Goal: Task Accomplishment & Management: Manage account settings

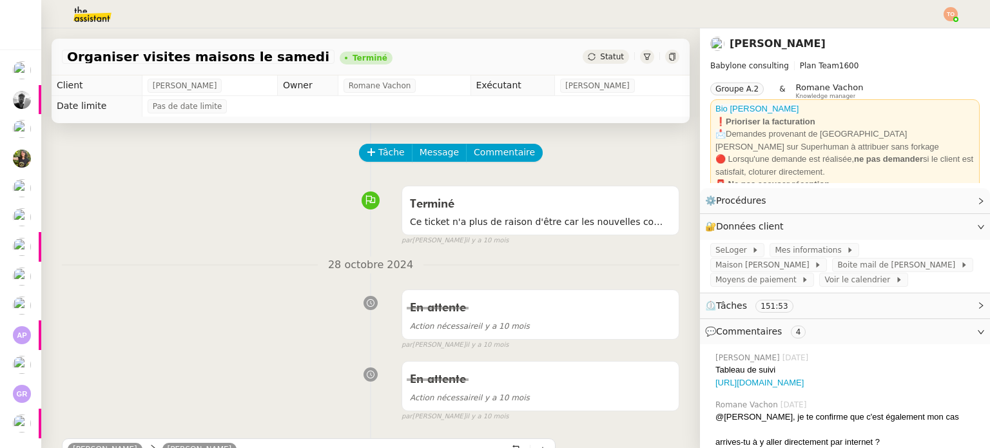
click at [947, 17] on img at bounding box center [950, 14] width 14 height 14
click at [939, 30] on li "Suivi" at bounding box center [916, 37] width 84 height 18
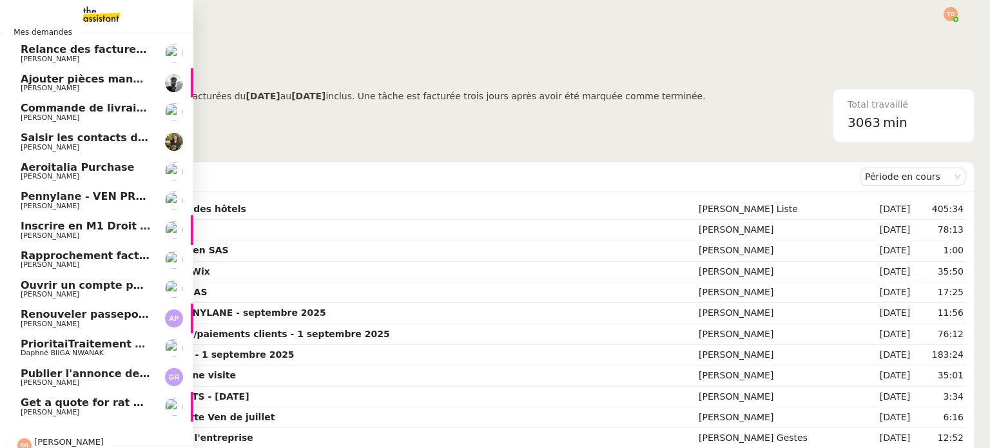
scroll to position [34, 0]
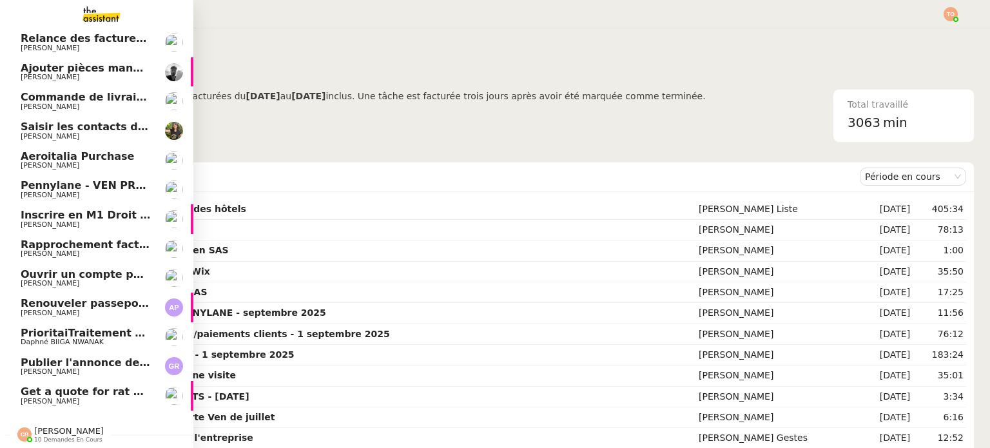
click at [86, 221] on span "[PERSON_NAME]" at bounding box center [86, 225] width 130 height 8
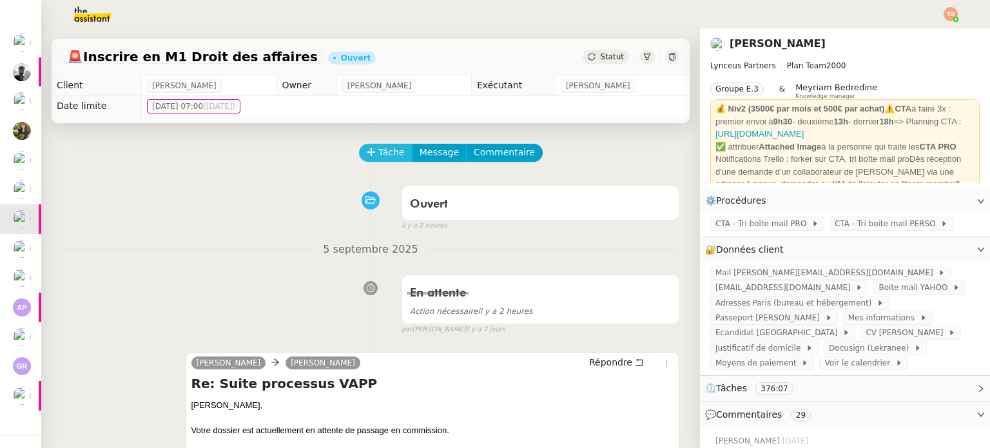
click at [378, 149] on span "Tâche" at bounding box center [391, 152] width 26 height 15
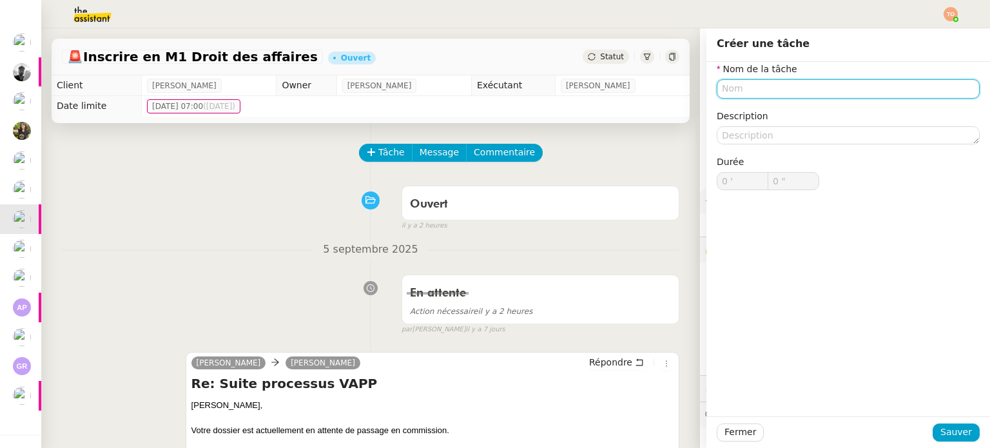
click at [811, 87] on input "text" at bounding box center [847, 88] width 263 height 19
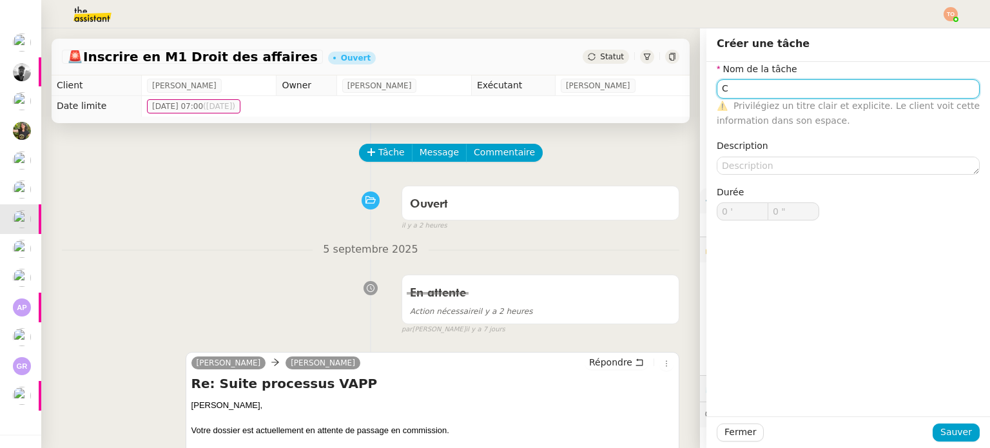
type input "C"
click at [932, 422] on div "Fermer Sauver" at bounding box center [847, 432] width 283 height 32
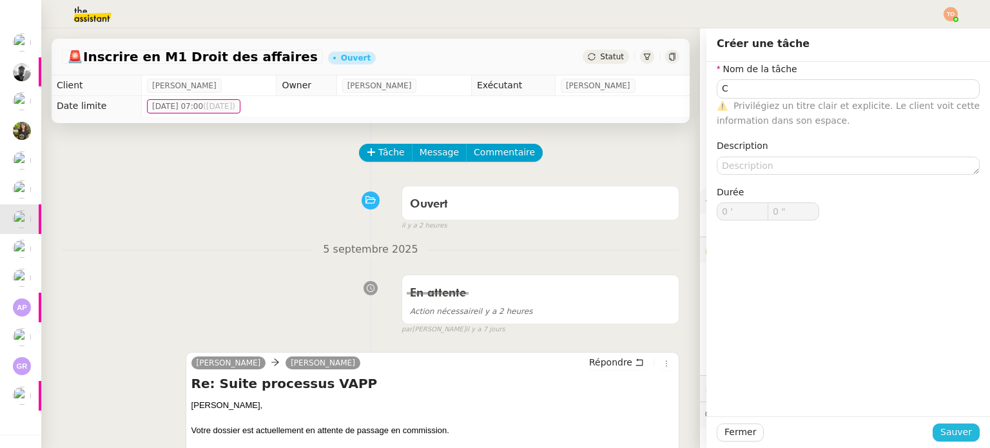
drag, startPoint x: 946, startPoint y: 437, endPoint x: 818, endPoint y: 329, distance: 167.8
click at [946, 437] on span "Sauver" at bounding box center [956, 432] width 32 height 15
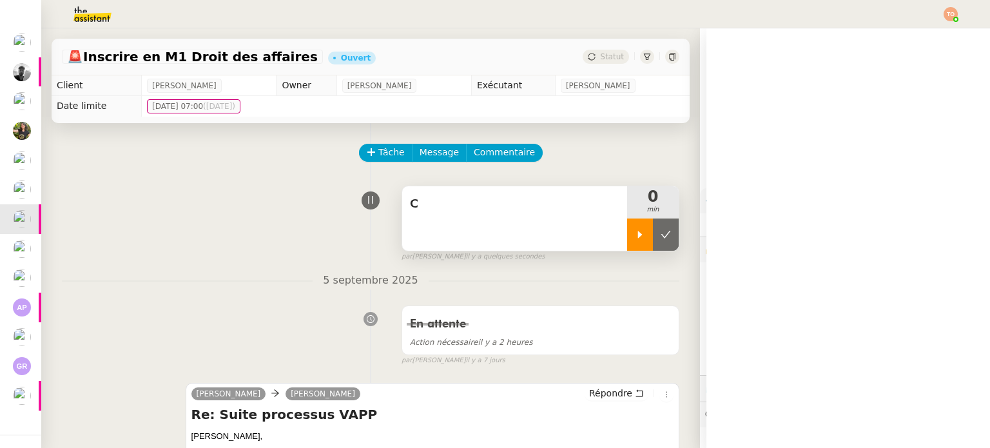
click at [627, 228] on div at bounding box center [640, 234] width 26 height 32
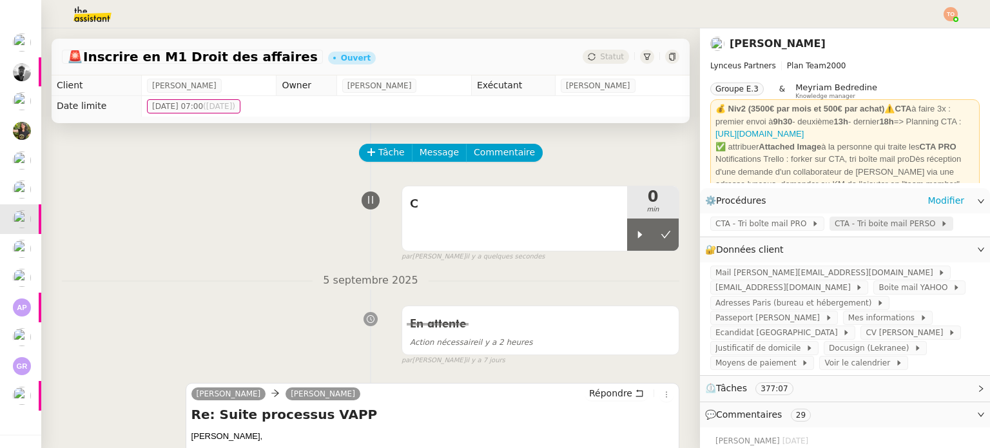
click at [849, 224] on span "CTA - Tri boite mail PERSO" at bounding box center [887, 223] width 106 height 13
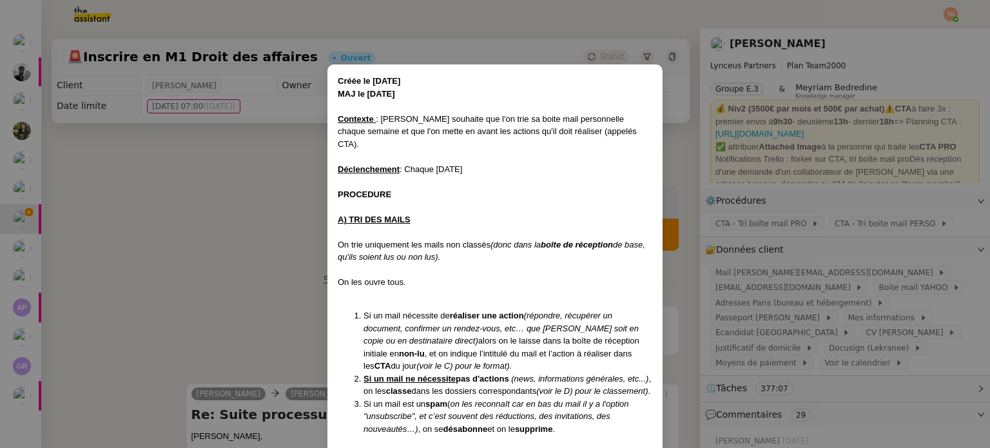
scroll to position [296, 0]
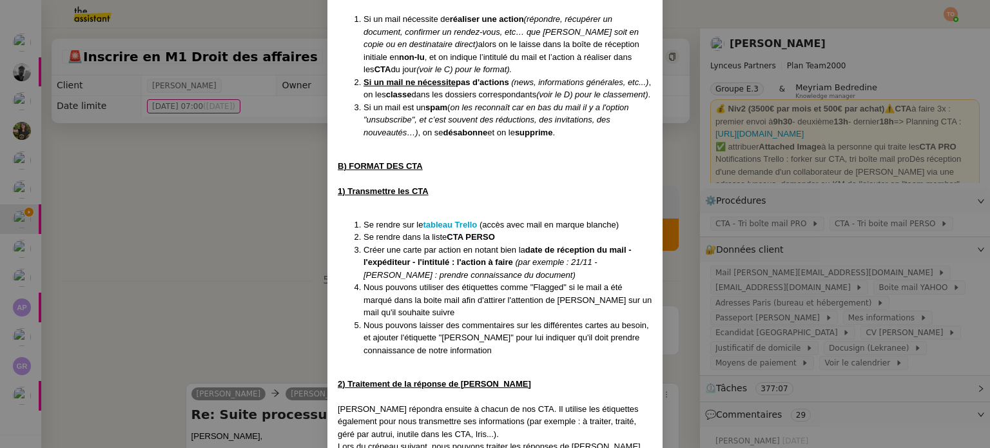
click at [746, 231] on nz-modal-container "Créée le [DATE] MAJ le [DATE] Contexte : [PERSON_NAME] souhaite que l'on trie s…" at bounding box center [495, 224] width 990 height 448
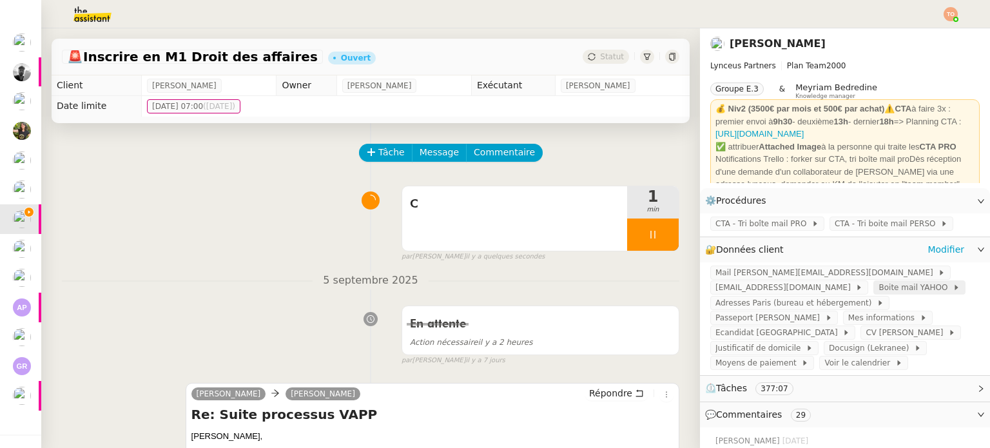
click at [878, 287] on span "Boite mail YAHOO" at bounding box center [915, 287] width 74 height 13
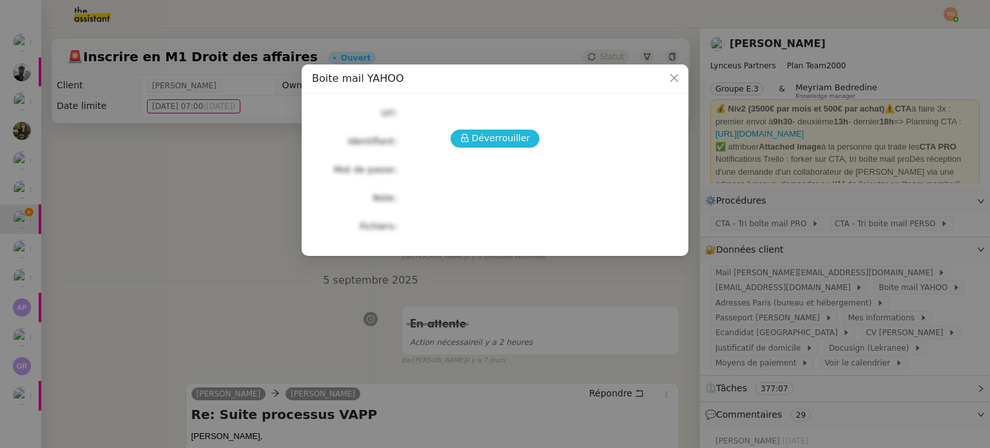
click at [522, 140] on span "Déverrouiller" at bounding box center [501, 138] width 59 height 15
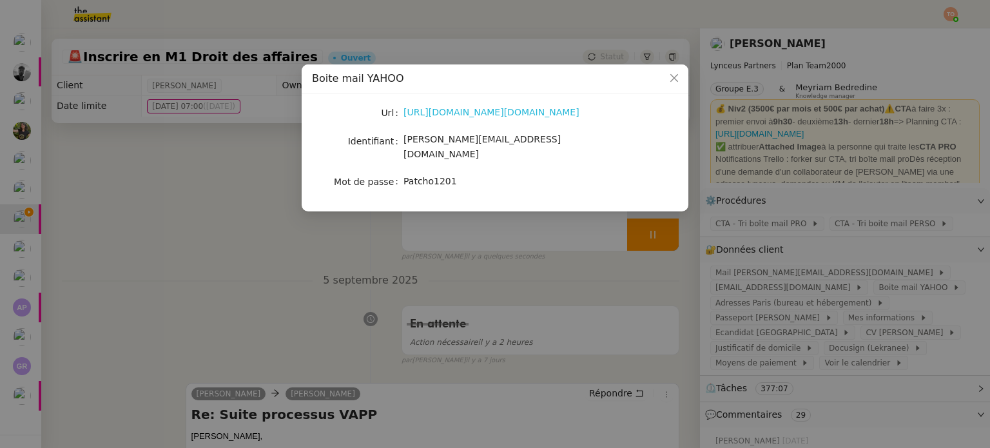
click at [472, 114] on link "[URL][DOMAIN_NAME][DOMAIN_NAME]" at bounding box center [491, 112] width 176 height 10
click at [532, 284] on nz-modal-container "Boite mail YAHOO Url [URL][DOMAIN_NAME][DOMAIN_NAME] Identifiant [PERSON_NAME][…" at bounding box center [495, 224] width 990 height 448
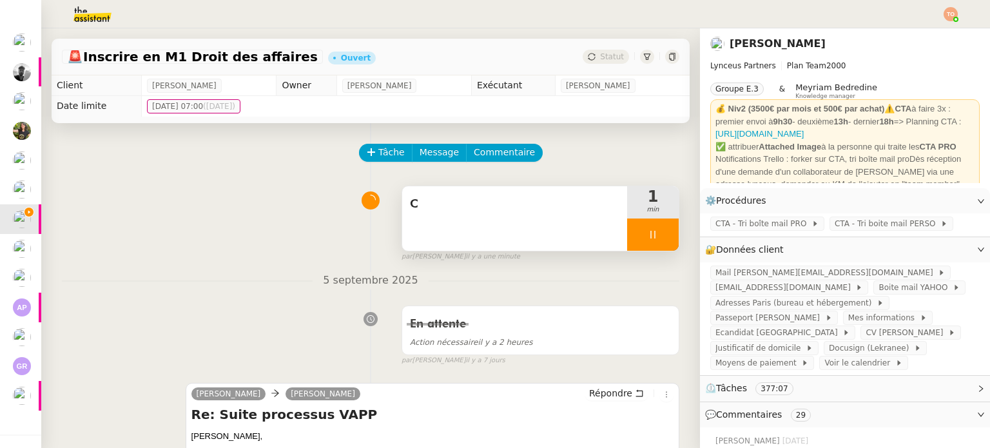
click at [513, 221] on div "C" at bounding box center [514, 218] width 225 height 64
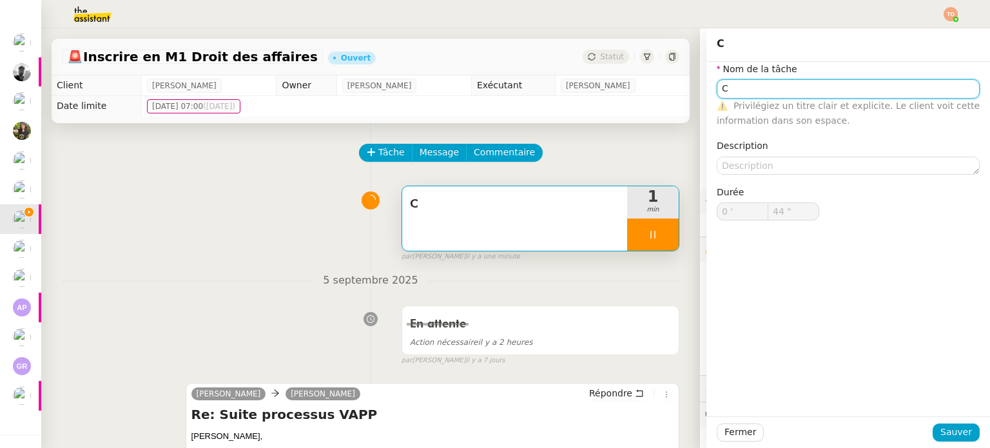
click at [784, 89] on input "C" at bounding box center [847, 88] width 263 height 19
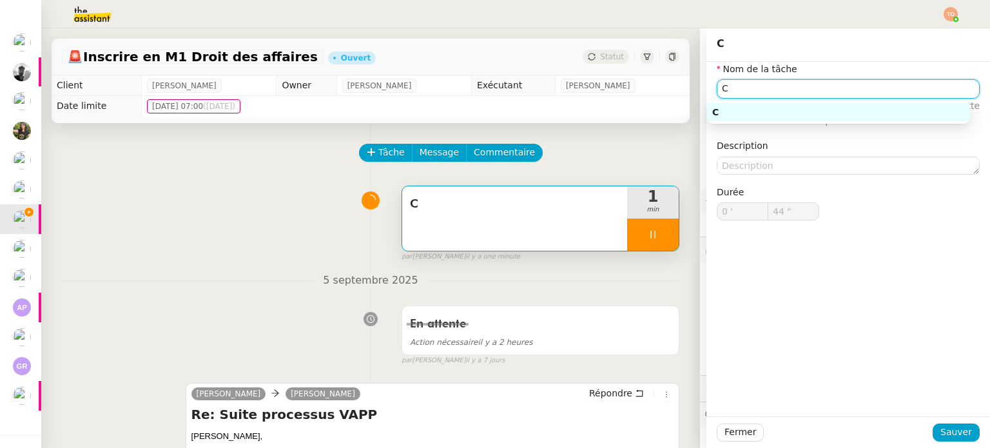
click at [783, 88] on input "C" at bounding box center [847, 88] width 263 height 19
type input "45 ""
type input "Vérifi"
type input "46 ""
type input "Vérification d"
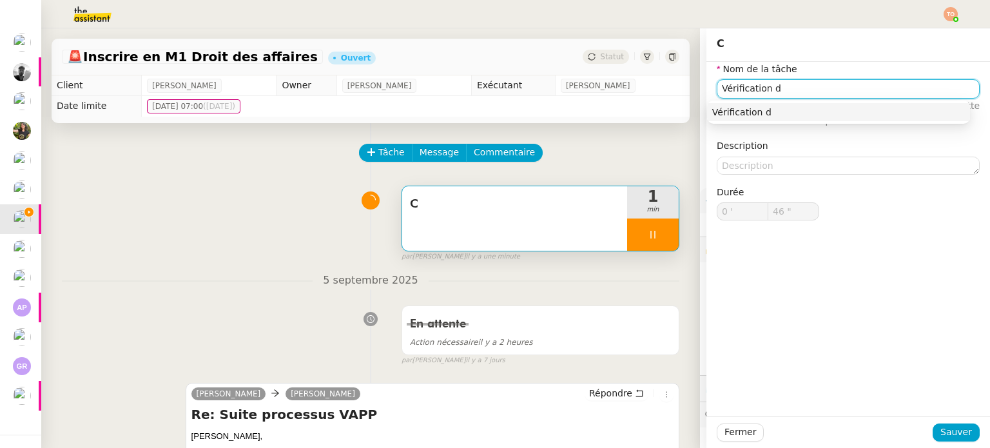
type input "47 ""
type input "Vérification des m"
type input "48 ""
type input "Vérification des mails"
type input "50 ""
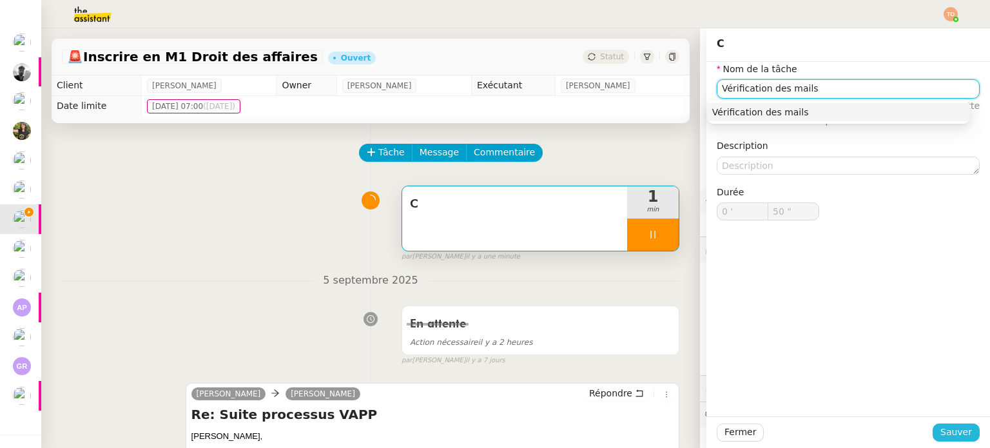
type input "Vérification des mails"
click at [959, 432] on span "Sauver" at bounding box center [956, 432] width 32 height 15
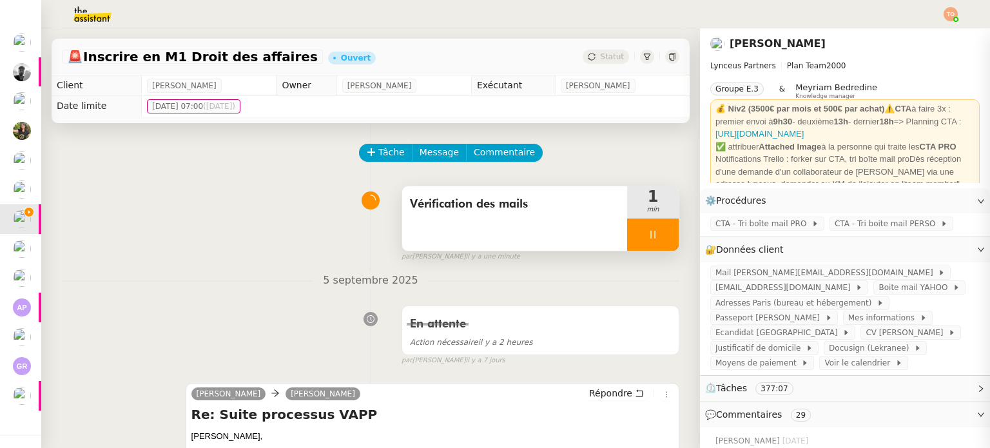
click at [647, 231] on icon at bounding box center [652, 234] width 10 height 10
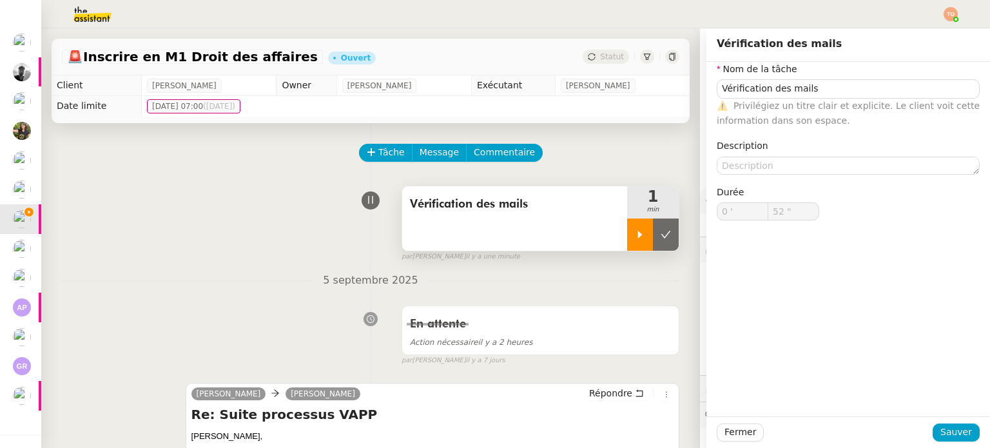
click at [660, 231] on icon at bounding box center [665, 234] width 10 height 10
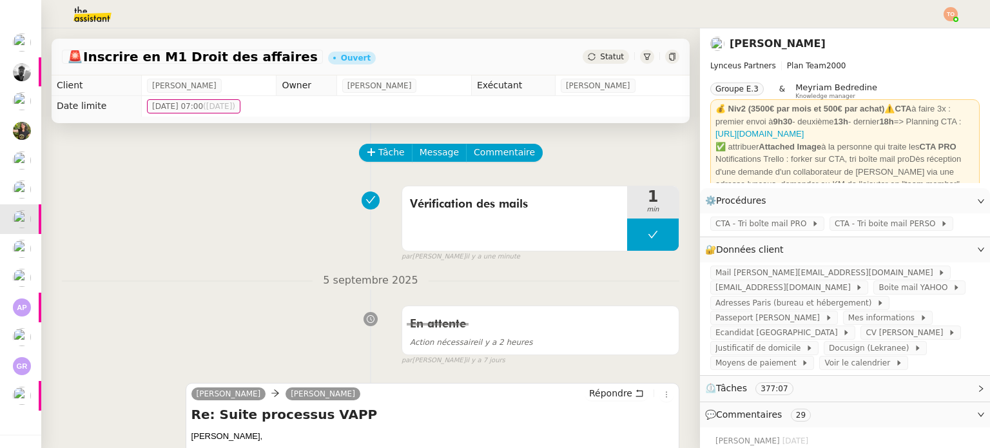
click at [600, 59] on span "Statut" at bounding box center [612, 56] width 24 height 9
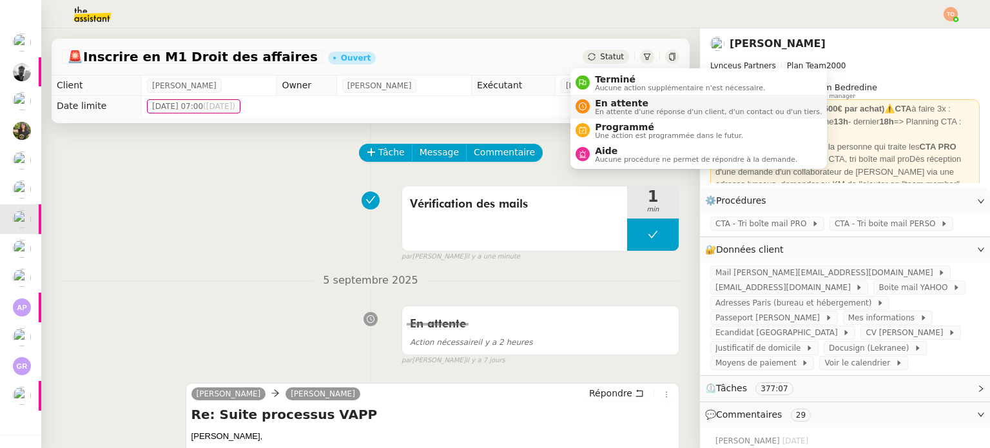
click at [629, 101] on span "En attente" at bounding box center [708, 103] width 227 height 10
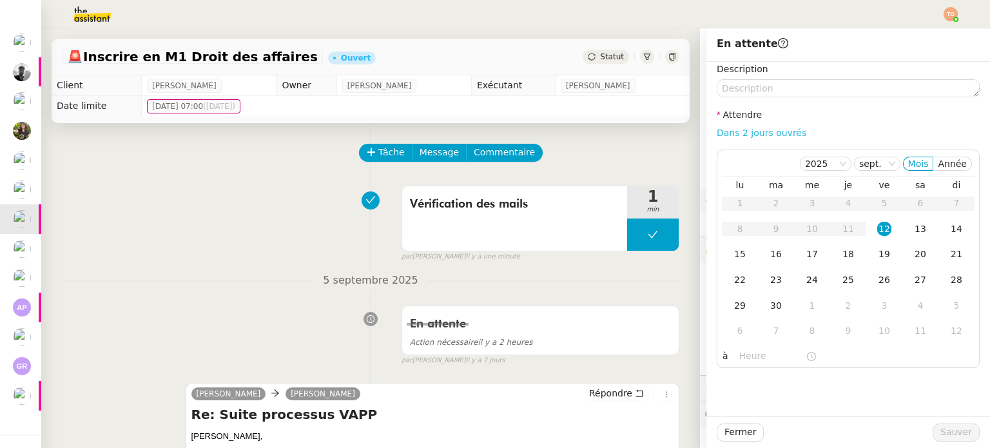
click at [744, 129] on link "Dans 2 jours ouvrés" at bounding box center [761, 133] width 90 height 10
type input "07:00"
click at [968, 434] on button "Sauver" at bounding box center [955, 432] width 47 height 18
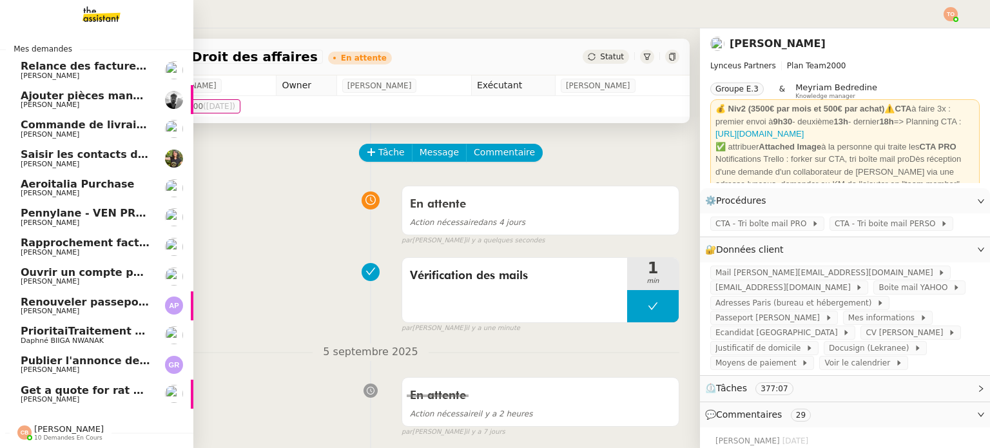
scroll to position [5, 0]
click at [54, 240] on span "Rapprochement factures/paiements clients - 1 septembre 2025" at bounding box center [205, 242] width 368 height 12
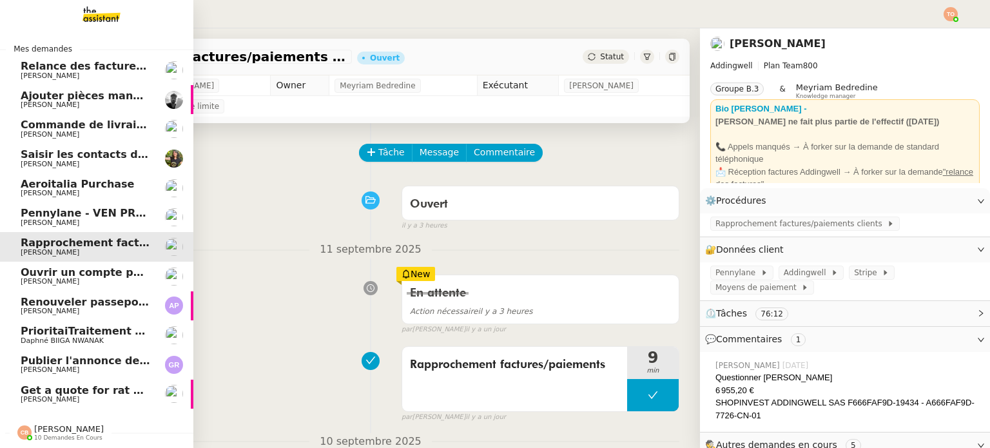
click at [116, 63] on span "Relance des factures- août 2025" at bounding box center [115, 66] width 188 height 12
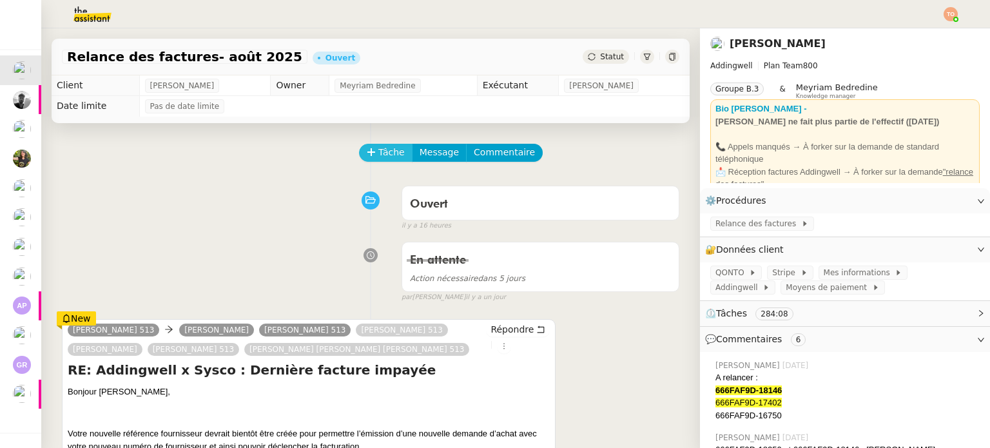
click at [386, 145] on button "Tâche" at bounding box center [385, 153] width 53 height 18
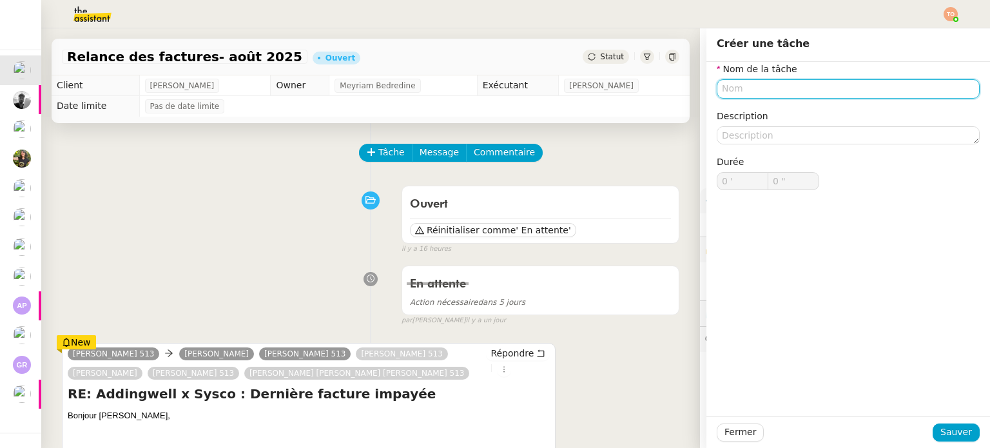
click at [763, 84] on input "text" at bounding box center [847, 88] width 263 height 19
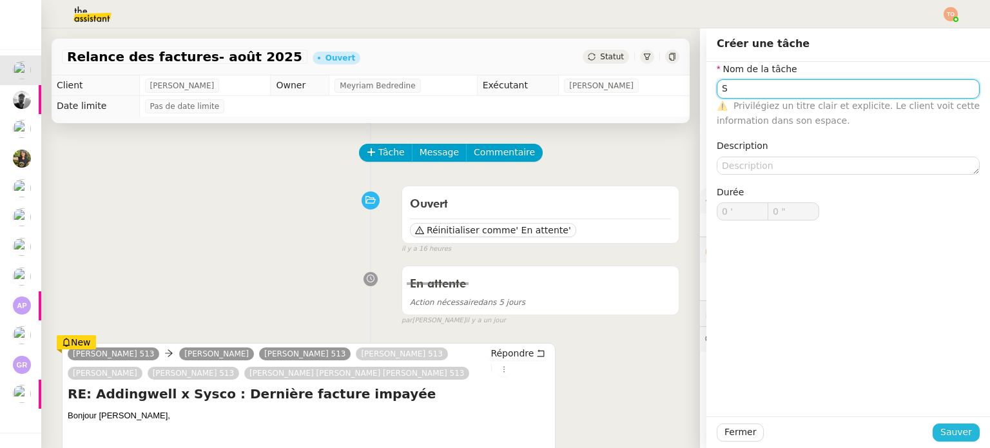
type input "S"
click at [954, 428] on span "Sauver" at bounding box center [956, 432] width 32 height 15
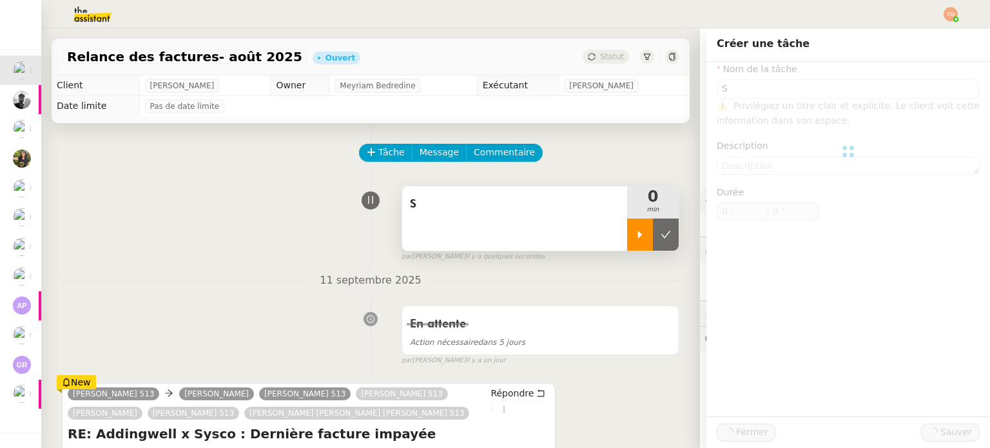
click at [629, 233] on div at bounding box center [640, 234] width 26 height 32
click at [539, 211] on span "S" at bounding box center [514, 204] width 209 height 19
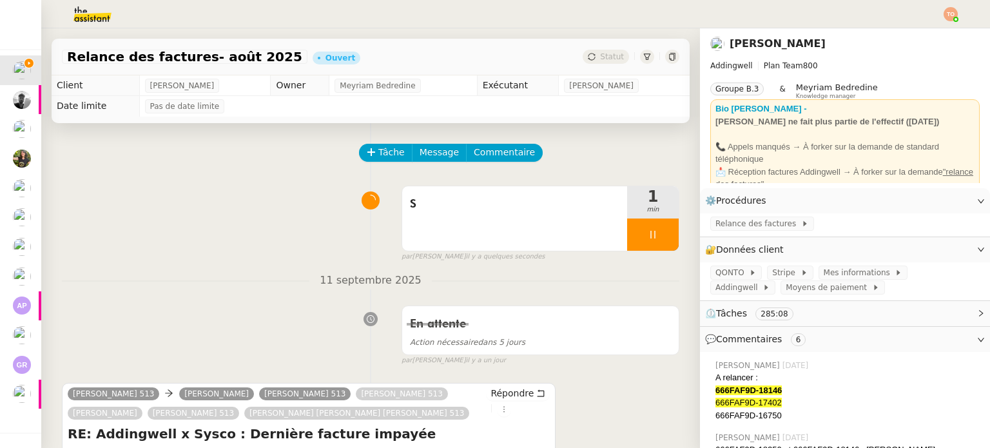
click at [758, 85] on div "Groupe B.3 & Meyriam Bedredine Knowledge manager" at bounding box center [844, 90] width 269 height 17
click at [530, 205] on span "S" at bounding box center [514, 204] width 209 height 19
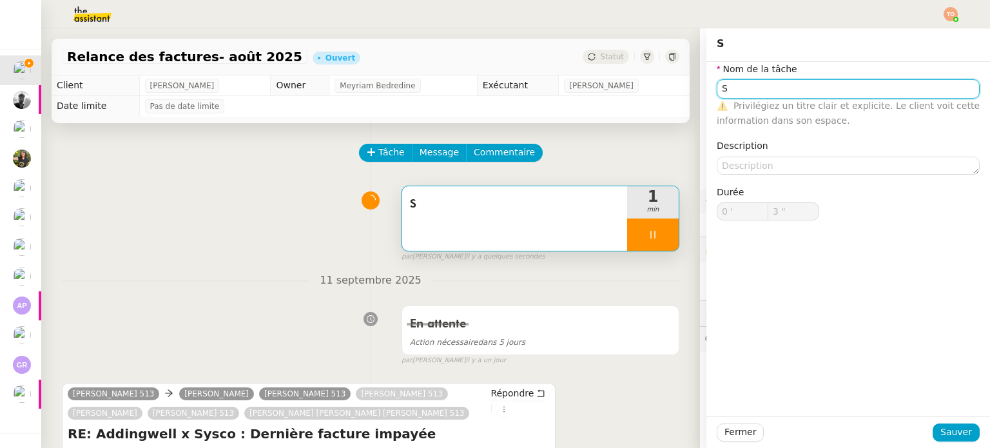
click at [760, 95] on input "S" at bounding box center [847, 88] width 263 height 19
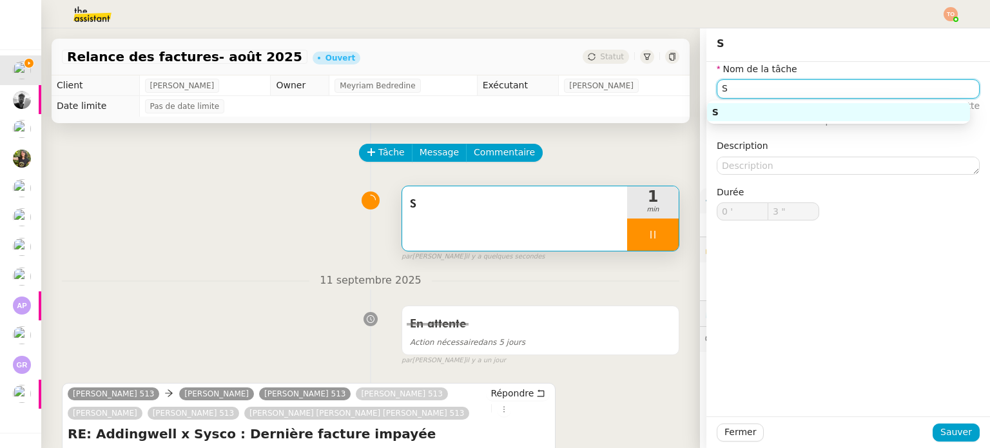
type input "4 ""
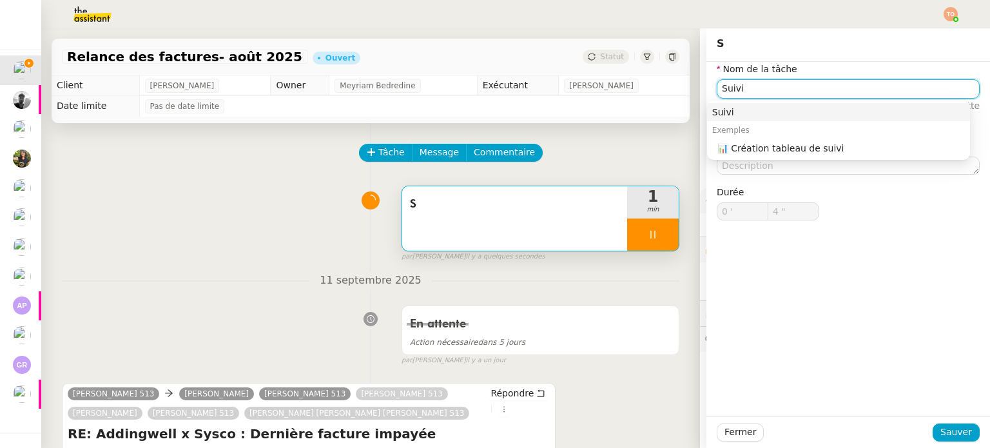
type input "Suivi d"
type input "5 ""
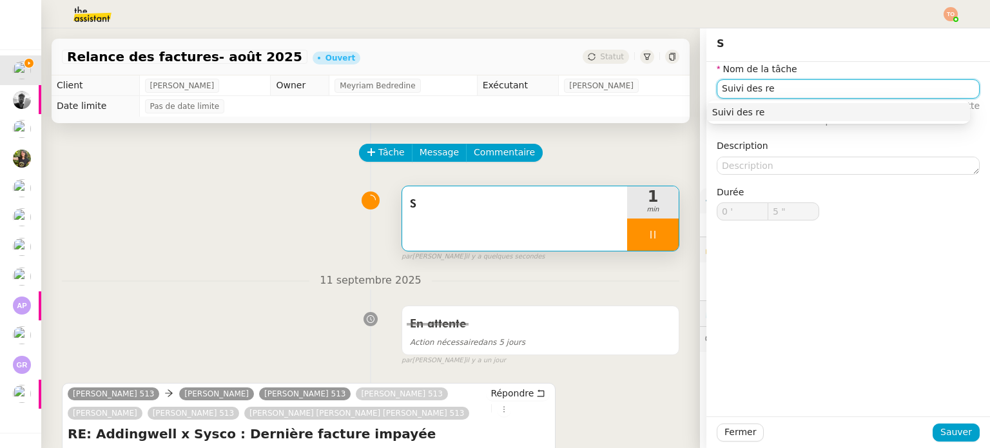
type input "Suivi des ret"
type input "6 ""
type input "Suivi des retours"
type input "8 ""
type input "Suivi des retours"
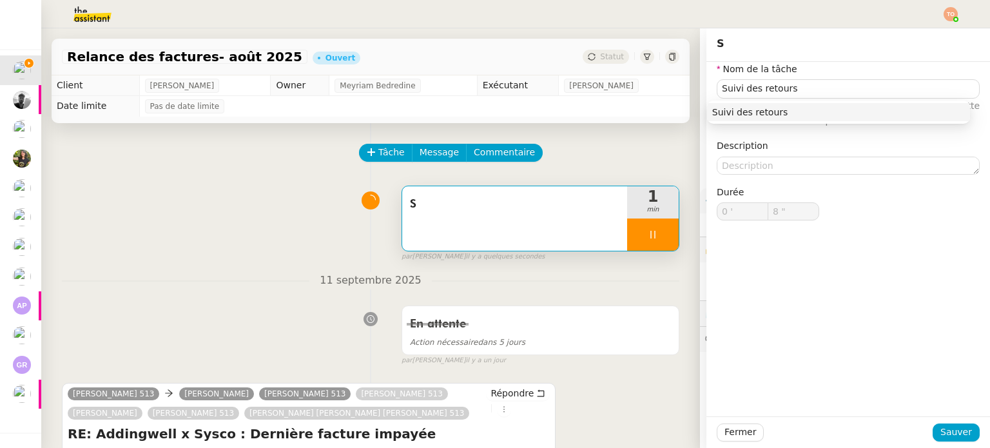
click at [948, 442] on div "Fermer Sauver" at bounding box center [847, 432] width 283 height 32
click at [952, 423] on div "Fermer Sauver" at bounding box center [847, 432] width 263 height 18
type input "11 ""
click at [949, 424] on button "Sauver" at bounding box center [955, 432] width 47 height 18
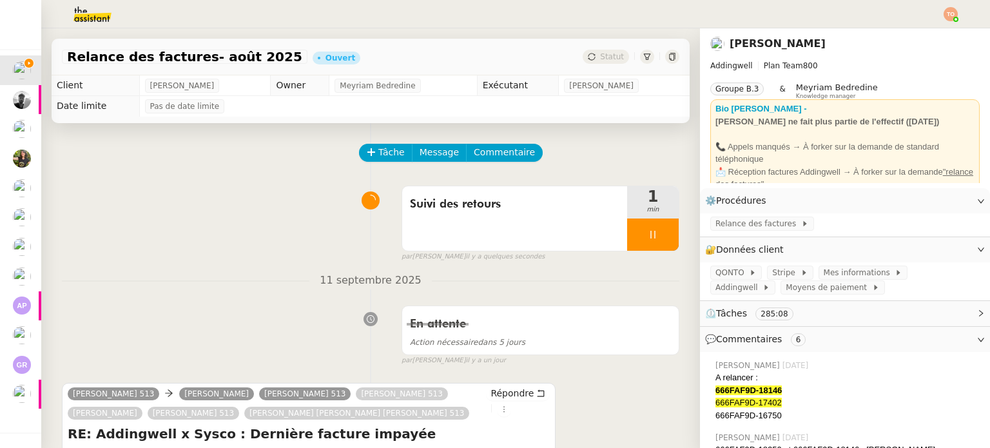
scroll to position [258, 0]
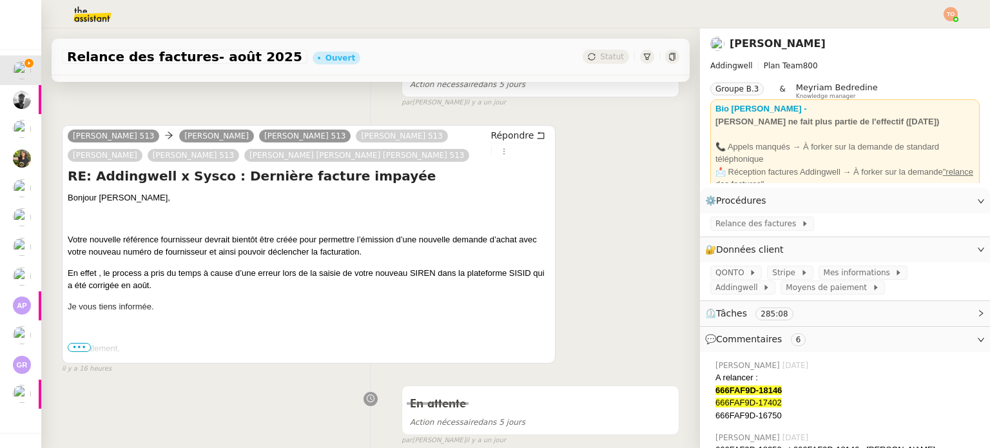
click at [128, 275] on span "En effet , le process a pris du temps à cause d’une erreur lors de la saisie de…" at bounding box center [306, 279] width 477 height 23
click at [82, 347] on span "•••" at bounding box center [79, 347] width 23 height 9
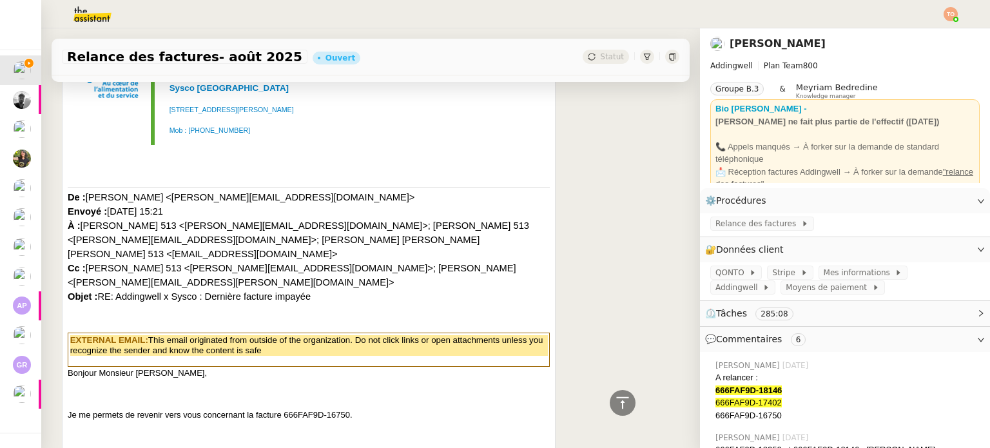
scroll to position [773, 0]
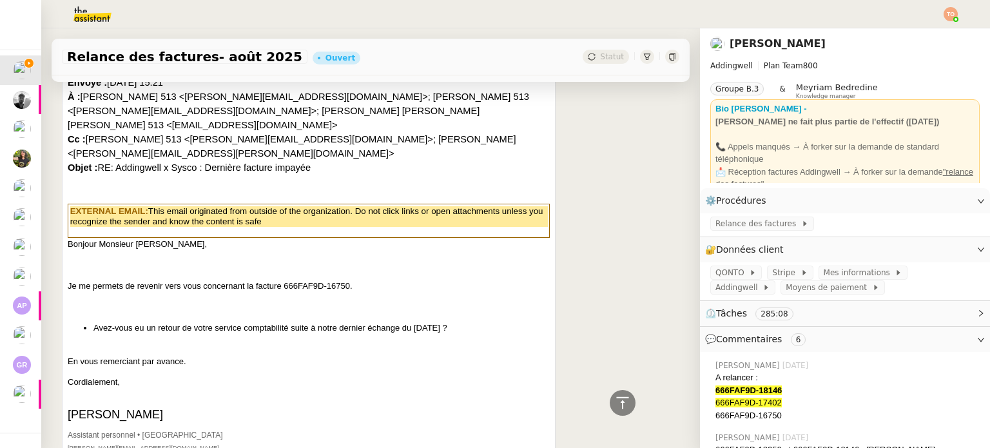
click at [334, 280] on p "Je me permets de revenir vers vous concernant la facture 666FAF9D-16750." at bounding box center [309, 286] width 482 height 13
copy p "16750"
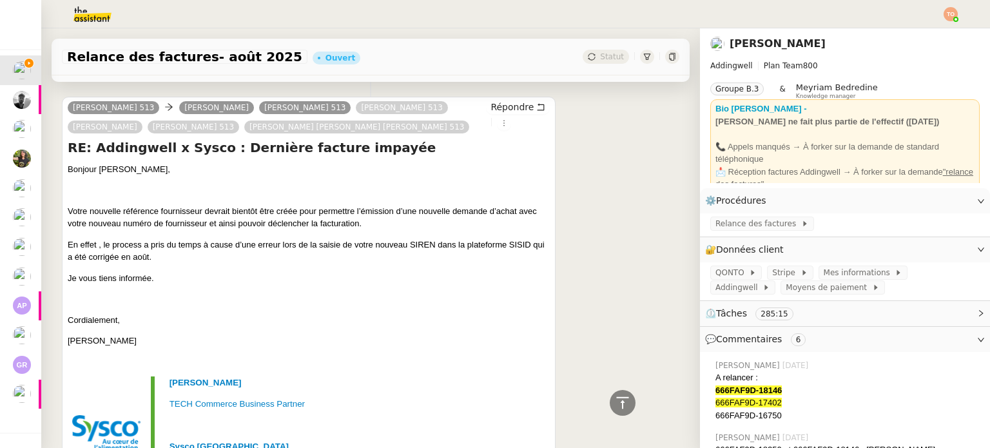
scroll to position [258, 0]
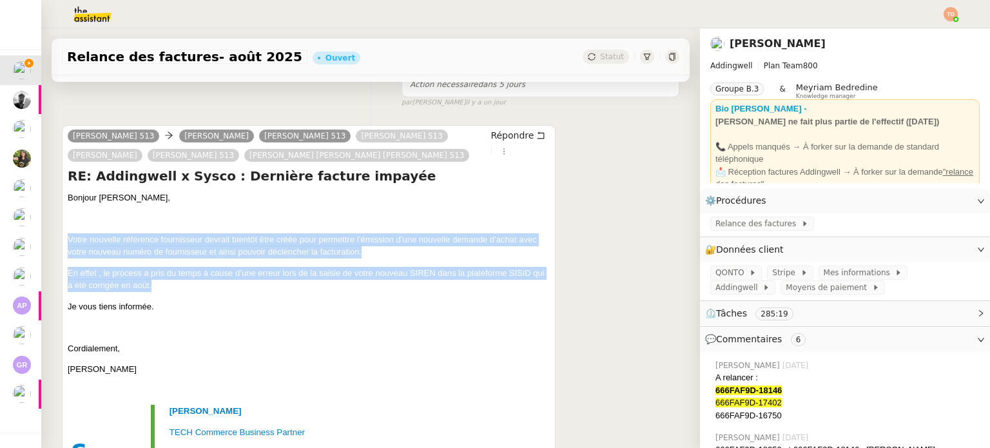
drag, startPoint x: 180, startPoint y: 288, endPoint x: 68, endPoint y: 242, distance: 121.3
copy div "Votre nouvelle référence fournisseur devrait bientôt être créée pour permettre …"
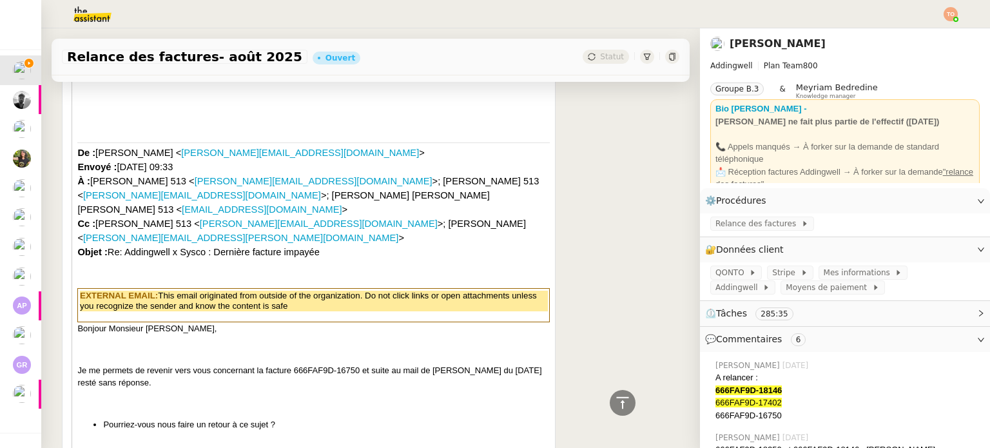
scroll to position [0, 0]
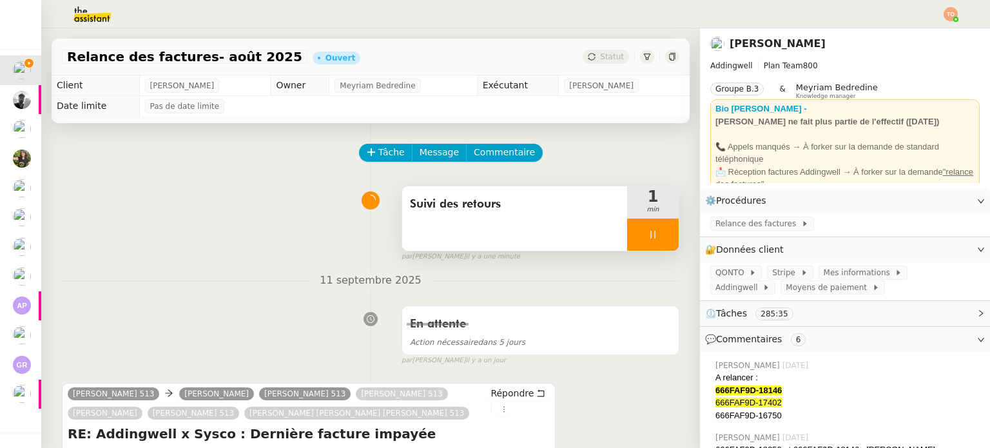
click at [531, 231] on div "Suivi des retours" at bounding box center [514, 218] width 225 height 64
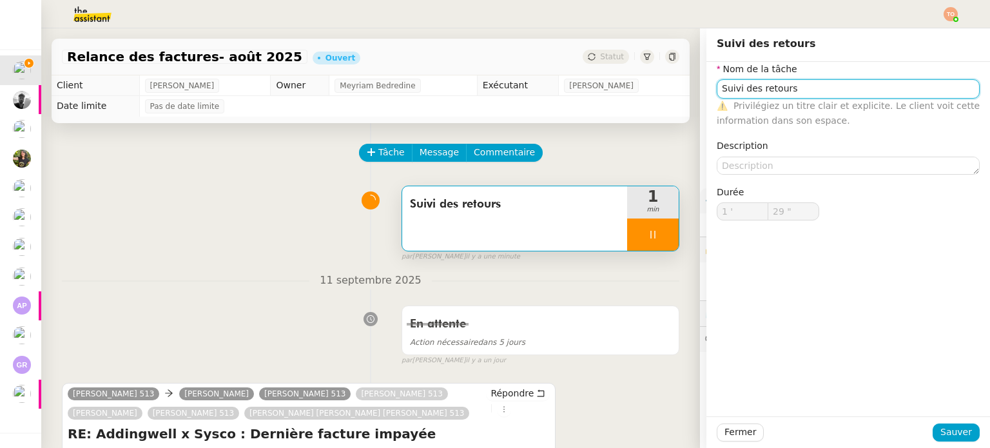
click at [894, 86] on input "Suivi des retours" at bounding box center [847, 88] width 263 height 19
type input "Suivi des retours e"
type input "30 ""
type input "Suivi des retours et ajout"
type input "31 ""
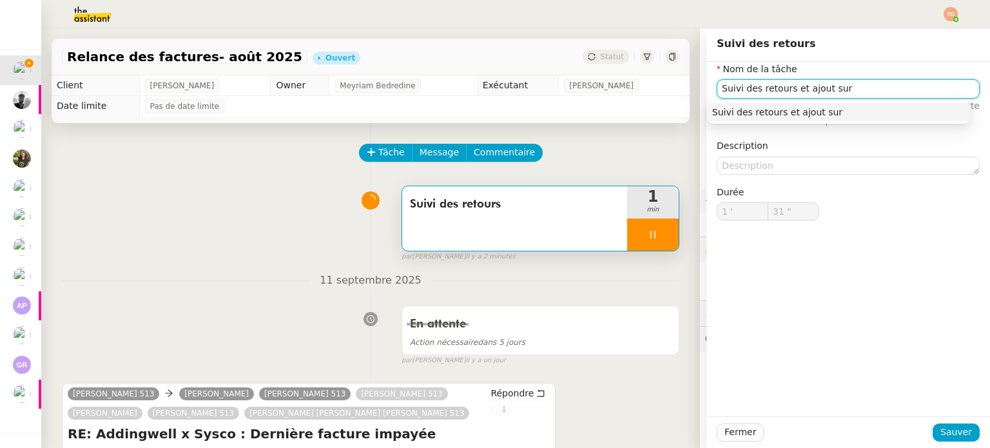
type input "Suivi des retours et ajout sur s"
type input "32 ""
type input "Suivi des retours et ajout sur stripe"
type input "34 ""
type input "Suivi des retours et ajout sur stripe"
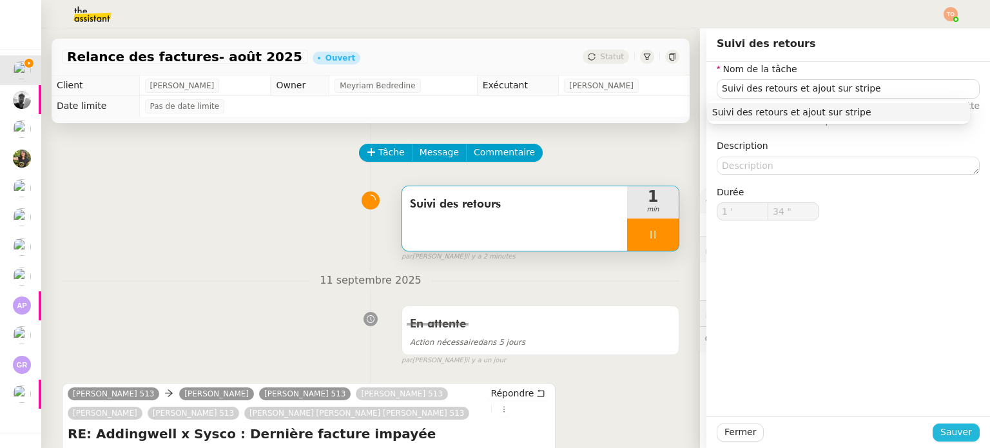
click at [951, 425] on span "Sauver" at bounding box center [956, 432] width 32 height 15
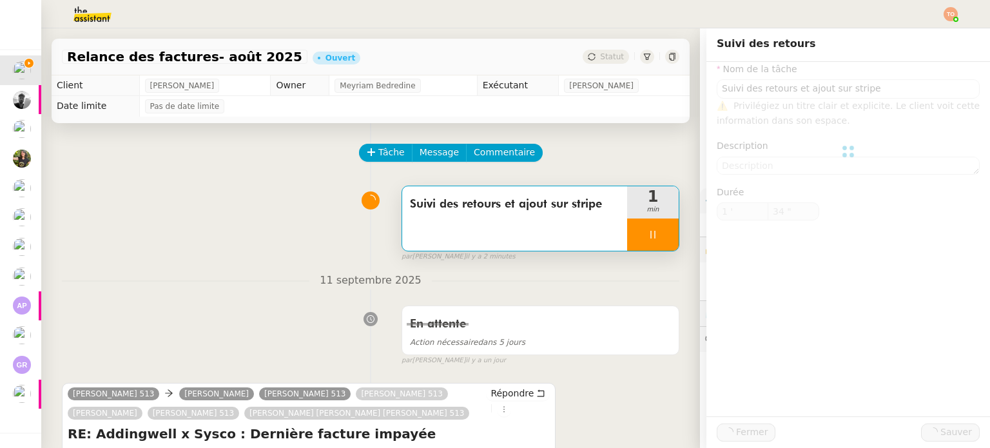
type input "35 ""
type input "Suivi des retours et ajout sur stripe"
type input "1 '"
type input "38 ""
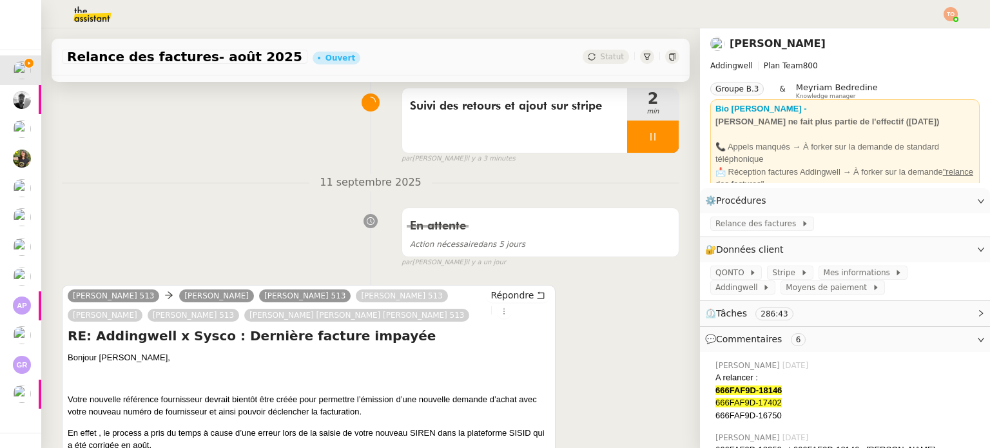
scroll to position [129, 0]
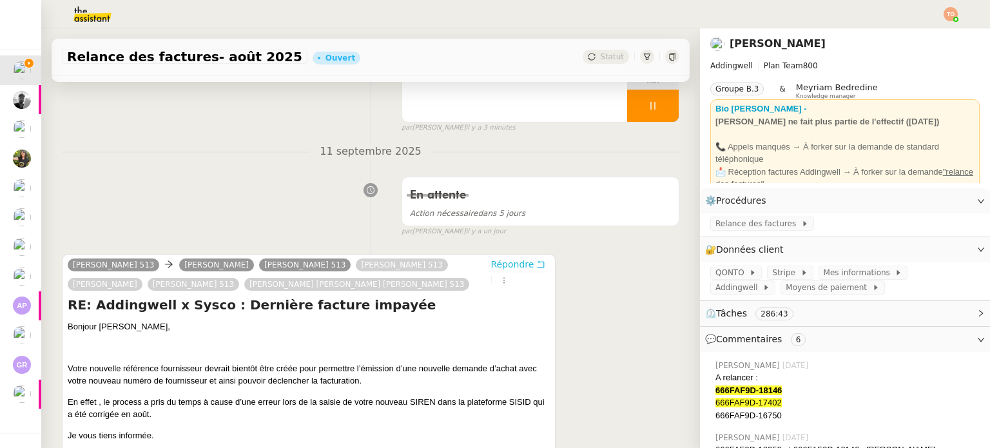
click at [498, 267] on span "Répondre" at bounding box center [511, 264] width 43 height 13
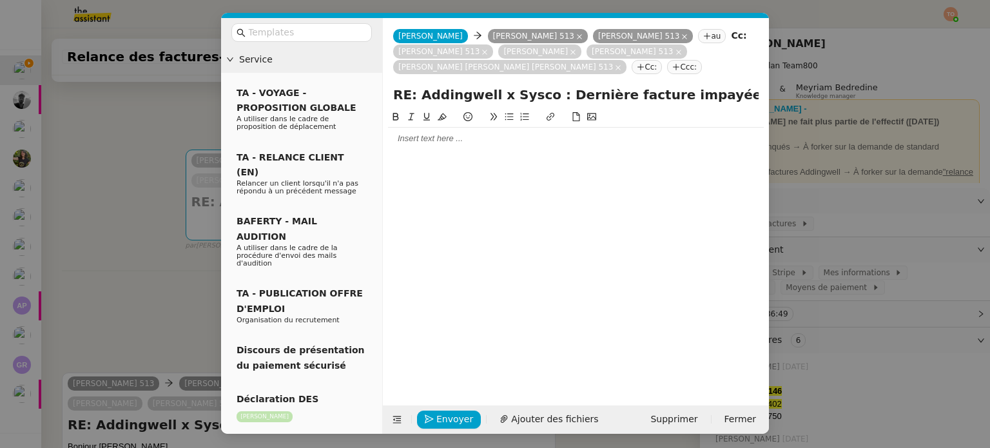
click at [443, 149] on div at bounding box center [576, 139] width 376 height 22
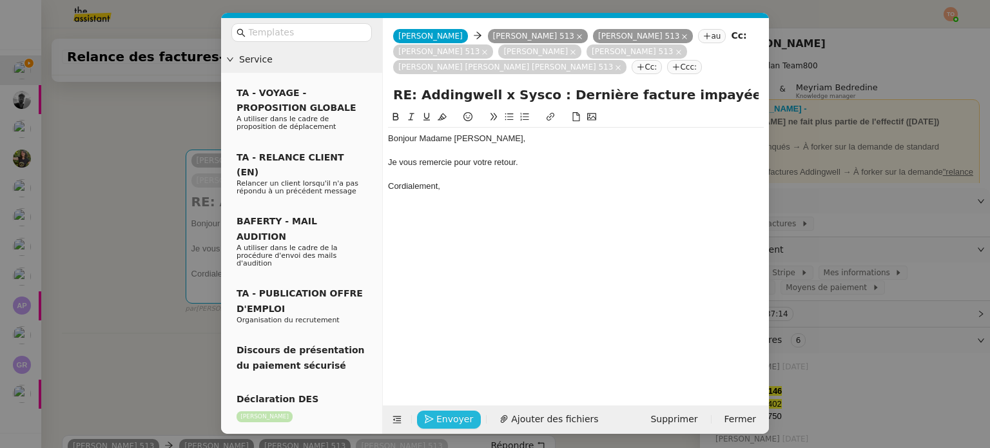
click at [464, 416] on span "Envoyer" at bounding box center [454, 419] width 37 height 15
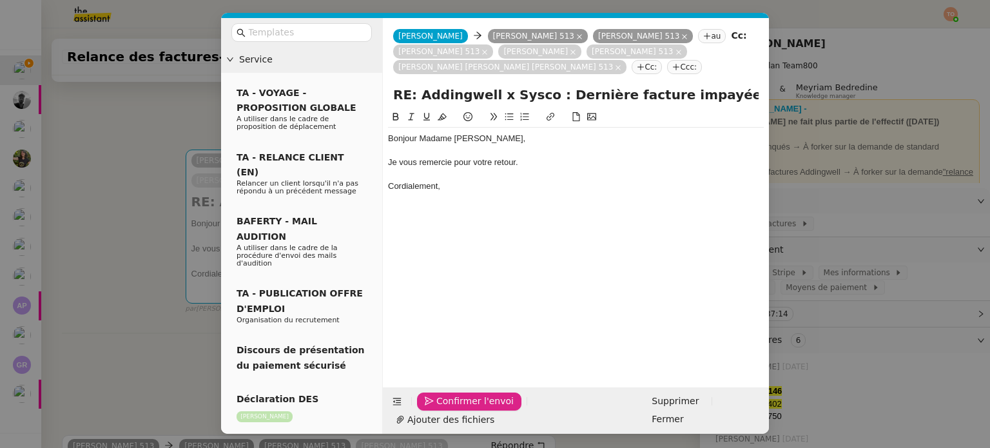
click at [464, 408] on span "Confirmer l'envoi" at bounding box center [474, 401] width 77 height 15
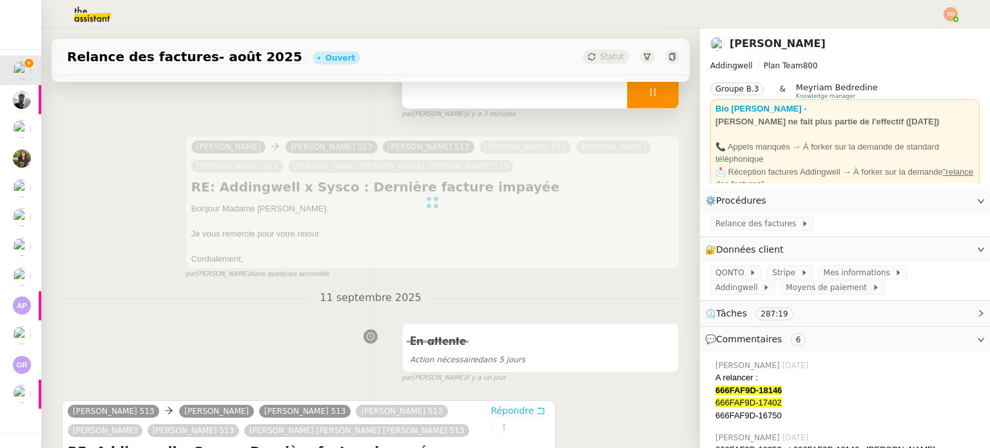
scroll to position [0, 0]
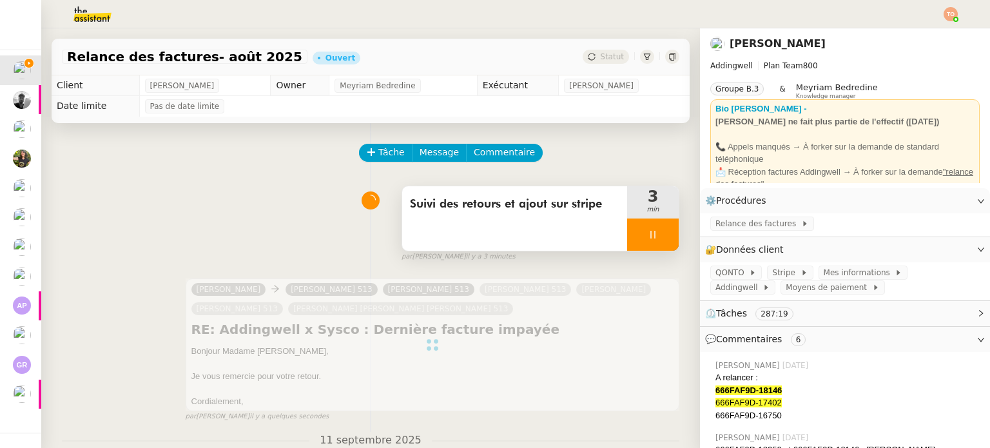
click at [647, 236] on icon at bounding box center [652, 234] width 10 height 10
click at [661, 236] on icon at bounding box center [666, 234] width 10 height 7
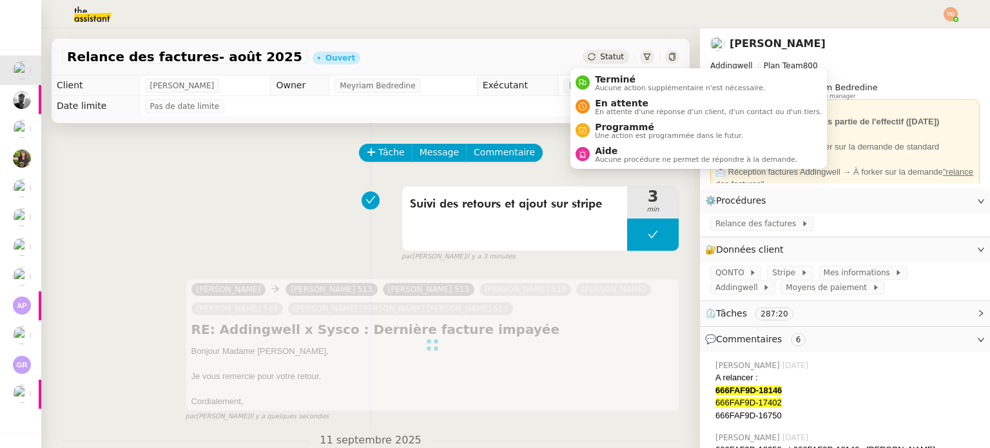
click at [608, 54] on div "Statut" at bounding box center [605, 57] width 46 height 14
click at [619, 110] on span "En attente d'une réponse d'un client, d'un contact ou d'un tiers." at bounding box center [708, 111] width 227 height 7
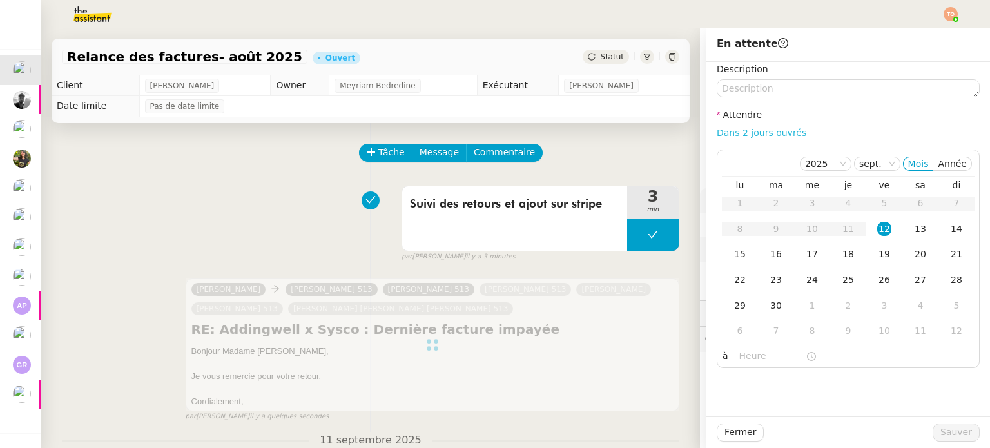
click at [724, 128] on link "Dans 2 jours ouvrés" at bounding box center [761, 133] width 90 height 10
type input "07:00"
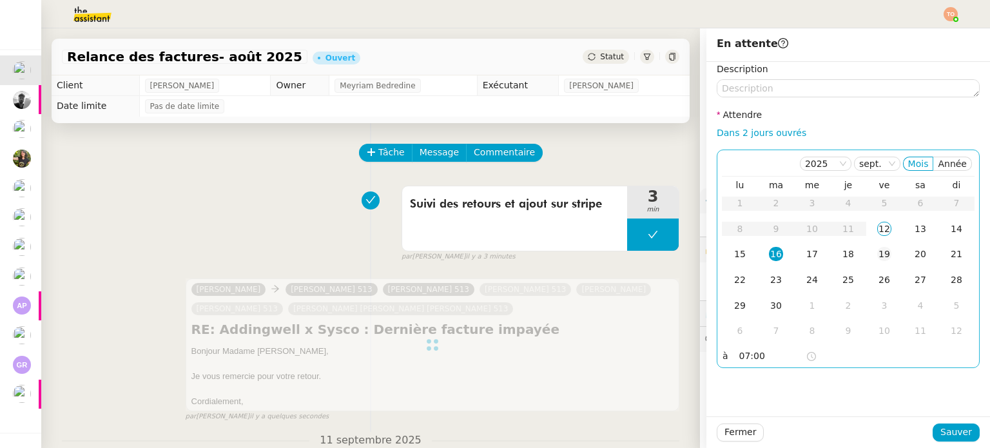
click at [866, 251] on td "19" at bounding box center [884, 255] width 36 height 26
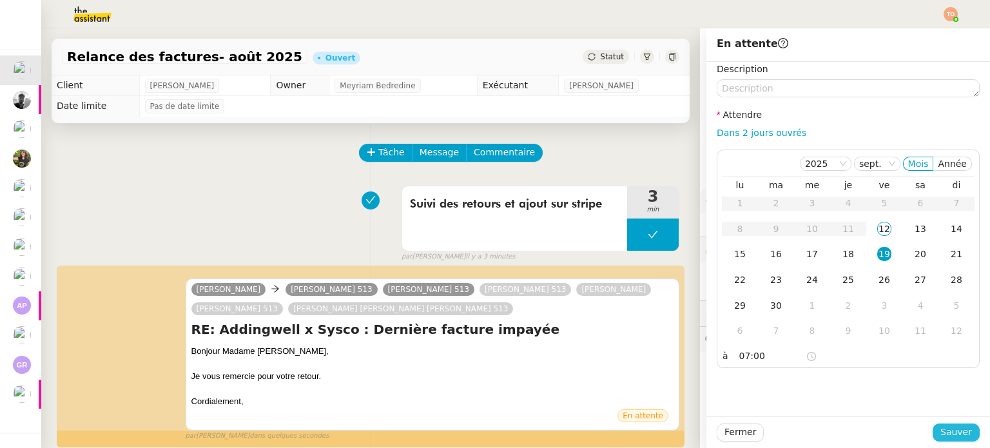
click at [940, 434] on span "Sauver" at bounding box center [956, 432] width 32 height 15
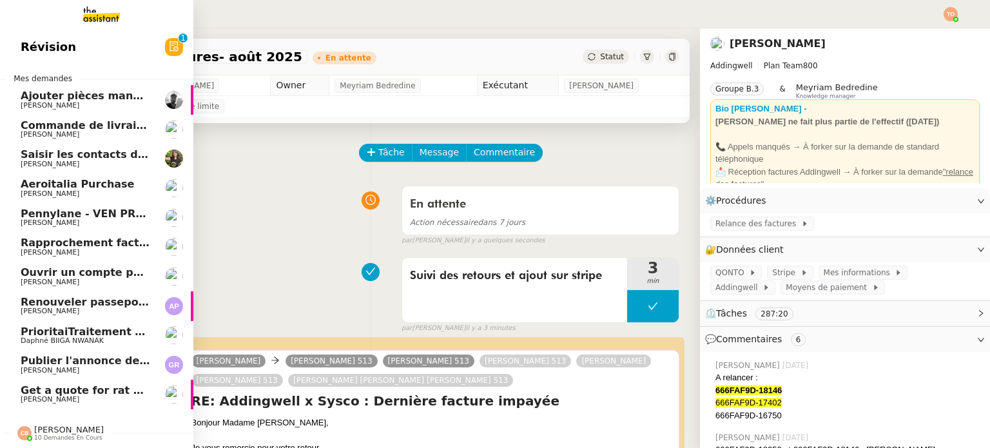
click at [31, 99] on span "Ajouter pièces manquantes dans le drive" at bounding box center [140, 96] width 238 height 12
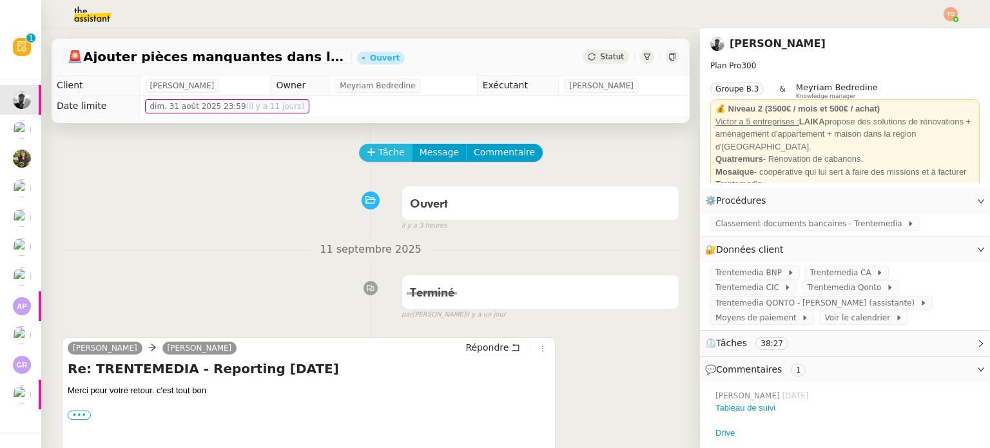
click at [378, 154] on span "Tâche" at bounding box center [391, 152] width 26 height 15
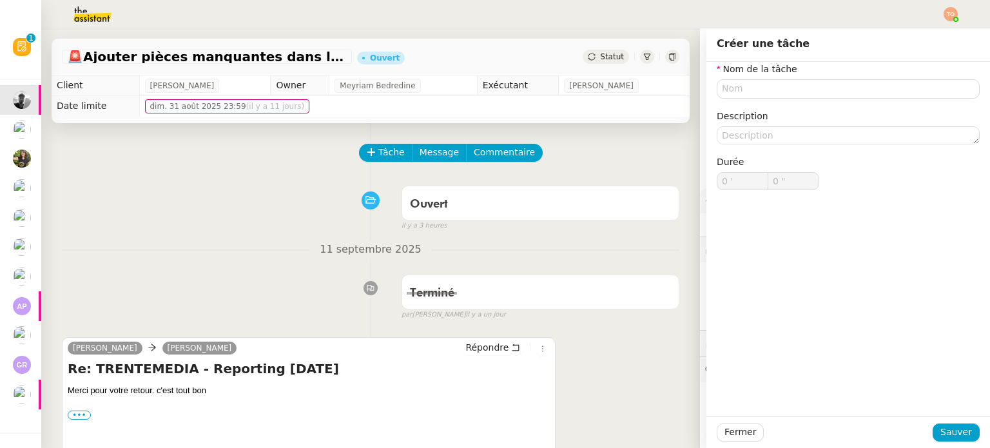
click at [773, 101] on div "Nom de la tâche Description Durée 0 ' 0 "" at bounding box center [847, 136] width 263 height 149
click at [793, 90] on input "text" at bounding box center [847, 88] width 263 height 19
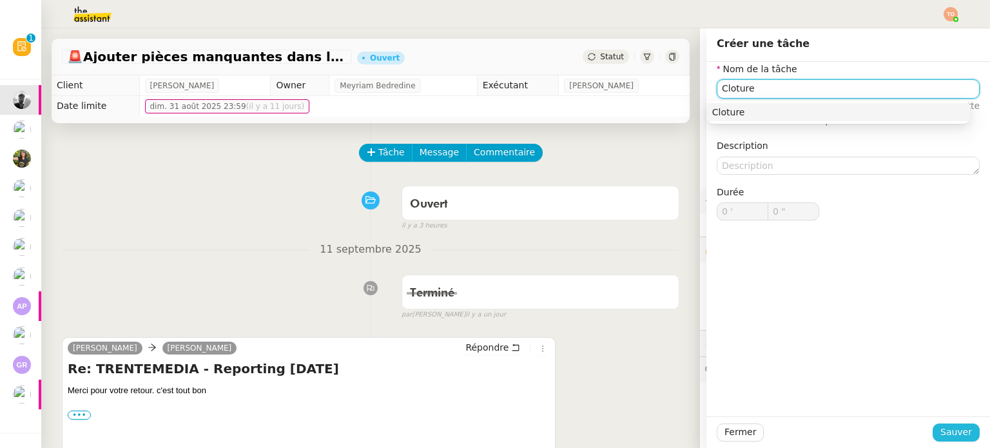
type input "Cloture"
click at [957, 428] on span "Sauver" at bounding box center [956, 432] width 32 height 15
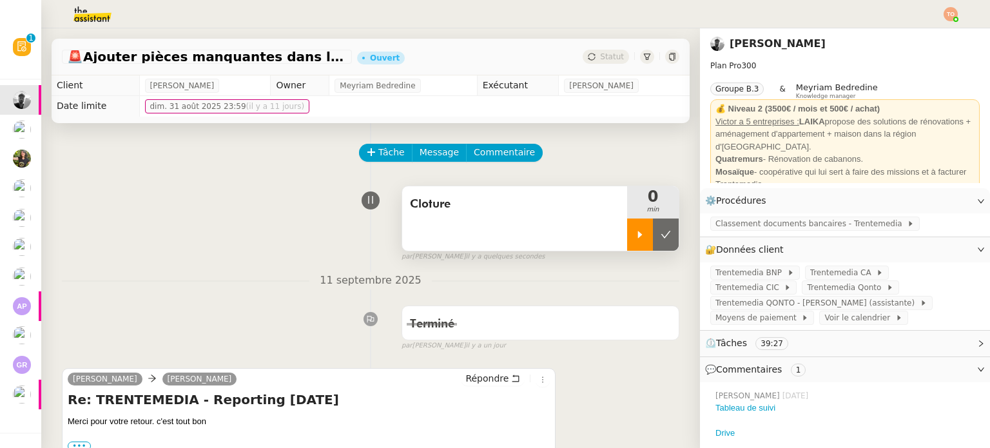
click at [631, 240] on div at bounding box center [640, 234] width 26 height 32
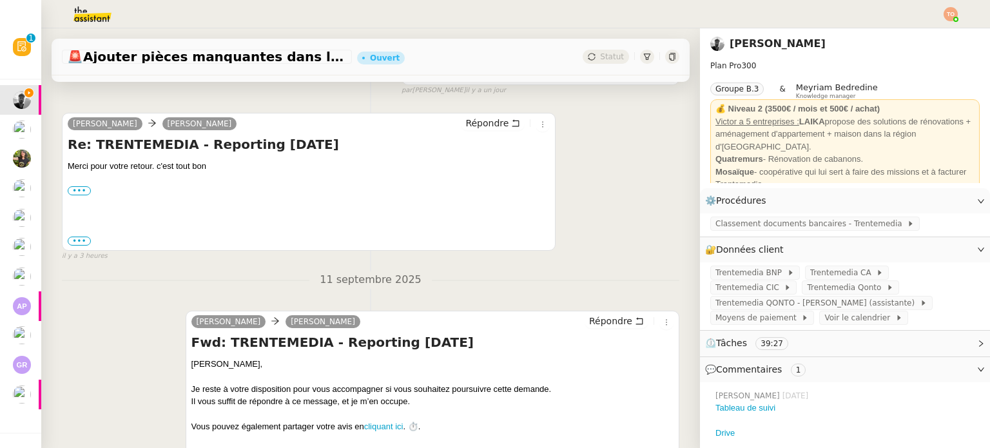
scroll to position [258, 0]
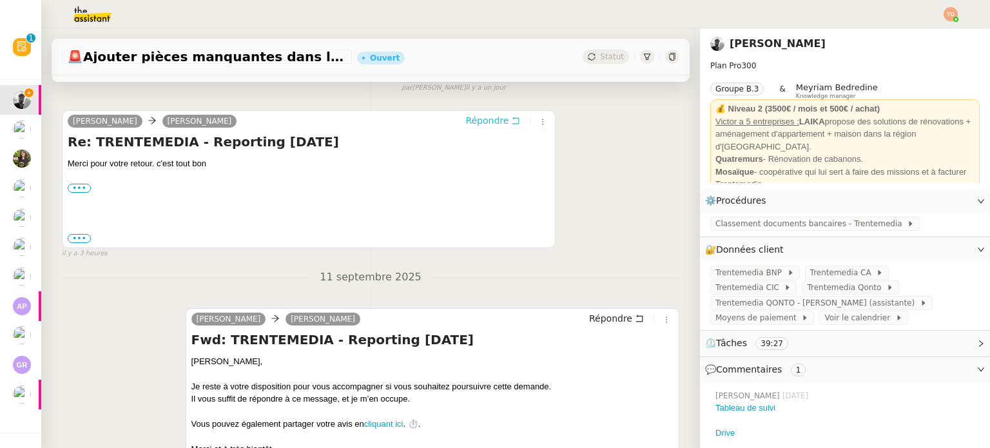
click at [484, 122] on span "Répondre" at bounding box center [486, 120] width 43 height 13
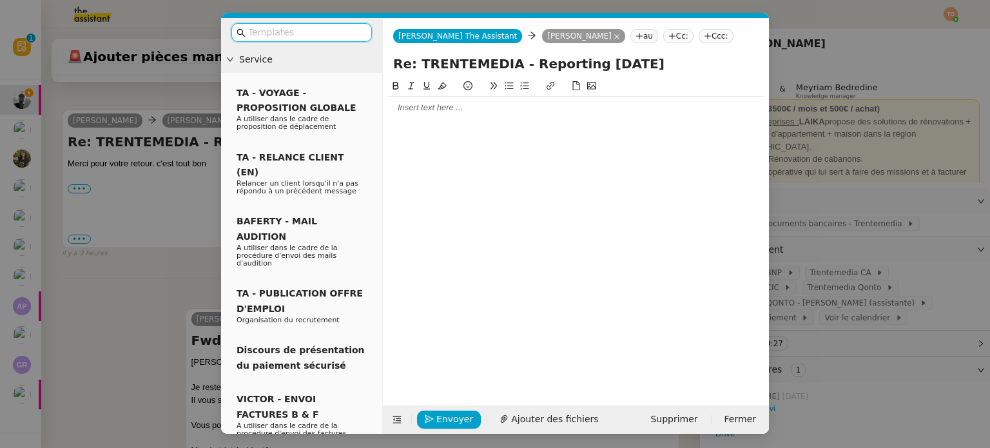
scroll to position [356, 0]
click at [329, 35] on input "text" at bounding box center [306, 32] width 116 height 15
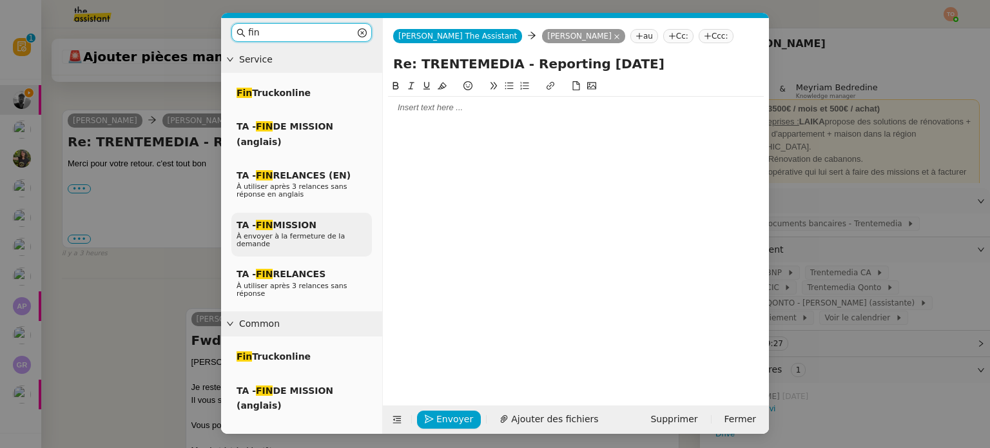
type input "fin"
click at [325, 225] on div "TA - FIN MISSION À envoyer à la fermeture de la demande" at bounding box center [301, 235] width 140 height 44
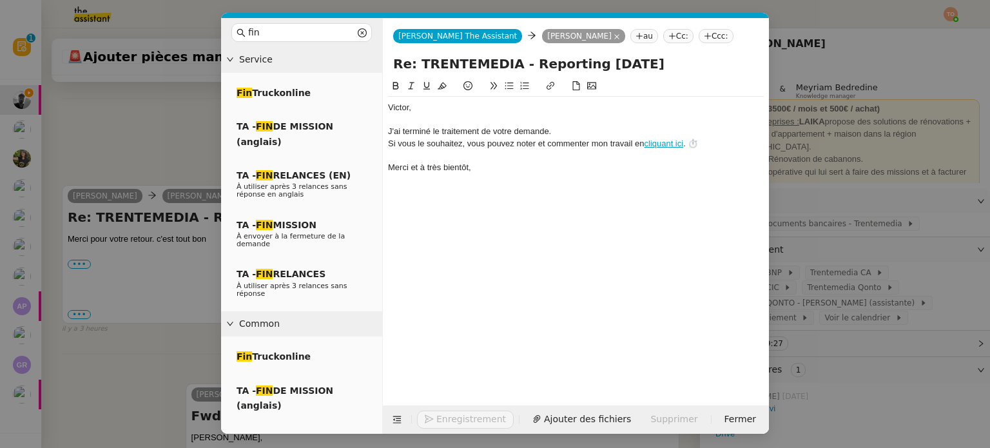
scroll to position [432, 0]
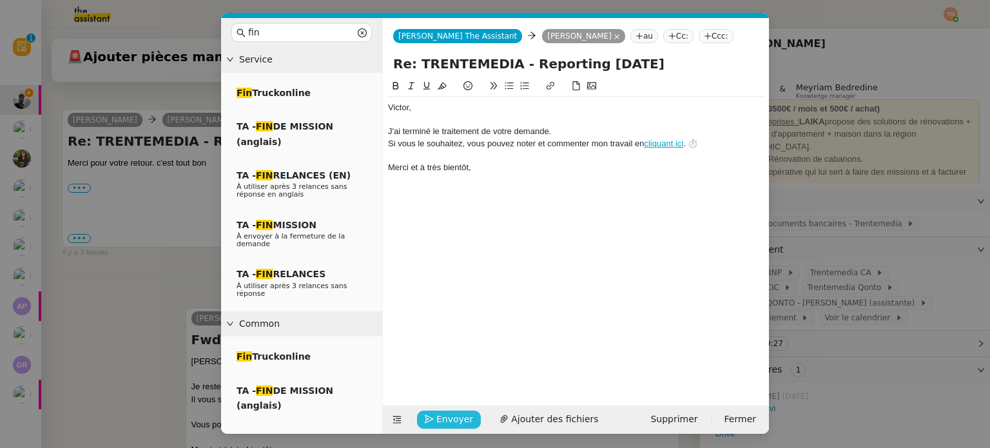
click at [448, 420] on span "Envoyer" at bounding box center [454, 419] width 37 height 15
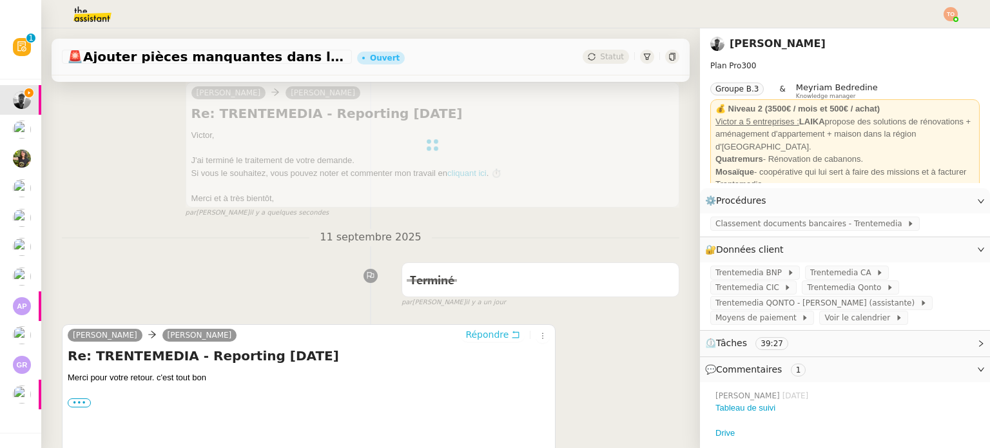
scroll to position [89, 0]
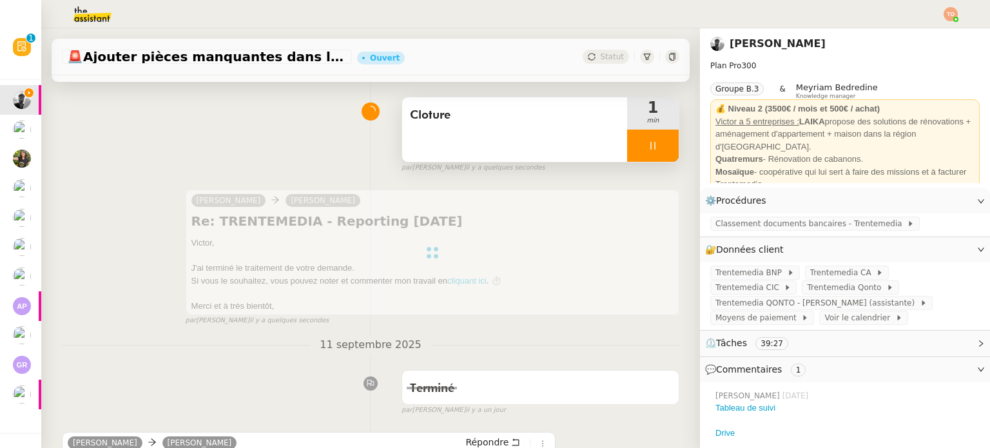
click at [646, 147] on div at bounding box center [653, 145] width 52 height 32
click at [660, 146] on icon at bounding box center [665, 145] width 10 height 10
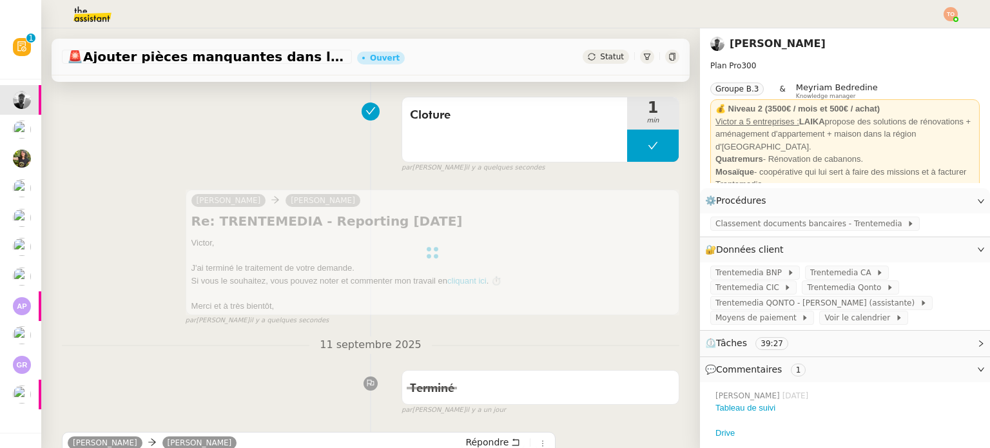
click at [600, 53] on span "Statut" at bounding box center [612, 56] width 24 height 9
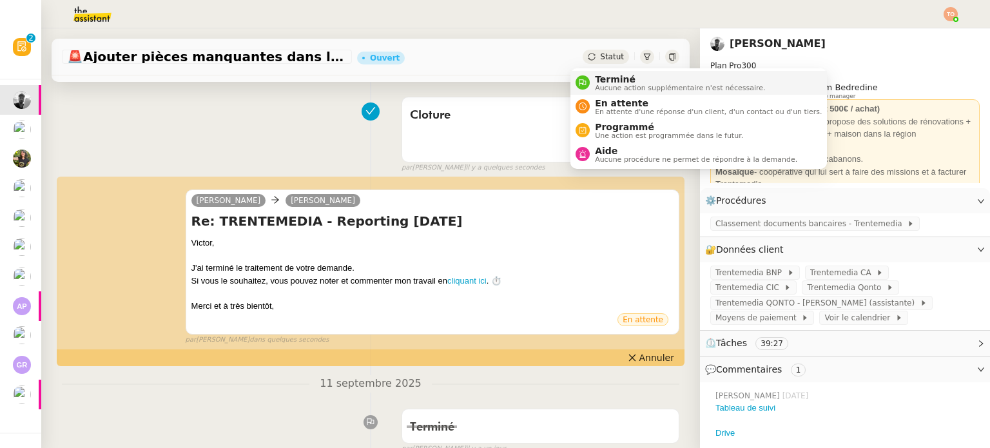
click at [629, 81] on span "Terminé" at bounding box center [680, 79] width 170 height 10
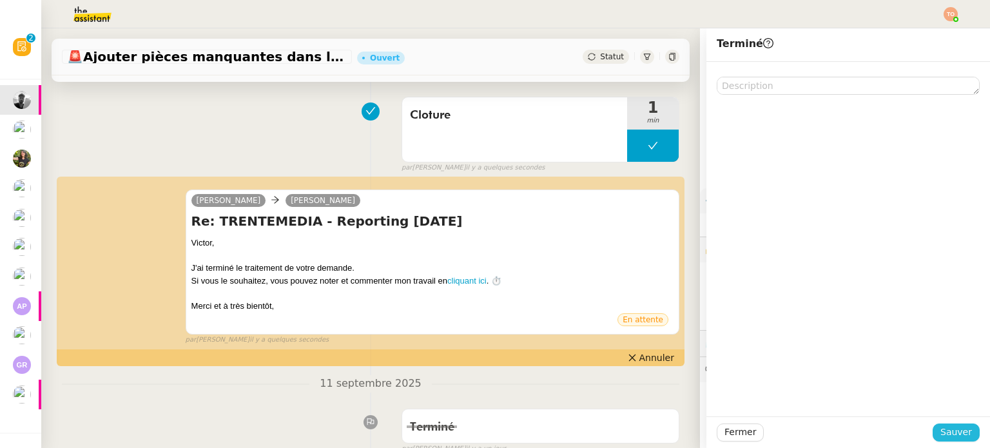
click at [956, 432] on span "Sauver" at bounding box center [956, 432] width 32 height 15
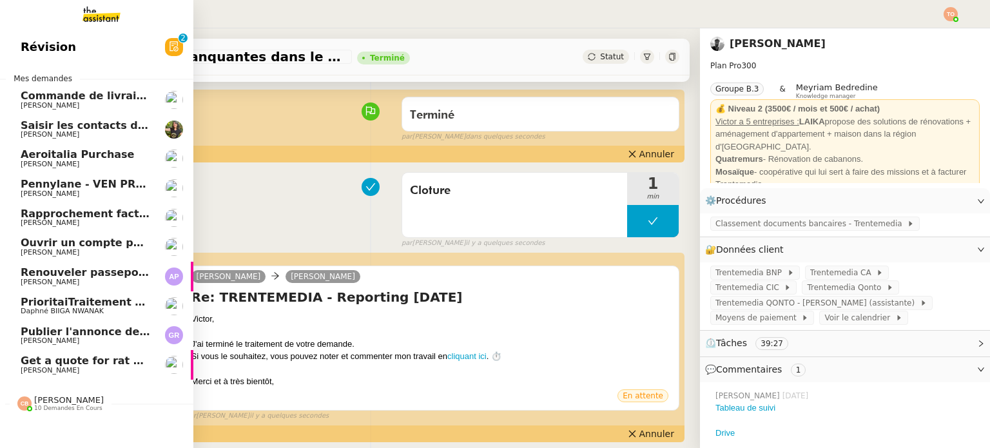
click at [31, 95] on span "Commande de livraisons- 12 septembre 2025" at bounding box center [152, 96] width 263 height 12
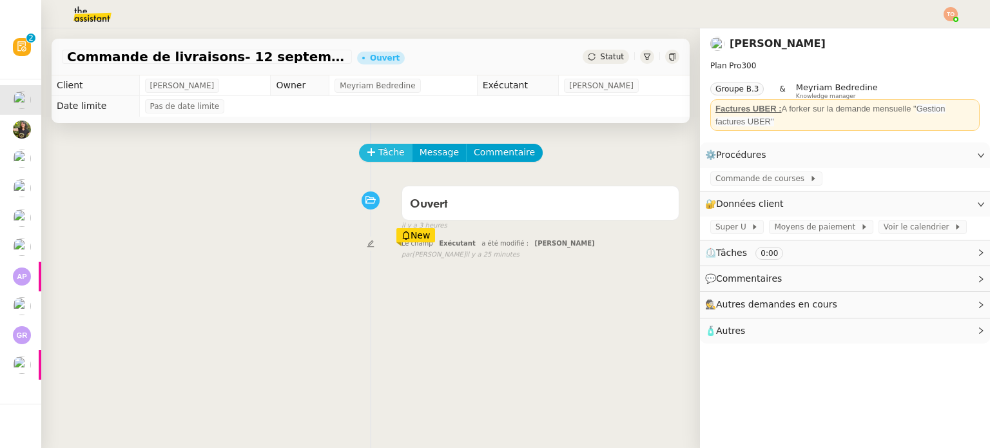
click at [384, 149] on span "Tâche" at bounding box center [391, 152] width 26 height 15
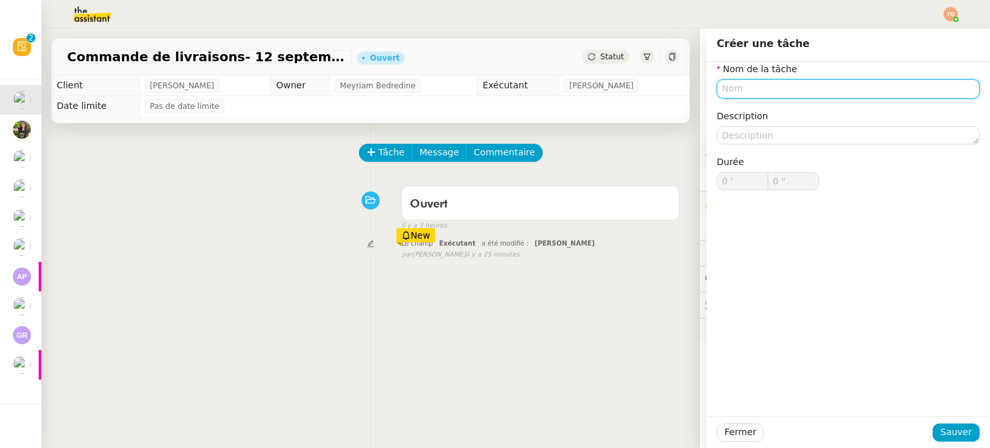
click at [724, 86] on input "text" at bounding box center [847, 88] width 263 height 19
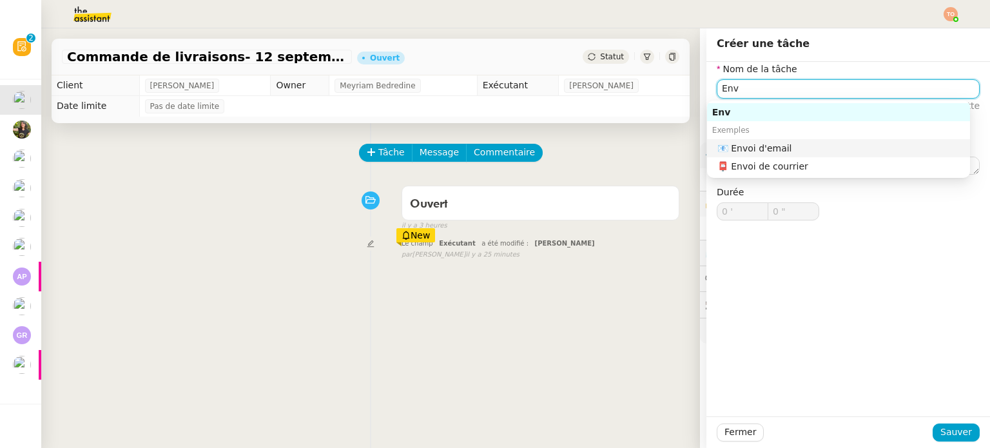
click at [758, 146] on div "📧 Envoi d'email" at bounding box center [840, 148] width 247 height 12
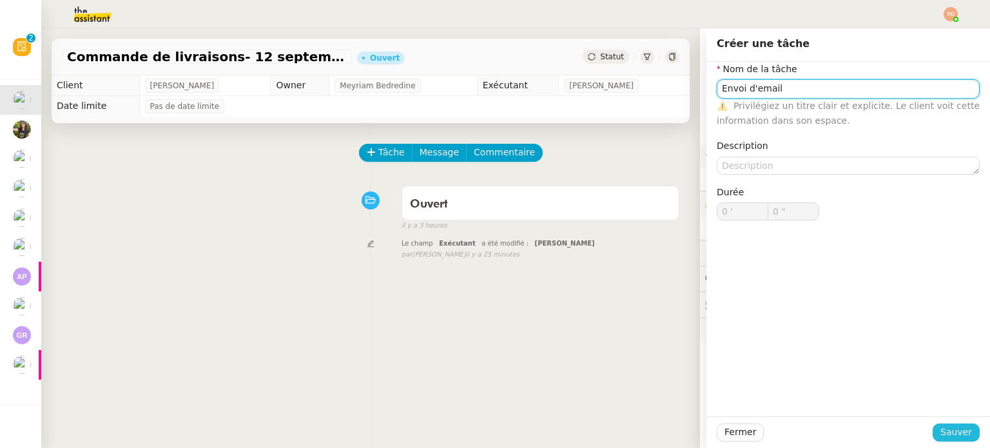
type input "Envoi d'email"
click at [953, 430] on span "Sauver" at bounding box center [956, 432] width 32 height 15
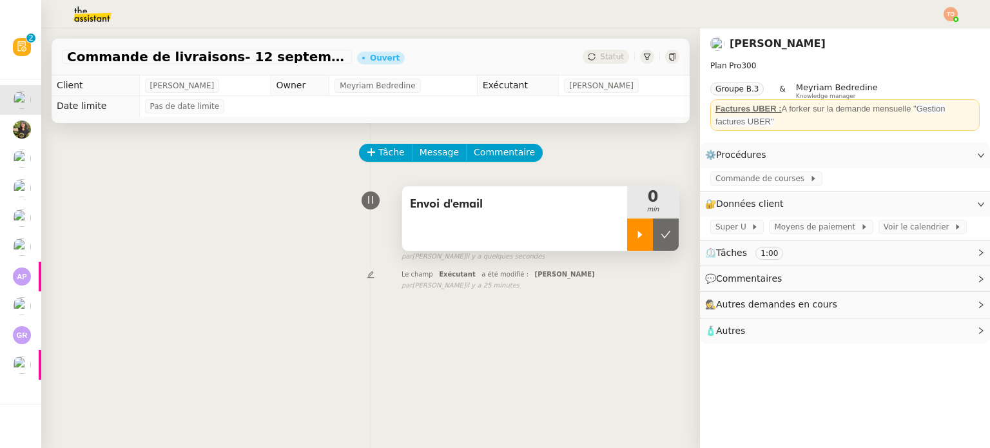
click at [635, 234] on icon at bounding box center [640, 234] width 10 height 10
click at [441, 142] on div "Tâche Message Commentaire Veuillez patienter une erreur s'est produite 👌👌👌 mess…" at bounding box center [370, 347] width 658 height 448
click at [428, 151] on span "Message" at bounding box center [438, 152] width 39 height 15
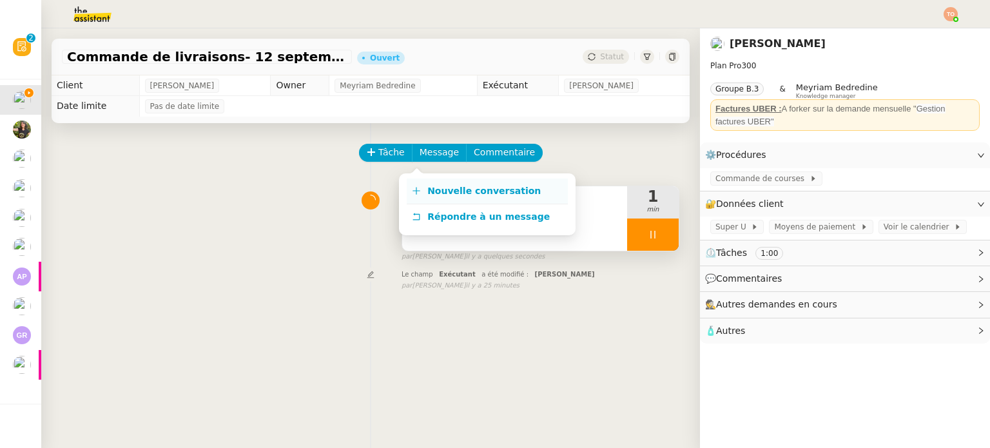
click at [438, 186] on span "Nouvelle conversation" at bounding box center [483, 191] width 113 height 10
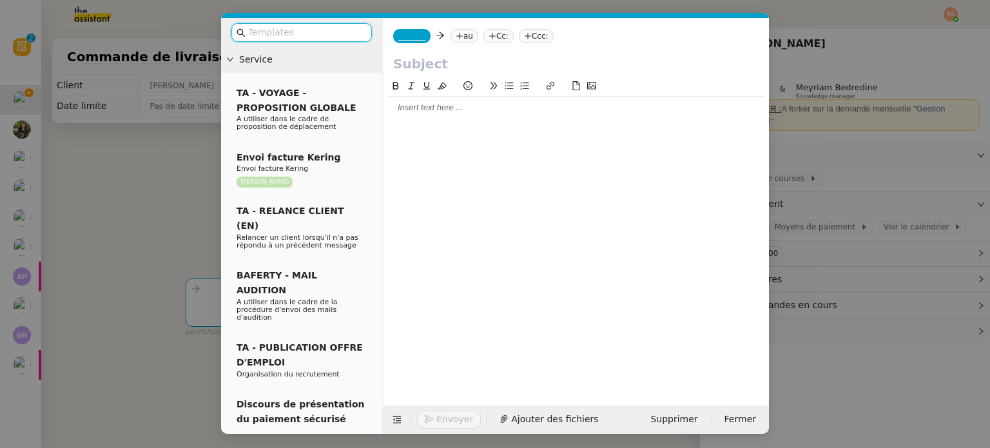
click at [443, 62] on input "text" at bounding box center [575, 63] width 365 height 19
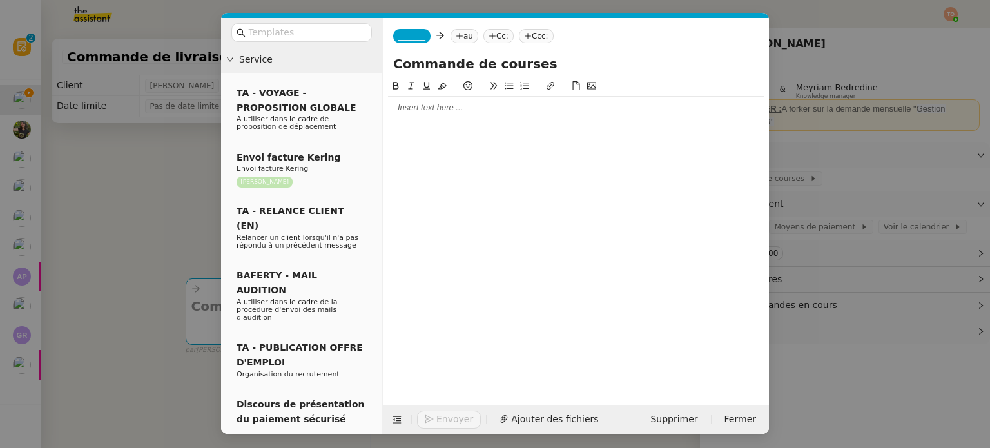
type input "Commande de courses"
click at [425, 42] on div "_______ au Cc: Ccc:" at bounding box center [576, 36] width 386 height 36
click at [422, 41] on nz-tag "_______" at bounding box center [411, 36] width 37 height 14
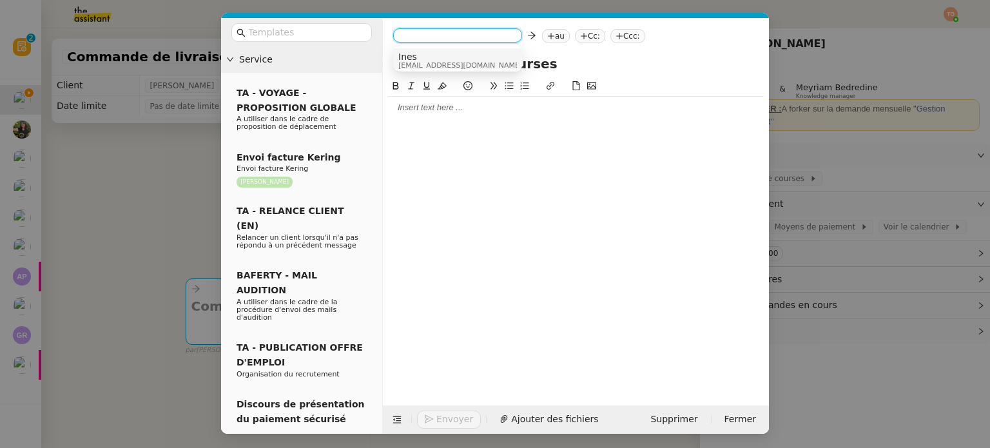
drag, startPoint x: 448, startPoint y: 58, endPoint x: 461, endPoint y: 43, distance: 19.7
click at [448, 58] on span "Ines" at bounding box center [460, 57] width 124 height 10
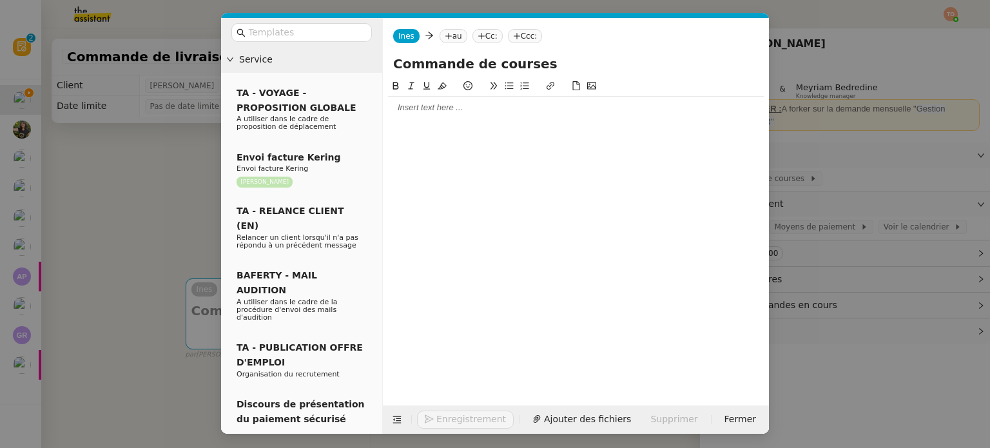
click at [445, 36] on icon at bounding box center [449, 36] width 8 height 8
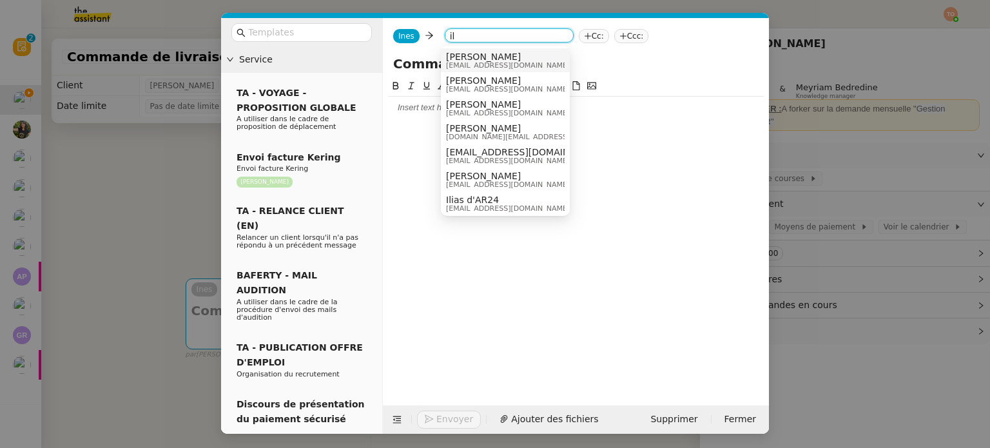
type input "il"
click at [481, 52] on span "[PERSON_NAME]" at bounding box center [508, 57] width 124 height 10
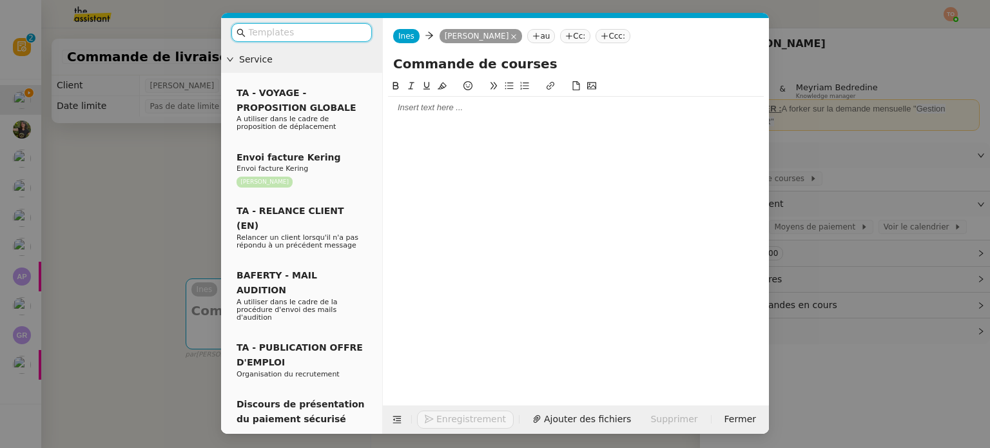
click at [340, 36] on input "text" at bounding box center [306, 32] width 116 height 15
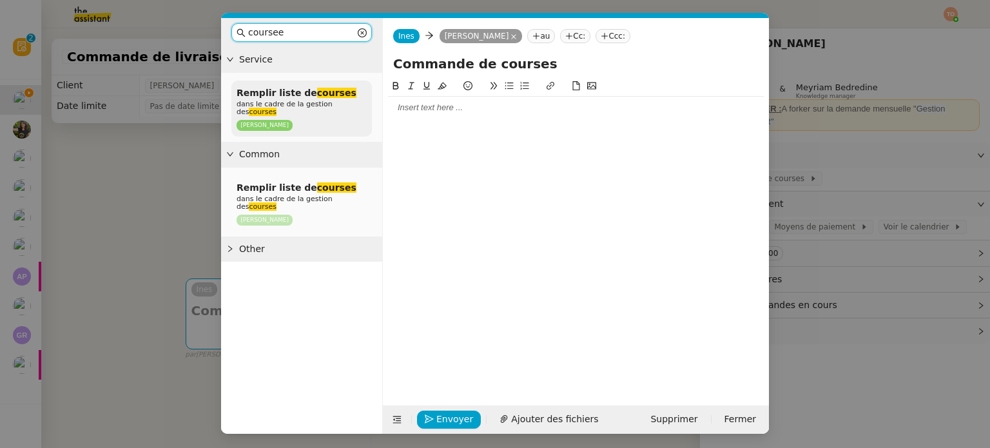
type input "coursee"
click at [329, 100] on span "dans le cadre de la gestion des courses" at bounding box center [284, 108] width 96 height 16
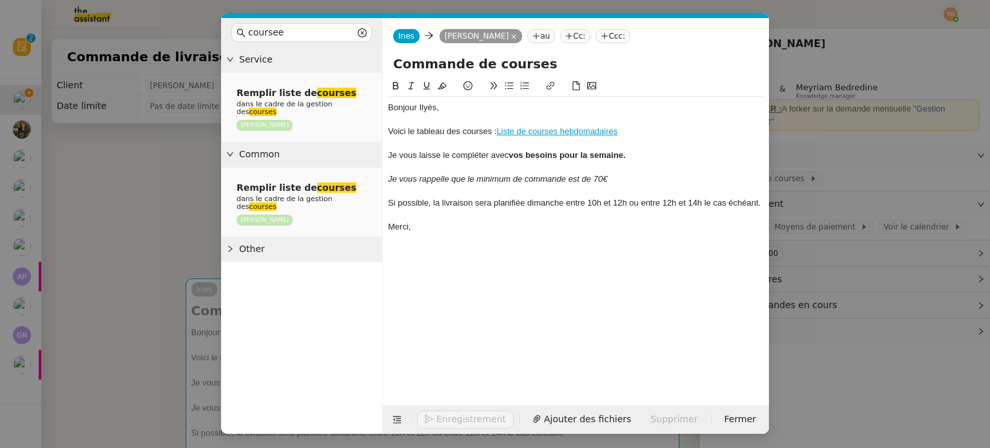
click at [442, 109] on div "Bonjour Ilyès," at bounding box center [576, 108] width 376 height 12
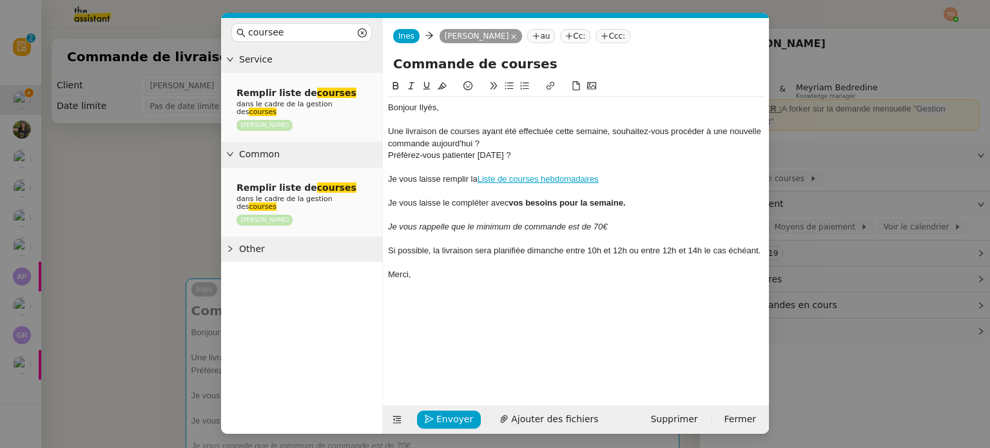
click at [658, 176] on div "Je vous laisse remplir la Liste de courses hebdomadaires" at bounding box center [576, 179] width 376 height 12
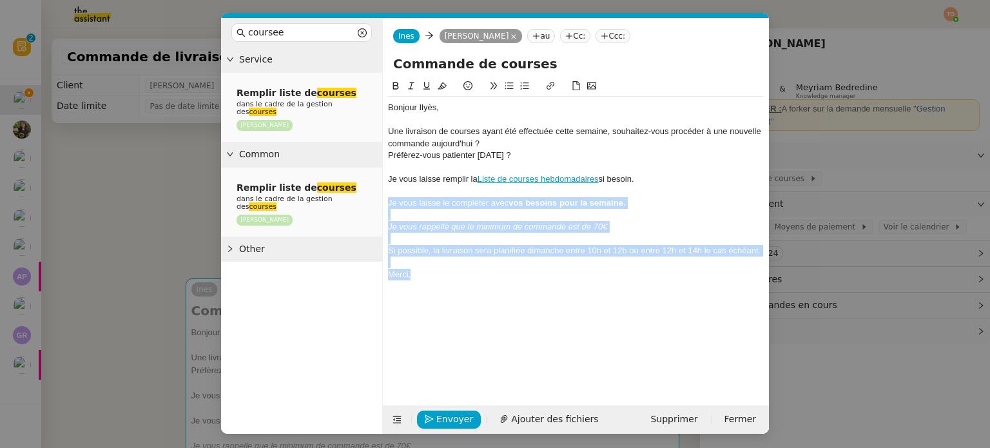
drag, startPoint x: 472, startPoint y: 273, endPoint x: 384, endPoint y: 201, distance: 113.5
click at [384, 201] on nz-spin "Bonjour [PERSON_NAME], Une livraison de courses ayant été effectuée cette semai…" at bounding box center [576, 235] width 386 height 312
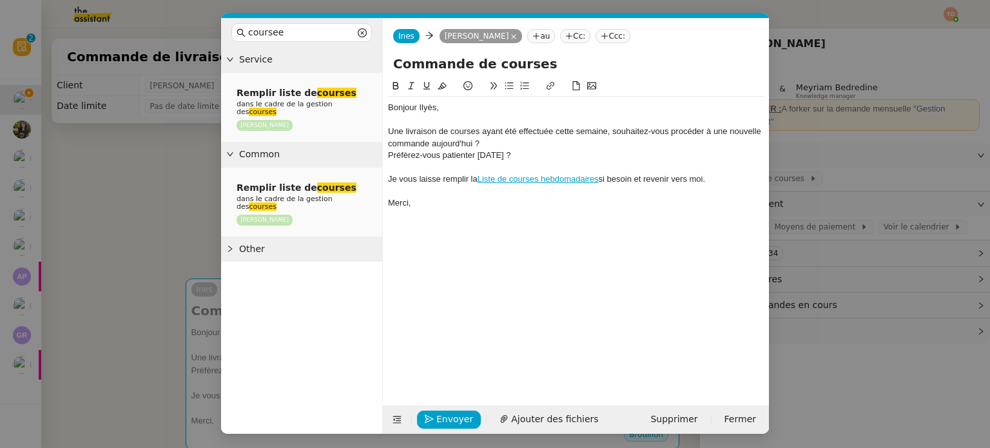
click at [428, 158] on div "Préfèrez-vous patienter [DATE] ?" at bounding box center [576, 155] width 376 height 12
click at [0, 0] on lt-span "Préf é rez-vous" at bounding box center [0, 0] width 0 height 0
click at [388, 157] on div "Préférez-vous patienter vendredi prochain ?" at bounding box center [576, 155] width 376 height 12
click at [390, 131] on div "Une livraison de courses ayant été effectuée cette semaine, souhaitez-vous proc…" at bounding box center [576, 138] width 376 height 24
click at [503, 180] on link "Liste de courses hebdomadaires" at bounding box center [537, 179] width 121 height 10
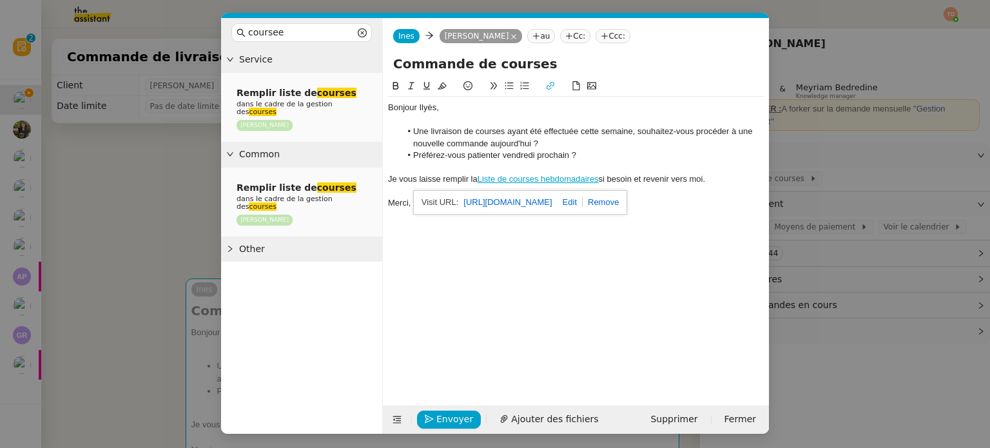
click at [508, 203] on link "[URL][DOMAIN_NAME]" at bounding box center [507, 202] width 88 height 17
click at [461, 425] on span "Envoyer" at bounding box center [454, 419] width 37 height 15
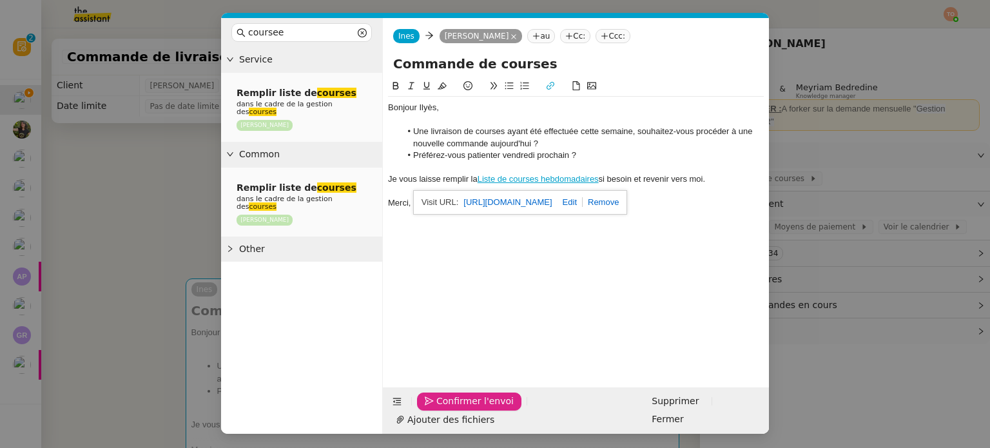
click at [461, 408] on span "Confirmer l'envoi" at bounding box center [474, 401] width 77 height 15
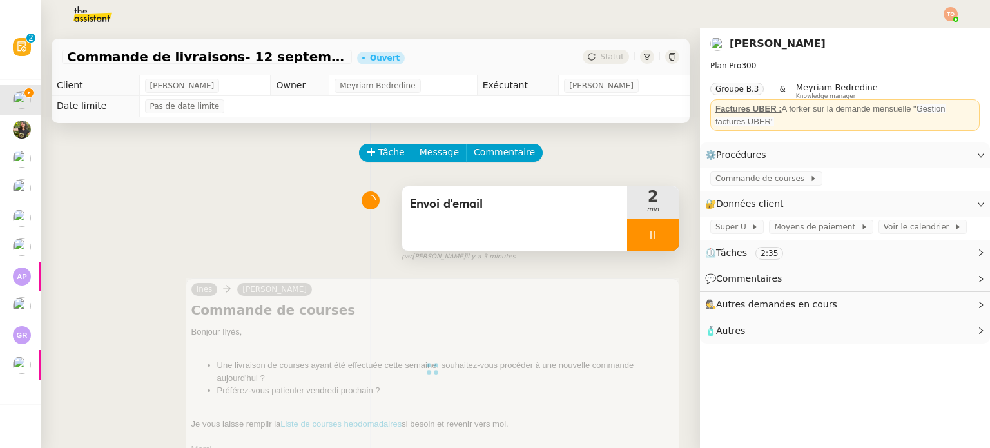
click at [564, 218] on div "Envoi d'email" at bounding box center [514, 218] width 225 height 64
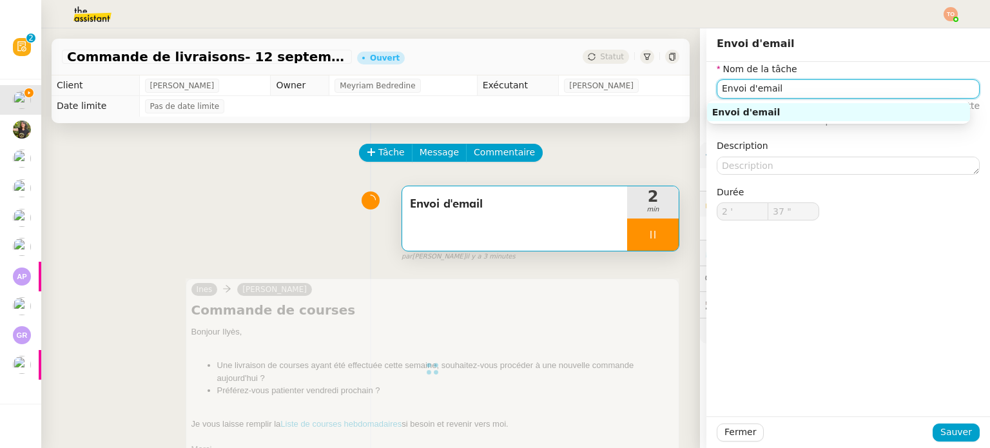
click at [716, 88] on input "Envoi d'email" at bounding box center [847, 88] width 263 height 19
type input "38 ""
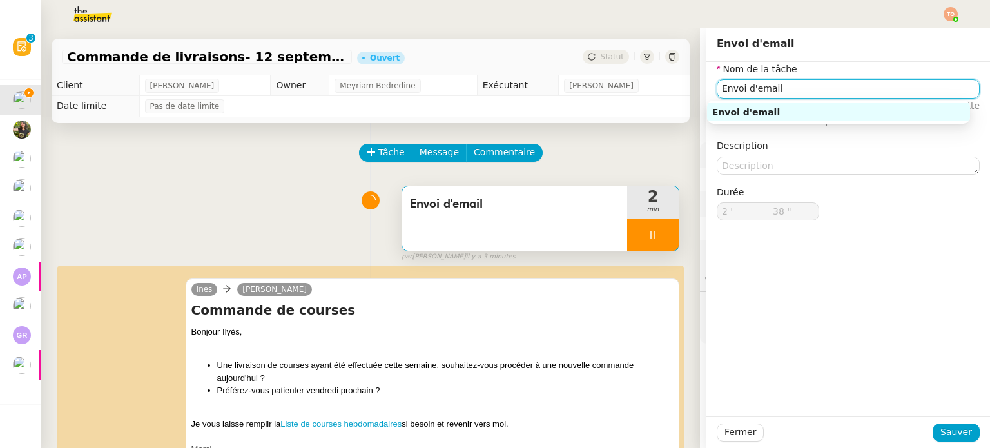
type input "Envoi d'email"
type input "2 '"
type input "38 ""
type input "Envoi d'email"
type input "2 '"
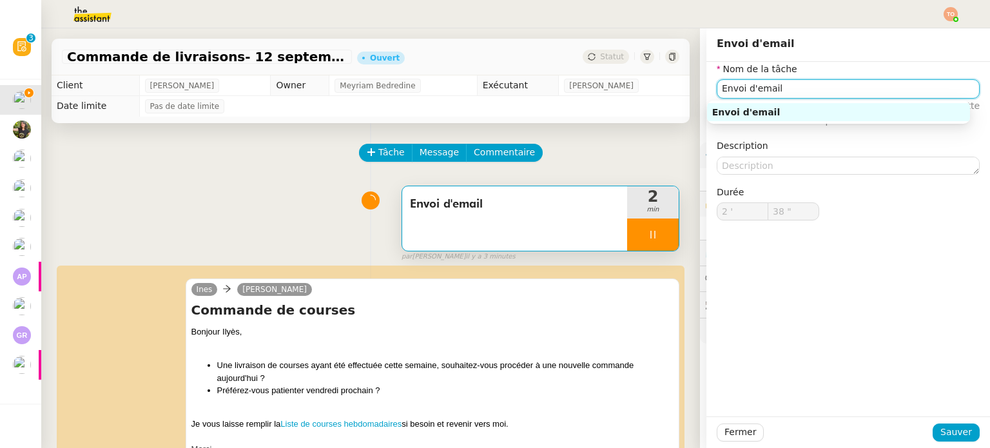
type input "38 ""
type input "Envoi d'email"
type input "2 '"
type input "38 ""
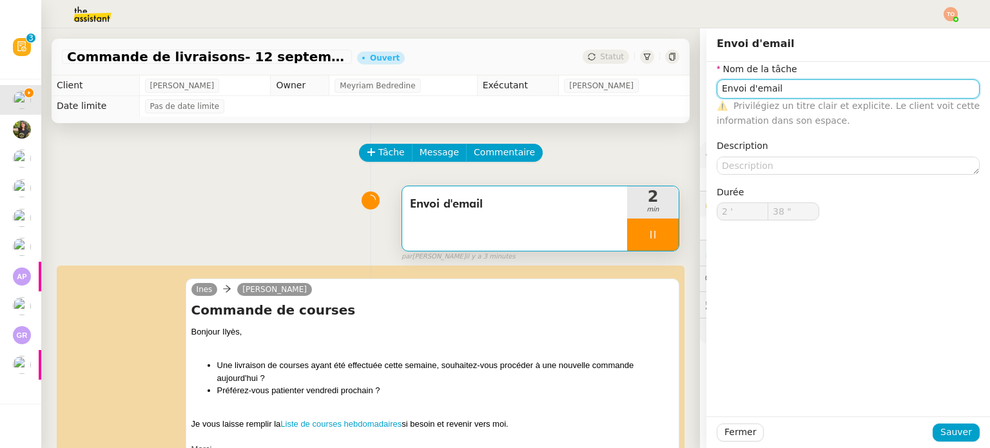
type input "Envoi d'emailP"
type input "39 ""
type input "Envoi d'emailPrépara"
type input "40 ""
type input "Envoi d'emailPréparati"
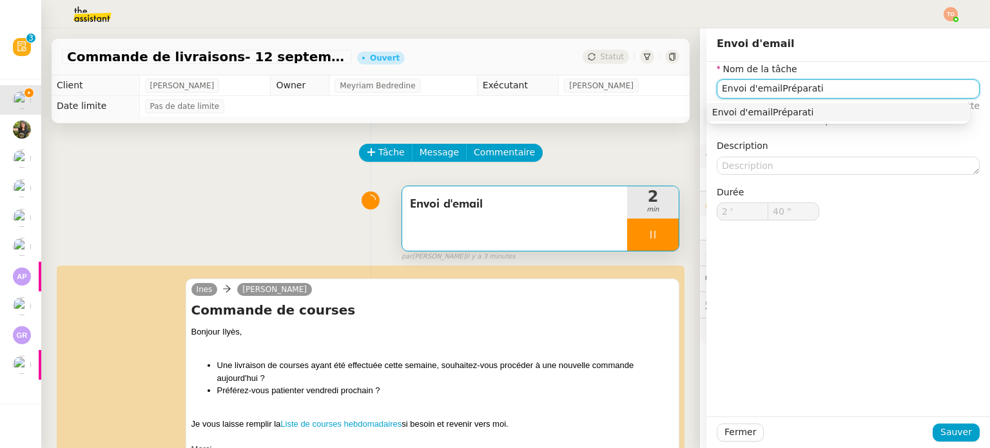
type input "41 ""
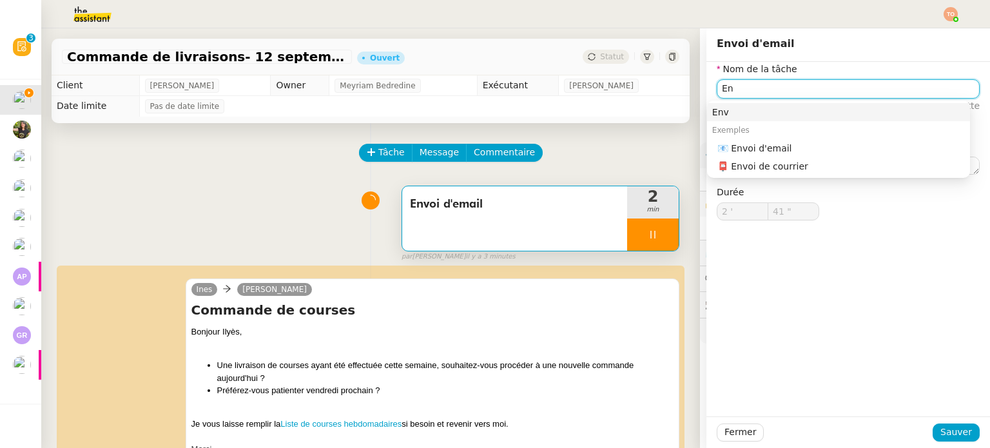
type input "E"
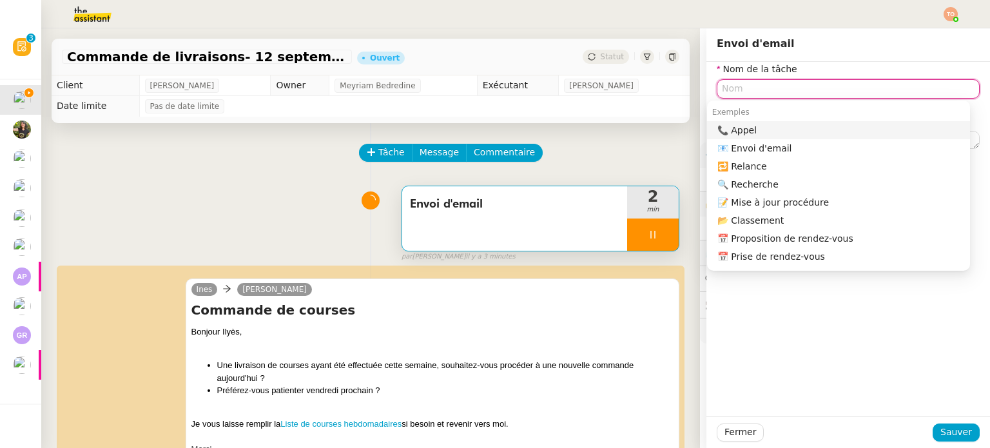
type input "42 ""
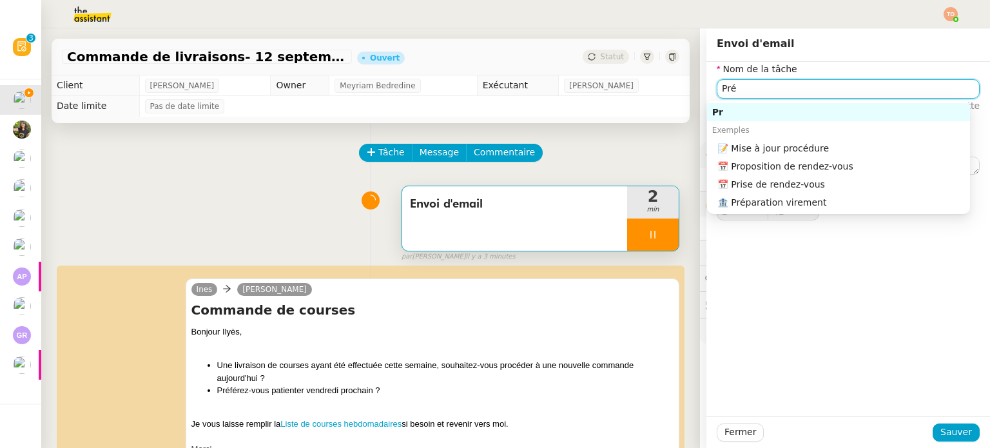
type input "Prép"
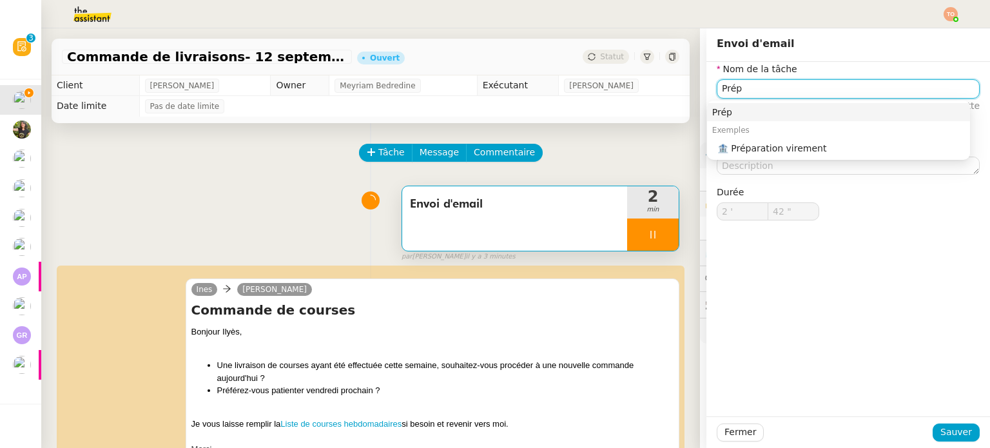
type input "43 ""
type input "Préparation"
type input "44 ""
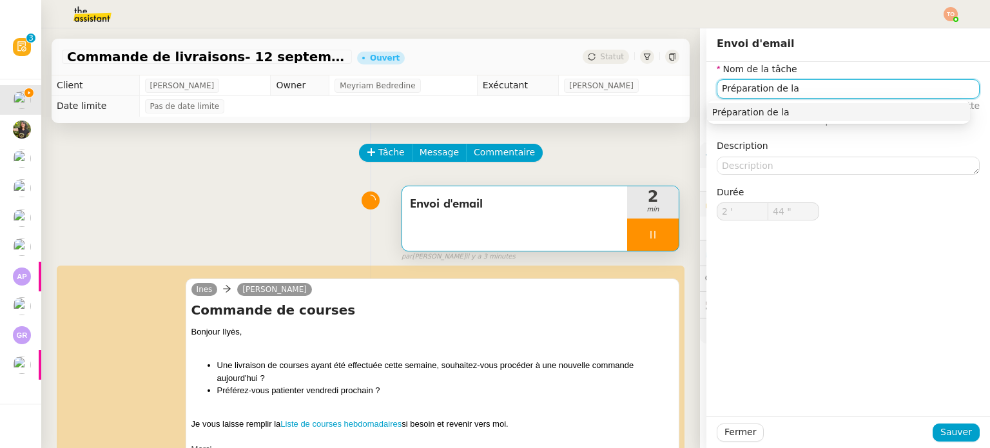
type input "Préparation de la l"
type input "45 ""
type input "Préparation de la liste +"
type input "46 ""
type input "Préparation de la liste + Emai"
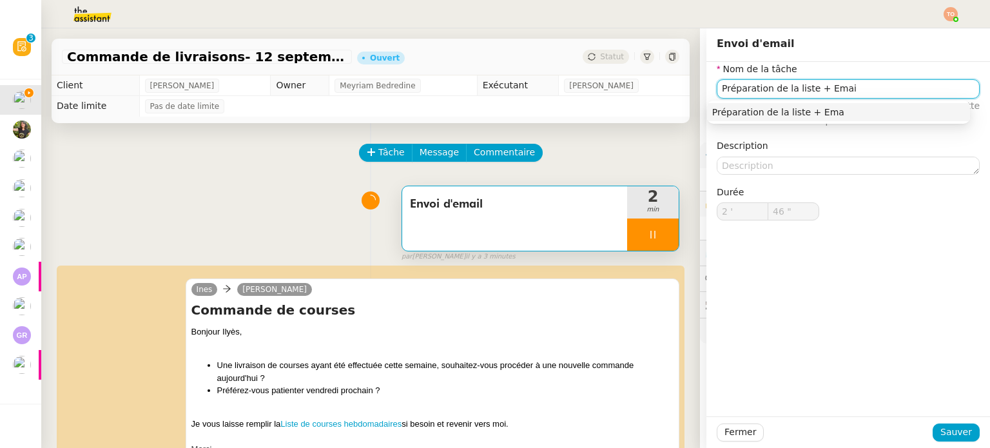
type input "47 ""
type input "Préparation de la liste + Email"
type input "48 ""
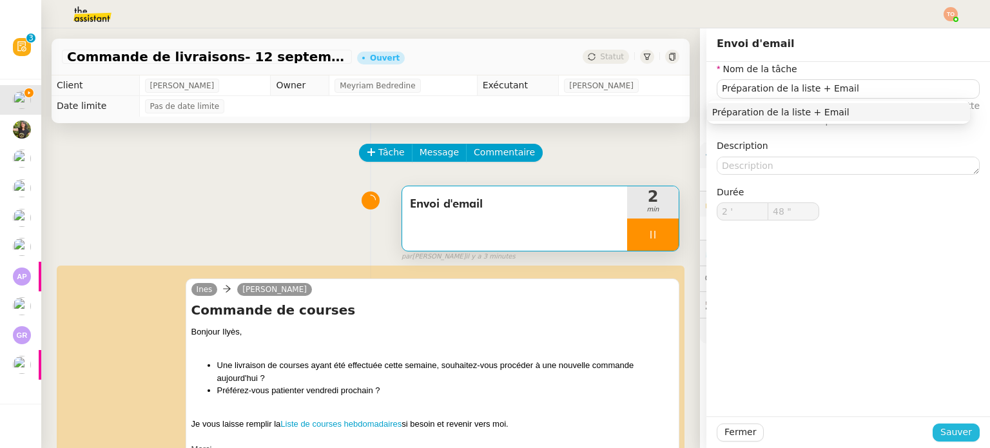
click at [951, 433] on span "Sauver" at bounding box center [956, 432] width 32 height 15
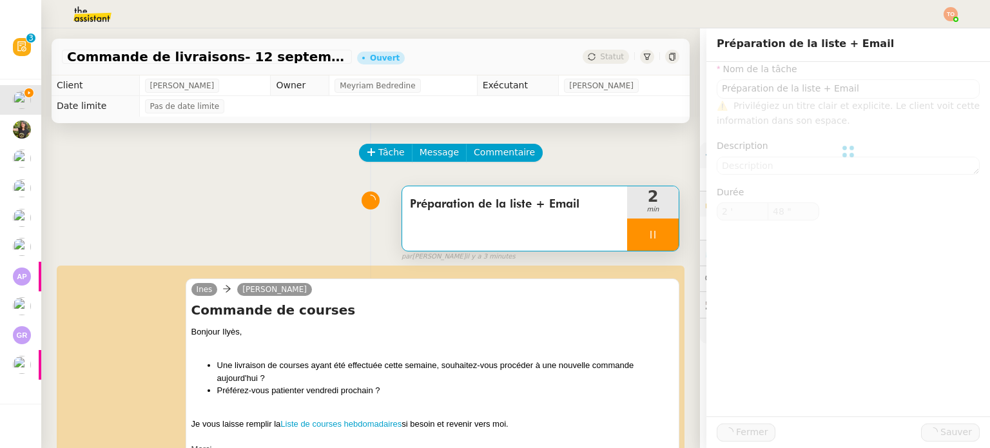
type input "Préparation de la liste + Email"
type input "2 '"
type input "49 ""
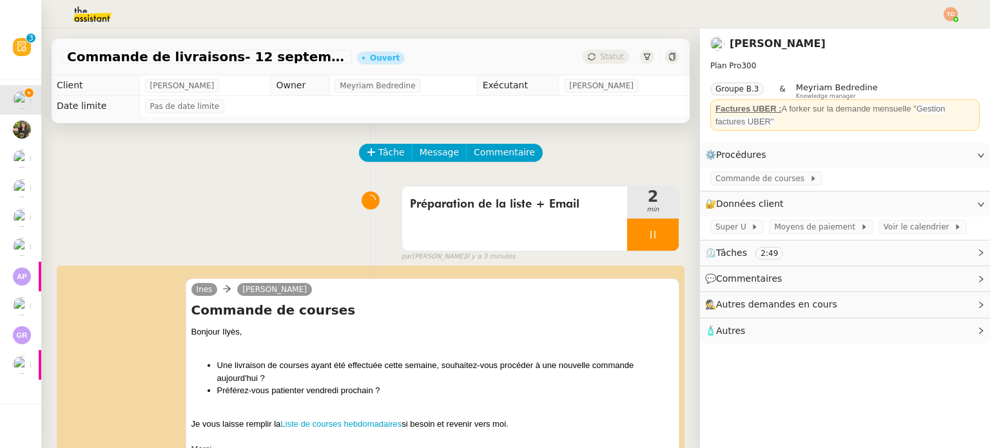
click at [647, 244] on div at bounding box center [653, 234] width 52 height 32
click at [653, 242] on button at bounding box center [666, 234] width 26 height 32
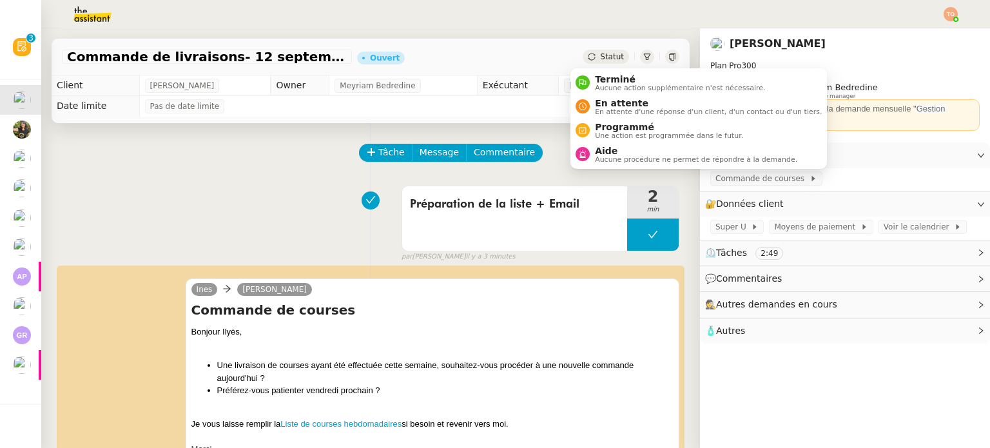
click at [600, 53] on span "Statut" at bounding box center [612, 56] width 24 height 9
click at [613, 98] on span "En attente" at bounding box center [708, 103] width 227 height 10
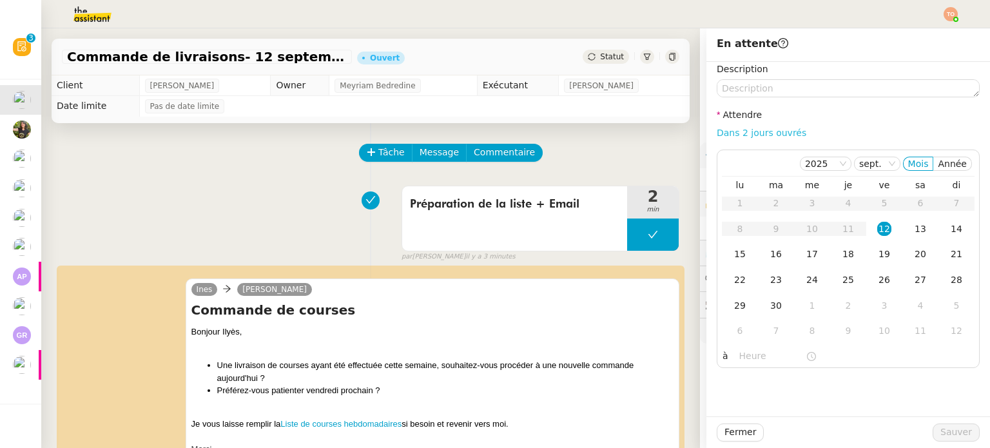
click at [732, 131] on link "Dans 2 jours ouvrés" at bounding box center [761, 133] width 90 height 10
type input "07:00"
click at [959, 428] on span "Sauver" at bounding box center [956, 432] width 32 height 15
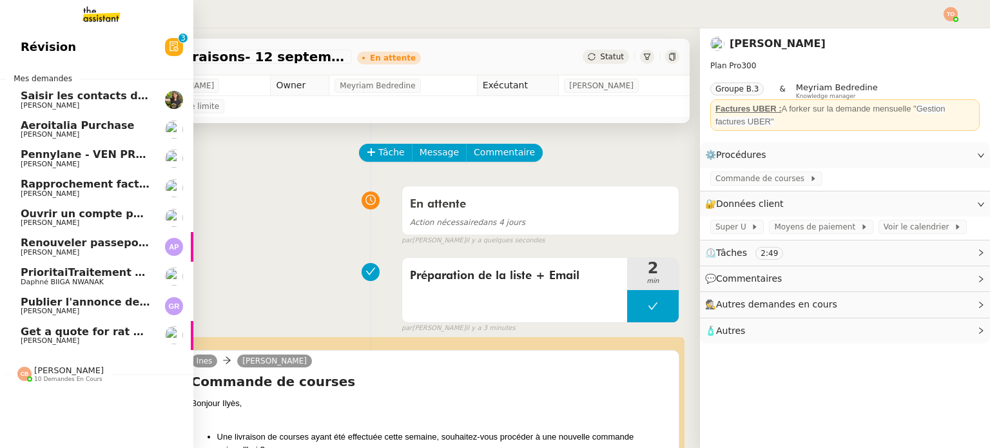
click at [53, 108] on span "[PERSON_NAME]" at bounding box center [50, 105] width 59 height 8
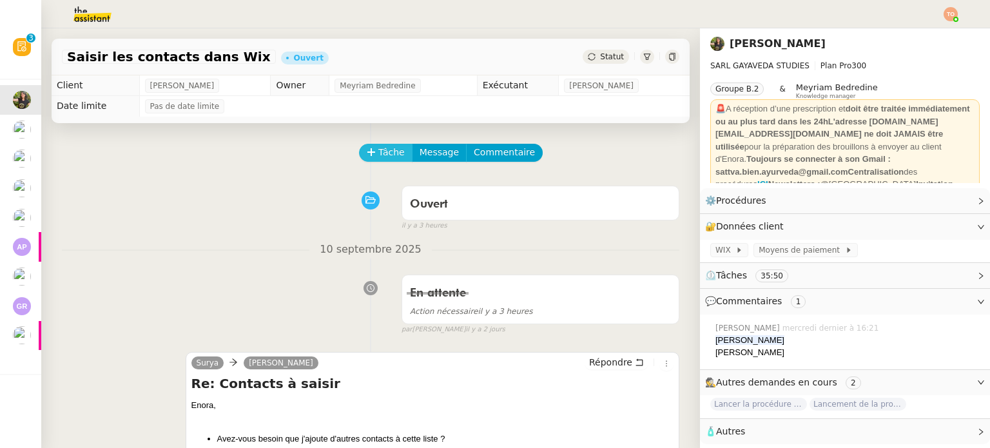
click at [378, 147] on span "Tâche" at bounding box center [391, 152] width 26 height 15
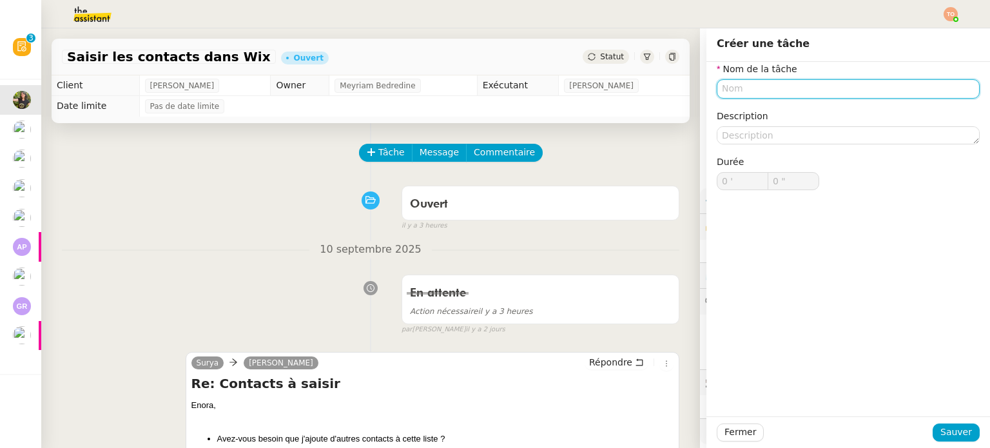
click at [745, 90] on input "text" at bounding box center [847, 88] width 263 height 19
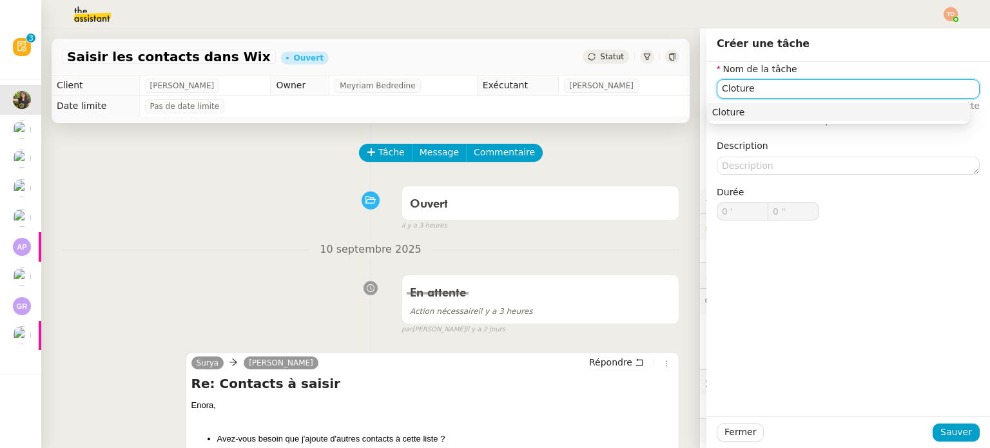
type input "Cloture"
click at [941, 422] on div "Fermer Sauver" at bounding box center [847, 432] width 283 height 32
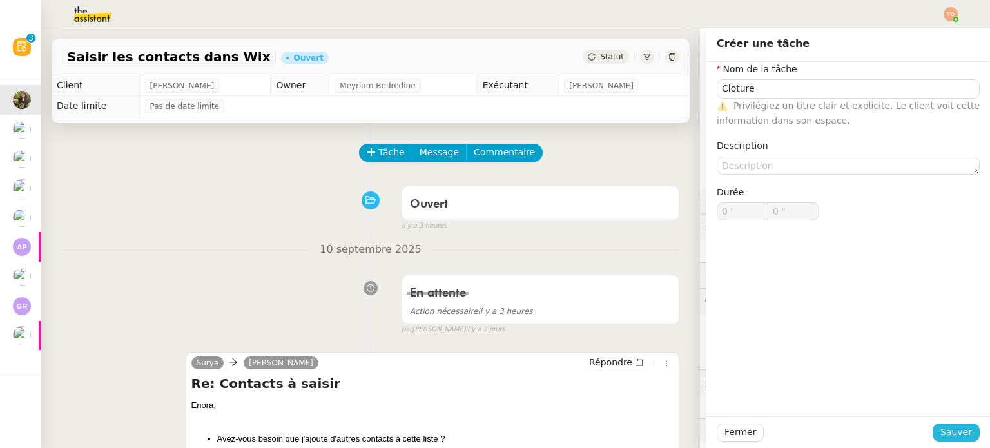
click at [943, 425] on span "Sauver" at bounding box center [956, 432] width 32 height 15
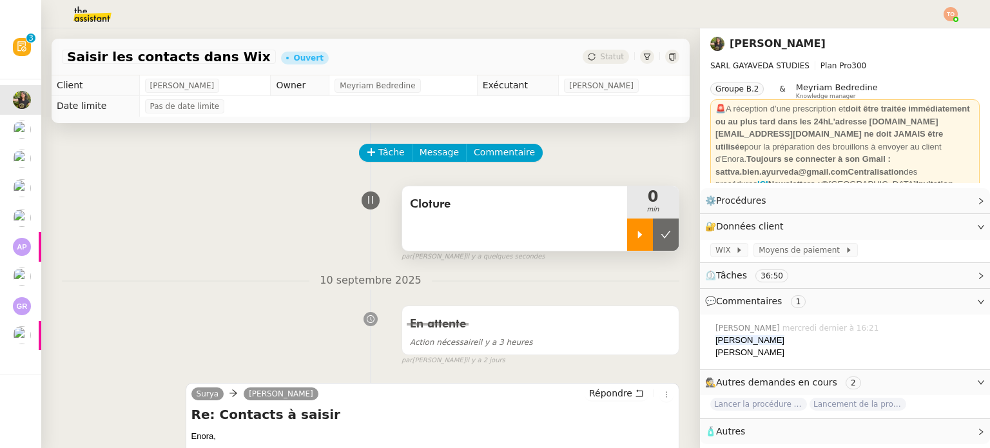
click at [629, 238] on div at bounding box center [640, 234] width 26 height 32
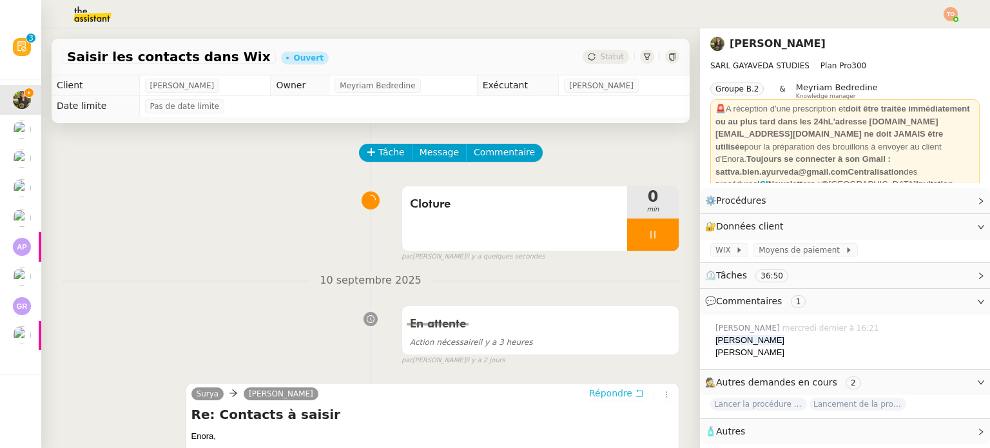
click at [615, 396] on span "Répondre" at bounding box center [610, 393] width 43 height 13
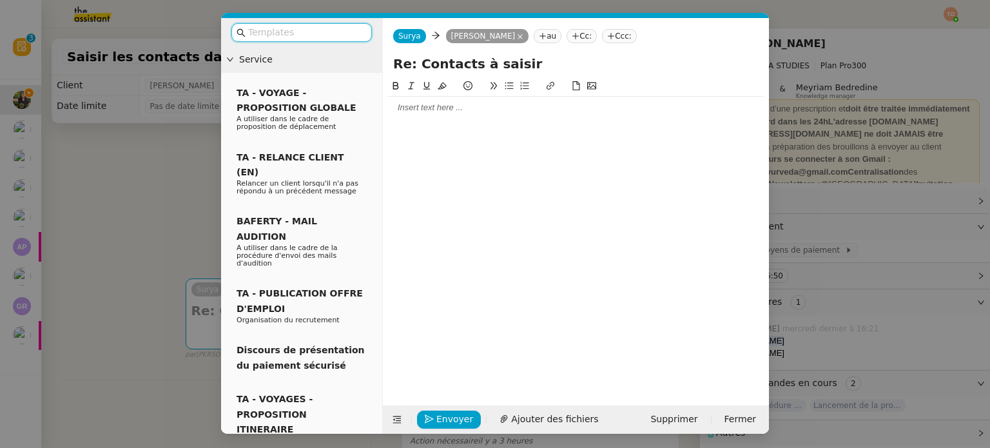
click at [361, 33] on input "text" at bounding box center [306, 32] width 116 height 15
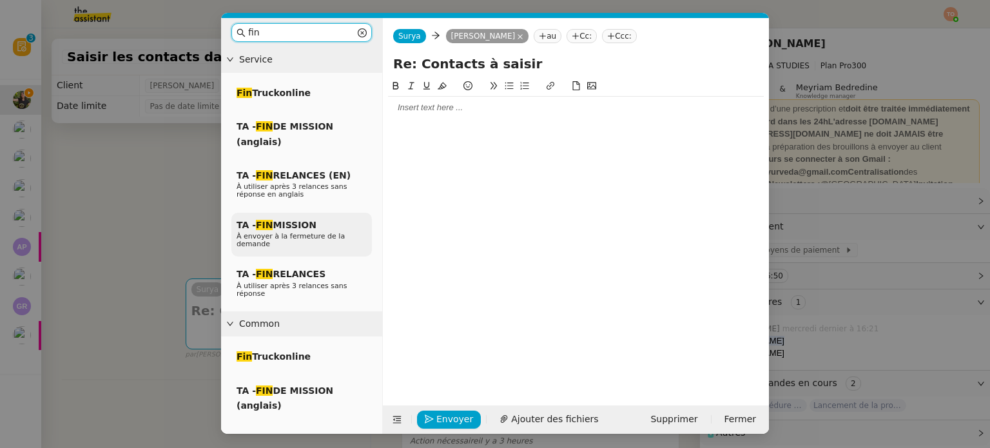
type input "fin"
click at [331, 228] on div "TA - FIN MISSION À envoyer à la fermeture de la demande" at bounding box center [301, 235] width 140 height 44
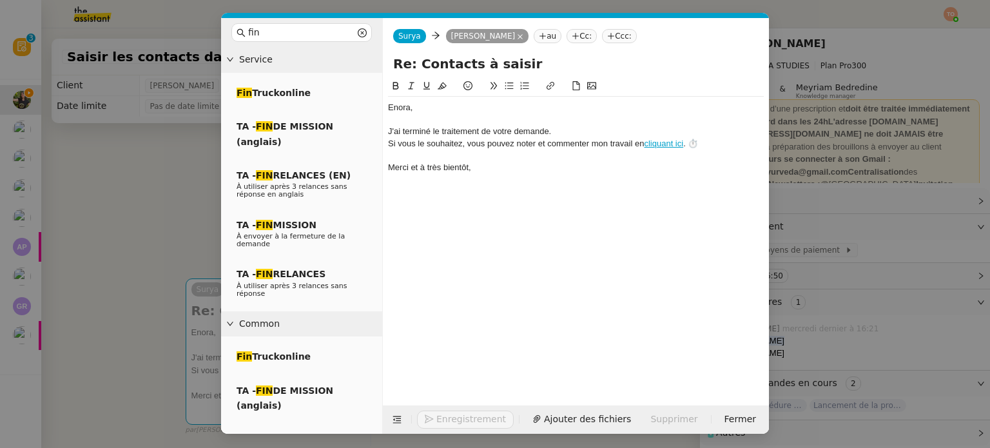
click at [465, 425] on button "Enregistrement" at bounding box center [465, 419] width 97 height 18
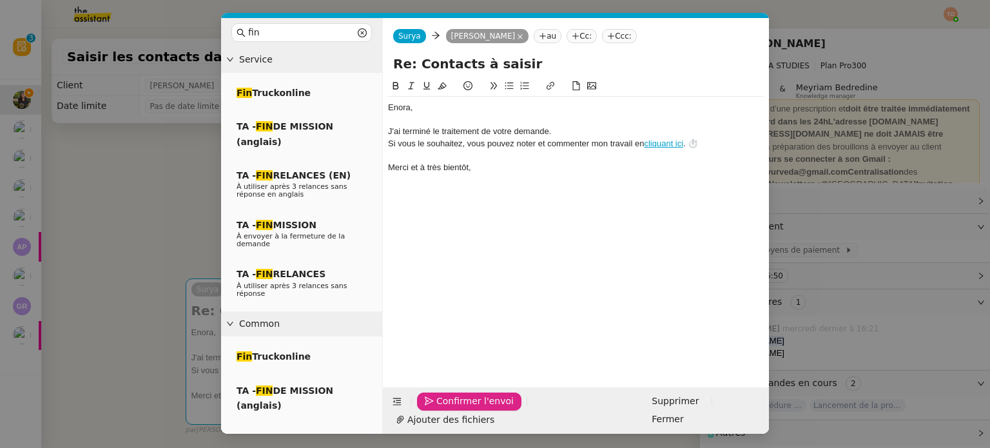
click at [465, 408] on span "Confirmer l'envoi" at bounding box center [474, 401] width 77 height 15
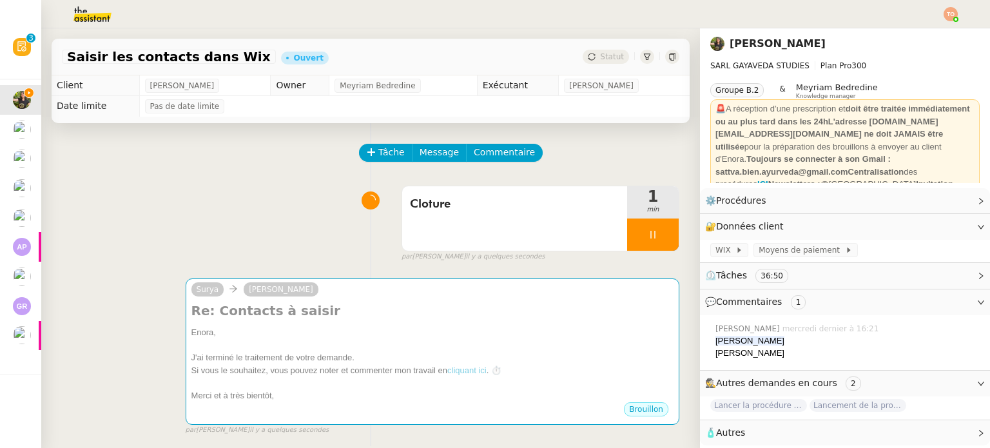
click at [465, 425] on nz-modal-container "fin Service Fin Truckonline TA - FIN DE MISSION (anglais) TA - FIN RELANCES (EN…" at bounding box center [495, 224] width 990 height 448
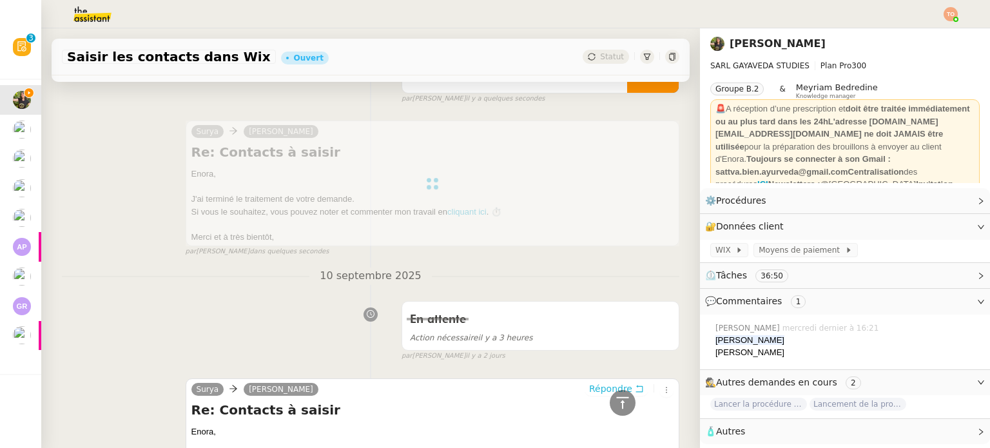
scroll to position [75, 0]
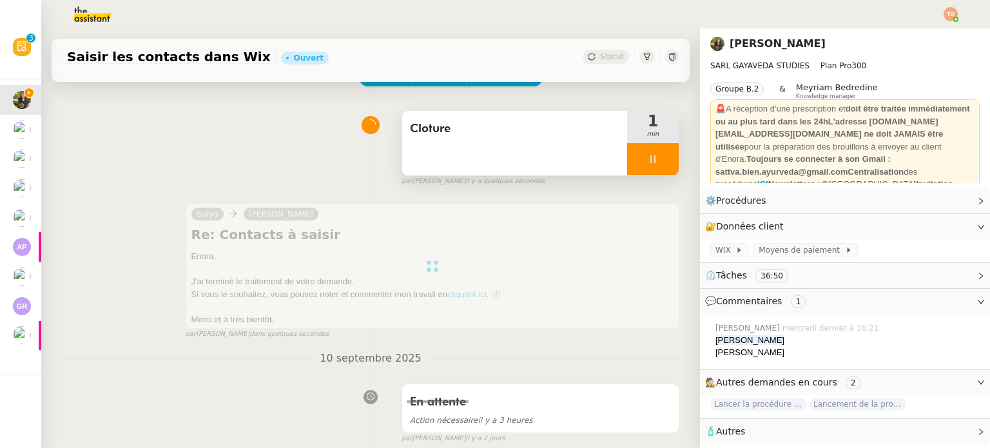
click at [652, 164] on div at bounding box center [653, 159] width 52 height 32
click at [660, 162] on icon at bounding box center [665, 159] width 10 height 10
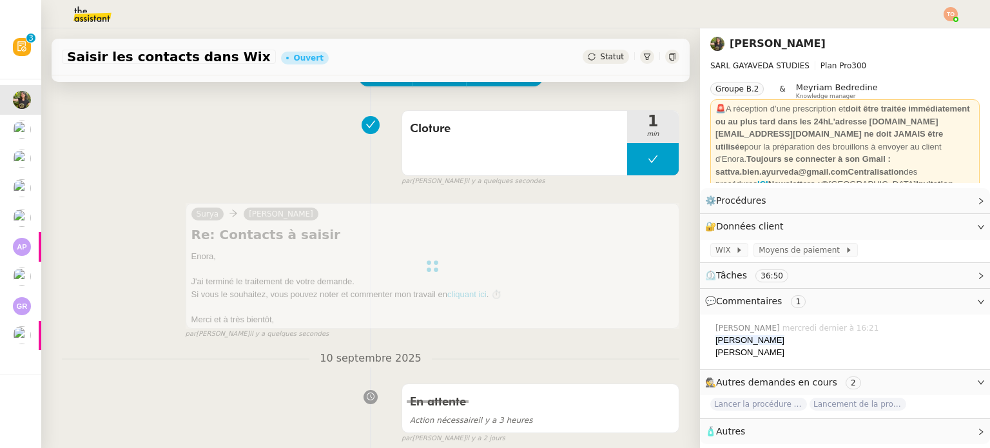
click at [601, 57] on span "Statut" at bounding box center [612, 56] width 24 height 9
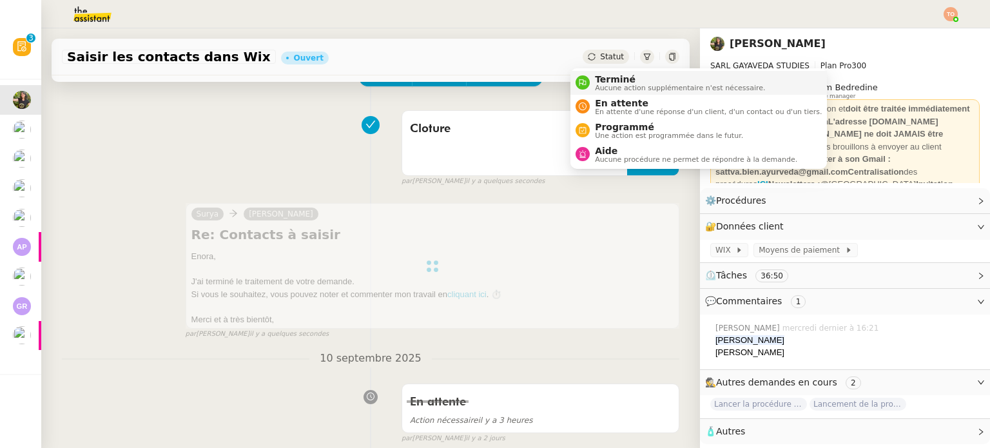
click at [615, 84] on span "Aucune action supplémentaire n'est nécessaire." at bounding box center [680, 87] width 170 height 7
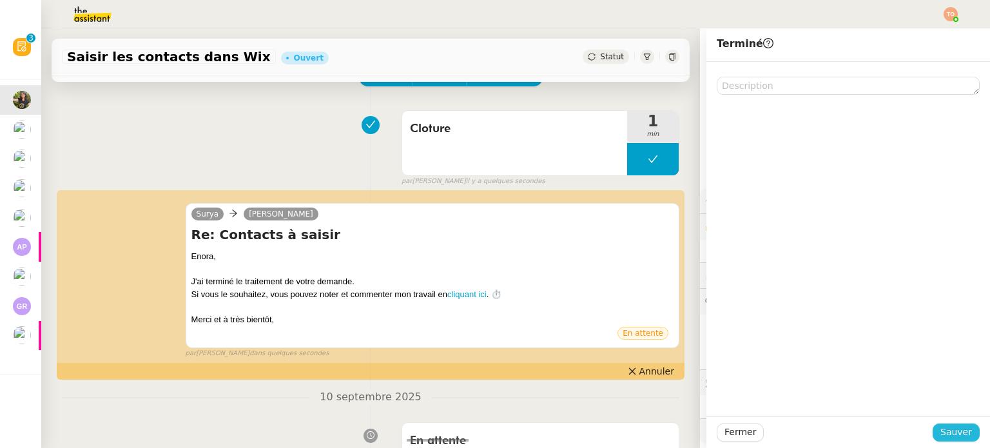
click at [959, 426] on span "Sauver" at bounding box center [956, 432] width 32 height 15
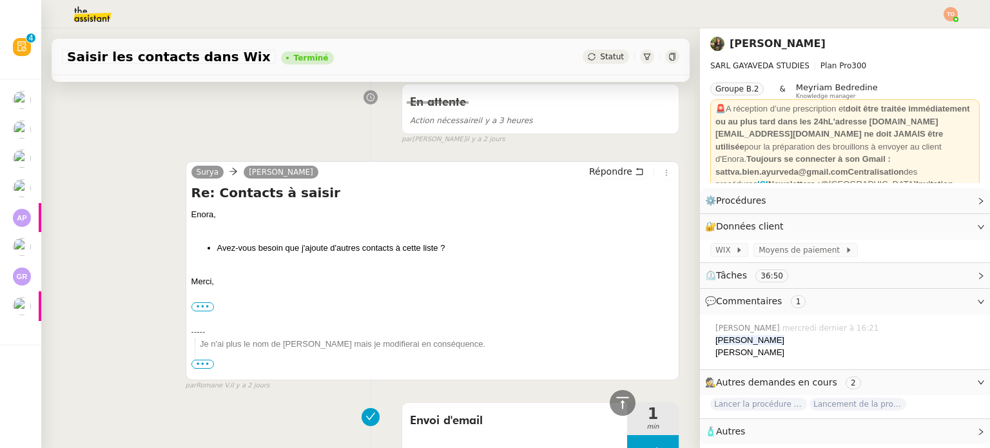
scroll to position [398, 0]
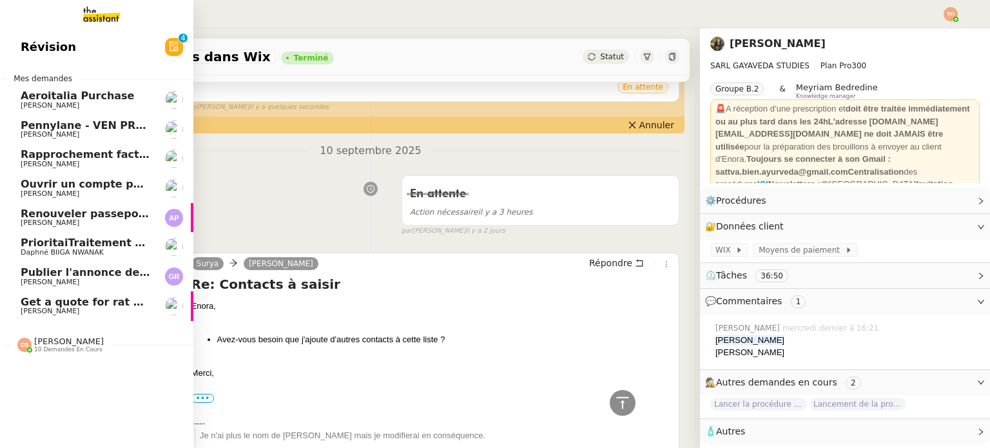
click at [83, 135] on span "[PERSON_NAME]" at bounding box center [86, 135] width 130 height 8
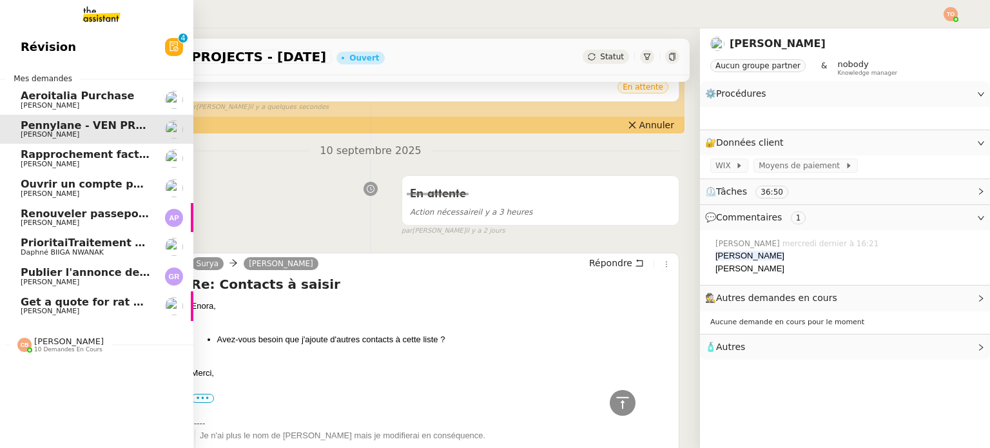
click at [165, 154] on img at bounding box center [174, 158] width 18 height 18
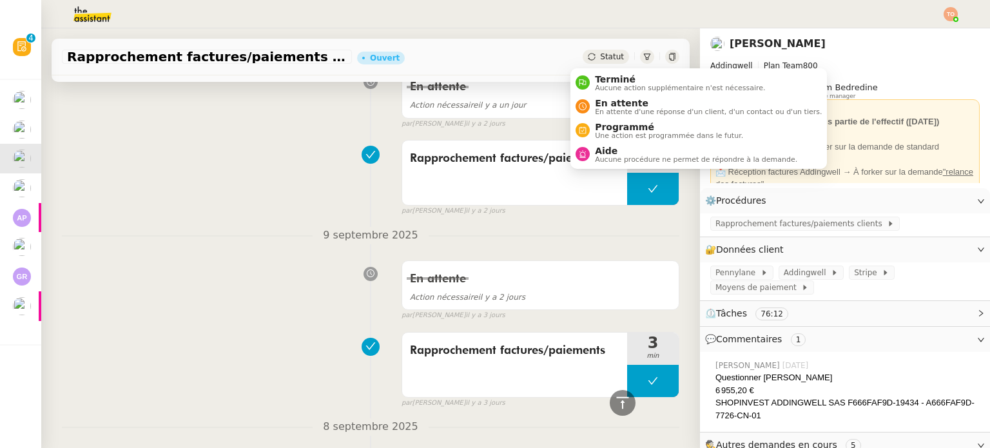
click at [600, 56] on span "Statut" at bounding box center [612, 56] width 24 height 9
click at [619, 100] on span "En attente" at bounding box center [708, 103] width 227 height 10
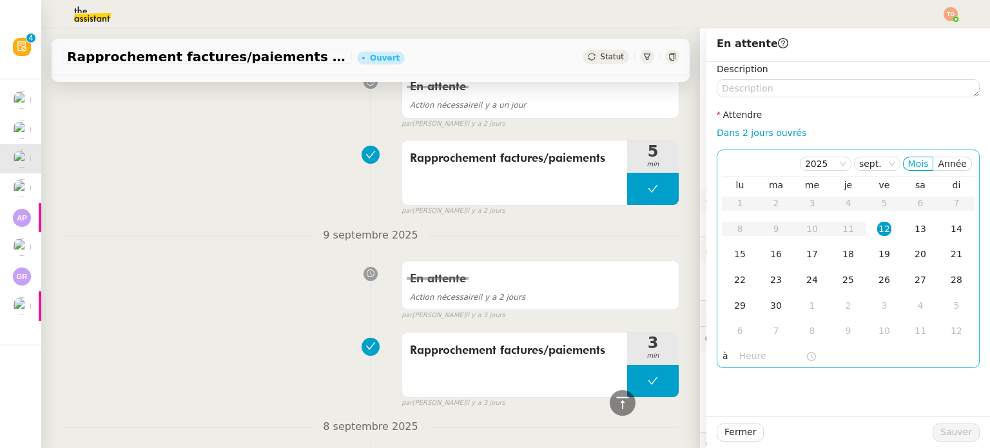
click at [877, 234] on div "12" at bounding box center [884, 229] width 14 height 14
click at [770, 352] on input "text" at bounding box center [772, 356] width 66 height 15
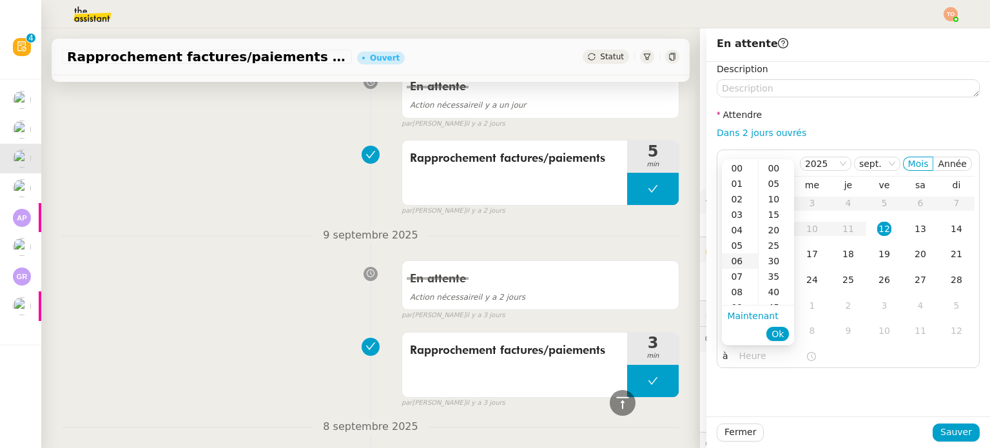
scroll to position [64, 0]
click at [744, 258] on div "10" at bounding box center [740, 258] width 36 height 15
click at [767, 202] on div "10" at bounding box center [775, 198] width 35 height 15
type input "10:10"
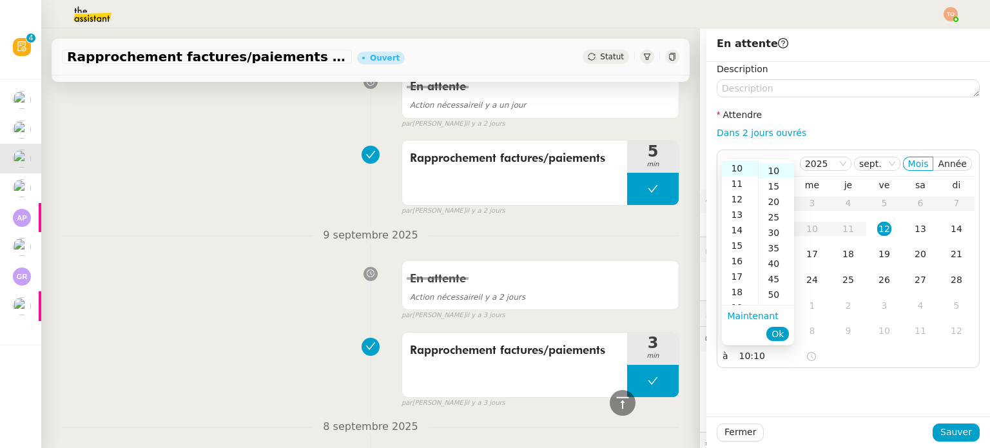
scroll to position [31, 0]
click at [779, 327] on button "Ok" at bounding box center [777, 334] width 23 height 14
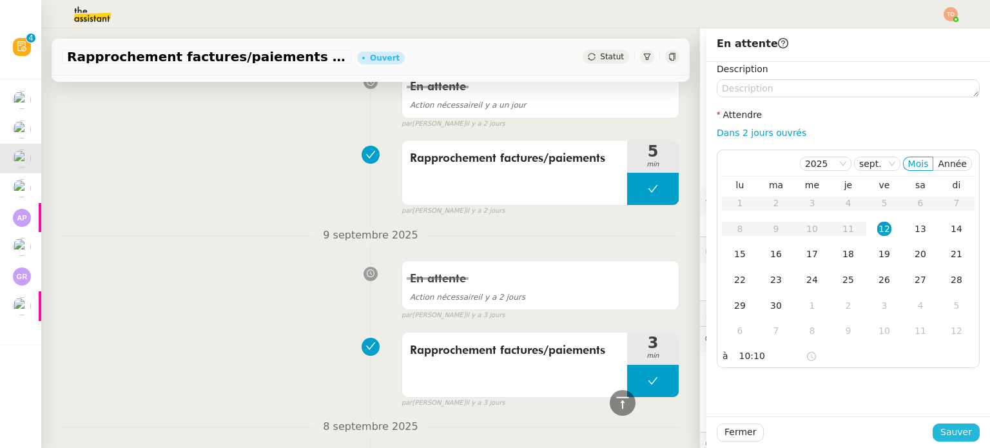
drag, startPoint x: 931, startPoint y: 432, endPoint x: 716, endPoint y: 347, distance: 230.8
click at [932, 432] on button "Sauver" at bounding box center [955, 432] width 47 height 18
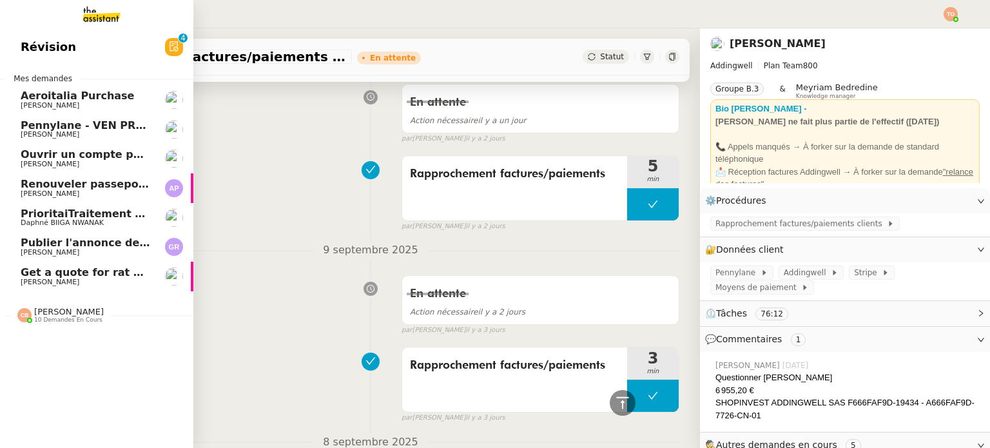
click at [37, 195] on span "[PERSON_NAME]" at bounding box center [50, 193] width 59 height 8
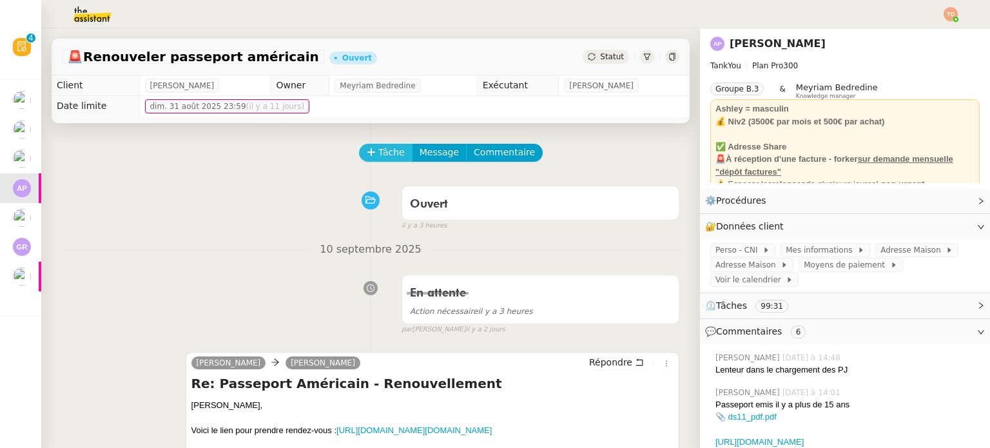
click at [370, 151] on icon at bounding box center [370, 151] width 1 height 7
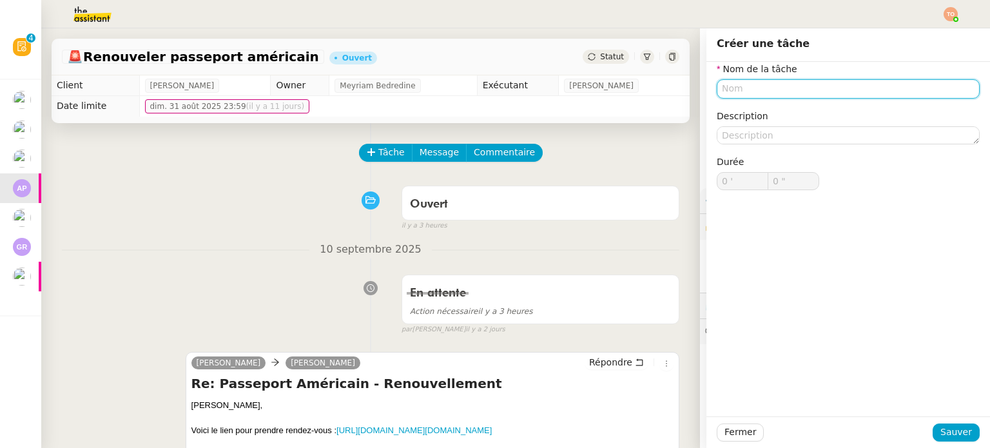
click at [783, 87] on input "text" at bounding box center [847, 88] width 263 height 19
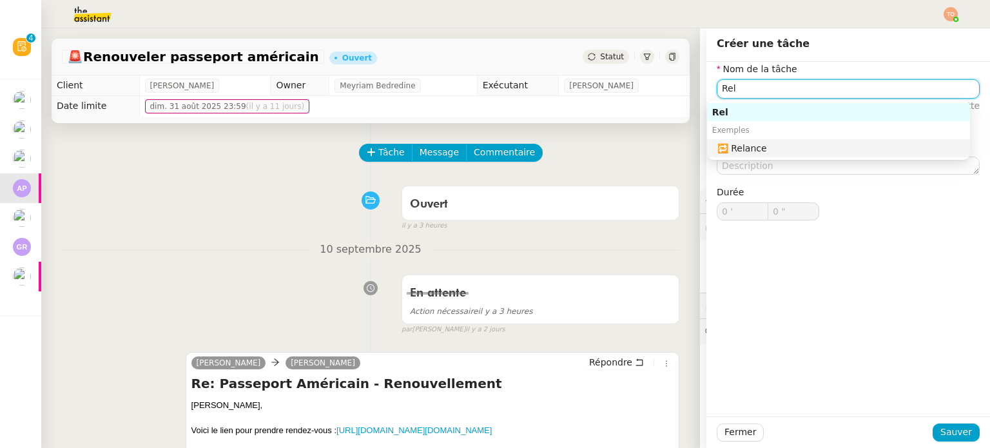
click at [797, 144] on div "🔁 Relance" at bounding box center [840, 148] width 247 height 12
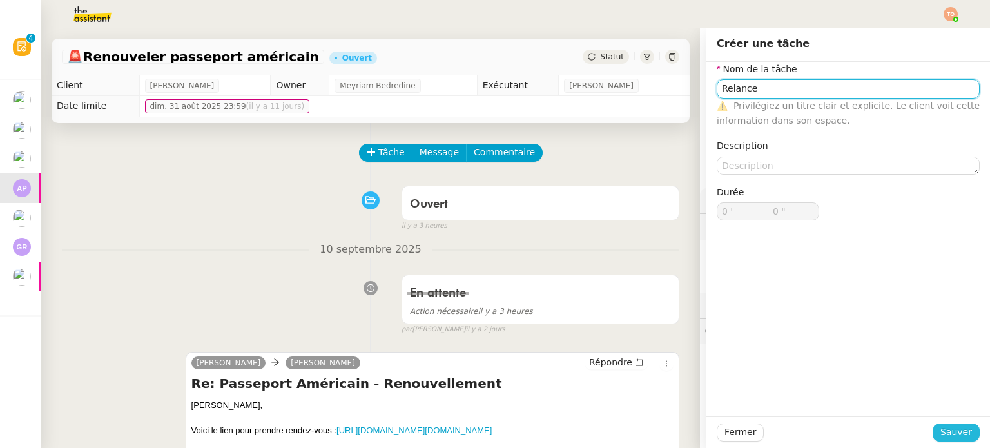
type input "Relance"
click at [959, 428] on span "Sauver" at bounding box center [956, 432] width 32 height 15
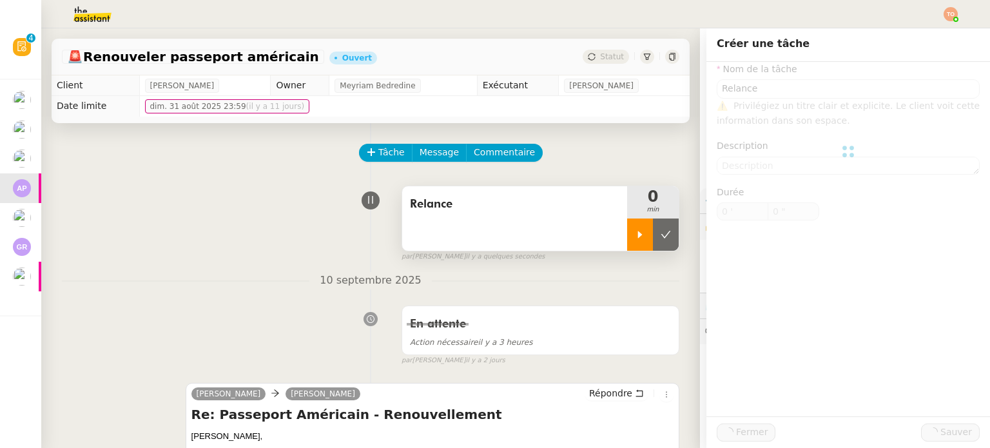
click at [627, 223] on div at bounding box center [640, 234] width 26 height 32
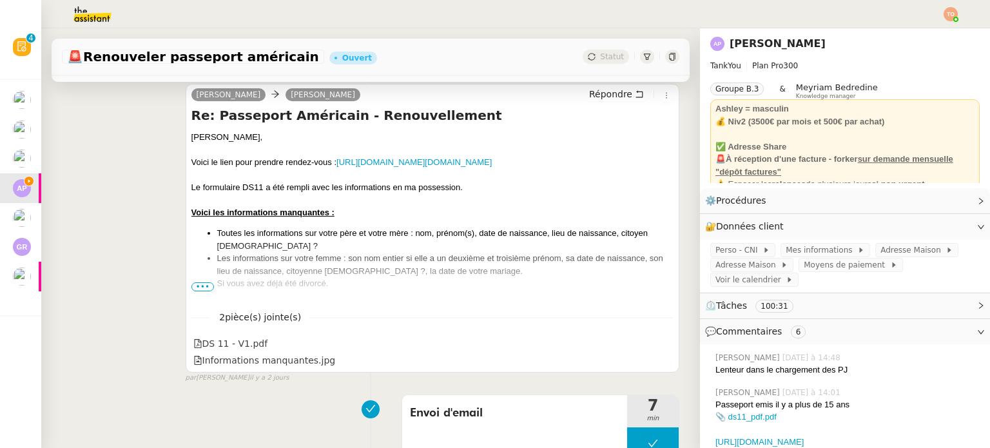
scroll to position [322, 0]
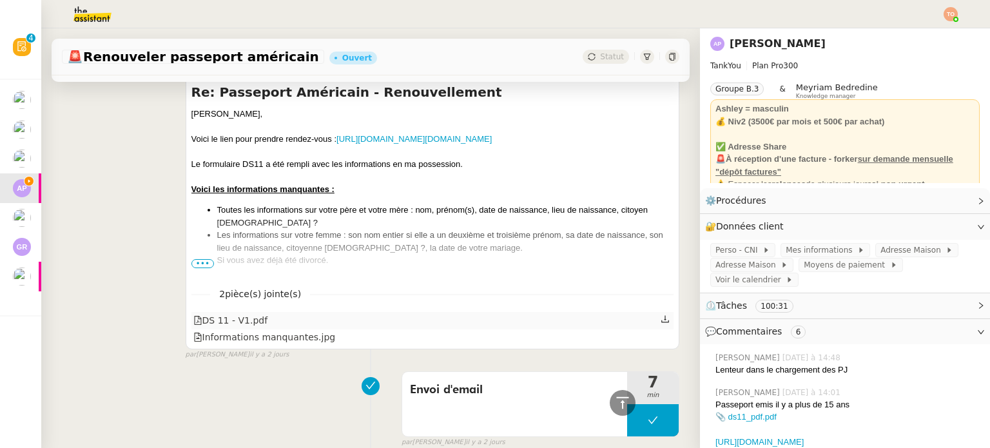
click at [660, 321] on icon at bounding box center [664, 318] width 9 height 9
click at [661, 338] on icon at bounding box center [665, 335] width 8 height 7
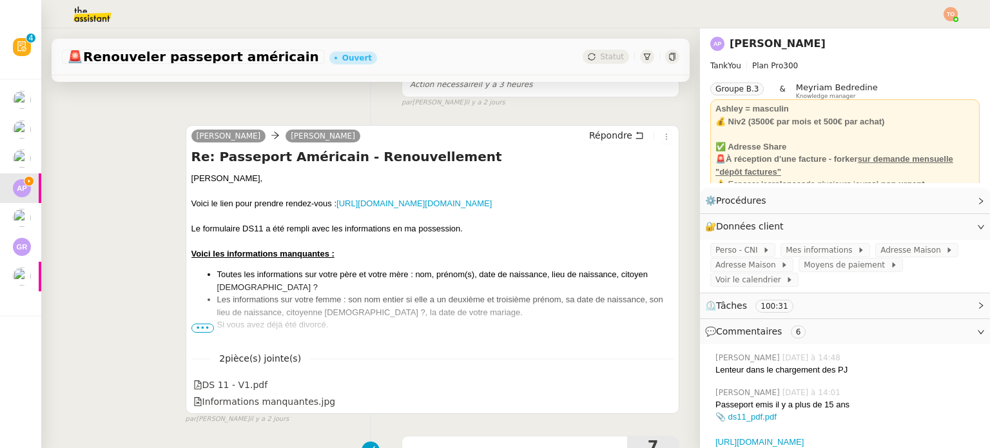
click at [204, 331] on span "•••" at bounding box center [202, 327] width 23 height 9
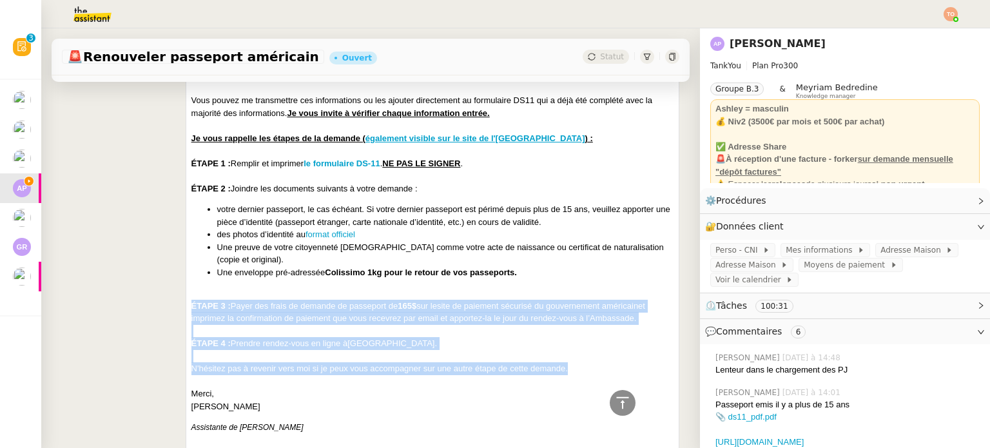
scroll to position [322, 0]
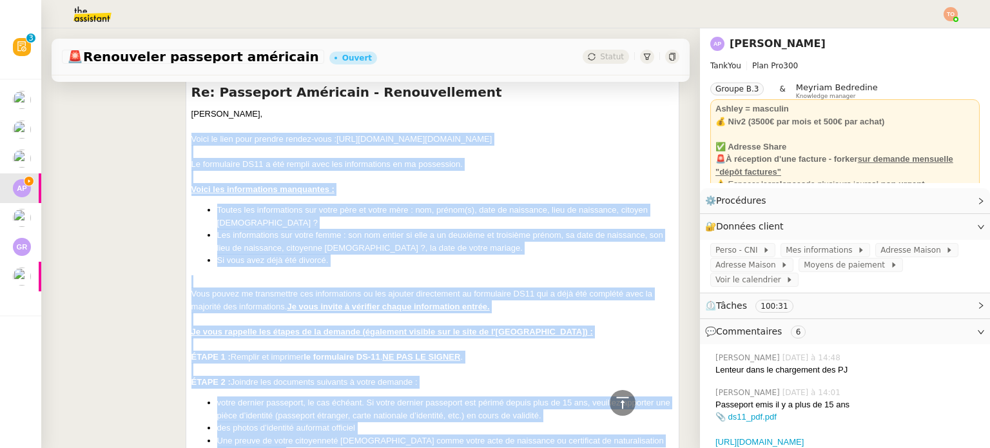
drag, startPoint x: 570, startPoint y: 371, endPoint x: 172, endPoint y: 144, distance: 458.0
copy div "Lorem ip dolo sita consect adipis-elit : seddo://eiusmodtem.incid.utl/etd/magna…"
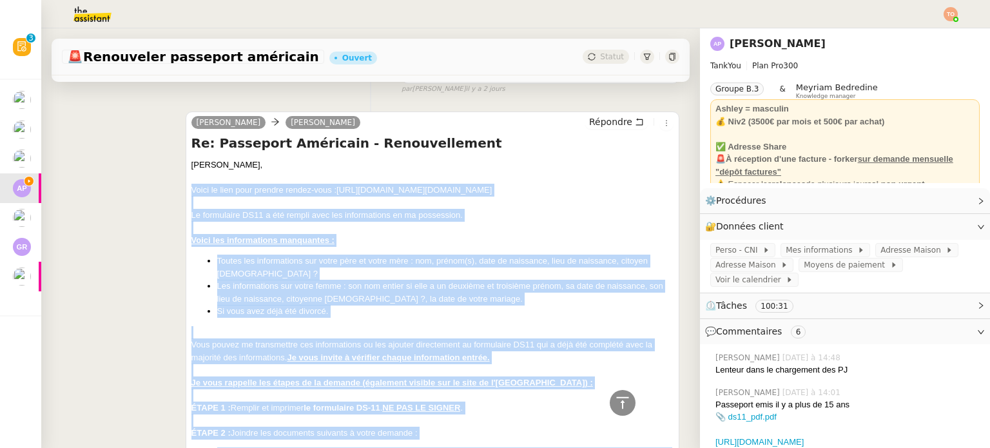
scroll to position [258, 0]
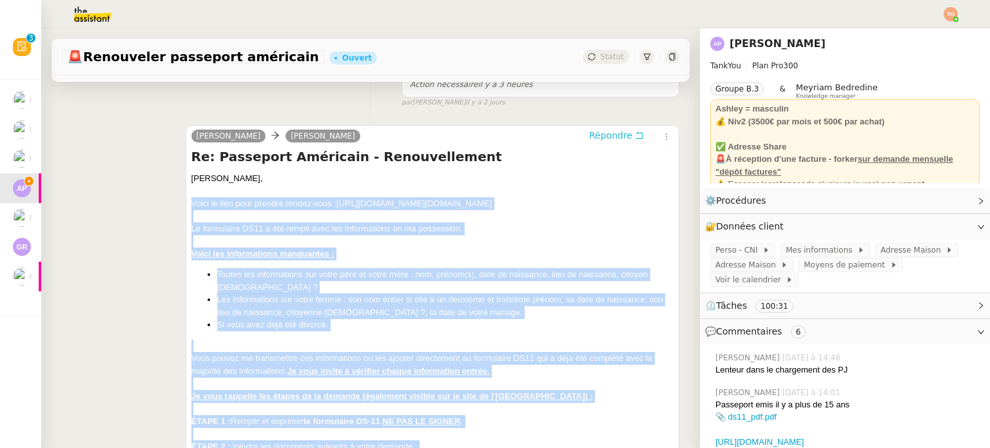
click at [613, 135] on span "Répondre" at bounding box center [610, 135] width 43 height 13
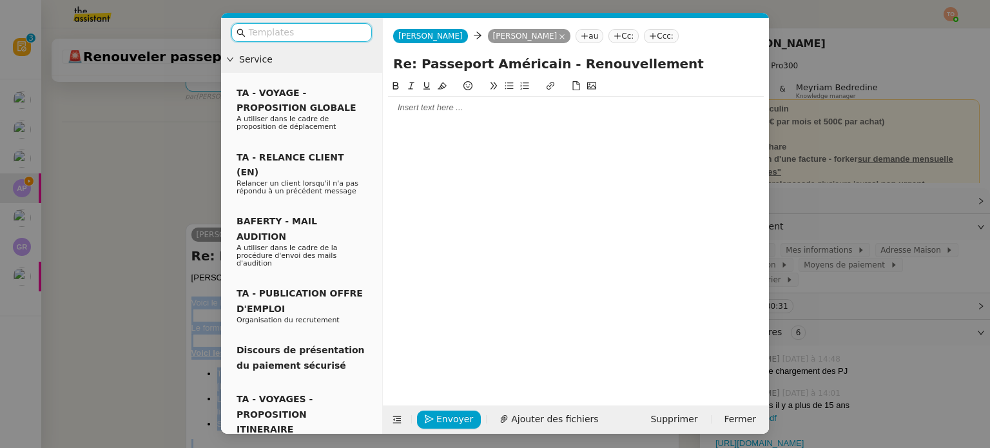
scroll to position [356, 0]
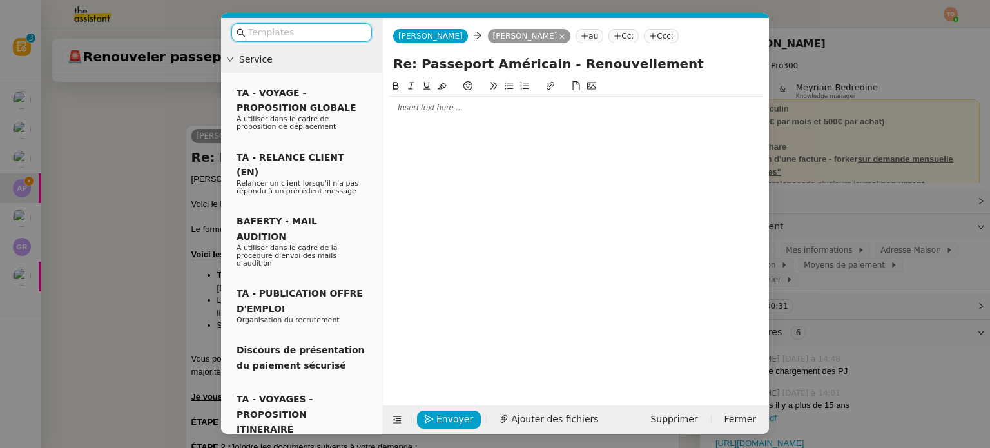
click at [311, 34] on input "text" at bounding box center [306, 32] width 116 height 15
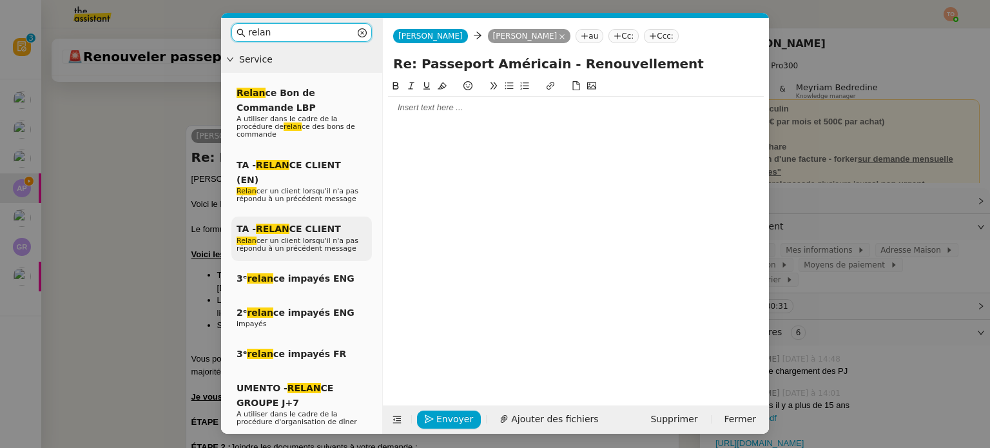
type input "relan"
click at [328, 236] on span "Relan cer un client lorsqu'il n'a pas répondu à un précédent message" at bounding box center [297, 244] width 122 height 16
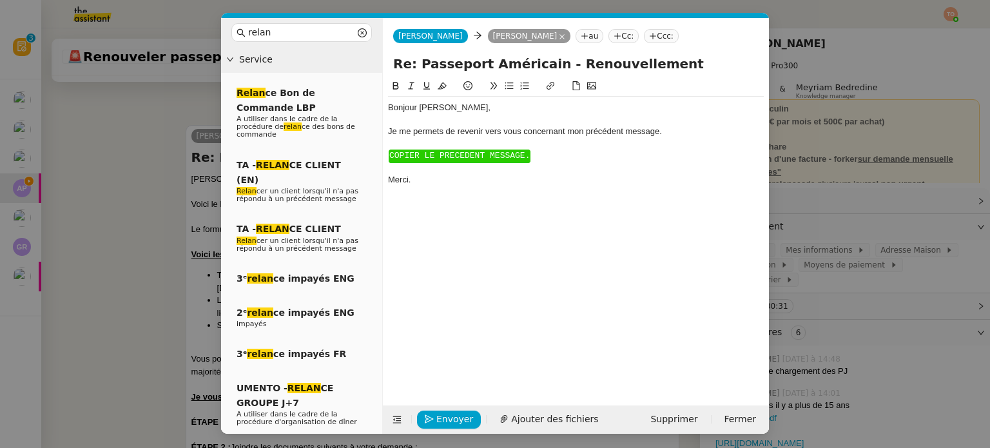
click at [433, 157] on span "COPIER LE PRECEDENT MESSAGE." at bounding box center [459, 156] width 140 height 10
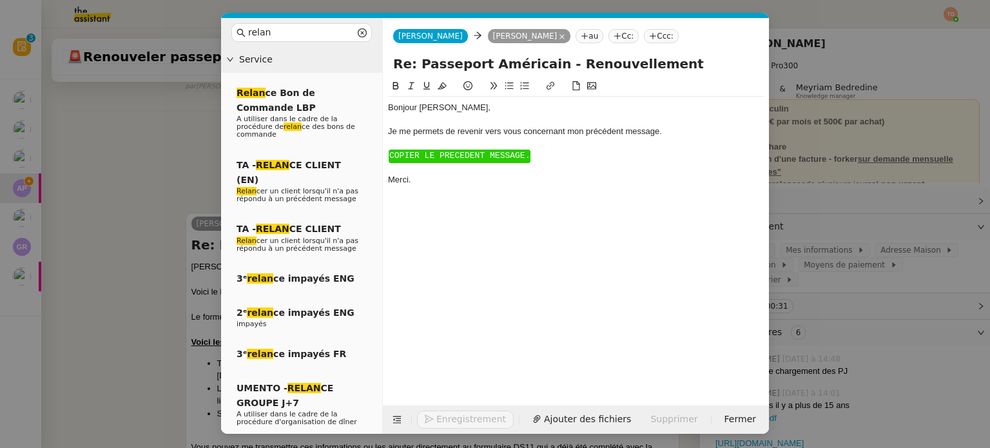
scroll to position [445, 0]
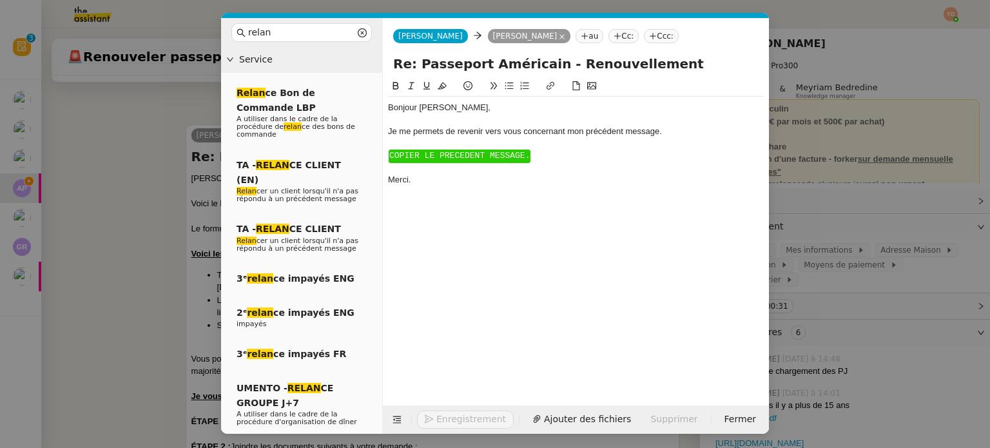
click at [433, 157] on span "COPIER LE PRECEDENT MESSAGE." at bounding box center [459, 156] width 140 height 10
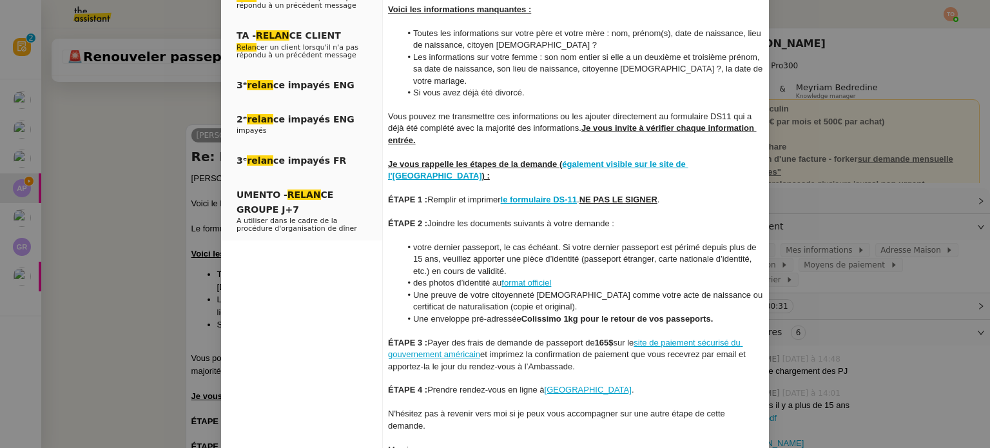
scroll to position [271, 0]
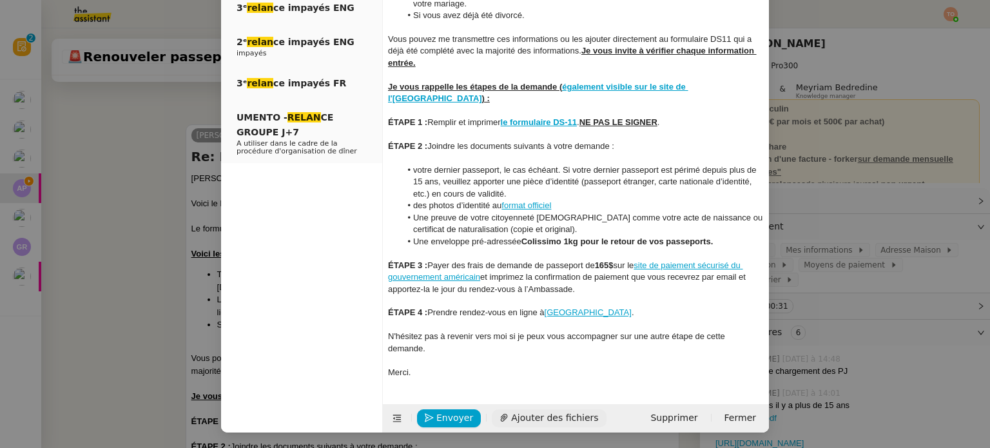
click at [560, 419] on span "Ajouter des fichiers" at bounding box center [554, 417] width 87 height 15
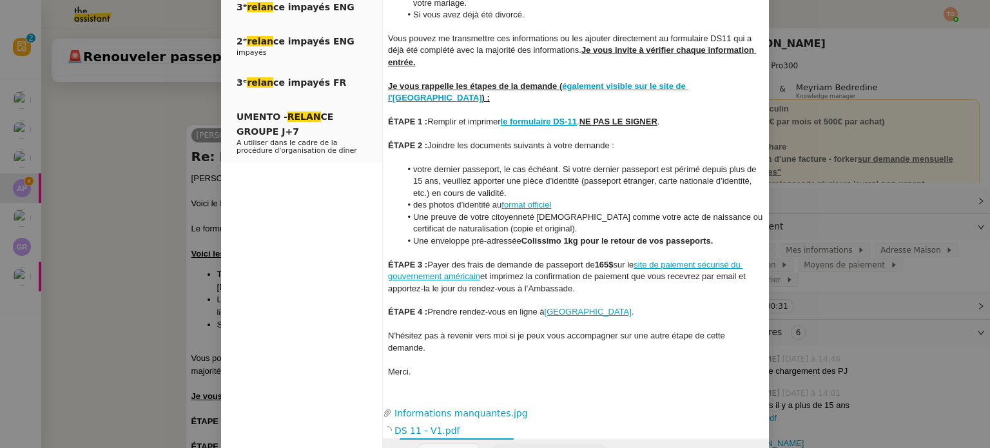
scroll to position [307, 0]
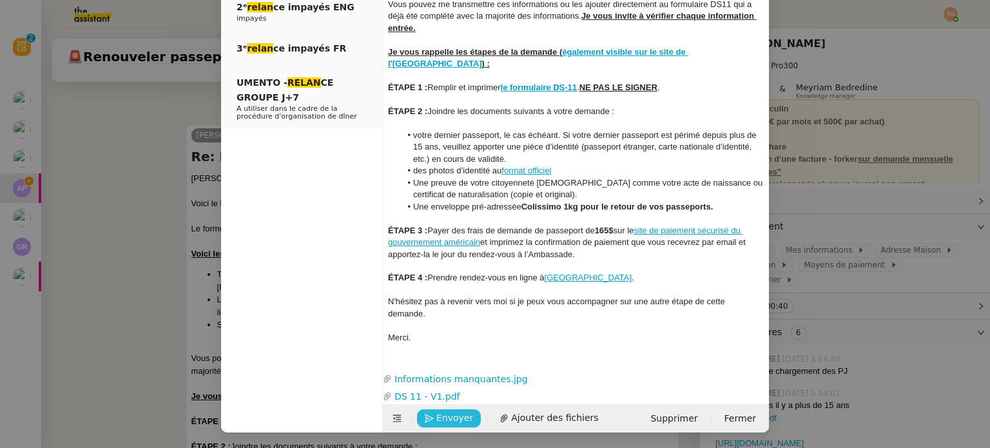
click at [454, 422] on span "Envoyer" at bounding box center [454, 417] width 37 height 15
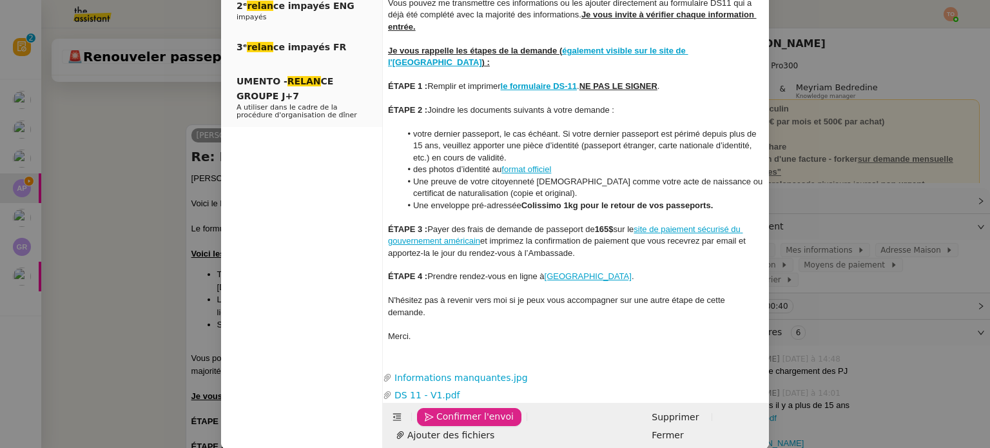
click at [454, 422] on span "Confirmer l'envoi" at bounding box center [474, 416] width 77 height 15
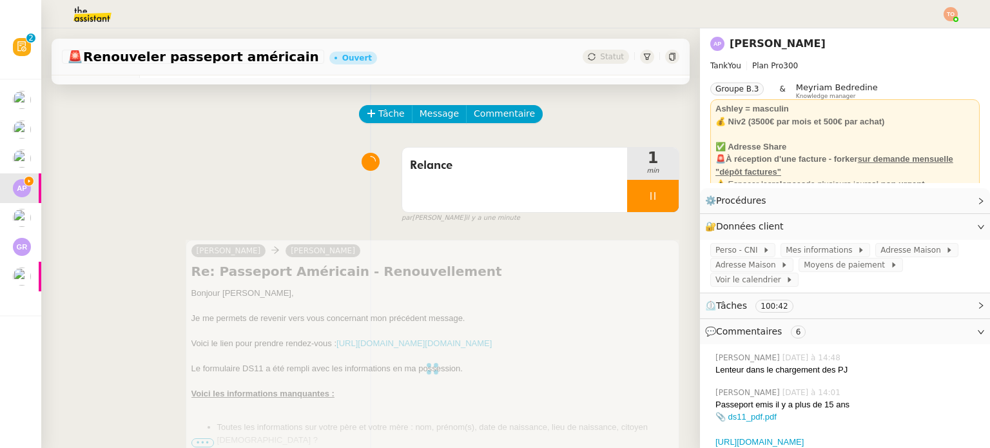
scroll to position [0, 0]
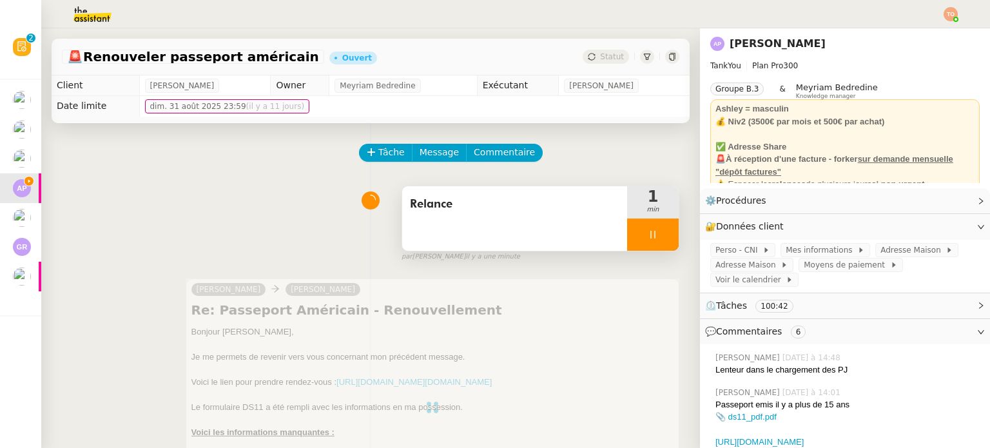
click at [650, 236] on div at bounding box center [653, 234] width 52 height 32
click at [661, 236] on icon at bounding box center [666, 234] width 10 height 7
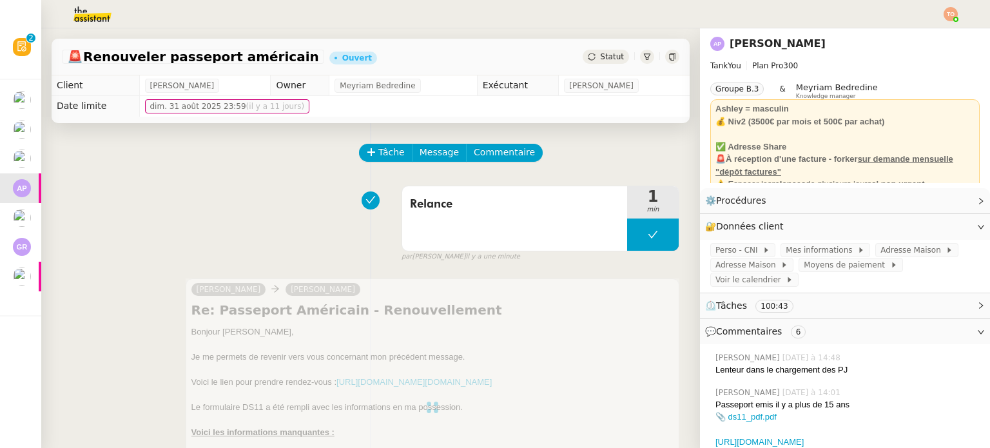
click at [599, 48] on div "🚨 Renouveler passeport américain Ouvert Statut" at bounding box center [371, 57] width 638 height 37
click at [599, 51] on div "Statut" at bounding box center [605, 57] width 46 height 14
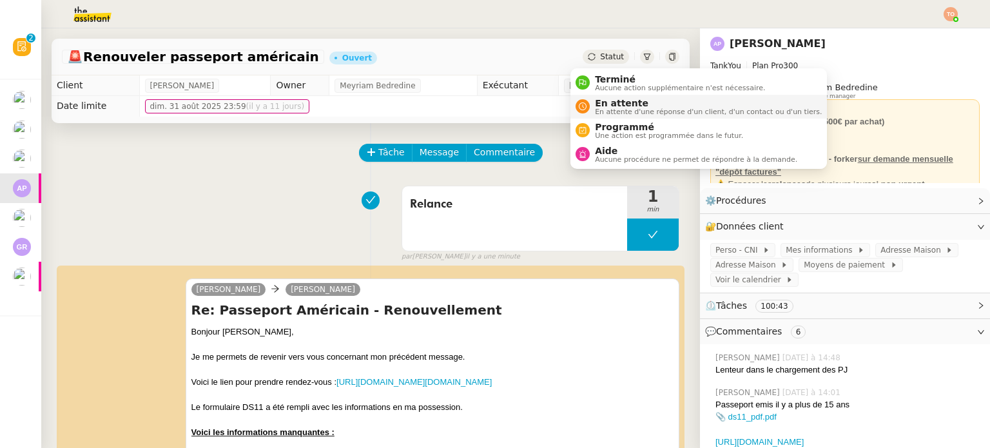
click at [626, 115] on span "En attente d'une réponse d'un client, d'un contact ou d'un tiers." at bounding box center [708, 111] width 227 height 7
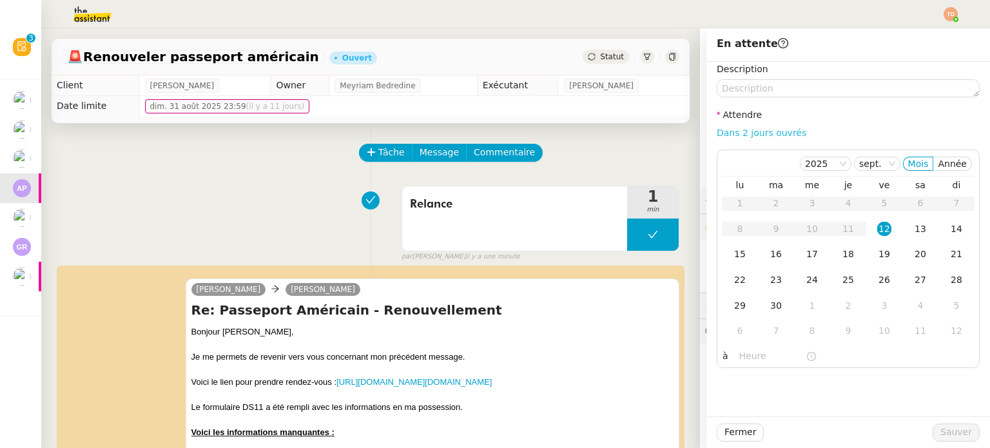
click at [753, 128] on link "Dans 2 jours ouvrés" at bounding box center [761, 133] width 90 height 10
type input "07:00"
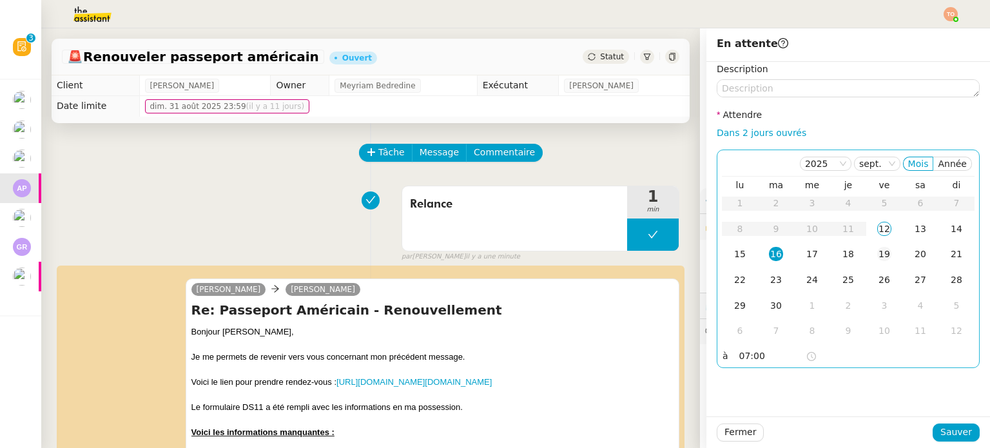
click at [866, 242] on td "19" at bounding box center [884, 255] width 36 height 26
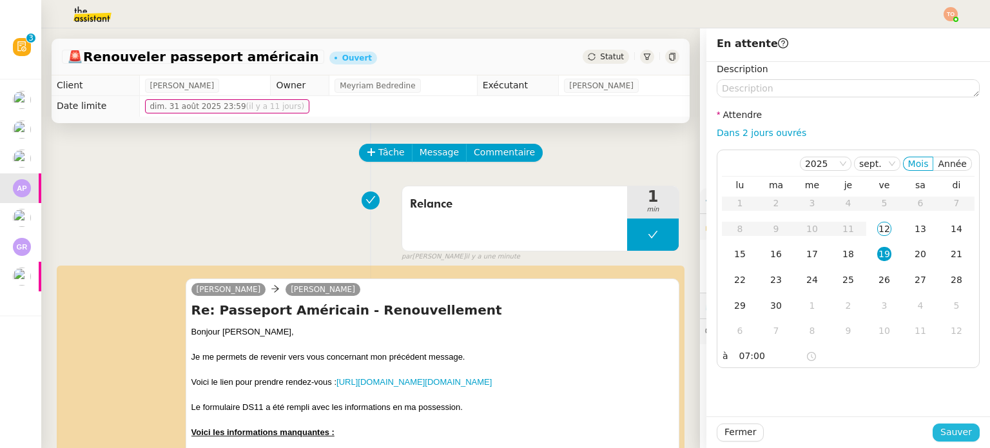
click at [940, 430] on span "Sauver" at bounding box center [956, 432] width 32 height 15
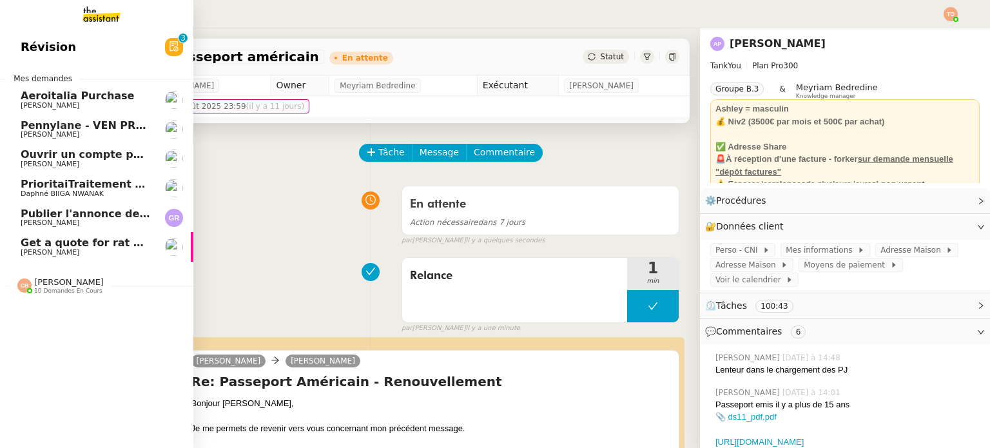
click at [39, 244] on span "Get a quote for rat protection" at bounding box center [107, 242] width 173 height 12
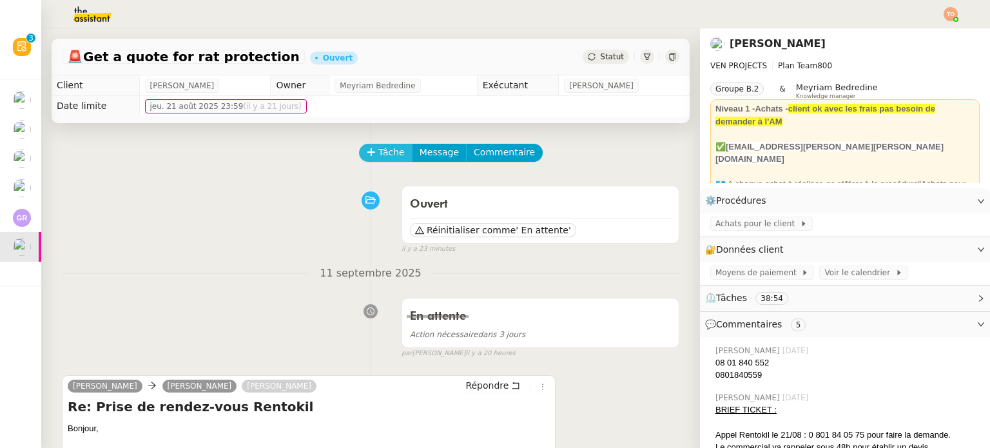
click at [389, 160] on span "Tâche" at bounding box center [391, 152] width 26 height 15
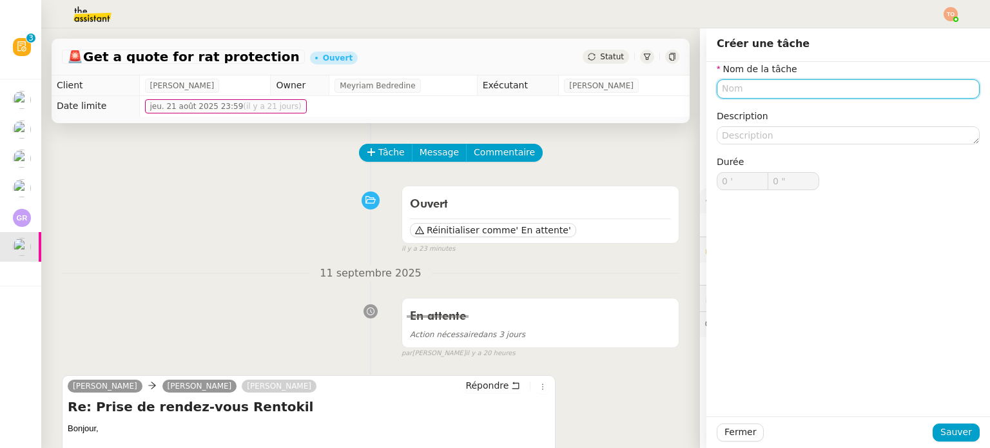
click at [735, 94] on input "text" at bounding box center [847, 88] width 263 height 19
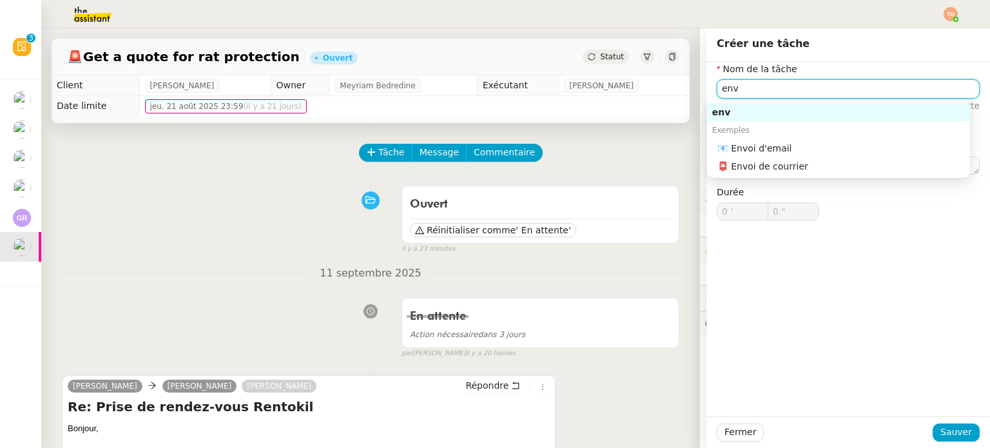
click at [760, 139] on nz-auto-option "📧 Envoi d'email" at bounding box center [838, 148] width 263 height 18
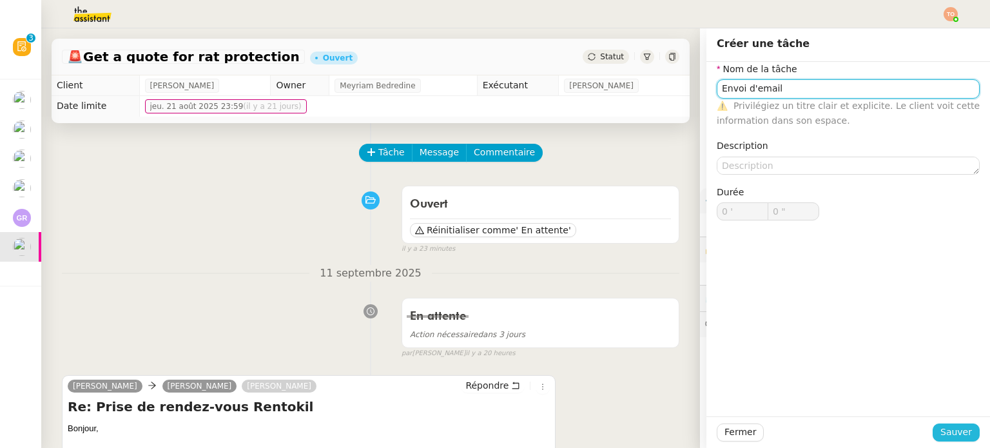
type input "Envoi d'email"
click at [945, 438] on span "Sauver" at bounding box center [956, 432] width 32 height 15
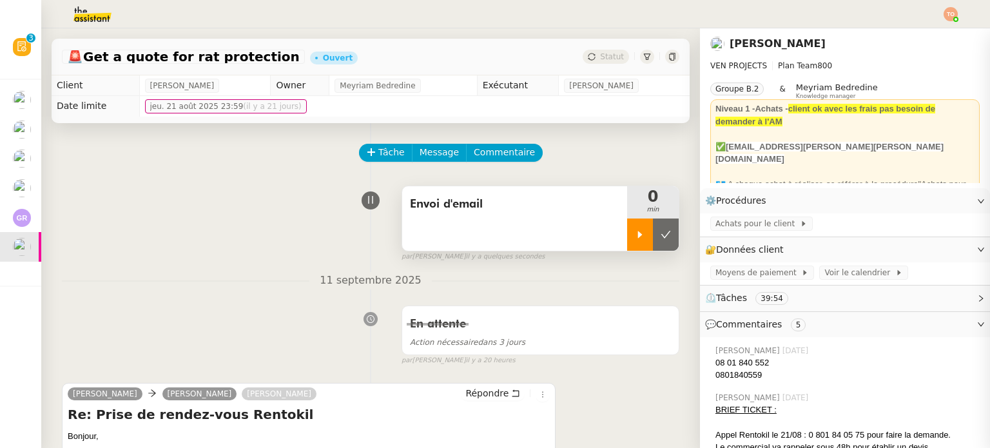
click at [635, 231] on icon at bounding box center [640, 234] width 10 height 10
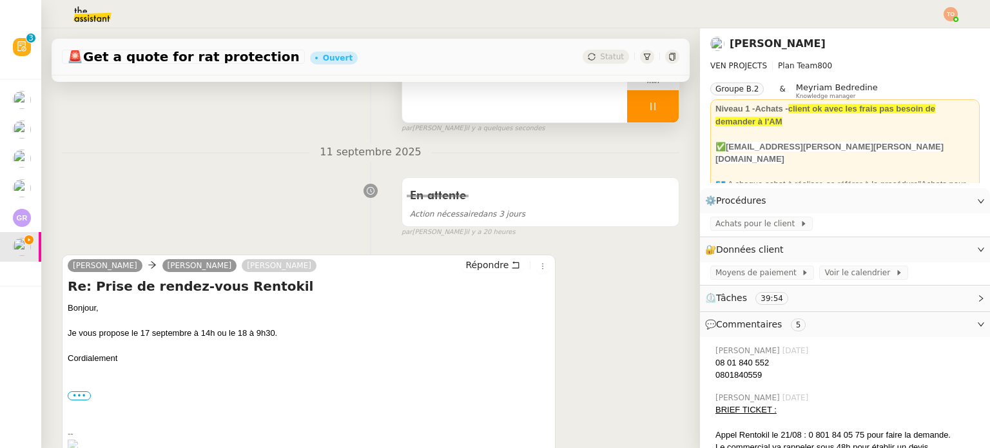
scroll to position [129, 0]
click at [495, 260] on button "Répondre" at bounding box center [493, 264] width 64 height 14
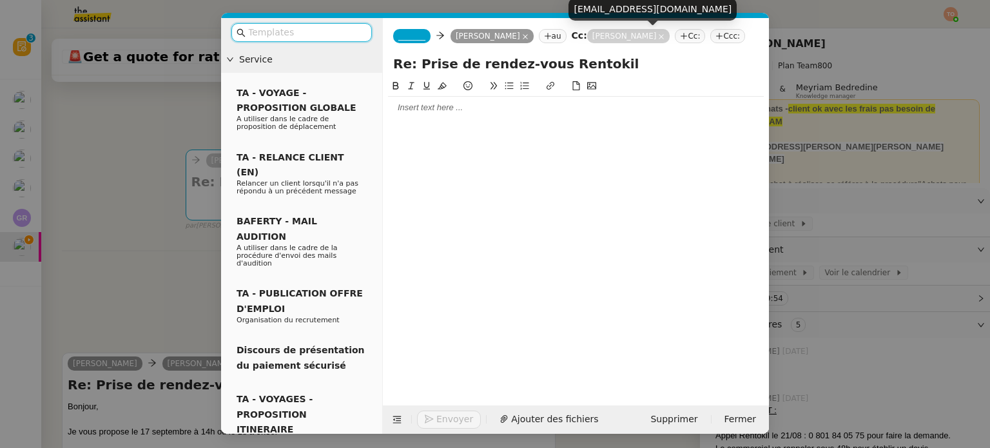
click at [557, 35] on nz-tag "au" at bounding box center [553, 36] width 28 height 14
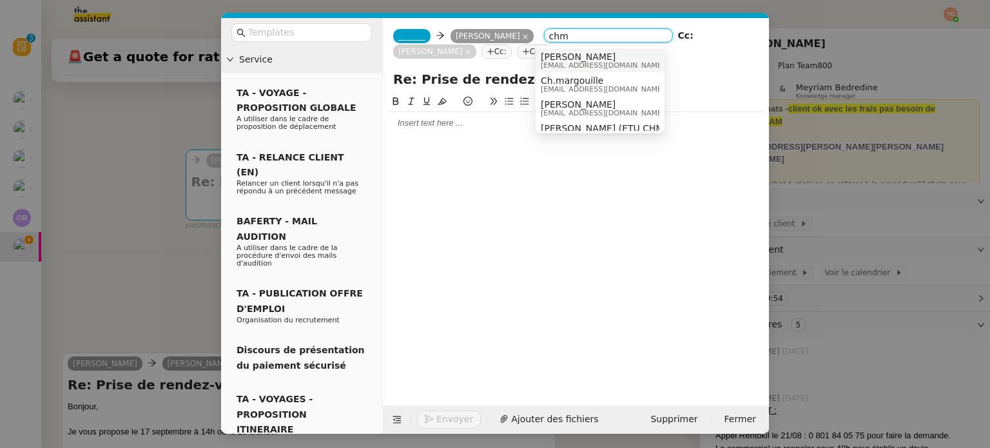
type input "chm"
click at [581, 59] on span "[PERSON_NAME]" at bounding box center [603, 57] width 124 height 10
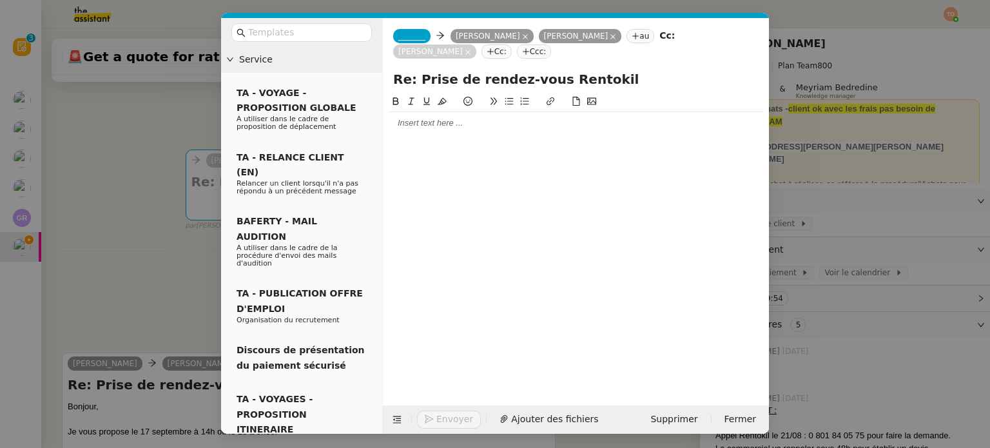
click at [410, 36] on span "_______" at bounding box center [411, 36] width 27 height 9
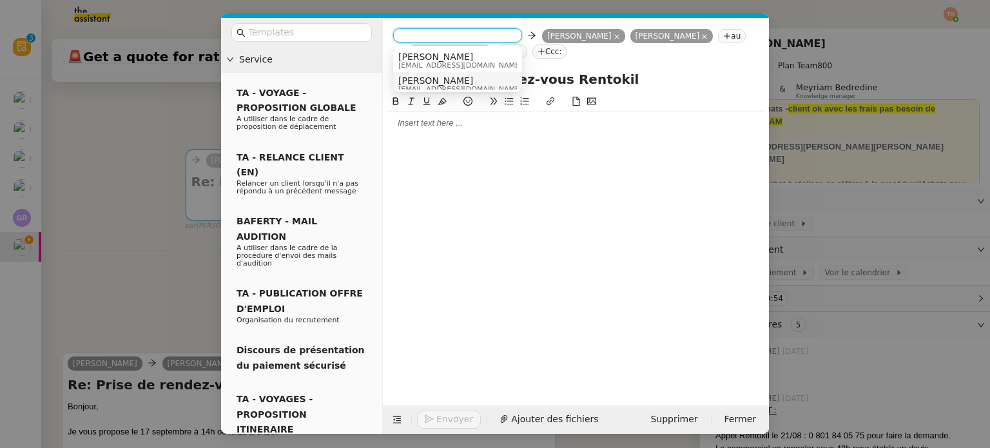
click at [439, 82] on span "[PERSON_NAME]" at bounding box center [460, 80] width 124 height 10
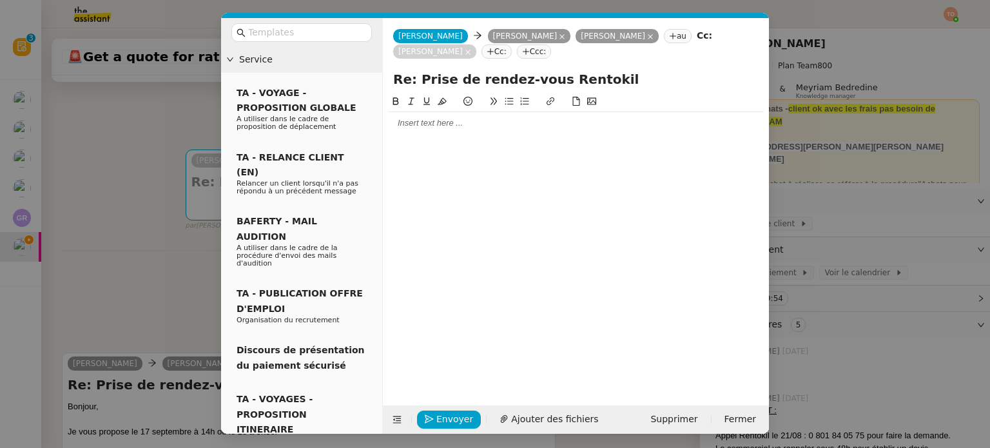
click at [451, 126] on div at bounding box center [576, 123] width 376 height 12
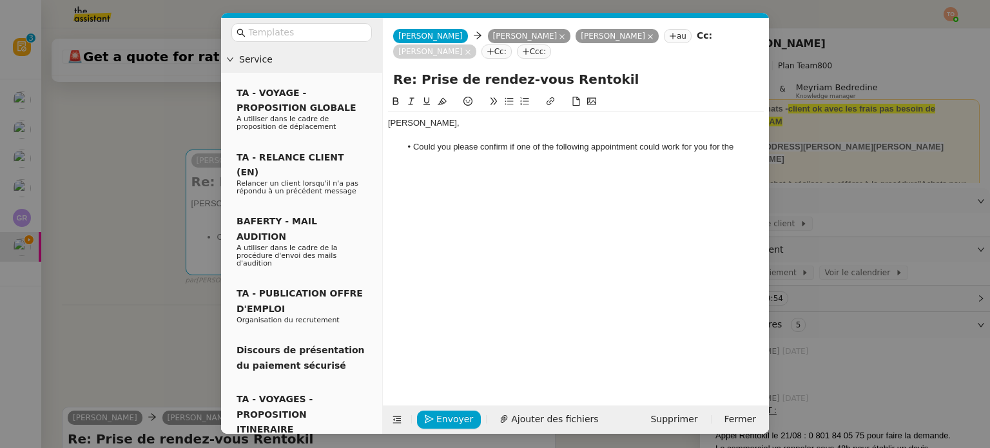
click at [626, 144] on li "Could you please confirm if one of the following appointment could work for you…" at bounding box center [582, 147] width 363 height 12
click at [0, 0] on lt-span "appointment s" at bounding box center [0, 0] width 0 height 0
drag, startPoint x: 446, startPoint y: 157, endPoint x: 410, endPoint y: 159, distance: 36.2
click at [410, 159] on li "Could you please confirm if one of the following appointments with [PERSON_NAME…" at bounding box center [582, 153] width 363 height 24
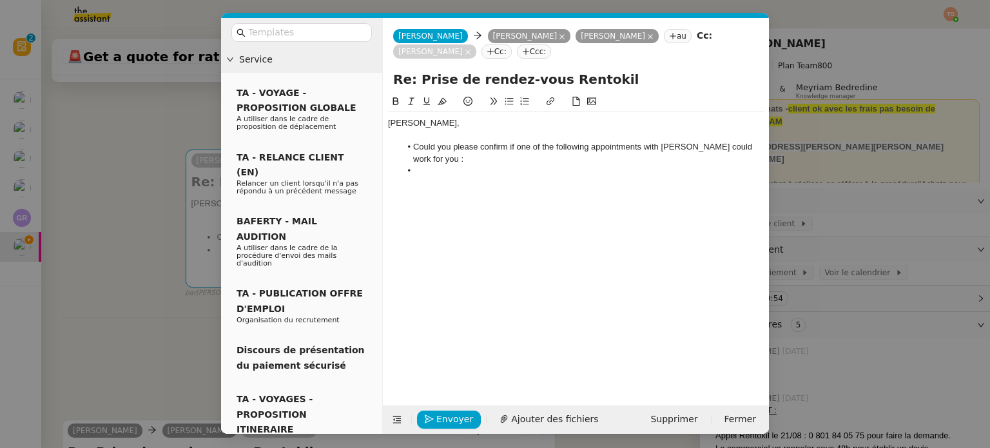
click at [414, 146] on li "Could you please confirm if one of the following appointments with [PERSON_NAME…" at bounding box center [582, 153] width 363 height 24
click at [121, 258] on nz-modal-container "Service TA - VOYAGE - PROPOSITION GLOBALE A utiliser dans le cadre de propositi…" at bounding box center [495, 224] width 990 height 448
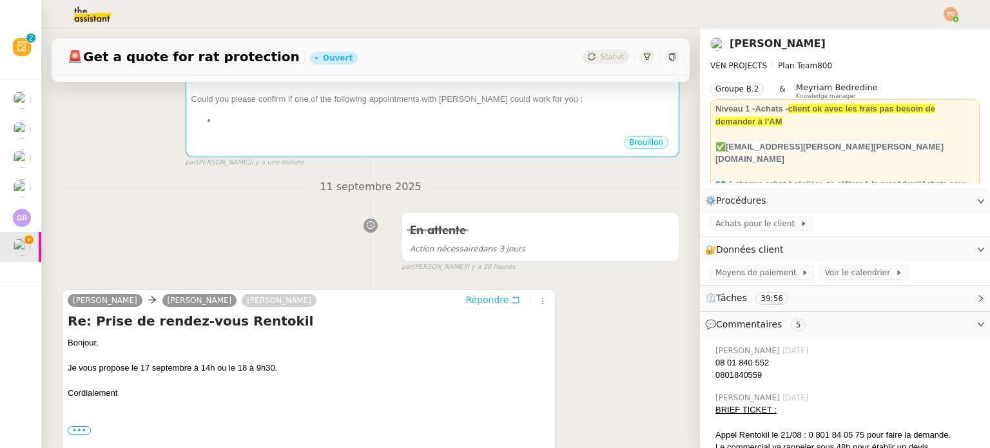
scroll to position [451, 0]
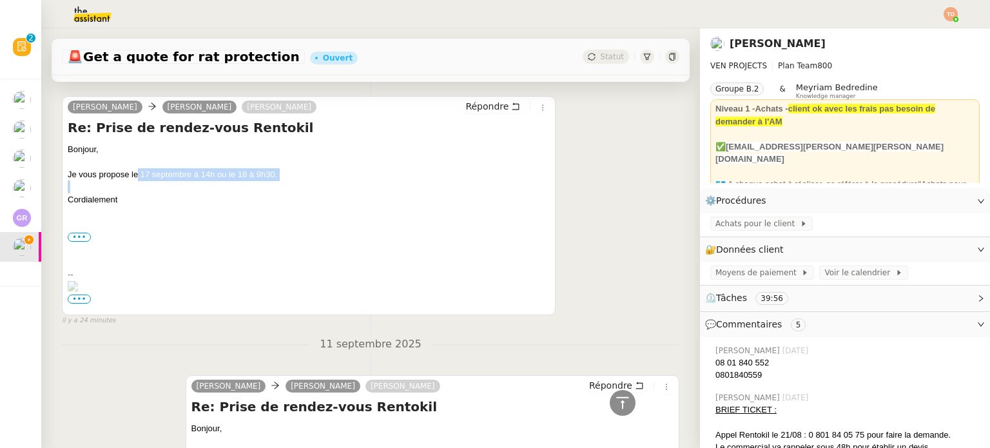
drag, startPoint x: 139, startPoint y: 177, endPoint x: 283, endPoint y: 184, distance: 145.1
click at [283, 184] on div "Bonjour, Je vous propose le [DATE] à 14h ou le 18 à 9h30. Cordialement" at bounding box center [309, 174] width 482 height 63
copy div "[DATE] à 14h ou le 18 à 9h30."
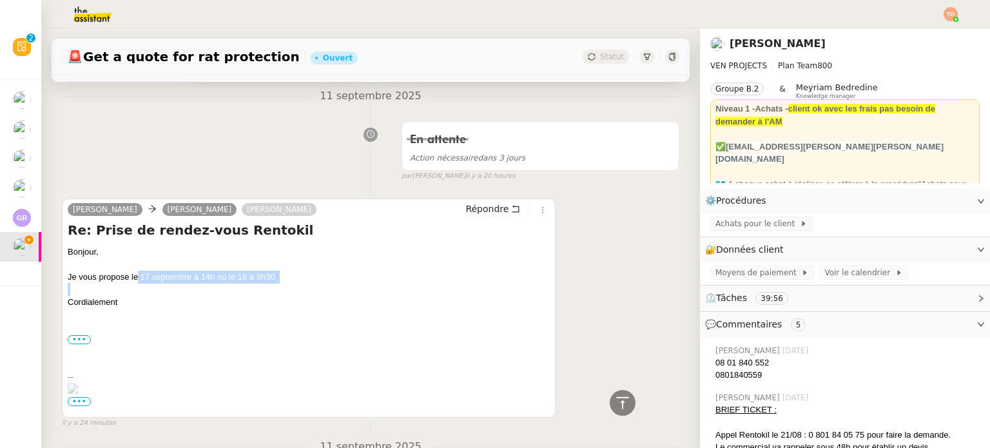
scroll to position [193, 0]
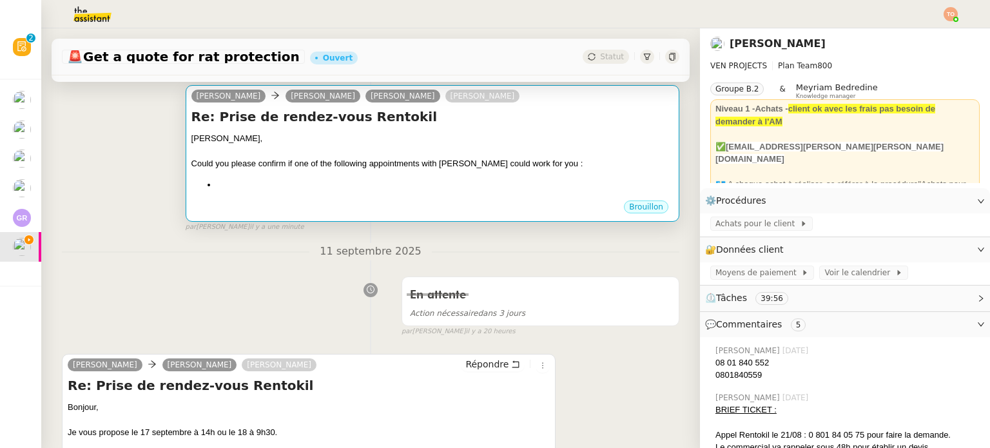
click at [435, 198] on div "[PERSON_NAME], Could you please confirm if one of the following appointments wi…" at bounding box center [432, 165] width 482 height 67
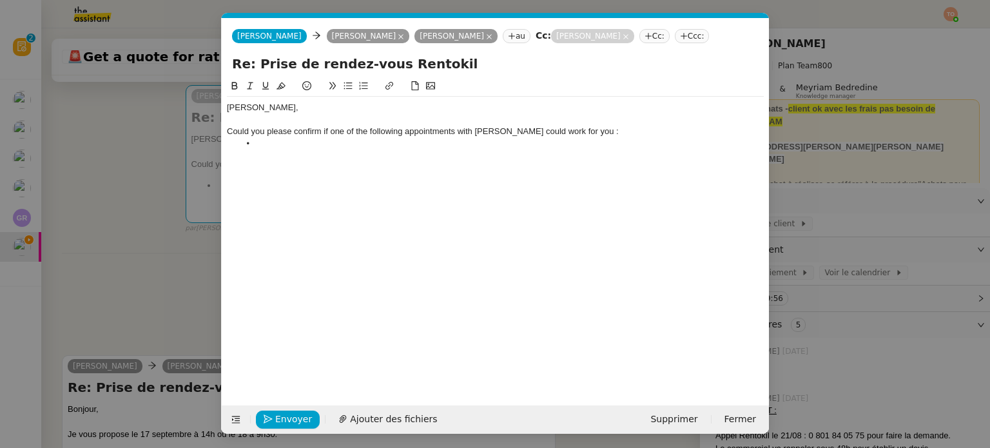
scroll to position [0, 27]
click at [353, 144] on li at bounding box center [502, 144] width 524 height 12
paste div
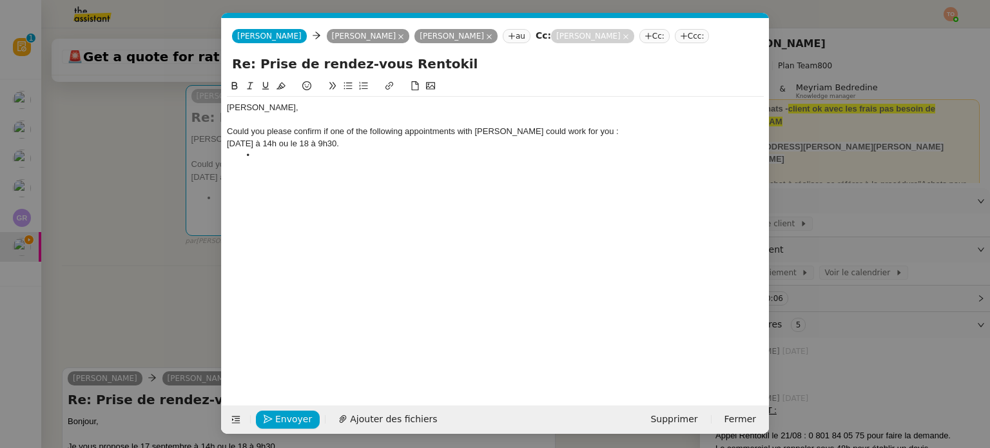
click at [229, 144] on div "[DATE] à 14h ou le 18 à 9h30." at bounding box center [495, 144] width 537 height 12
click at [370, 161] on li at bounding box center [502, 155] width 524 height 12
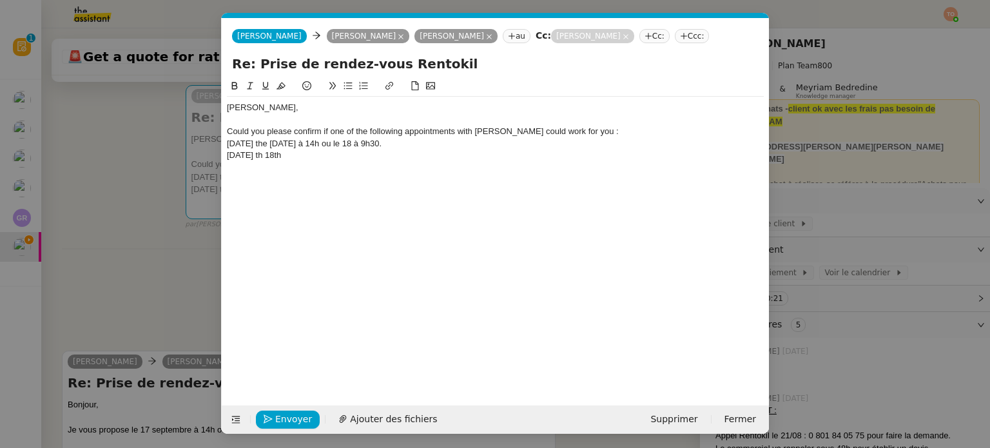
click at [345, 143] on div "[DATE] the [DATE] à 14h ou le 18 à 9h30." at bounding box center [495, 144] width 537 height 12
click at [381, 154] on div "[DATE] th 18th" at bounding box center [495, 155] width 537 height 12
drag, startPoint x: 272, startPoint y: 156, endPoint x: 304, endPoint y: 153, distance: 32.4
click at [272, 155] on div "[DATE] th 18th" at bounding box center [495, 155] width 537 height 12
click at [307, 153] on div "[DATE]" at bounding box center [495, 155] width 537 height 12
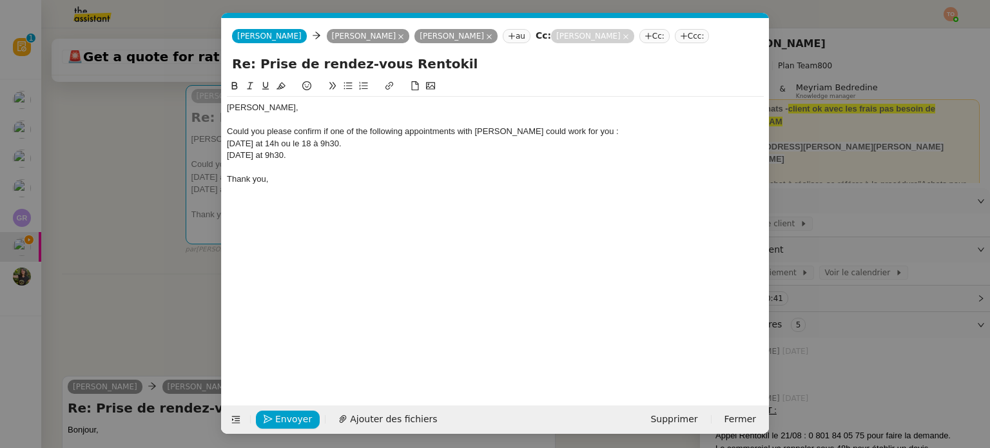
drag, startPoint x: 358, startPoint y: 144, endPoint x: 335, endPoint y: 146, distance: 23.3
click at [335, 146] on div "[DATE] at 14h ou le 18 à 9h30." at bounding box center [495, 144] width 537 height 12
click at [229, 143] on div "[DATE] at 14h" at bounding box center [495, 144] width 537 height 12
click at [227, 156] on div "[DATE] at 9h30." at bounding box center [495, 155] width 537 height 12
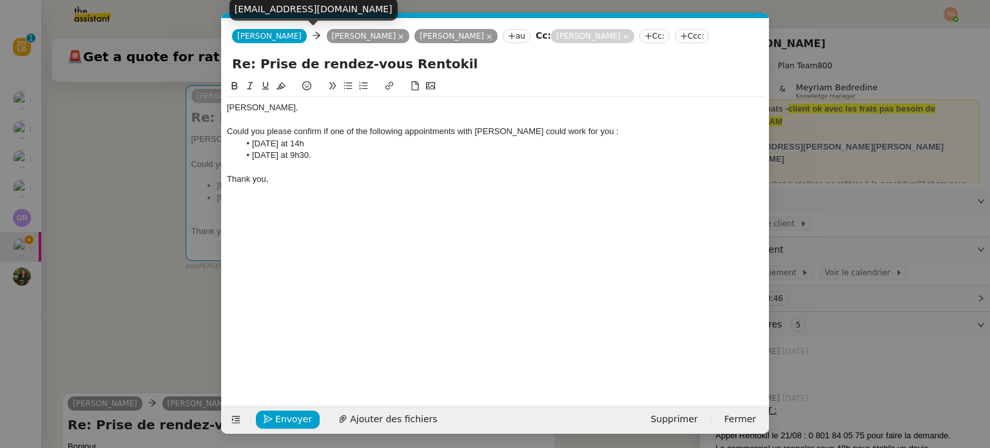
click at [326, 10] on div "[EMAIL_ADDRESS][DOMAIN_NAME]" at bounding box center [313, 9] width 168 height 23
copy body "[EMAIL_ADDRESS][DOMAIN_NAME]"
click at [398, 34] on icon at bounding box center [401, 37] width 6 height 6
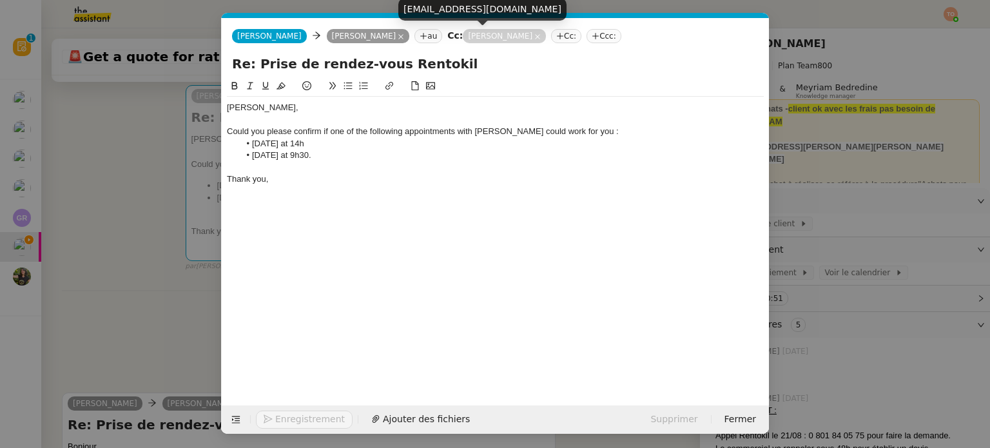
click at [482, 37] on nz-tag "[PERSON_NAME]" at bounding box center [504, 36] width 83 height 14
click at [481, 37] on nz-tag "[PERSON_NAME]" at bounding box center [504, 36] width 83 height 14
click at [534, 37] on icon at bounding box center [537, 37] width 6 height 6
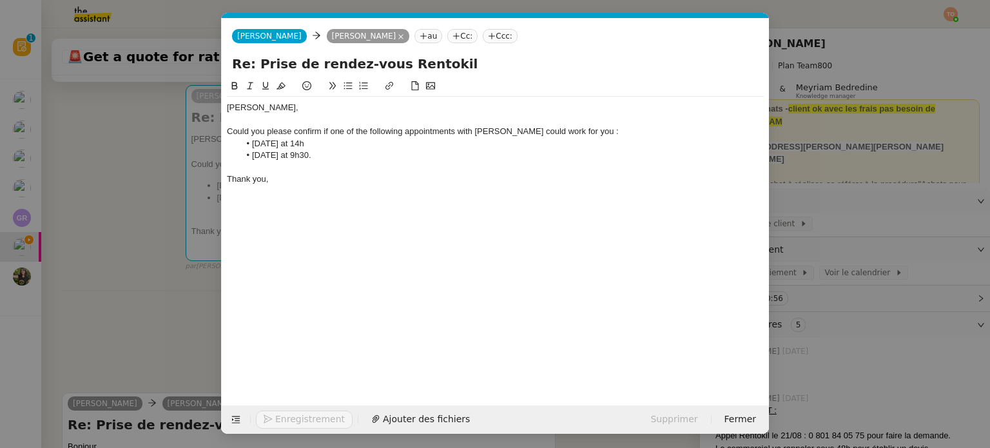
click at [447, 35] on nz-tag "Cc:" at bounding box center [462, 36] width 30 height 14
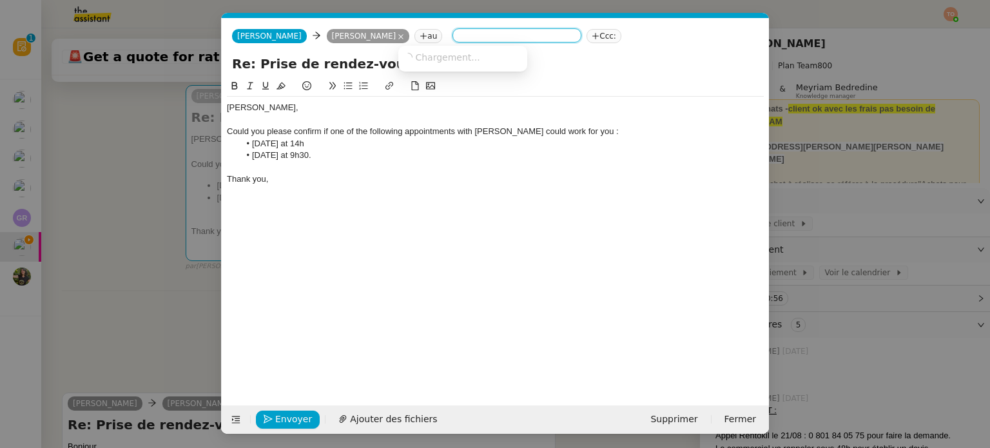
paste input "[EMAIL_ADDRESS][DOMAIN_NAME]"
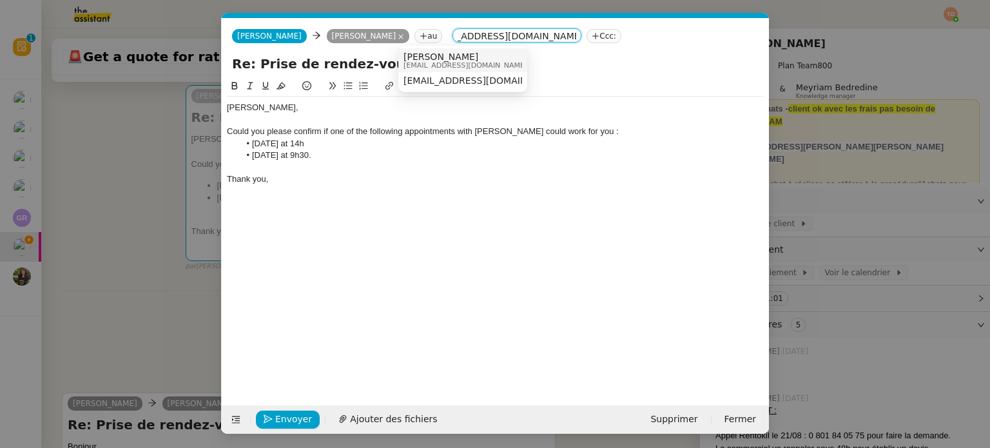
type input "[EMAIL_ADDRESS][DOMAIN_NAME]"
click at [481, 68] on span "[EMAIL_ADDRESS][DOMAIN_NAME]" at bounding box center [465, 65] width 124 height 7
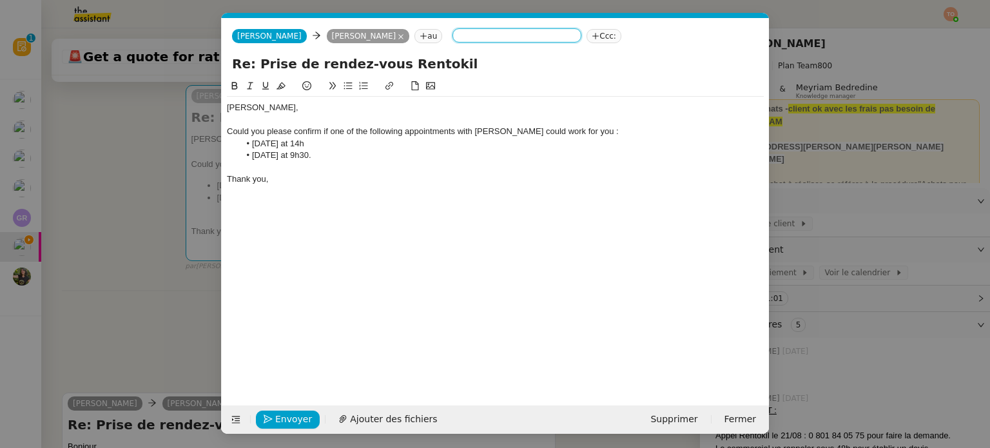
scroll to position [0, 0]
click at [295, 414] on span "Envoyer" at bounding box center [293, 419] width 37 height 15
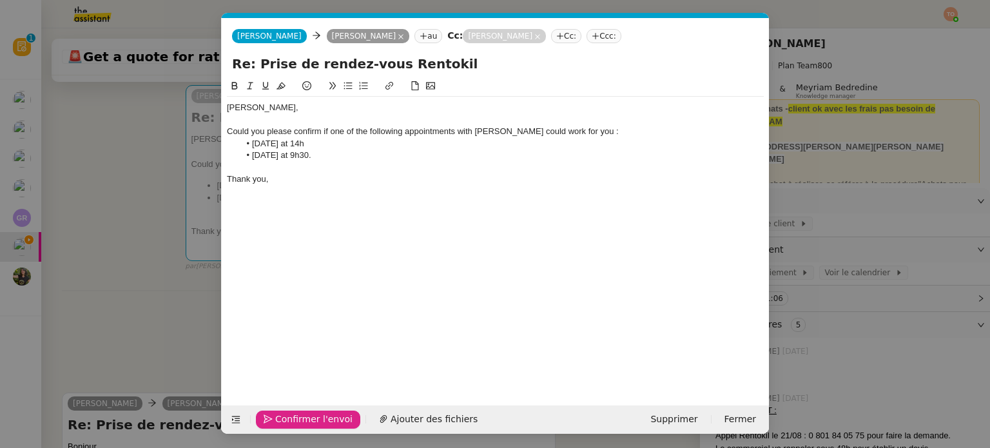
click at [295, 414] on span "Confirmer l'envoi" at bounding box center [313, 419] width 77 height 15
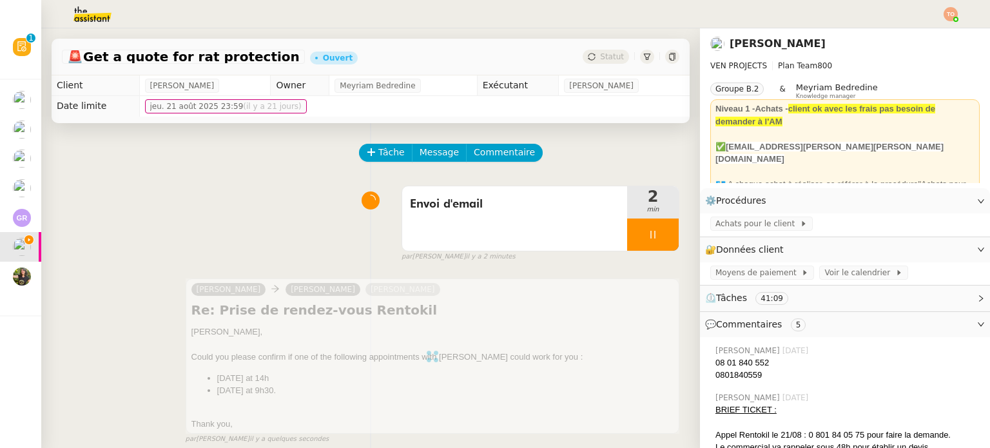
click at [641, 225] on div at bounding box center [653, 234] width 52 height 32
click at [653, 230] on button at bounding box center [666, 234] width 26 height 32
click at [604, 56] on span "Statut" at bounding box center [612, 56] width 24 height 9
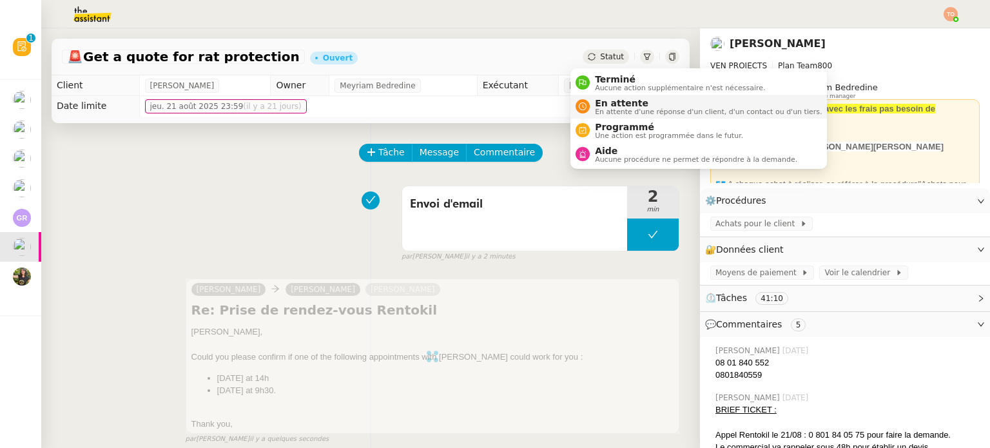
click at [633, 102] on span "En attente" at bounding box center [708, 103] width 227 height 10
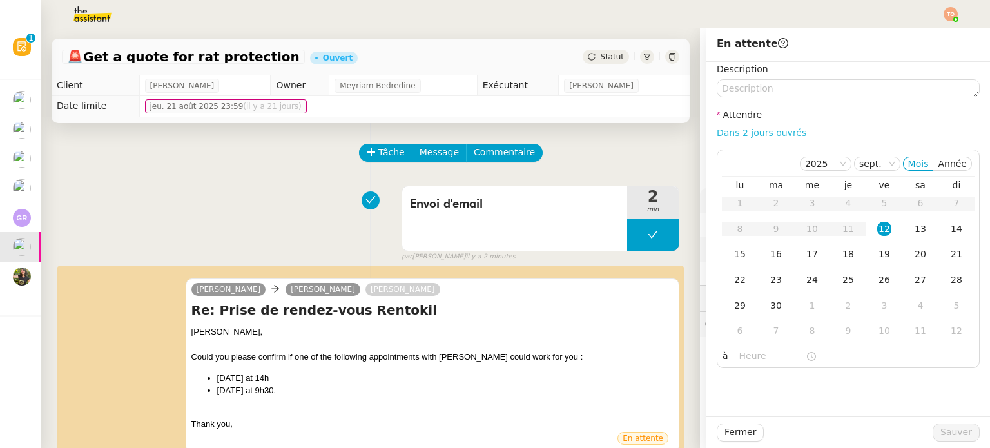
click at [772, 133] on link "Dans 2 jours ouvrés" at bounding box center [761, 133] width 90 height 10
type input "07:00"
click at [948, 433] on span "Sauver" at bounding box center [956, 432] width 32 height 15
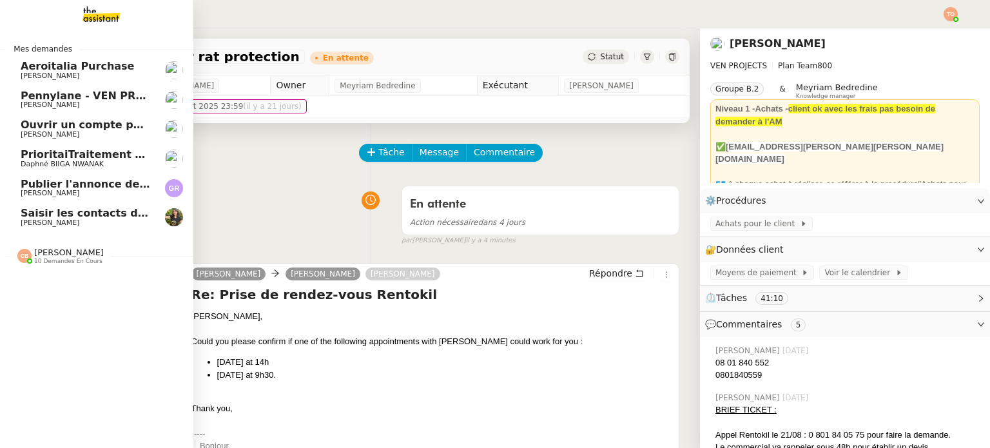
click at [99, 187] on span "Publier l'annonce de recrutement" at bounding box center [118, 184] width 195 height 12
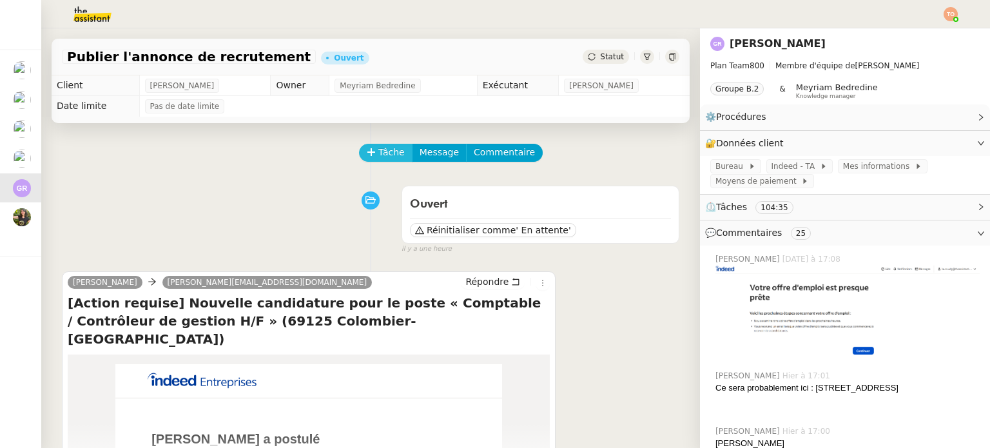
click at [385, 146] on span "Tâche" at bounding box center [391, 152] width 26 height 15
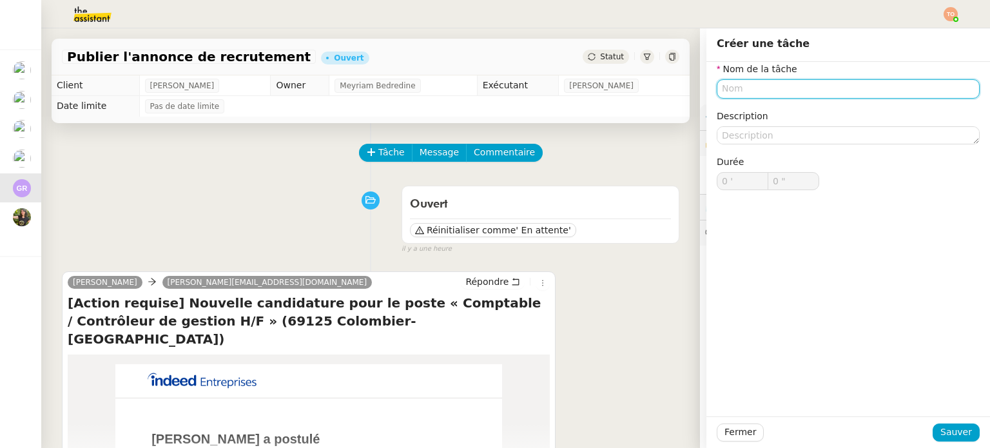
click at [774, 90] on input "text" at bounding box center [847, 88] width 263 height 19
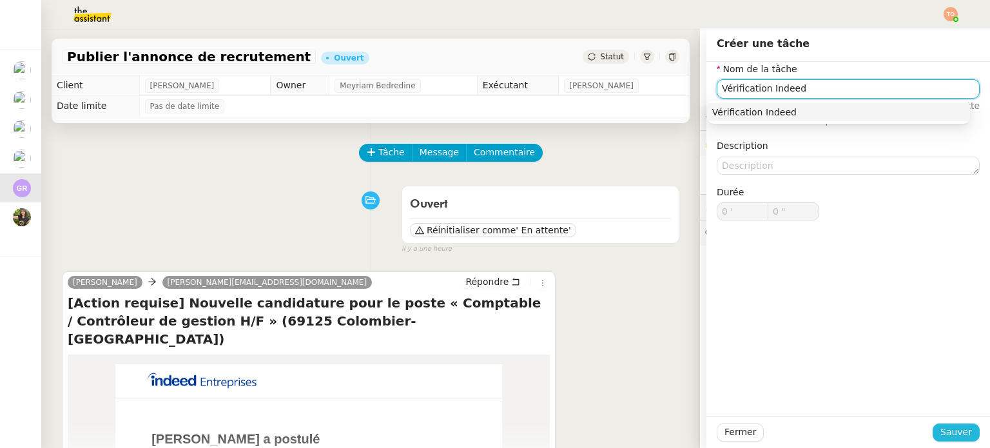
type input "Vérification Indeed"
click at [950, 431] on span "Sauver" at bounding box center [956, 432] width 32 height 15
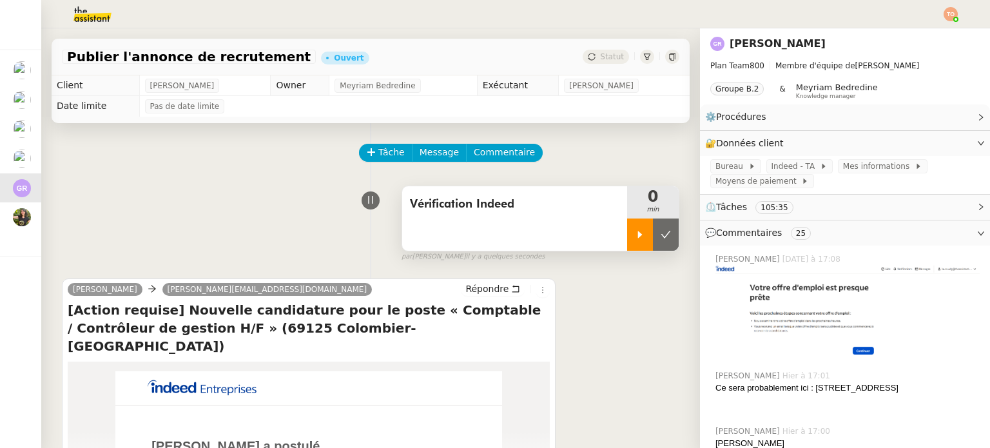
click at [627, 229] on div at bounding box center [640, 234] width 26 height 32
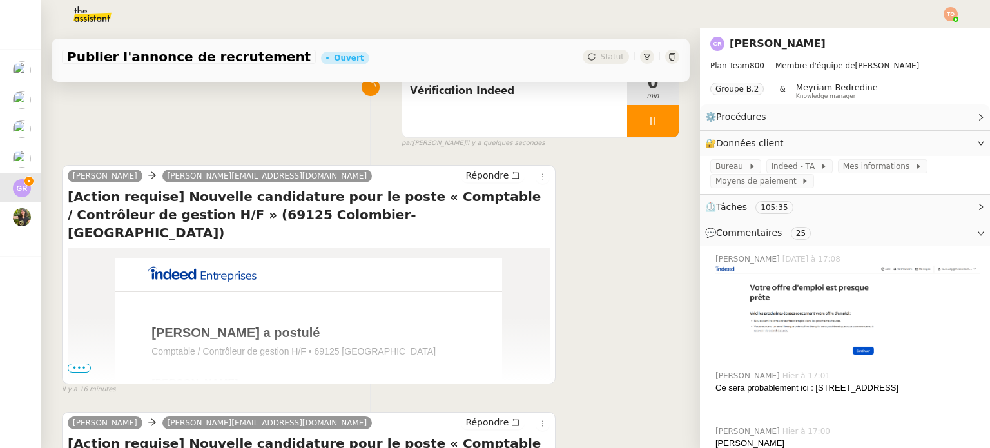
scroll to position [193, 0]
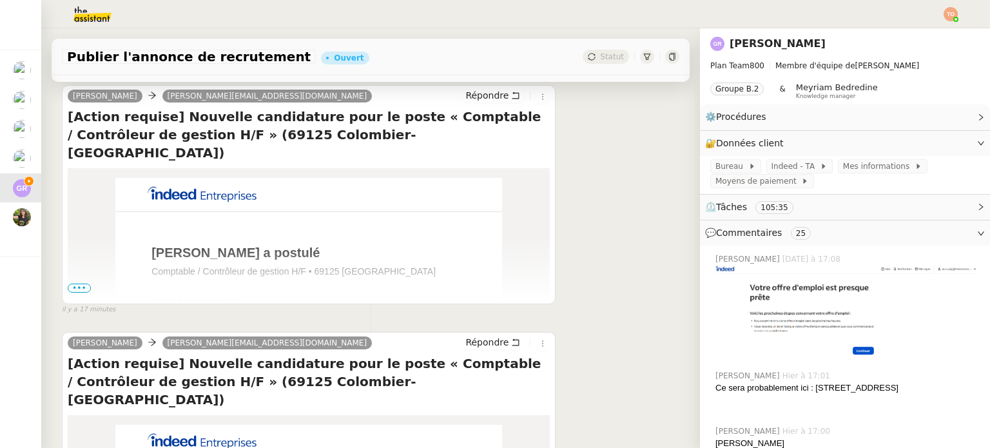
drag, startPoint x: 80, startPoint y: 291, endPoint x: 93, endPoint y: 285, distance: 14.7
click at [80, 291] on span "•••" at bounding box center [79, 287] width 23 height 9
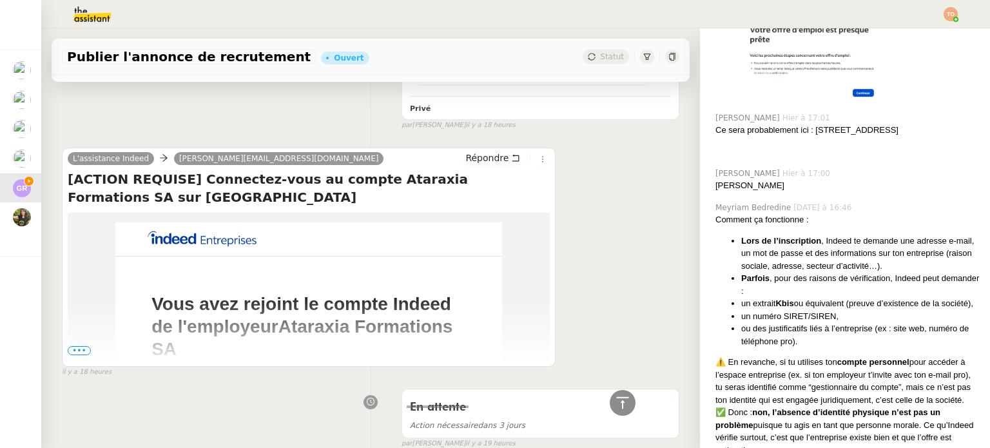
scroll to position [4768, 0]
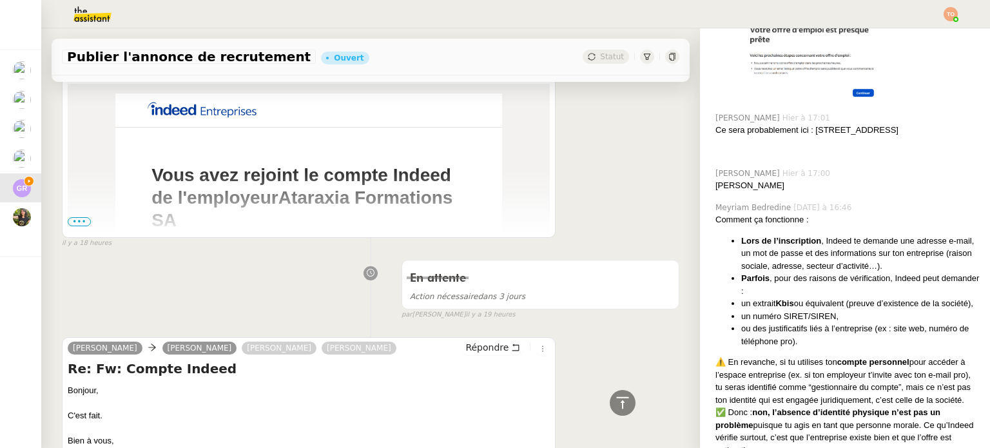
click at [83, 226] on span "•••" at bounding box center [79, 221] width 23 height 9
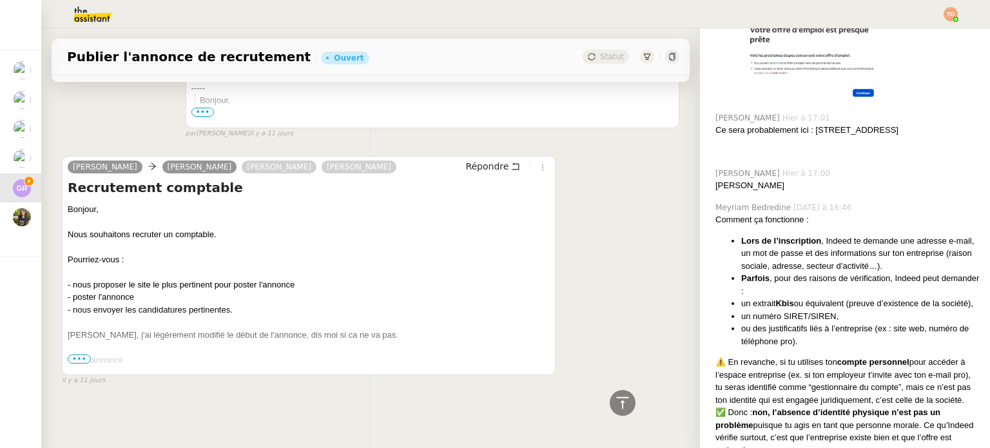
scroll to position [14355, 0]
click at [80, 354] on span "•••" at bounding box center [79, 358] width 23 height 9
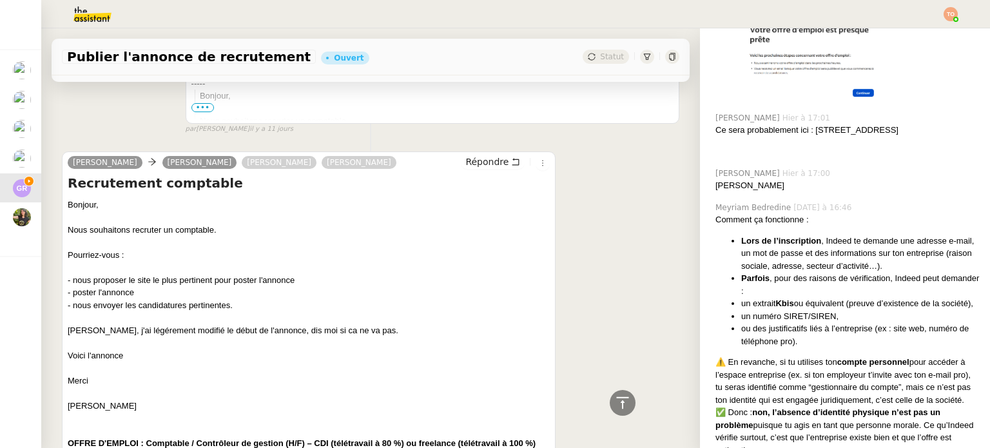
click at [164, 312] on div at bounding box center [309, 317] width 482 height 13
click at [217, 302] on div "- nous envoyer les candidatures pertinentes." at bounding box center [309, 305] width 482 height 13
click at [217, 301] on div "- nous envoyer les candidatures pertinentes." at bounding box center [309, 305] width 482 height 13
click at [181, 324] on div "[PERSON_NAME], j'ai légérement modifié le début de l'annonce, dis moi si ca ne …" at bounding box center [309, 330] width 482 height 13
drag, startPoint x: 106, startPoint y: 332, endPoint x: 156, endPoint y: 327, distance: 50.5
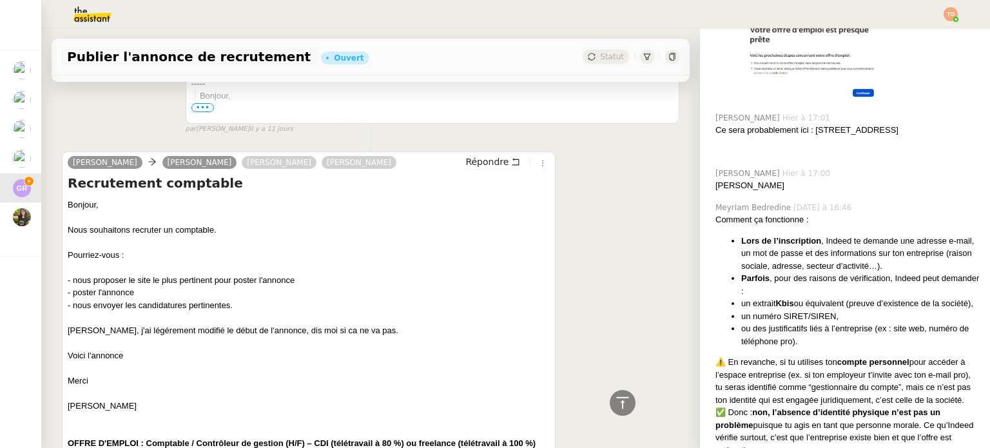
click at [156, 327] on div "[PERSON_NAME], j'ai légérement modifié le début de l'annonce, dis moi si ca ne …" at bounding box center [309, 330] width 482 height 13
click at [157, 327] on div "[PERSON_NAME], j'ai légérement modifié le début de l'annonce, dis moi si ca ne …" at bounding box center [309, 330] width 482 height 13
drag, startPoint x: 182, startPoint y: 329, endPoint x: 333, endPoint y: 331, distance: 150.8
click at [333, 331] on div "[PERSON_NAME], j'ai légérement modifié le début de l'annonce, dis moi si ca ne …" at bounding box center [309, 330] width 482 height 13
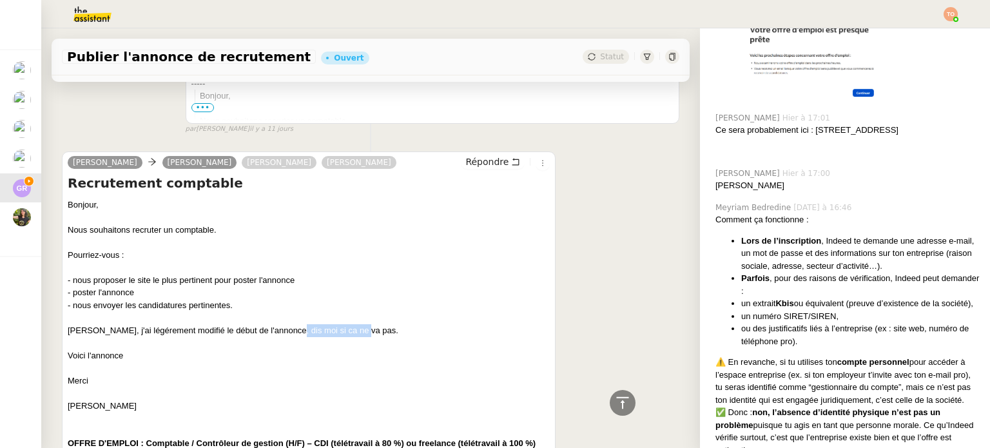
drag, startPoint x: 354, startPoint y: 329, endPoint x: 287, endPoint y: 332, distance: 67.1
click at [287, 332] on div "[PERSON_NAME], j'ai légérement modifié le début de l'annonce, dis moi si ca ne …" at bounding box center [309, 330] width 482 height 13
drag, startPoint x: 287, startPoint y: 331, endPoint x: 341, endPoint y: 330, distance: 54.1
click at [341, 330] on div "[PERSON_NAME], j'ai légérement modifié le début de l'annonce, dis moi si ca ne …" at bounding box center [309, 330] width 482 height 13
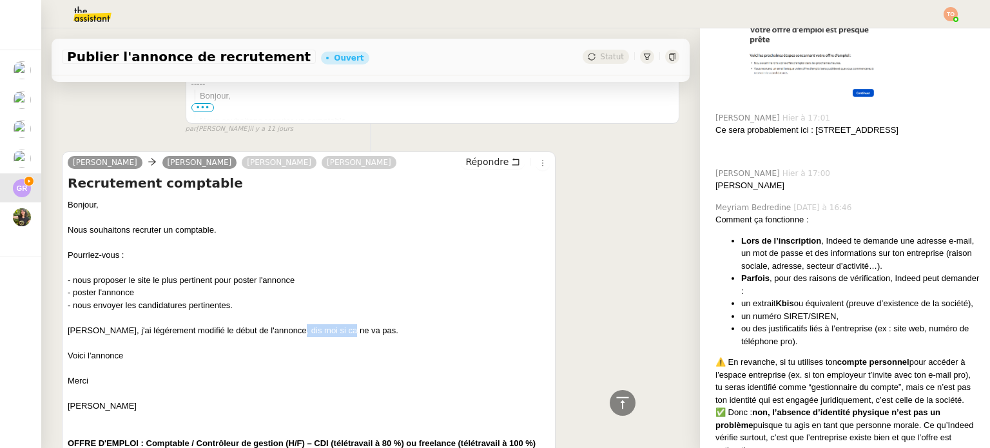
click at [341, 330] on div "[PERSON_NAME], j'ai légérement modifié le début de l'annonce, dis moi si ca ne …" at bounding box center [309, 330] width 482 height 13
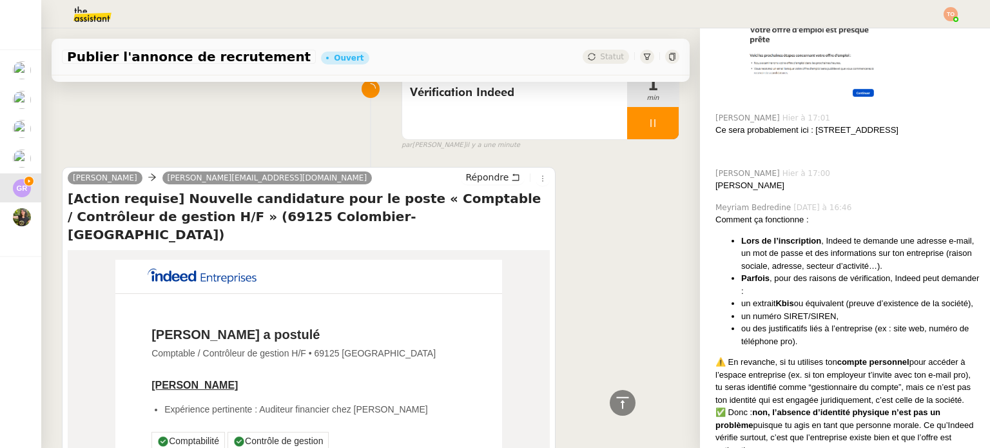
scroll to position [0, 0]
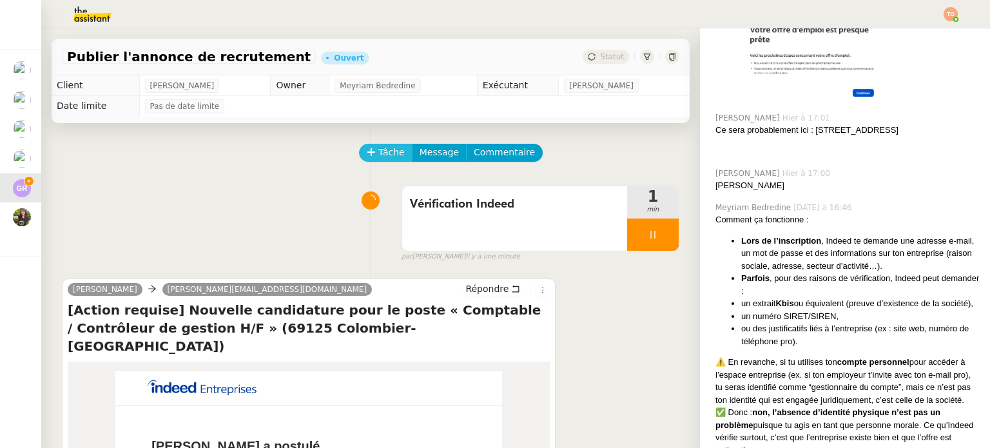
click at [378, 162] on button "Tâche" at bounding box center [385, 153] width 53 height 18
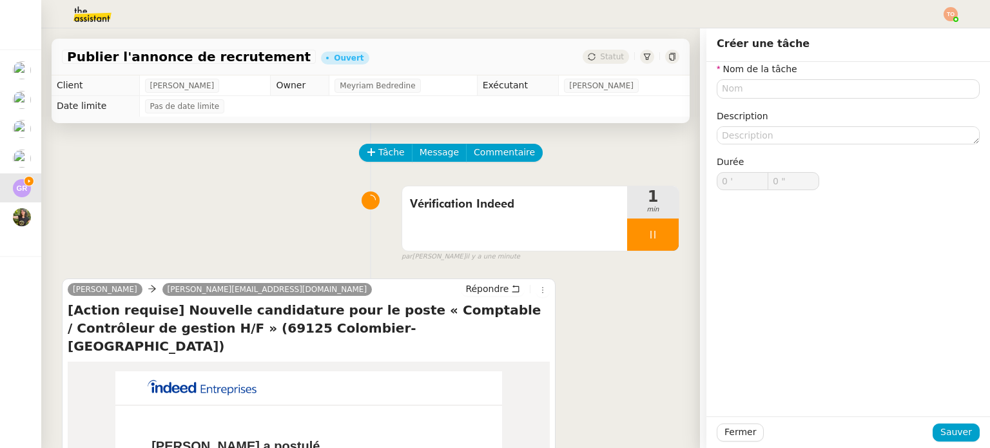
click at [853, 68] on nz-form-item "Nom de la tâche" at bounding box center [847, 80] width 263 height 37
click at [830, 87] on input "text" at bounding box center [847, 88] width 263 height 19
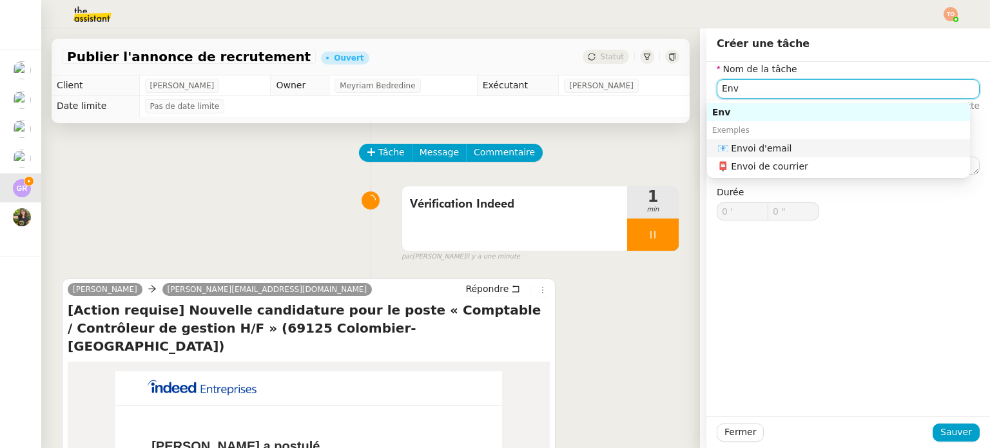
click at [810, 146] on div "📧 Envoi d'email" at bounding box center [840, 148] width 247 height 12
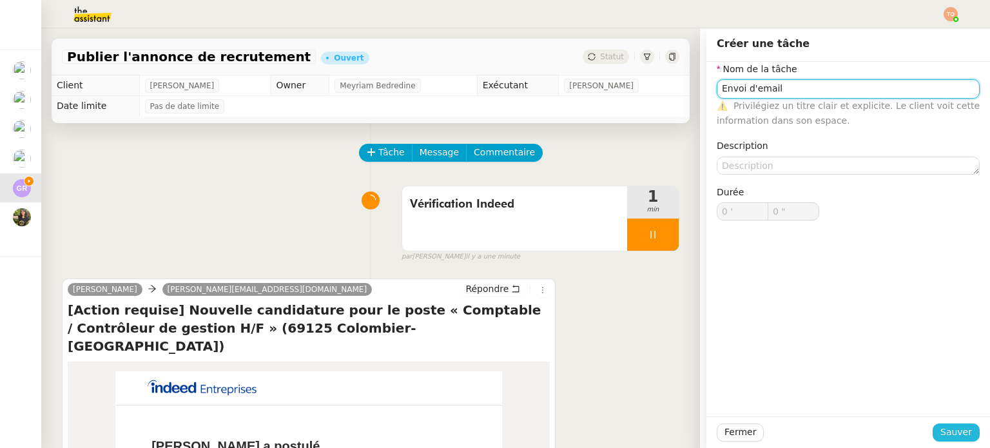
type input "Envoi d'email"
drag, startPoint x: 956, startPoint y: 437, endPoint x: 727, endPoint y: 297, distance: 268.9
click at [956, 437] on span "Sauver" at bounding box center [956, 432] width 32 height 15
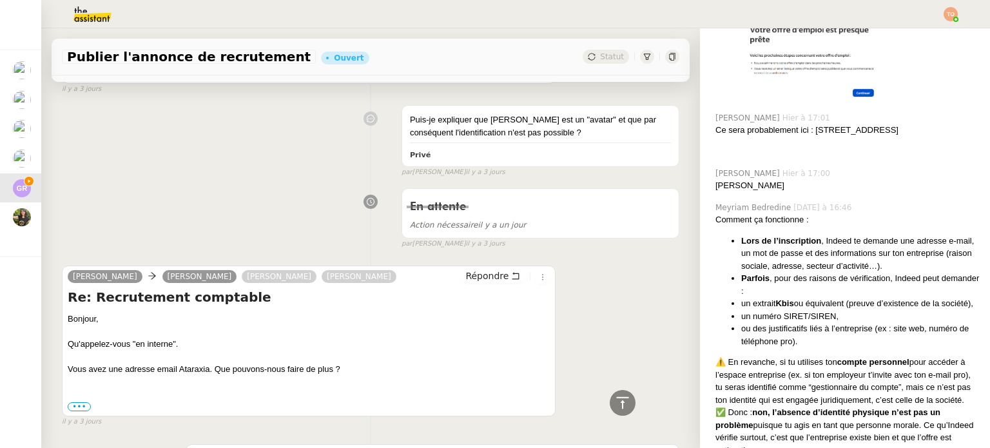
scroll to position [8698, 0]
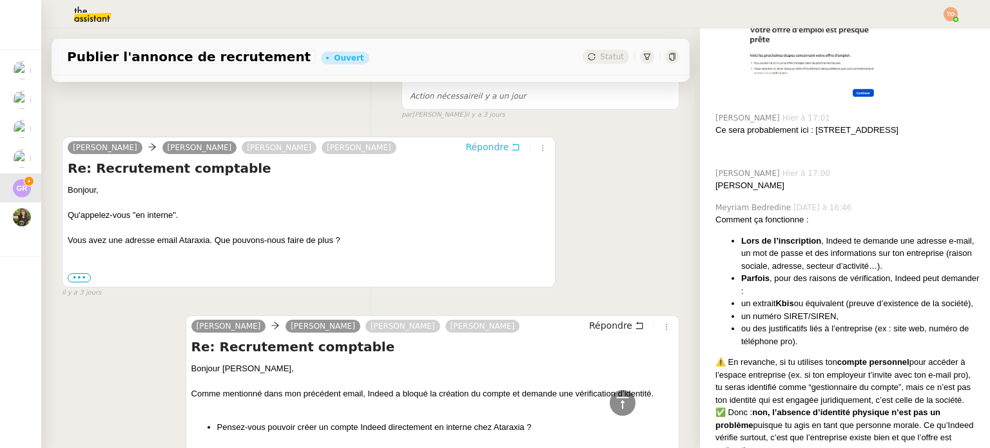
click at [482, 153] on span "Répondre" at bounding box center [486, 146] width 43 height 13
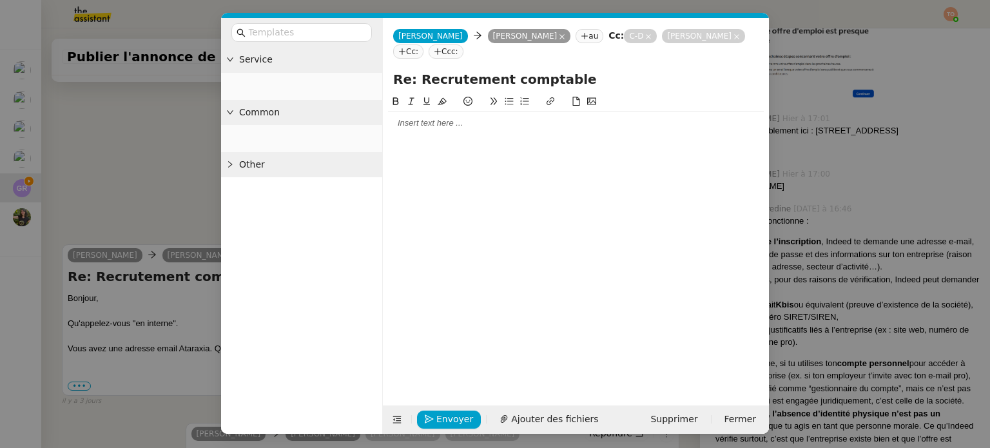
scroll to position [260, 0]
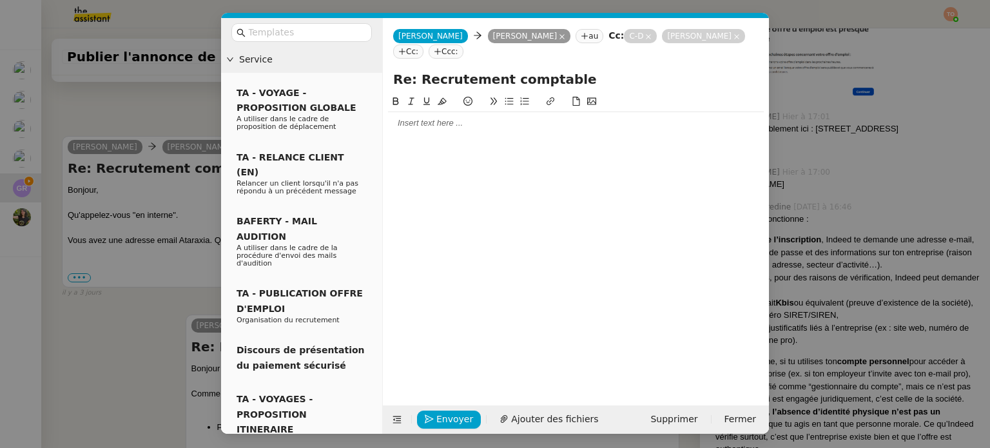
click at [495, 128] on div at bounding box center [576, 123] width 376 height 12
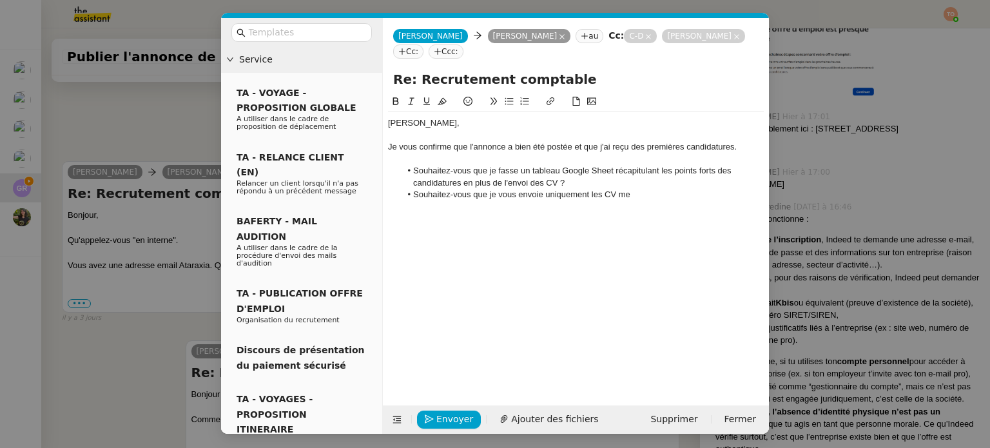
scroll to position [8910, 0]
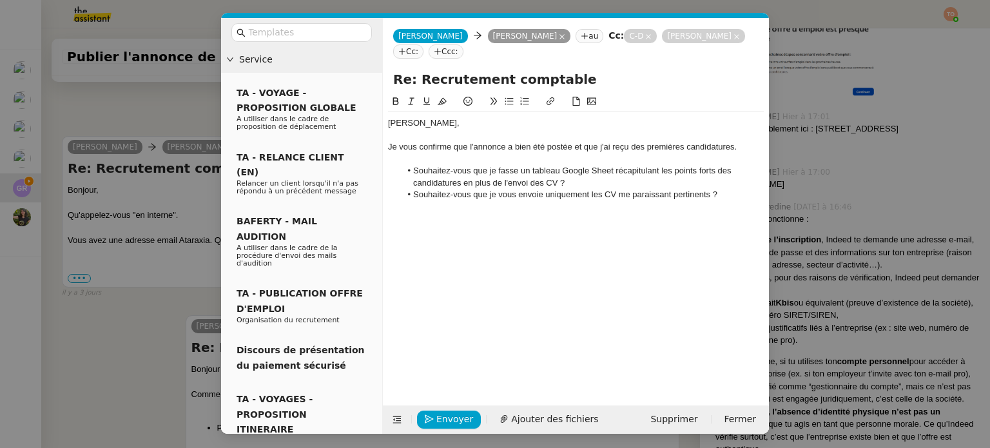
click at [731, 171] on li "Souhaitez-vous que je fasse un tableau Google Sheet récapitulant les points for…" at bounding box center [582, 177] width 363 height 24
click at [472, 182] on li "Souhaitez-vous que je fasse un tableau Google Sheet récapitulant les points for…" at bounding box center [582, 177] width 363 height 24
click at [727, 194] on li "Souhaitez-vous que je vous envoie uniquement les CV me paraissant pertinents ?" at bounding box center [582, 195] width 363 height 12
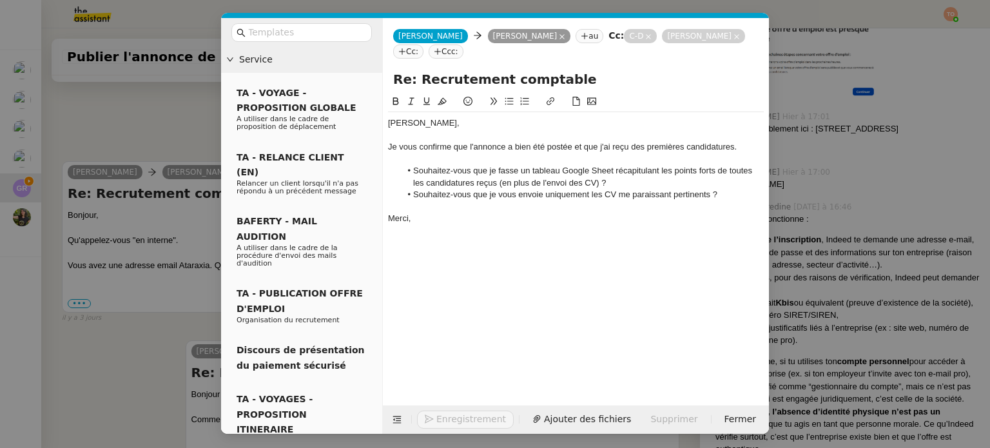
scroll to position [8935, 0]
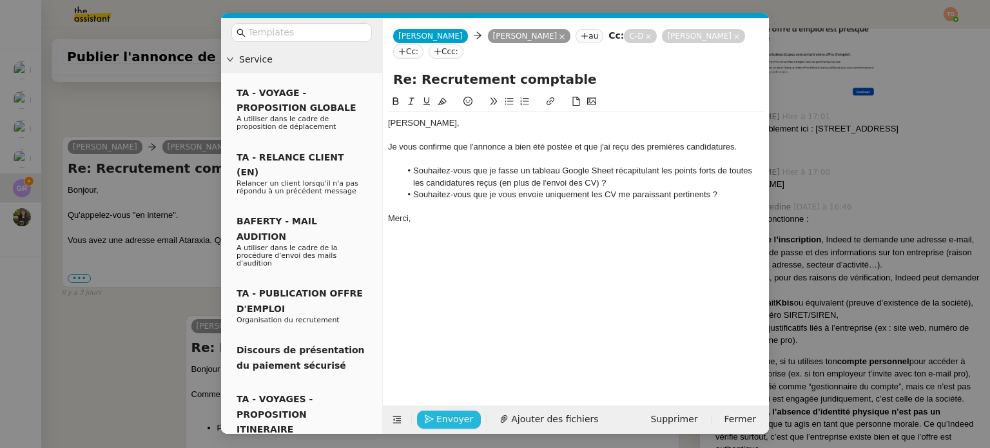
click at [467, 416] on button "Envoyer" at bounding box center [449, 419] width 64 height 18
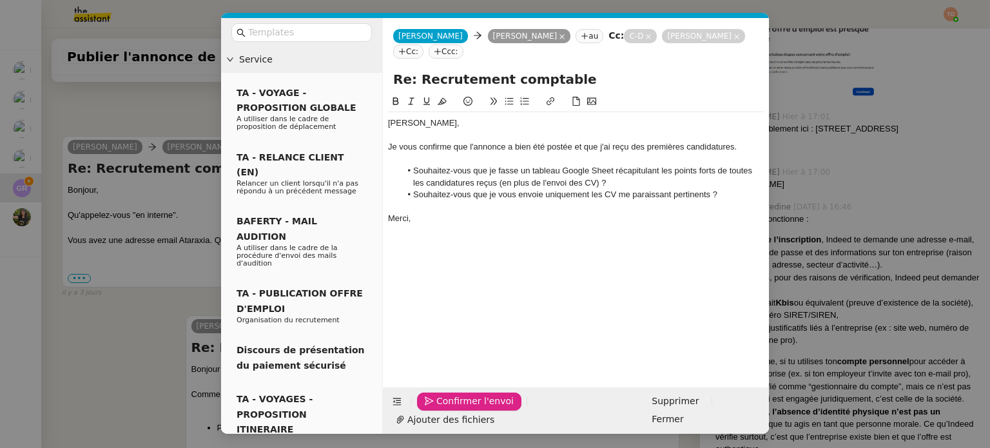
click at [467, 408] on span "Confirmer l'envoi" at bounding box center [474, 401] width 77 height 15
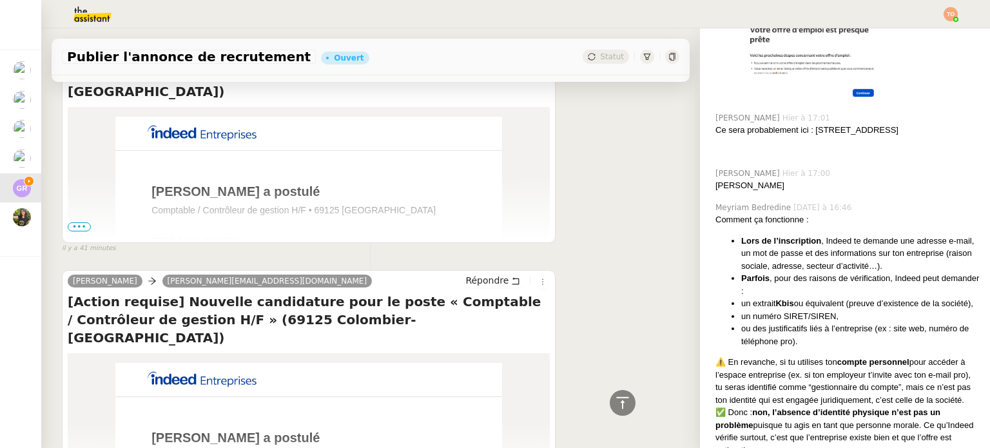
scroll to position [0, 0]
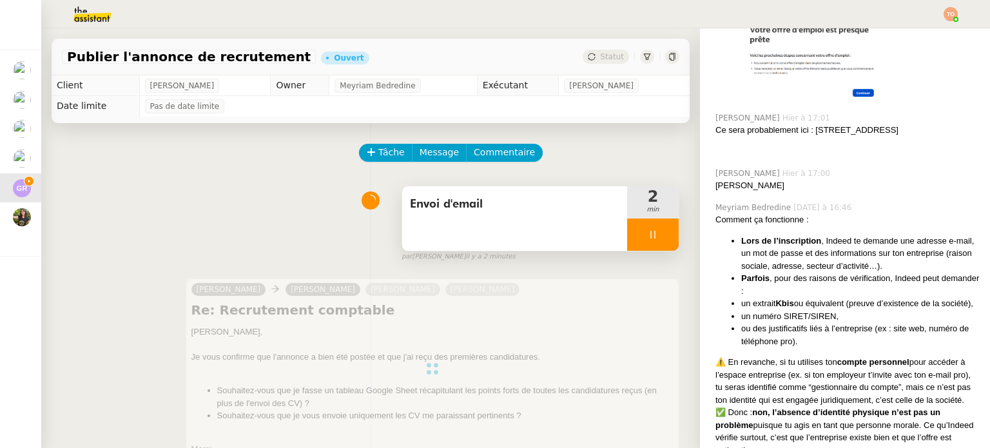
click at [642, 229] on div at bounding box center [653, 234] width 52 height 32
click at [660, 234] on icon at bounding box center [665, 234] width 10 height 10
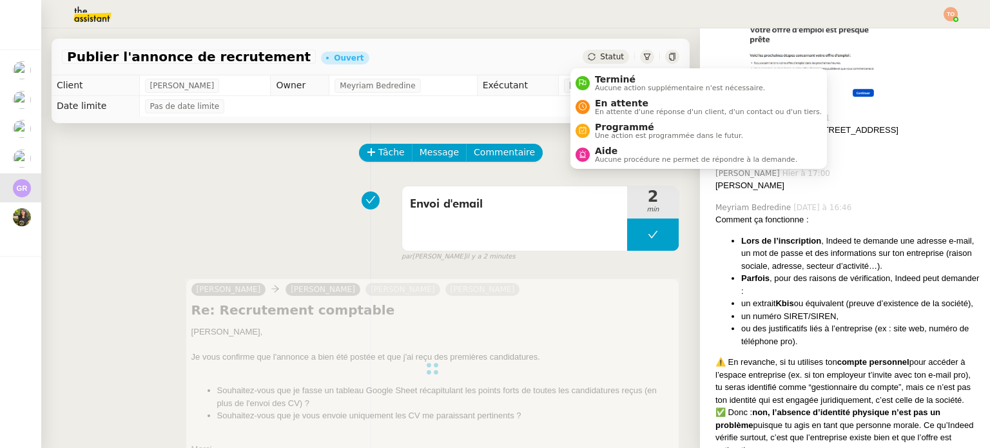
click at [600, 59] on span "Statut" at bounding box center [612, 56] width 24 height 9
click at [613, 102] on span "En attente" at bounding box center [708, 103] width 227 height 10
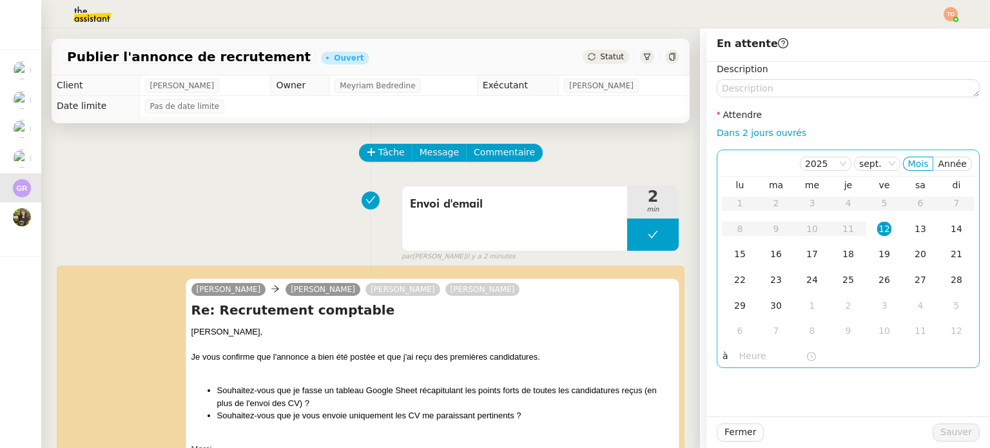
click at [743, 137] on link "Dans 2 jours ouvrés" at bounding box center [761, 133] width 90 height 10
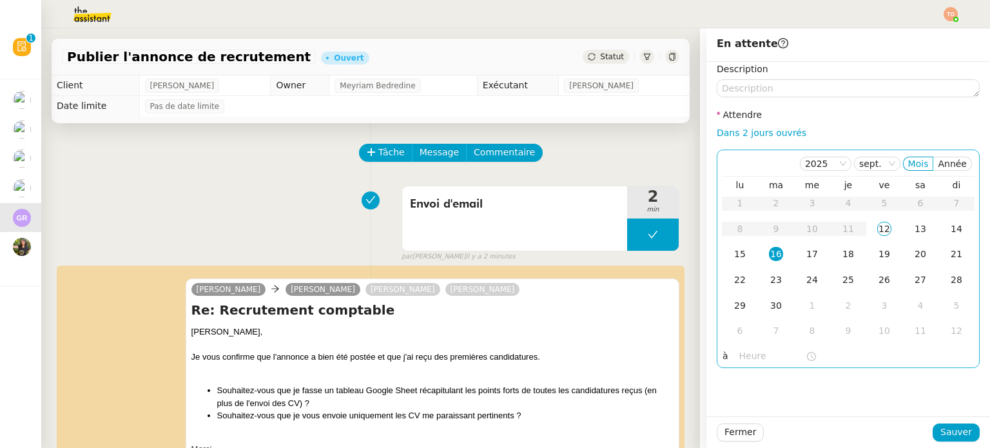
type input "07:00"
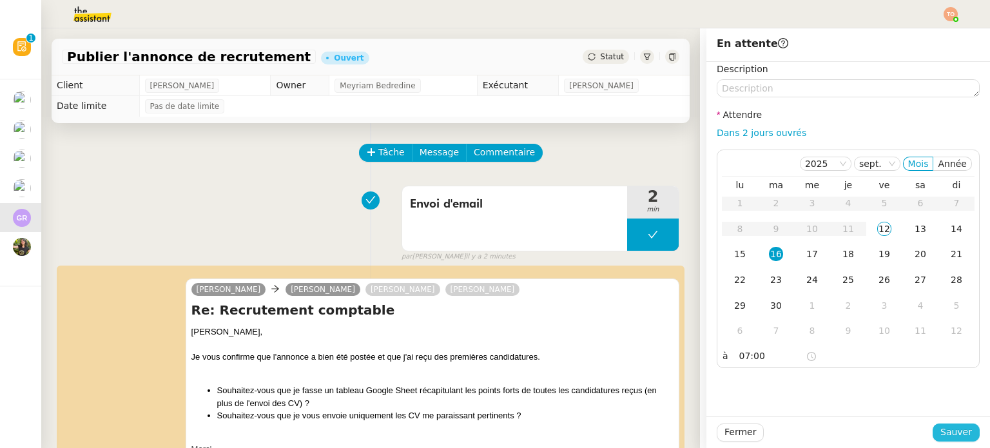
click at [941, 424] on button "Sauver" at bounding box center [955, 432] width 47 height 18
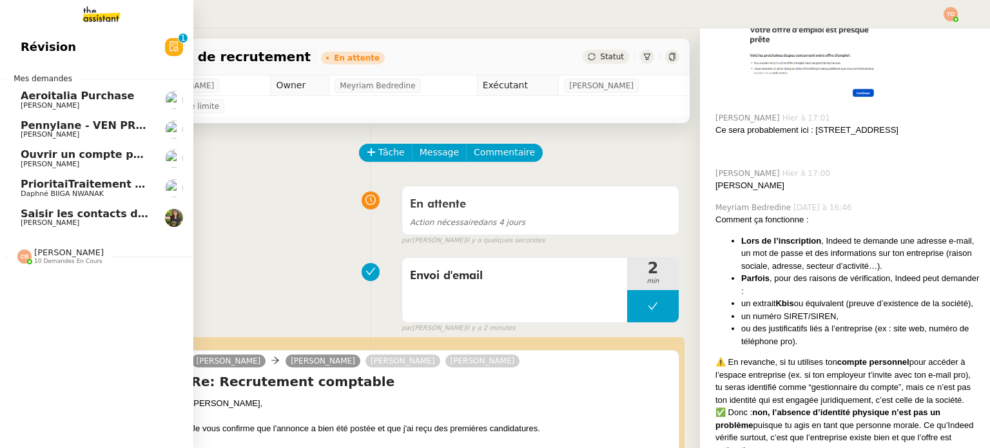
click at [23, 221] on span "[PERSON_NAME]" at bounding box center [50, 222] width 59 height 8
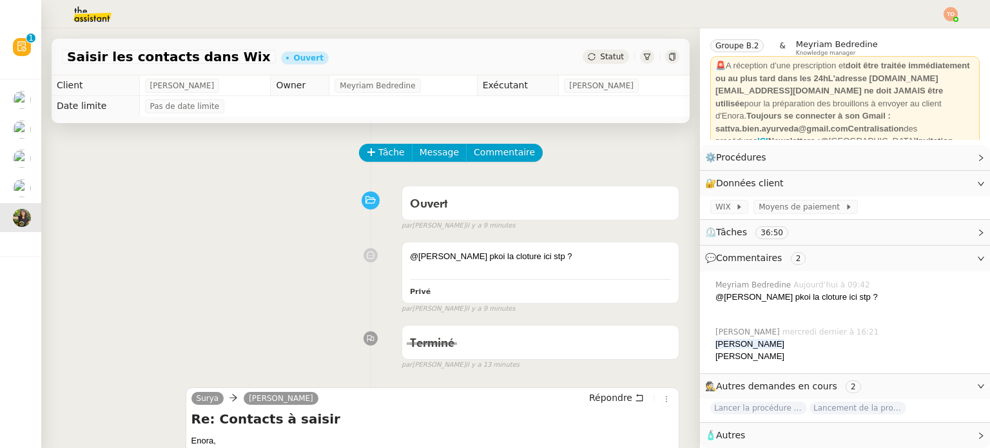
click at [475, 167] on div "Tâche Message Commentaire" at bounding box center [519, 159] width 319 height 31
click at [479, 160] on span "Commentaire" at bounding box center [504, 152] width 61 height 15
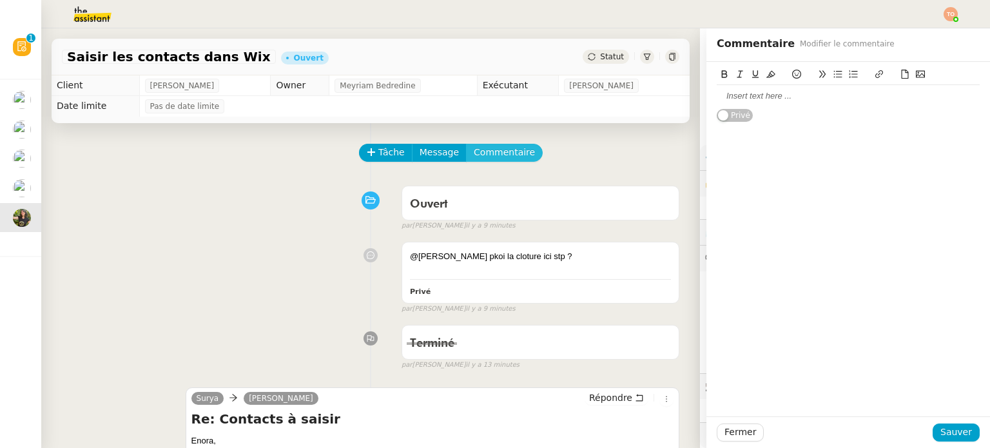
scroll to position [50, 0]
click at [764, 97] on div at bounding box center [847, 96] width 263 height 12
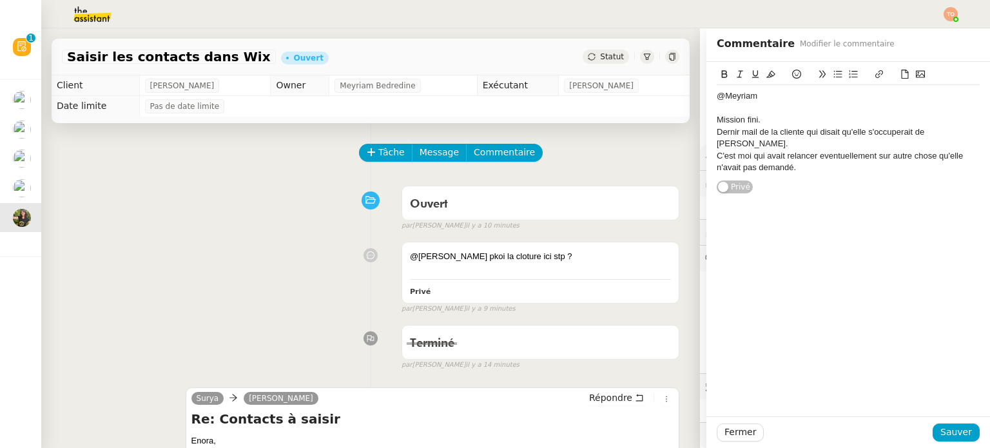
click at [792, 150] on div "C'est moi qui avait relancer eventuellement sur autre chose qu'elle n'avait pas…" at bounding box center [847, 162] width 263 height 24
click at [800, 150] on div "C'est moi qui avait relancer eventuellement sur autre chose qu'elle n'avait pas…" at bounding box center [847, 162] width 263 height 24
click at [803, 150] on div "C'est moi qui avait relancer eventuellement sur autre chose qu'elle n'avait pas…" at bounding box center [847, 162] width 263 height 24
click at [805, 150] on div "C'est moi qui avait relancer eventuellement sur autre chose qu'elle n'avait pas…" at bounding box center [847, 162] width 263 height 24
click at [740, 97] on div "@Meyriam" at bounding box center [847, 96] width 263 height 12
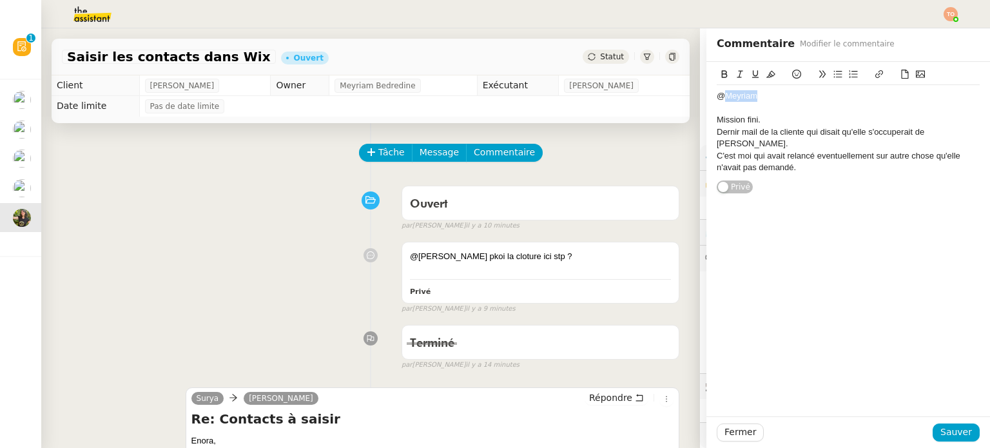
click at [740, 97] on div "@Meyriam" at bounding box center [847, 96] width 263 height 12
click at [720, 79] on icon at bounding box center [724, 74] width 9 height 9
click at [763, 70] on button at bounding box center [770, 74] width 15 height 15
drag, startPoint x: 752, startPoint y: 113, endPoint x: 756, endPoint y: 121, distance: 9.2
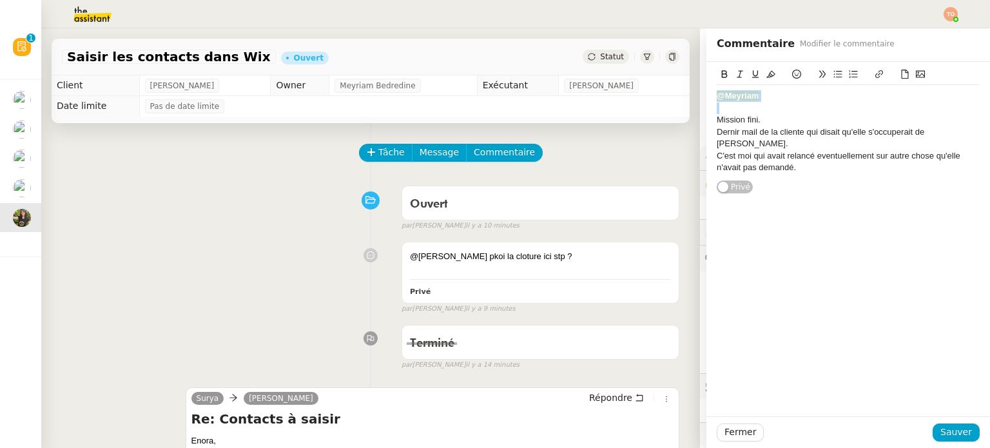
click at [751, 114] on div "@Meyriam Mission fini. Dernir mail de la cliente qui disait qu'elle s'occuperai…" at bounding box center [847, 131] width 263 height 93
click at [756, 121] on div "Mission fini." at bounding box center [847, 120] width 263 height 12
click at [727, 132] on div "Dernir mail de la cliente qui disait qu'elle s'occuperait de Laura." at bounding box center [847, 138] width 263 height 24
click at [943, 427] on span "Sauver" at bounding box center [956, 432] width 32 height 15
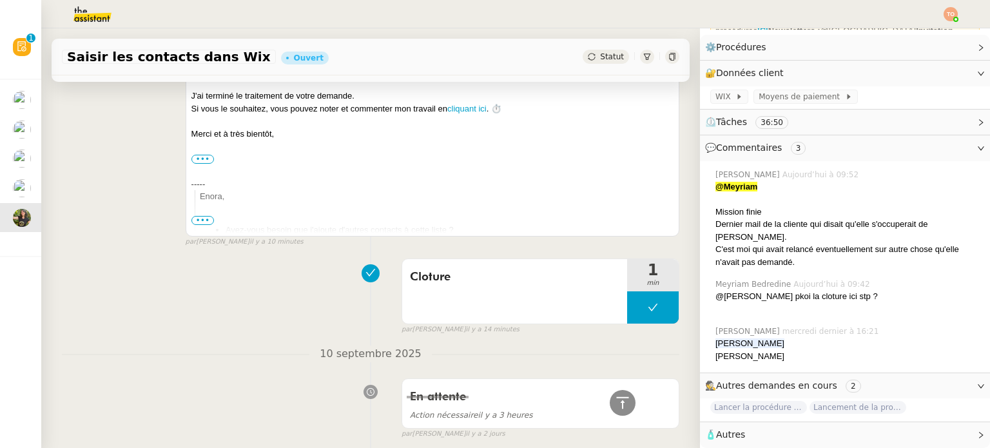
scroll to position [147, 0]
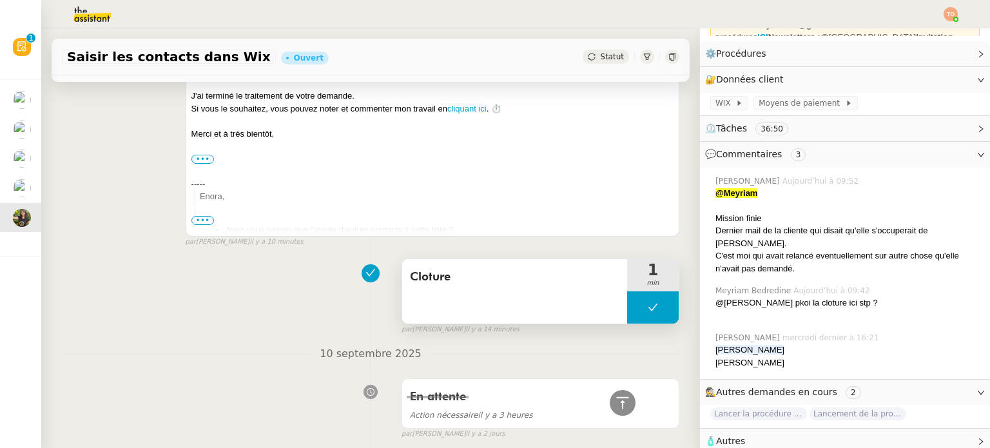
click at [635, 291] on button at bounding box center [653, 307] width 52 height 32
click at [635, 302] on icon at bounding box center [640, 307] width 10 height 10
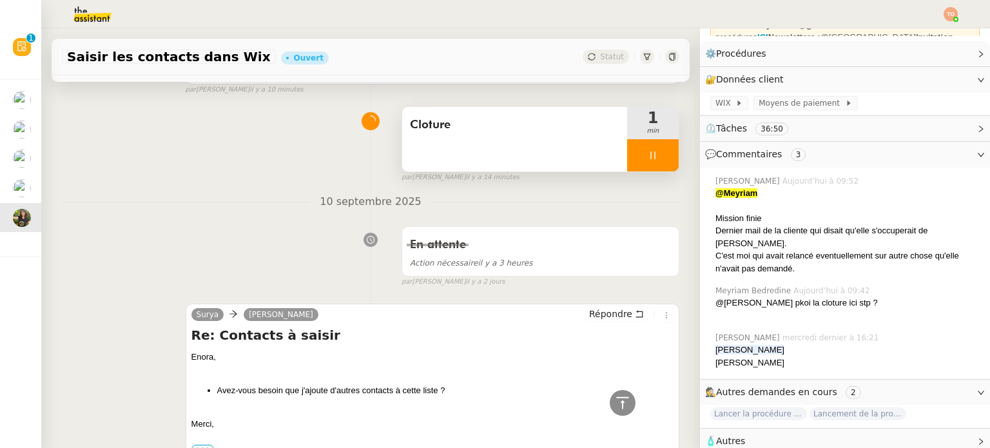
scroll to position [773, 0]
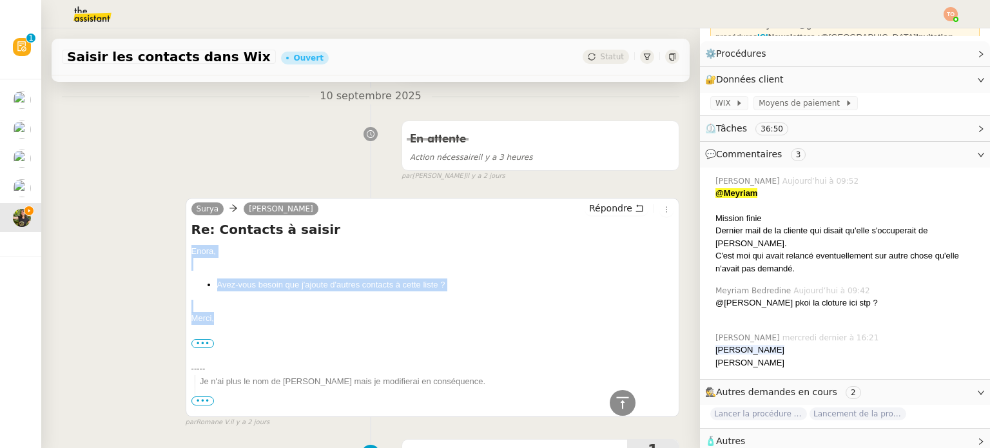
drag, startPoint x: 232, startPoint y: 311, endPoint x: 186, endPoint y: 239, distance: 85.2
click at [186, 239] on div "Surya Enora Conan Répondre Re: Contacts à saisir Enora, Avez-vous besoin que j'…" at bounding box center [433, 307] width 494 height 219
copy div "Enora, Avez-vous besoin que j'ajoute d'autres contacts à cette liste ? Merci,"
click at [611, 202] on span "Répondre" at bounding box center [610, 208] width 43 height 13
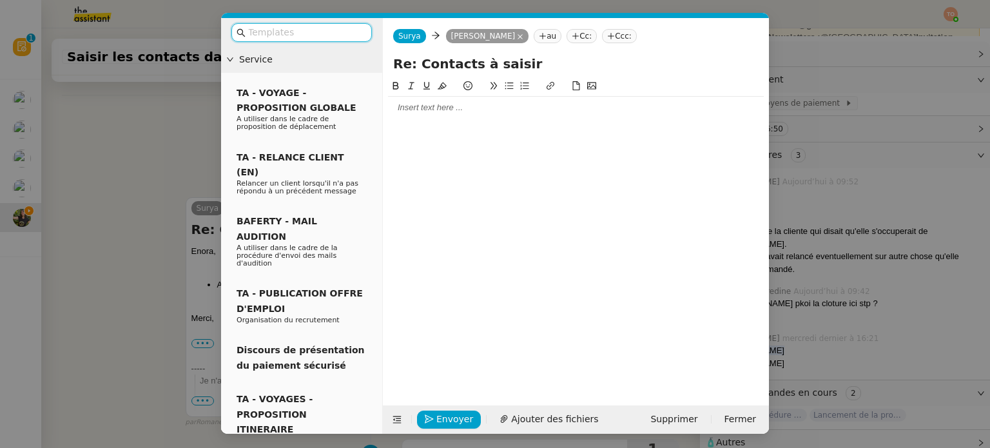
scroll to position [150, 0]
click at [491, 115] on div at bounding box center [576, 108] width 376 height 22
paste div
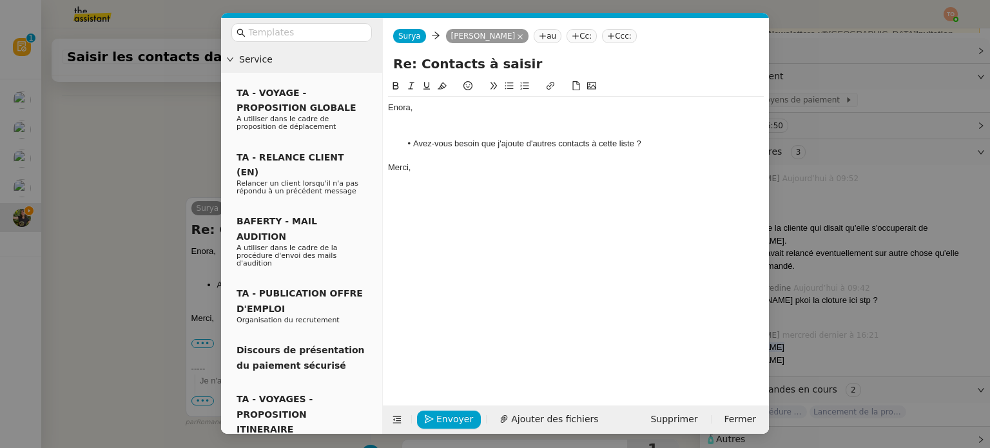
scroll to position [965, 0]
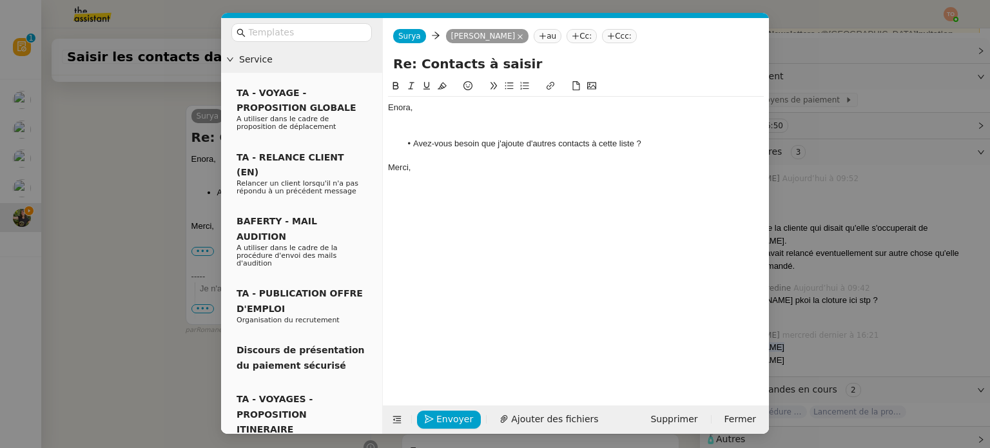
click at [469, 128] on div at bounding box center [576, 132] width 376 height 12
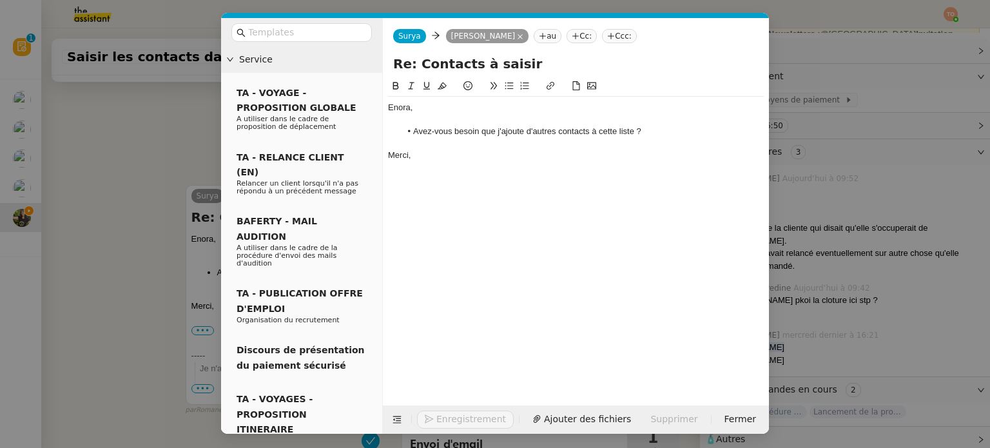
scroll to position [952, 0]
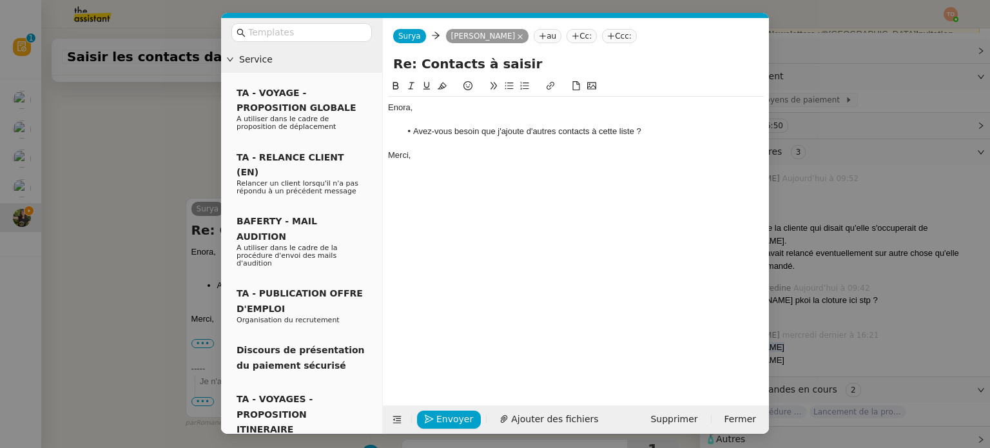
click at [660, 131] on li "Avez-vous besoin que j'ajoute d'autres contacts à cette liste ?" at bounding box center [582, 132] width 363 height 12
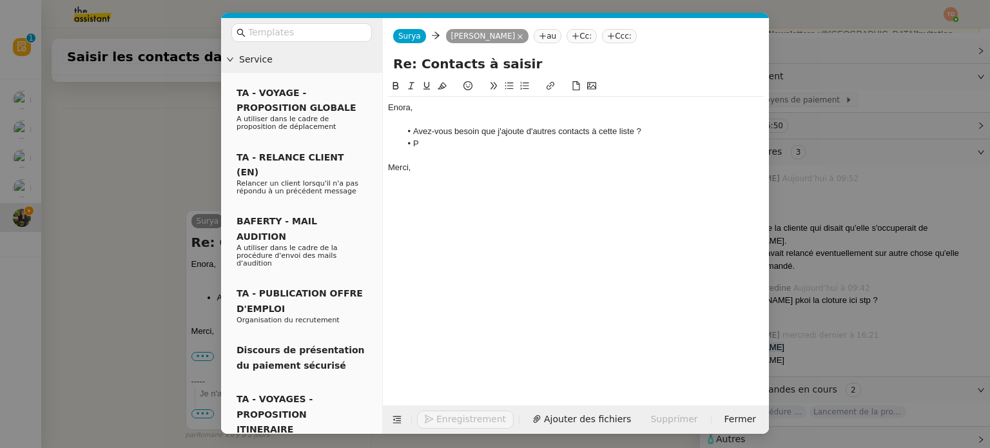
scroll to position [965, 0]
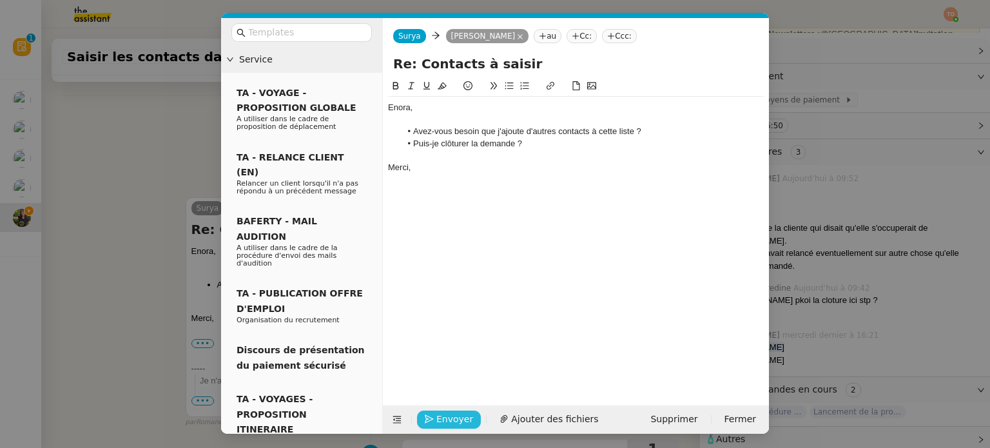
click at [434, 414] on button "Envoyer" at bounding box center [449, 419] width 64 height 18
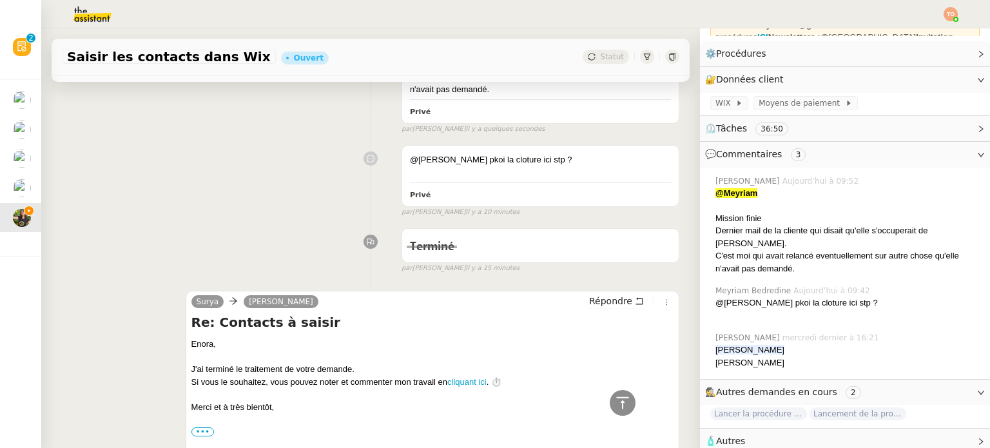
scroll to position [709, 0]
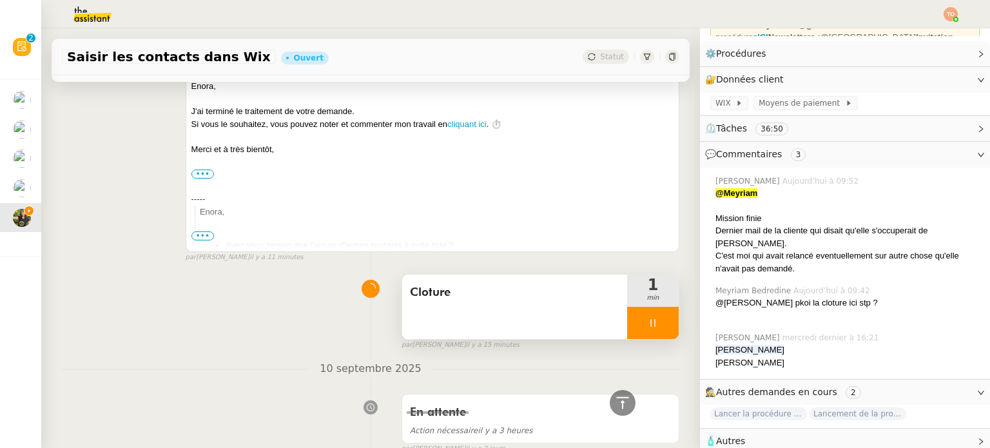
click at [554, 298] on div "Cloture" at bounding box center [514, 306] width 225 height 64
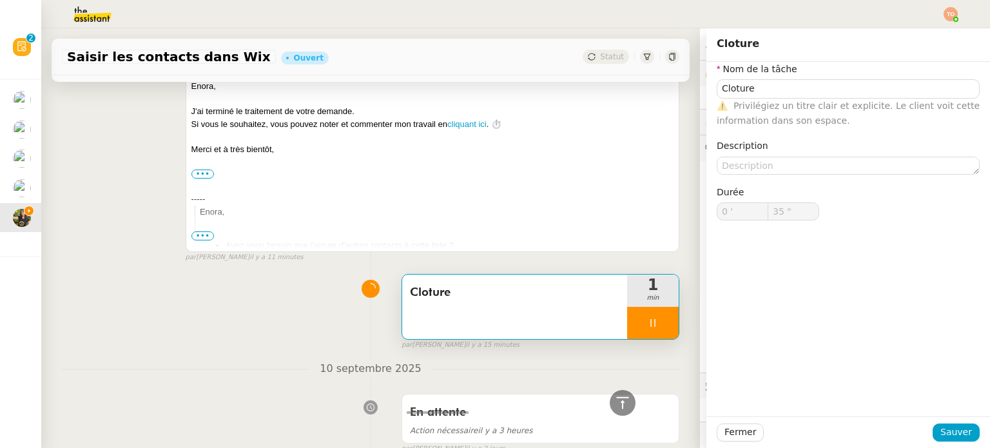
scroll to position [147, 0]
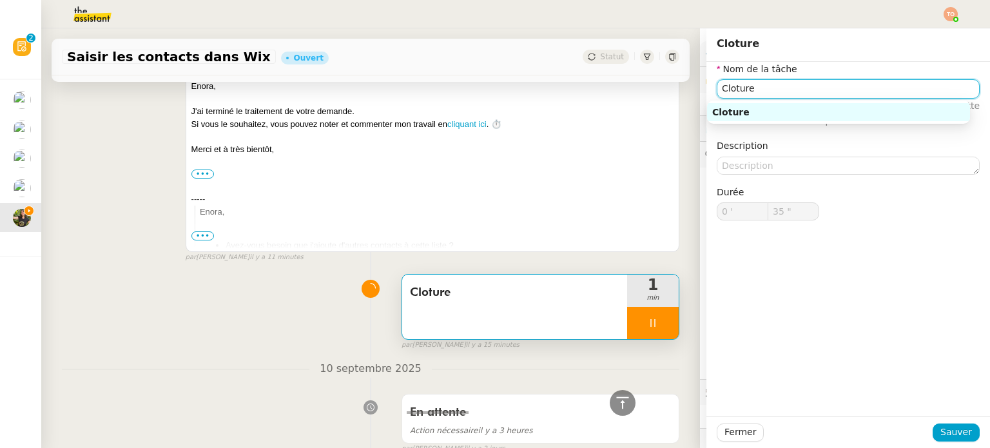
click at [765, 91] on input "Cloture" at bounding box center [847, 88] width 263 height 19
type input "36 ""
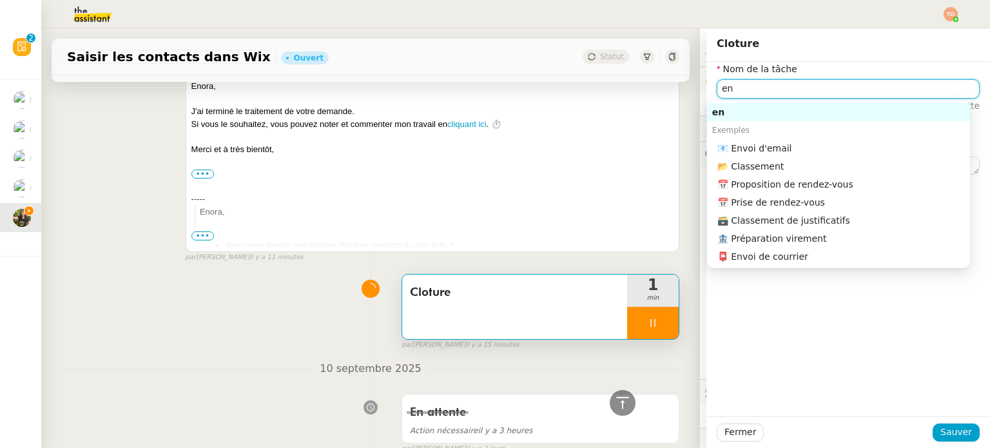
type input "env"
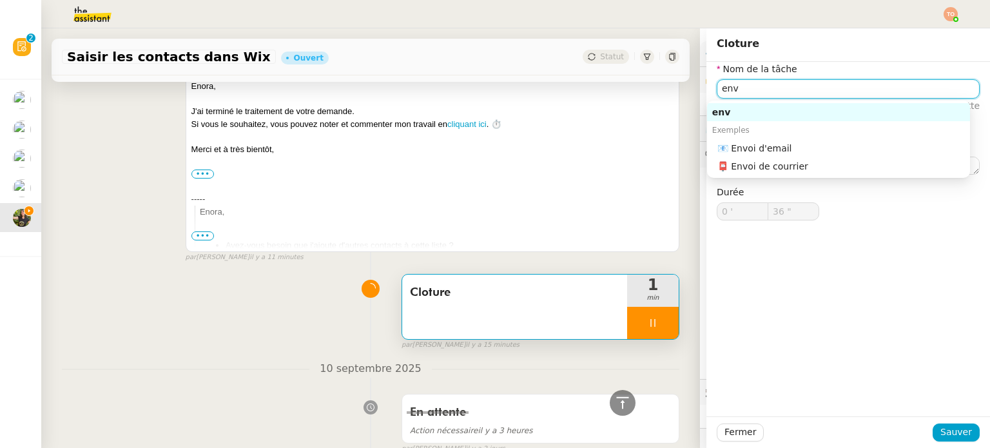
type input "37 ""
click at [764, 143] on div "📧 Envoi d'email" at bounding box center [840, 148] width 247 height 12
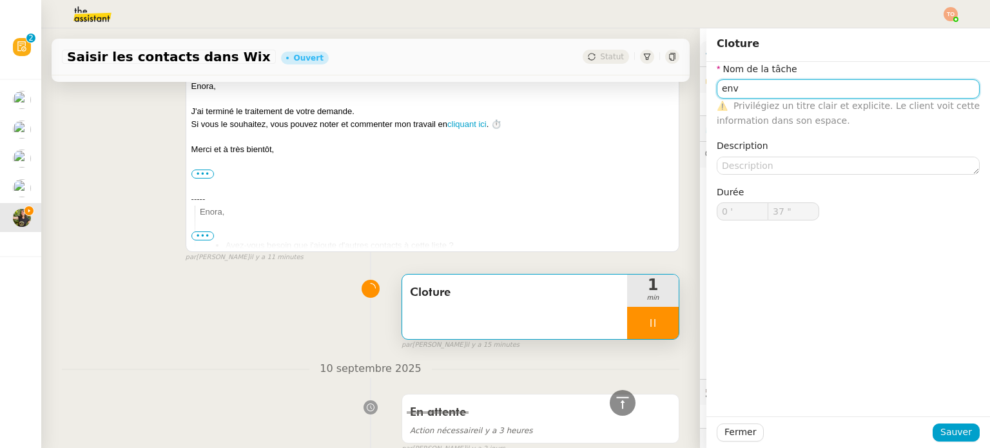
type input "Envoi d'email"
type input "38 ""
type input "Envoi d'email"
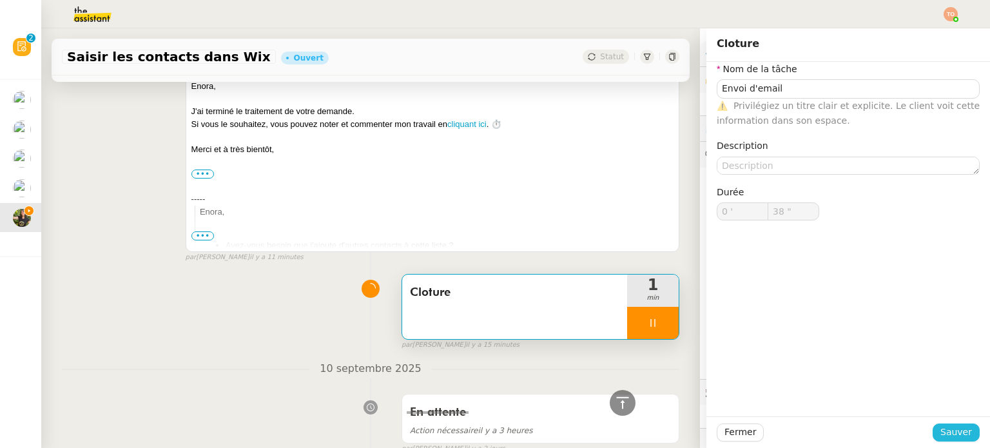
click at [964, 427] on button "Sauver" at bounding box center [955, 432] width 47 height 18
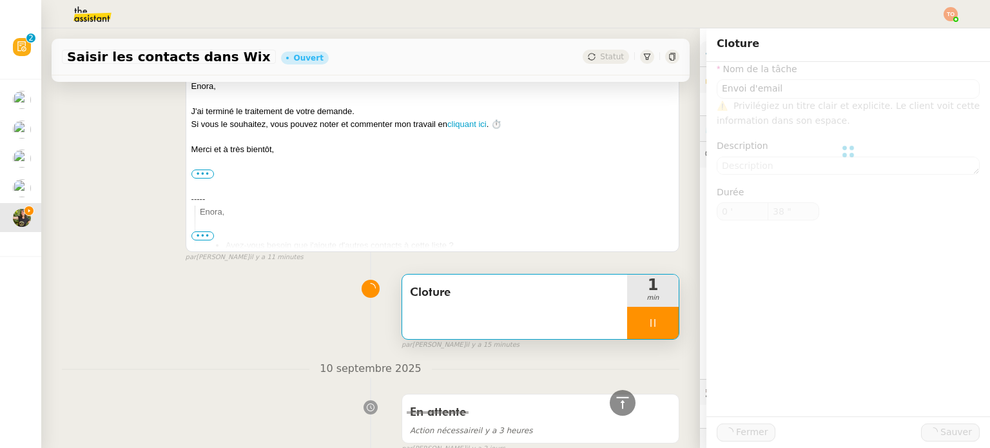
type input "39 ""
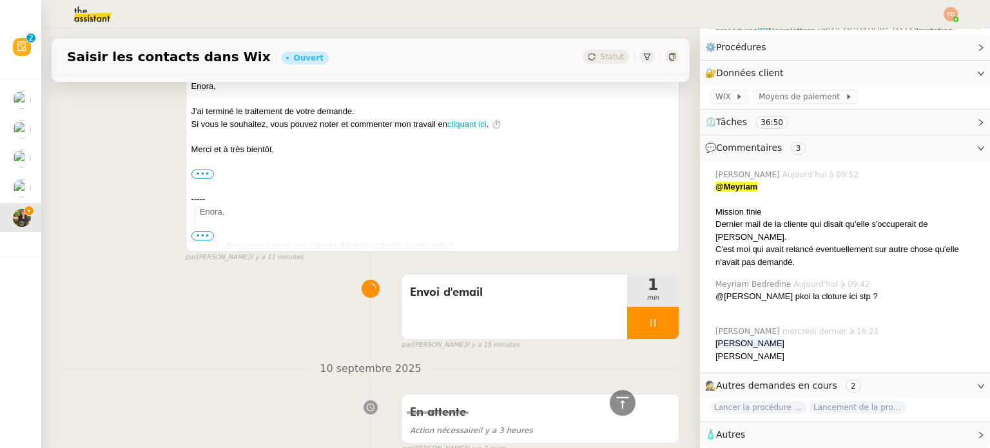
scroll to position [147, 0]
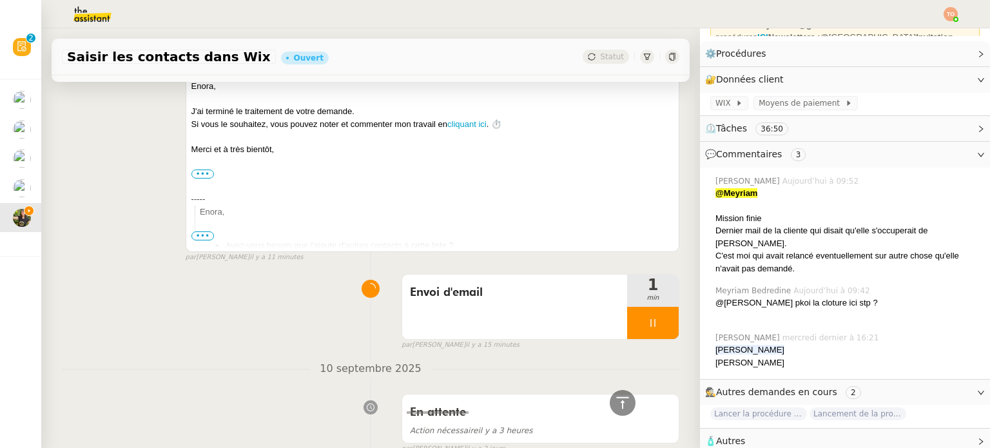
click at [647, 318] on icon at bounding box center [652, 323] width 10 height 10
click at [660, 318] on icon at bounding box center [665, 323] width 10 height 10
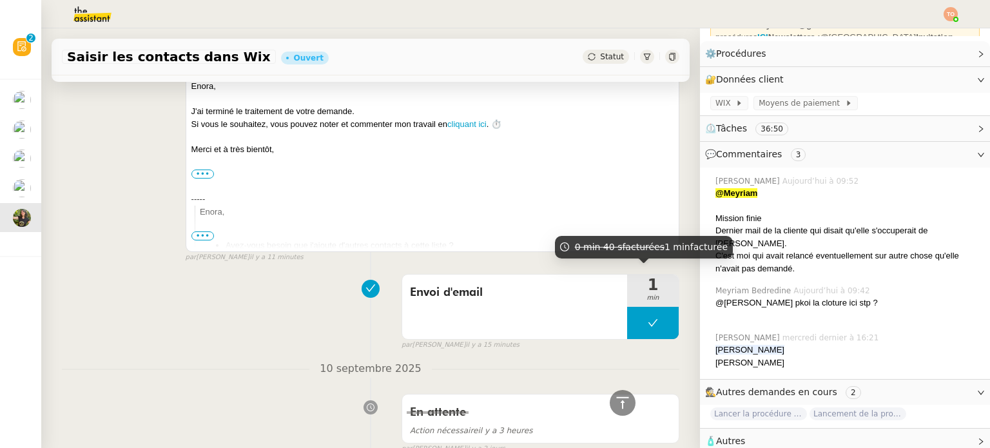
scroll to position [0, 0]
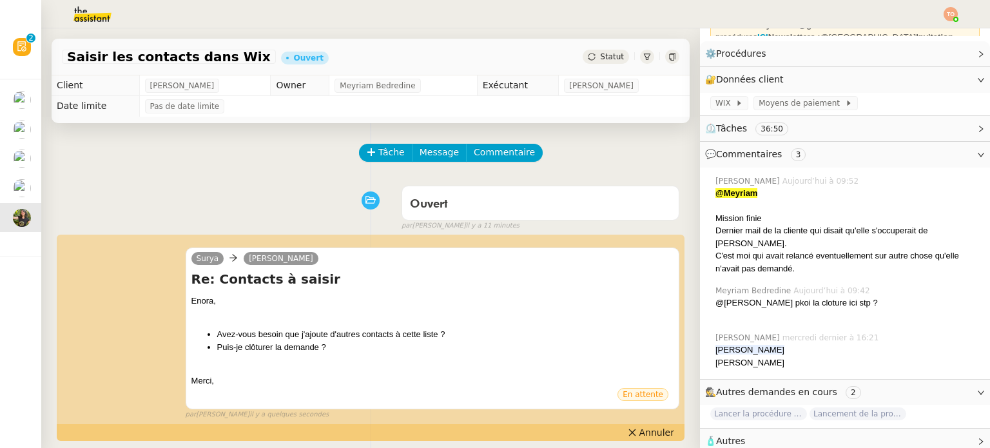
click at [603, 57] on span "Statut" at bounding box center [612, 56] width 24 height 9
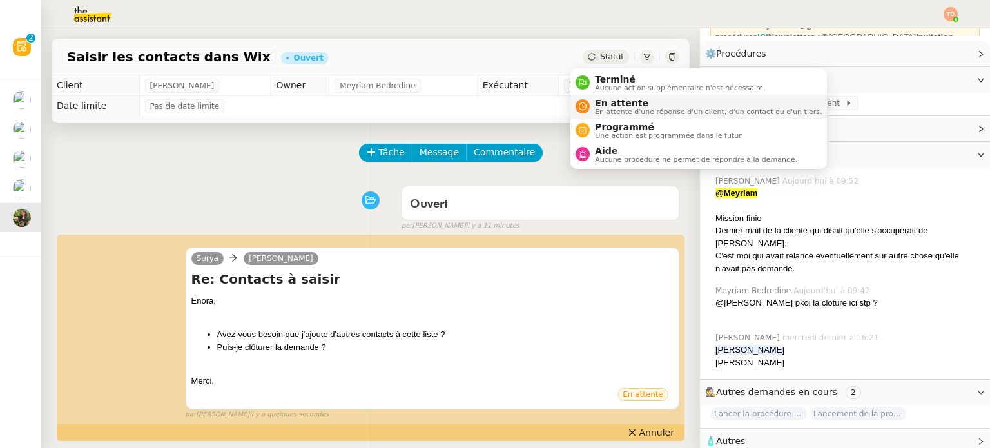
click at [624, 108] on span "En attente d'une réponse d'un client, d'un contact ou d'un tiers." at bounding box center [708, 111] width 227 height 7
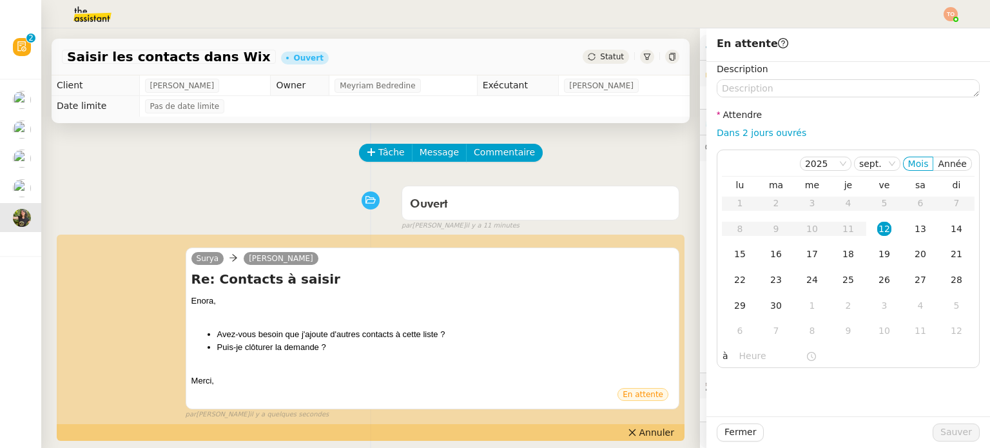
scroll to position [147, 0]
click at [756, 125] on div "Description Attendre Dans 2 jours ouvrés 2025 sept. Mois Année lu ma me je ve s…" at bounding box center [847, 215] width 263 height 306
click at [760, 131] on link "Dans 2 jours ouvrés" at bounding box center [761, 133] width 90 height 10
type input "07:00"
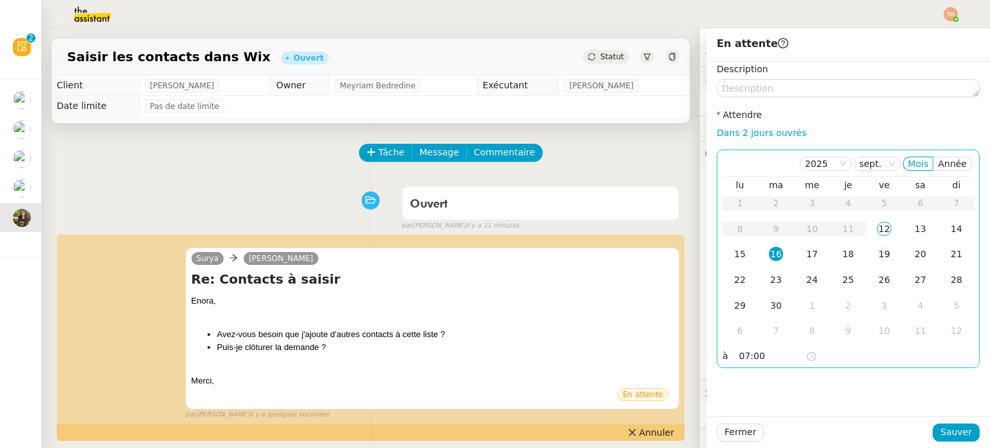
click at [866, 249] on td "19" at bounding box center [884, 255] width 36 height 26
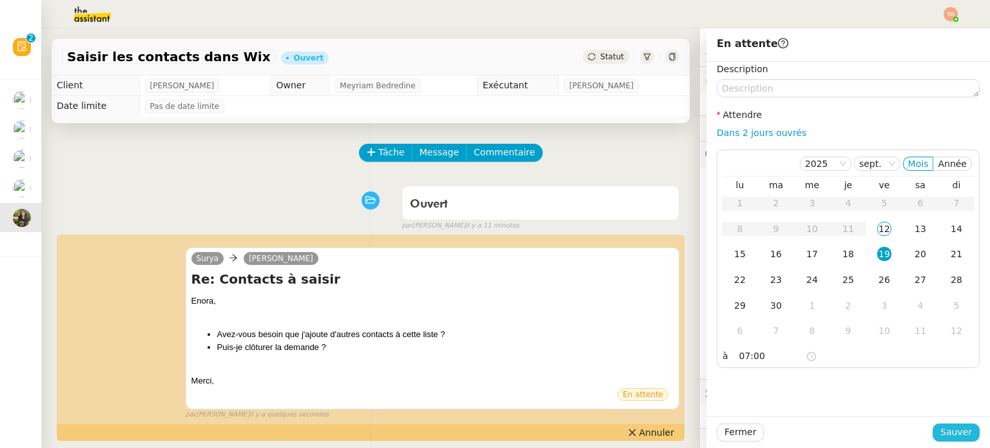
click at [941, 430] on span "Sauver" at bounding box center [956, 432] width 32 height 15
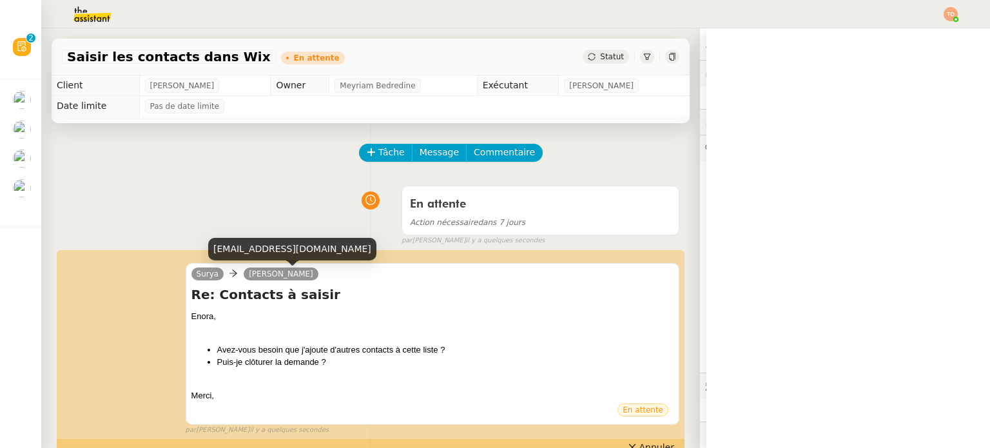
scroll to position [147, 0]
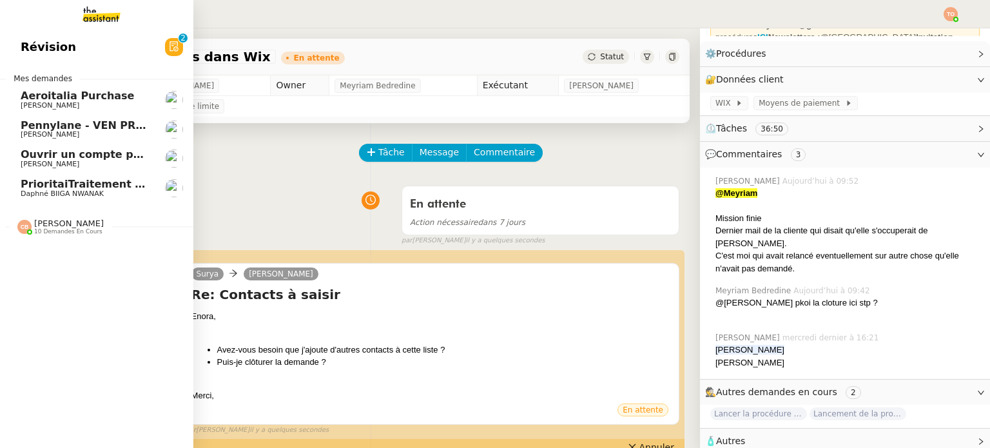
click at [94, 160] on span "[PERSON_NAME]" at bounding box center [86, 164] width 130 height 8
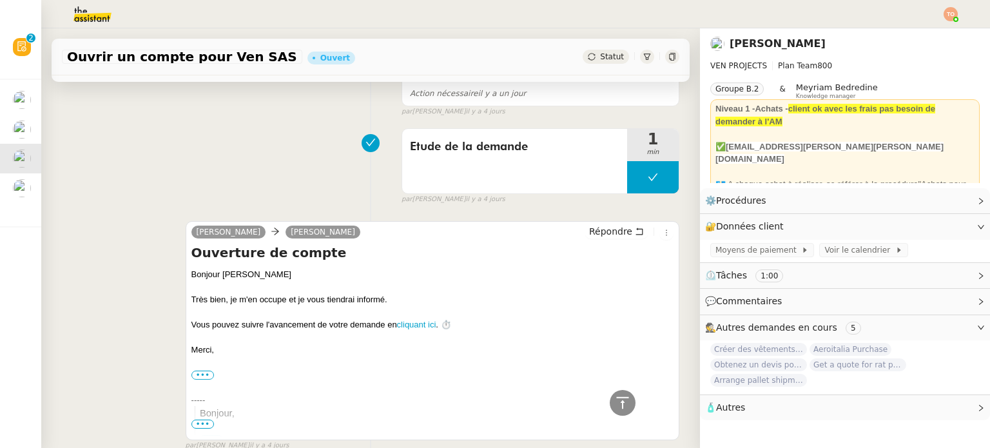
scroll to position [581, 0]
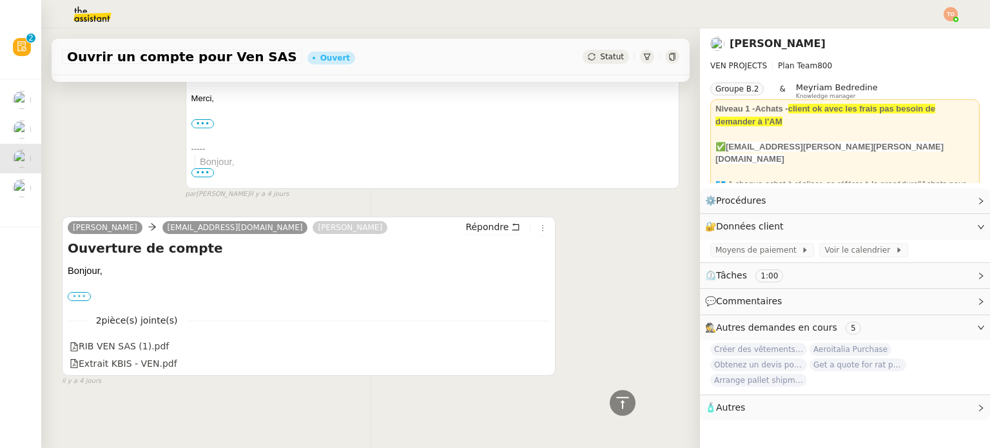
click at [75, 292] on label "•••" at bounding box center [79, 296] width 23 height 9
click at [0, 0] on input "•••" at bounding box center [0, 0] width 0 height 0
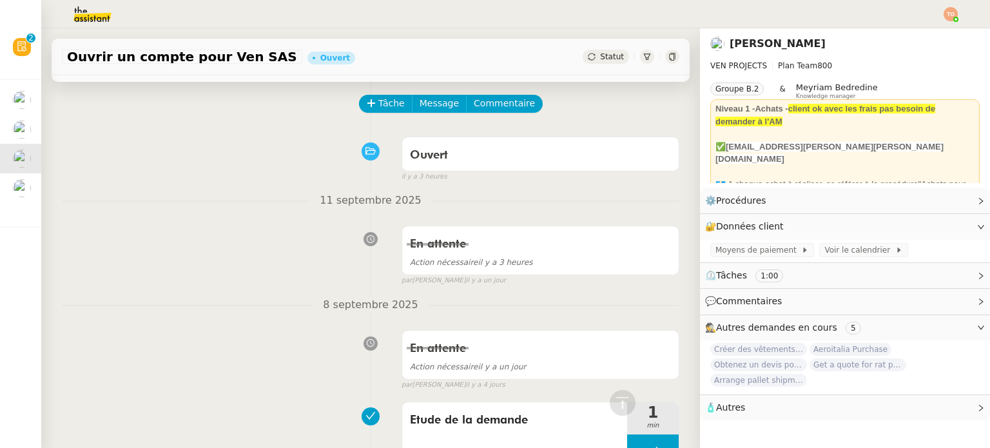
scroll to position [0, 0]
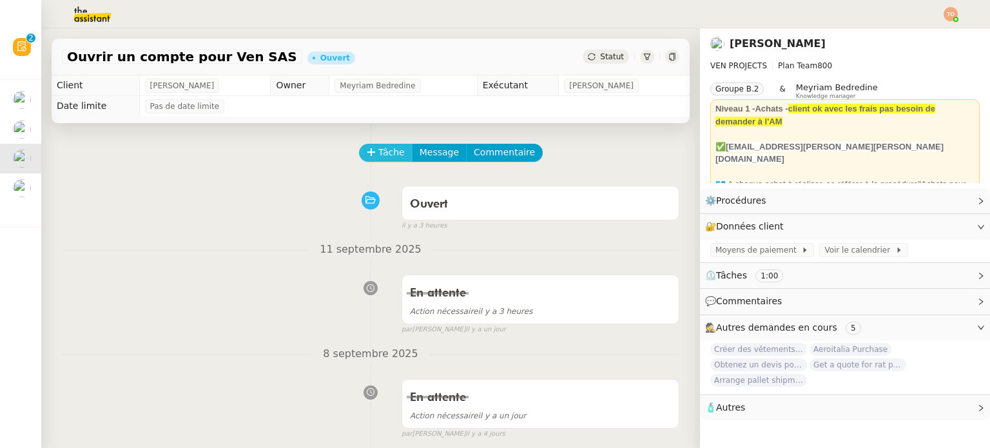
click at [396, 148] on button "Tâche" at bounding box center [385, 153] width 53 height 18
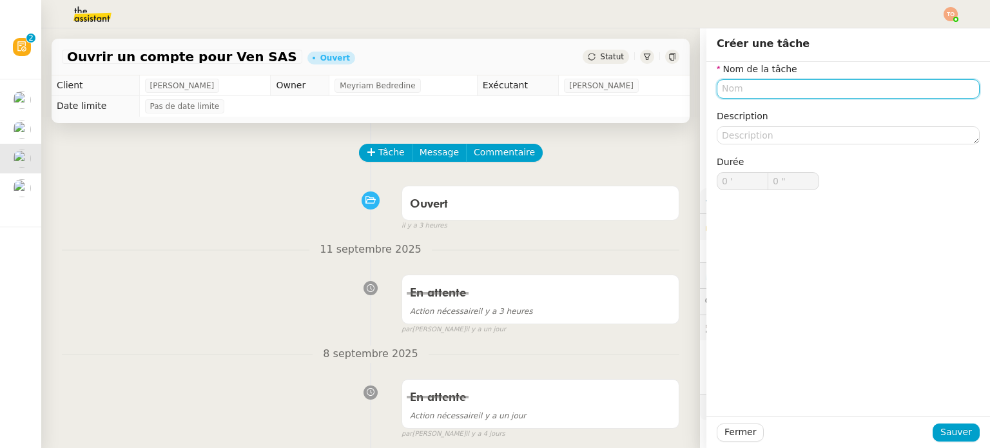
click at [866, 82] on input "text" at bounding box center [847, 88] width 263 height 19
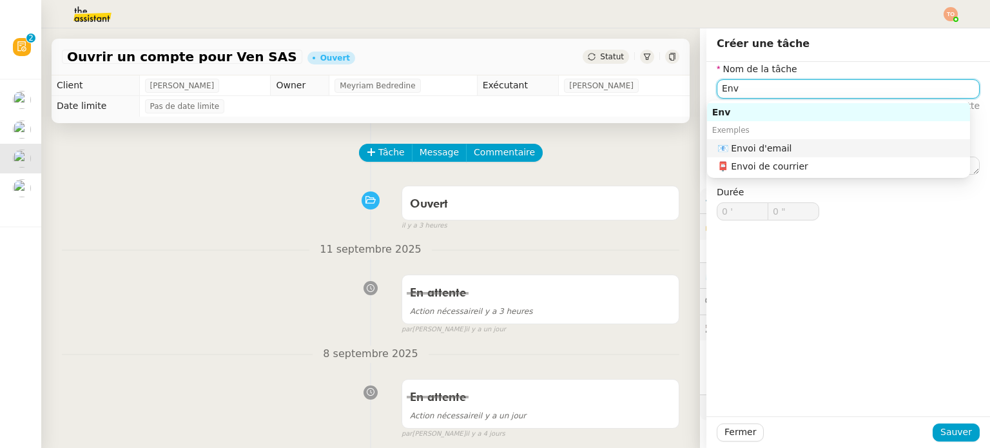
click at [822, 149] on div "📧 Envoi d'email" at bounding box center [840, 148] width 247 height 12
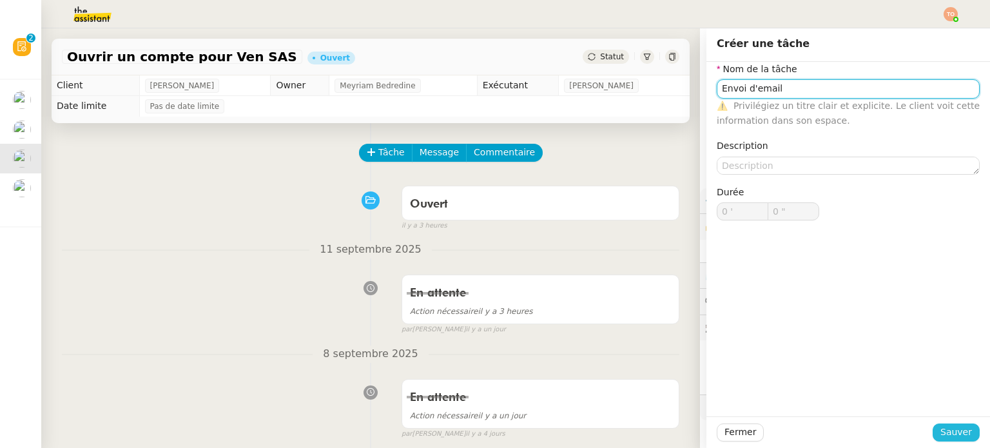
type input "Envoi d'email"
click at [948, 430] on span "Sauver" at bounding box center [956, 432] width 32 height 15
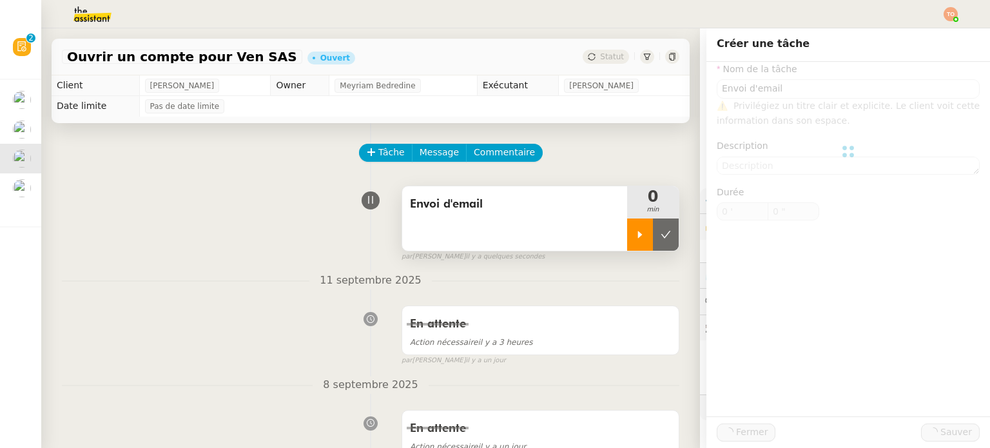
click at [635, 233] on icon at bounding box center [640, 234] width 10 height 10
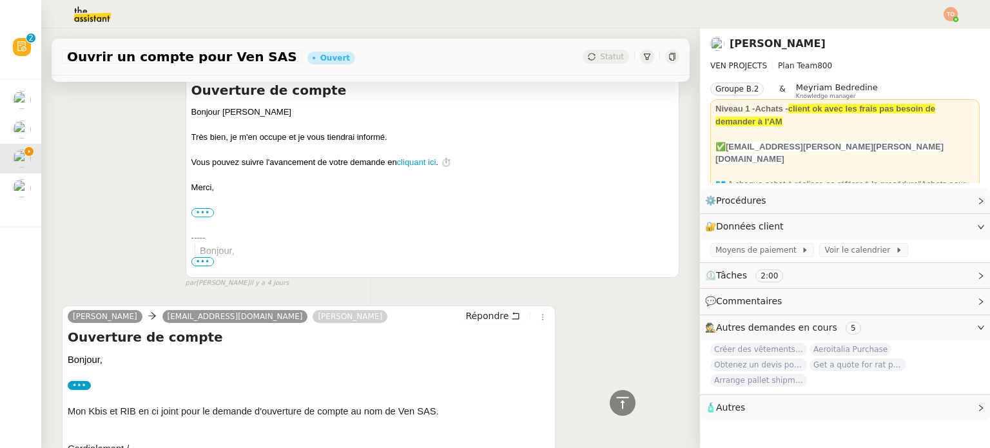
scroll to position [644, 0]
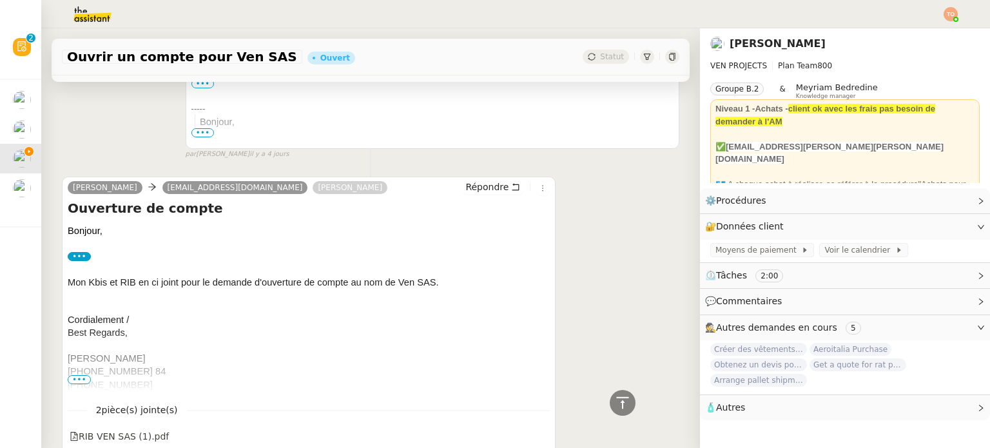
click at [88, 376] on span "[PHONE_NUMBER] 84" at bounding box center [117, 371] width 98 height 10
click at [465, 193] on span "Répondre" at bounding box center [486, 186] width 43 height 13
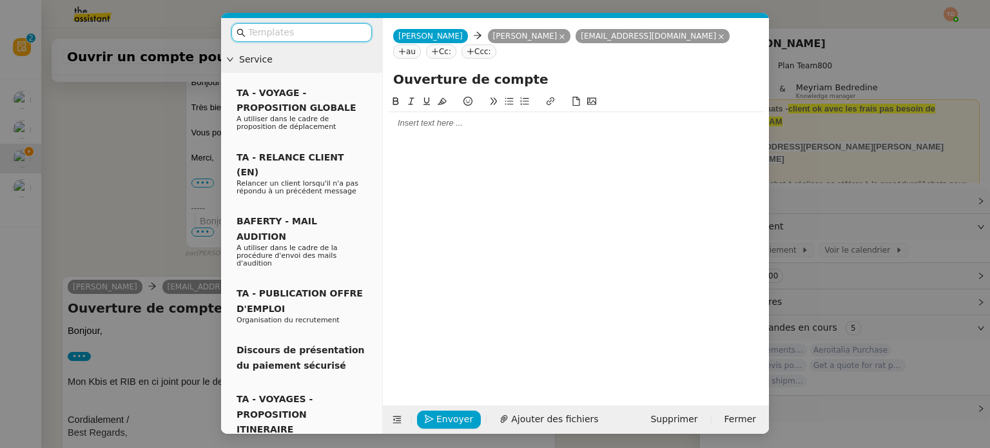
scroll to position [743, 0]
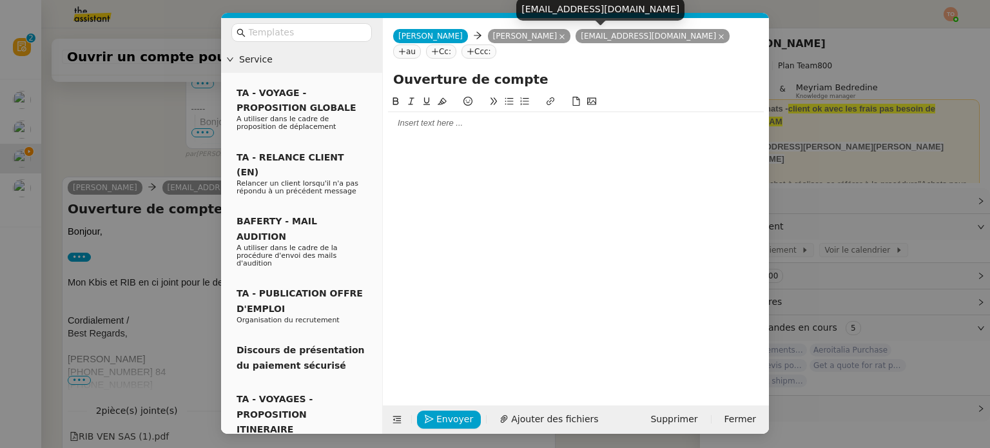
click at [718, 34] on icon at bounding box center [721, 37] width 6 height 6
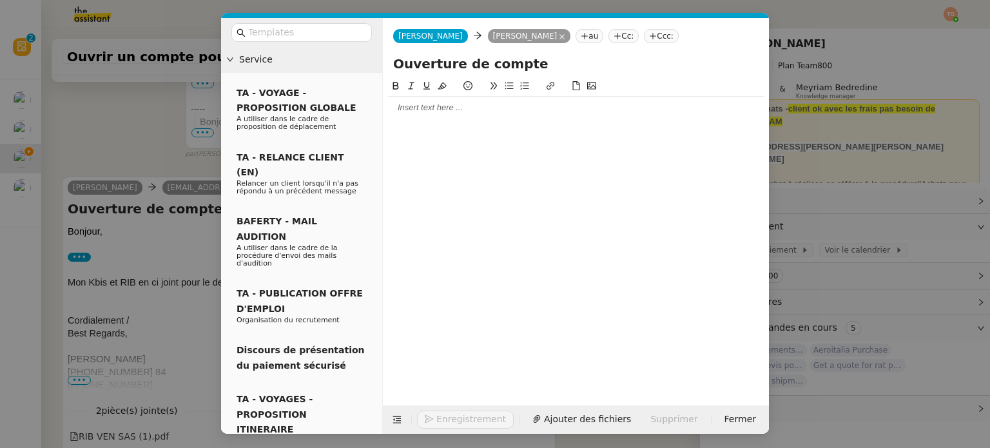
click at [575, 61] on input "Ouverture de compte" at bounding box center [575, 63] width 365 height 19
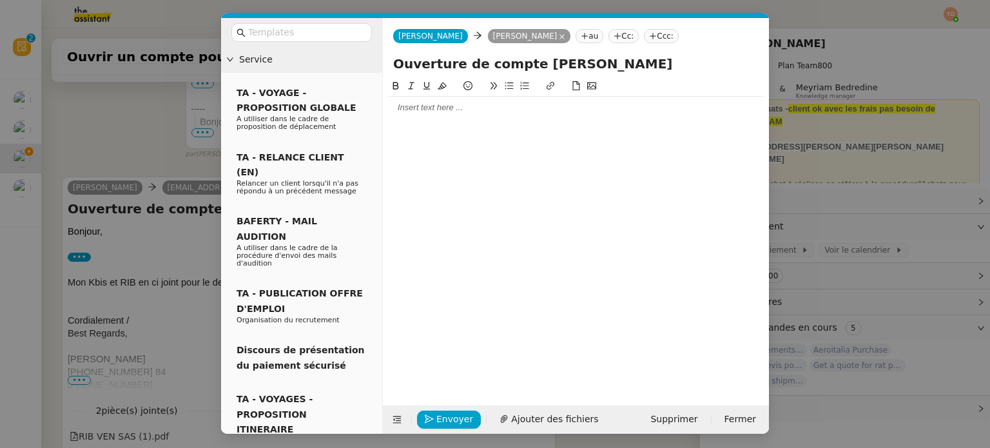
type input "Ouverture de compte Quintane"
click at [545, 102] on div at bounding box center [576, 108] width 376 height 12
click at [159, 139] on nz-modal-container "Service TA - VOYAGE - PROPOSITION GLOBALE A utiliser dans le cadre de propositi…" at bounding box center [495, 224] width 990 height 448
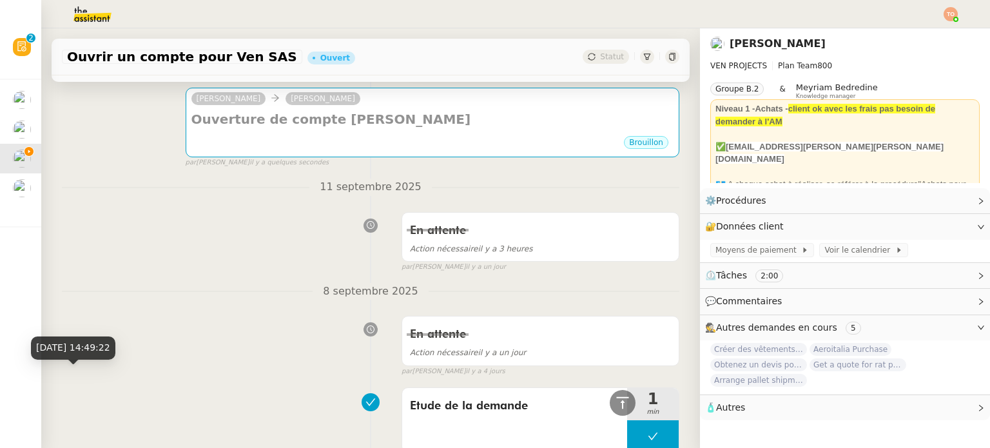
scroll to position [0, 0]
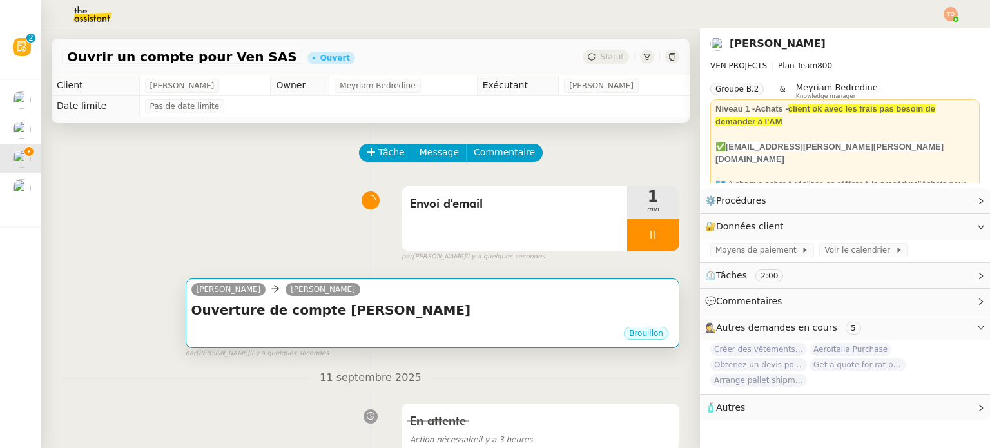
click at [464, 296] on div "Dee Charles Medlicott" at bounding box center [432, 291] width 482 height 19
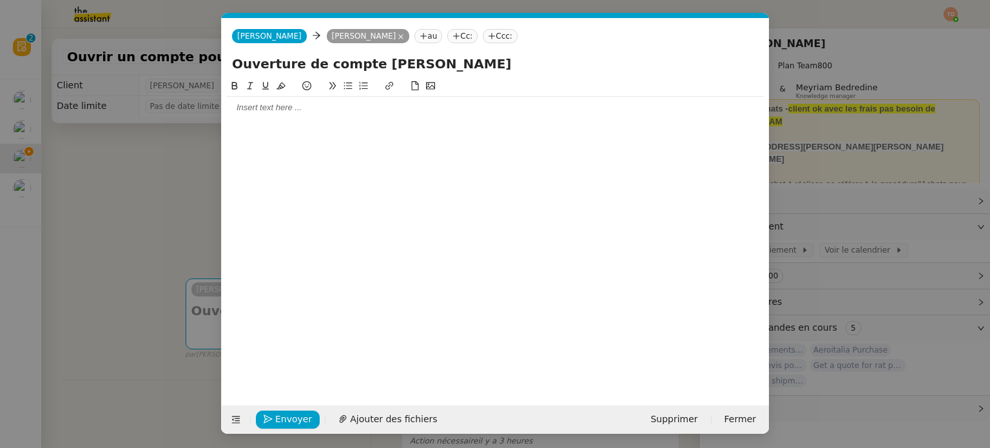
scroll to position [0, 27]
click at [353, 106] on div at bounding box center [495, 108] width 537 height 12
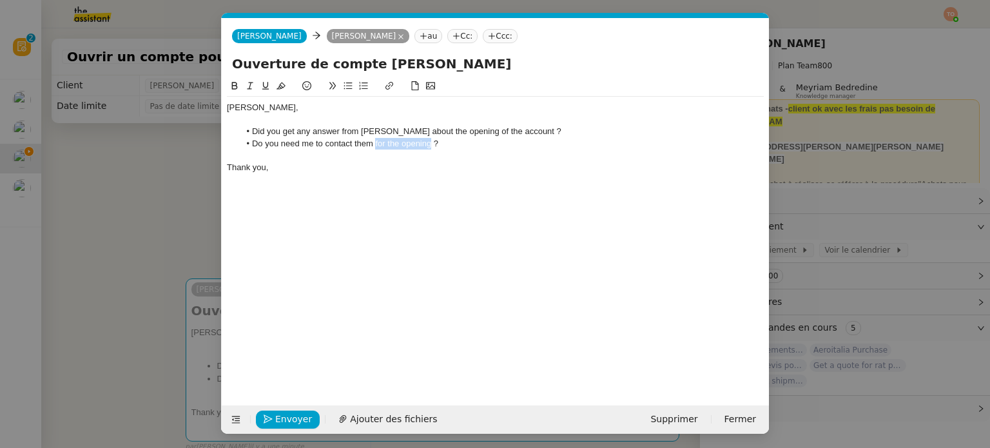
drag, startPoint x: 429, startPoint y: 146, endPoint x: 375, endPoint y: 144, distance: 54.2
click at [375, 144] on li "Do you need me to contact them for the opening ?" at bounding box center [502, 144] width 524 height 12
click at [296, 416] on span "Envoyer" at bounding box center [293, 419] width 37 height 15
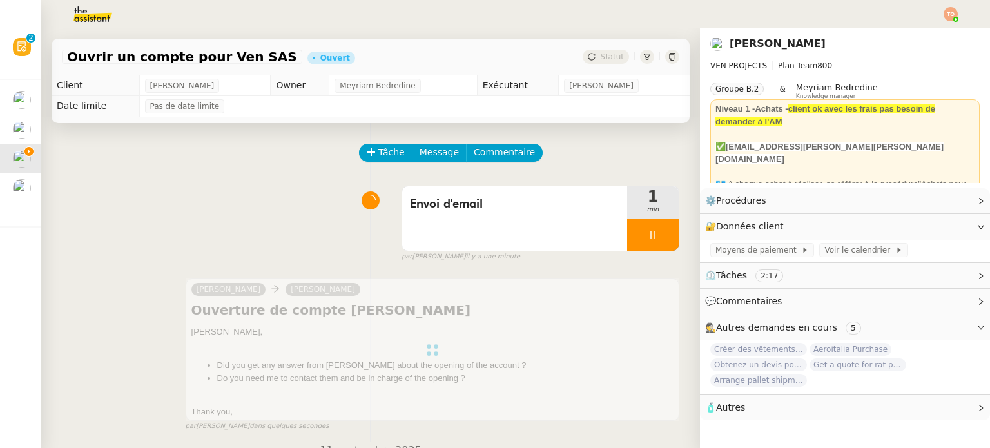
click at [657, 234] on div at bounding box center [653, 234] width 52 height 32
click at [661, 237] on icon at bounding box center [666, 234] width 10 height 7
click at [597, 48] on div "Ouvrir un compte pour Ven SAS Ouvert Statut" at bounding box center [371, 57] width 638 height 37
click at [600, 57] on span "Statut" at bounding box center [612, 56] width 24 height 9
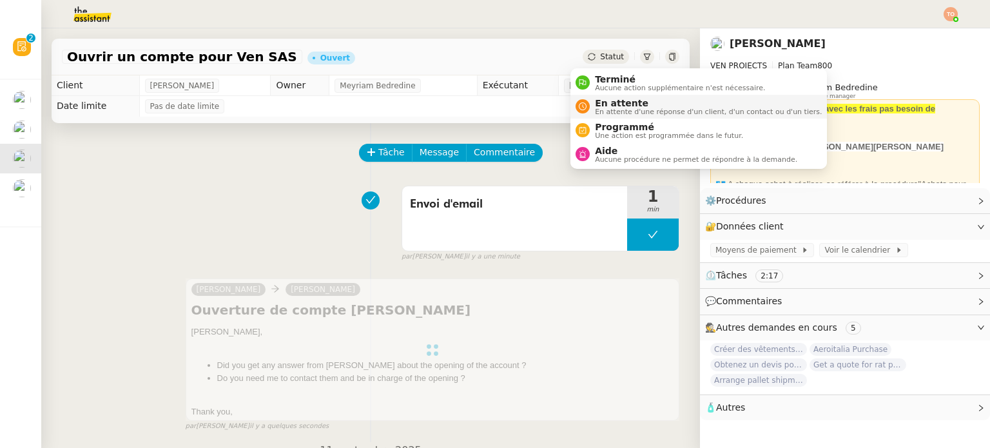
click at [617, 114] on span "En attente d'une réponse d'un client, d'un contact ou d'un tiers." at bounding box center [708, 111] width 227 height 7
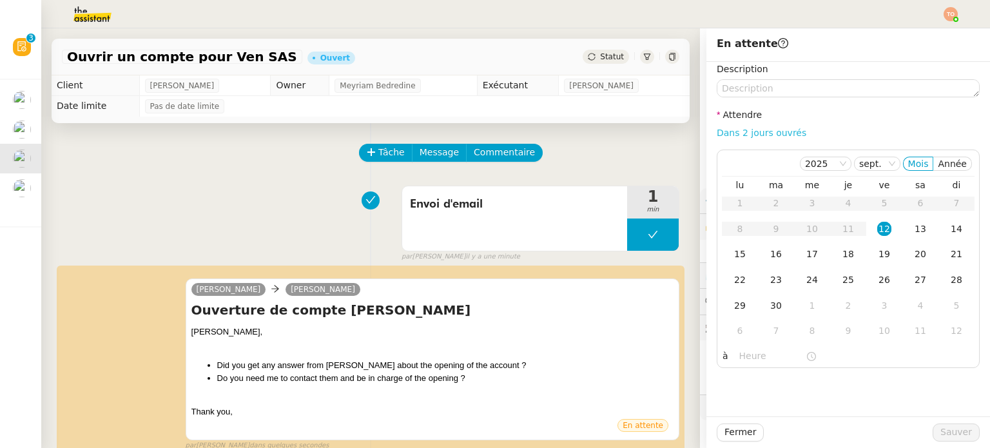
click at [746, 133] on link "Dans 2 jours ouvrés" at bounding box center [761, 133] width 90 height 10
type input "07:00"
click at [950, 432] on span "Sauver" at bounding box center [956, 432] width 32 height 15
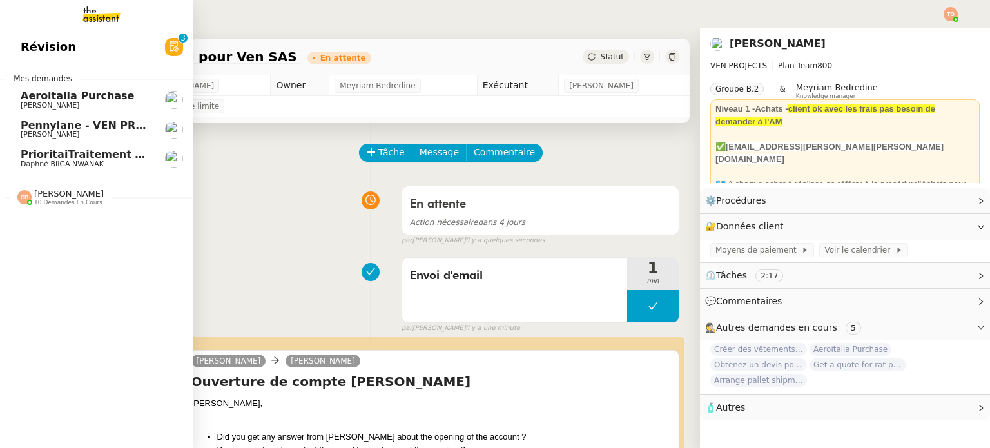
click at [64, 133] on span "[PERSON_NAME]" at bounding box center [86, 135] width 130 height 8
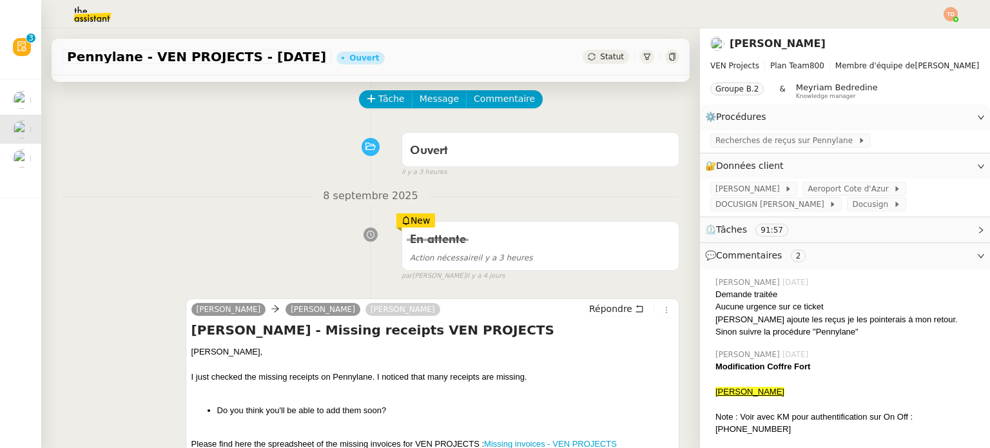
scroll to position [129, 0]
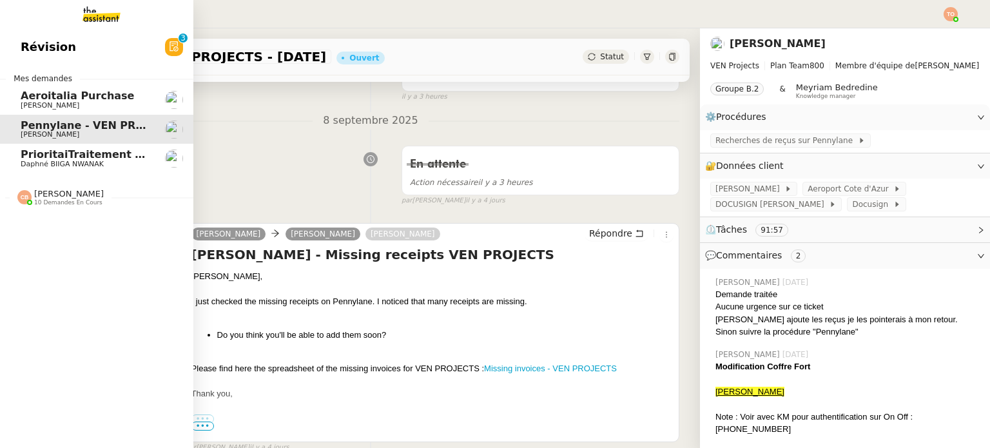
drag, startPoint x: 95, startPoint y: 106, endPoint x: 104, endPoint y: 104, distance: 9.9
click at [95, 105] on span "[PERSON_NAME]" at bounding box center [86, 106] width 130 height 8
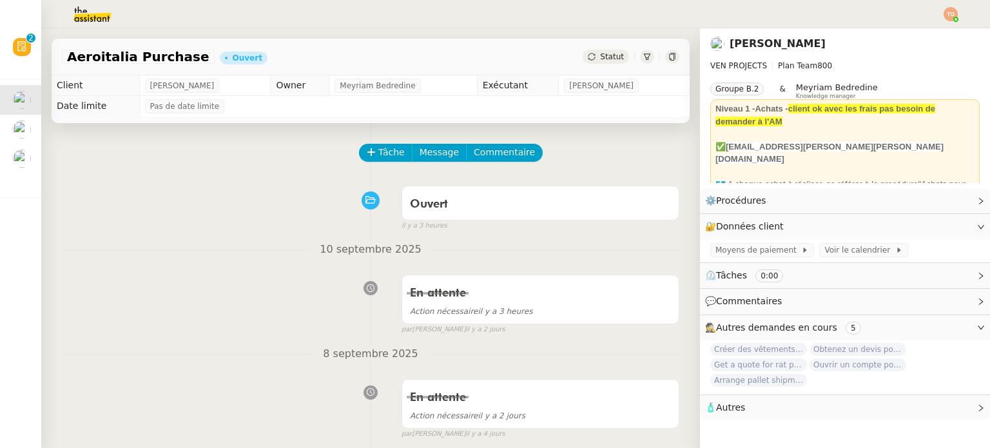
click at [600, 61] on span "Statut" at bounding box center [612, 56] width 24 height 9
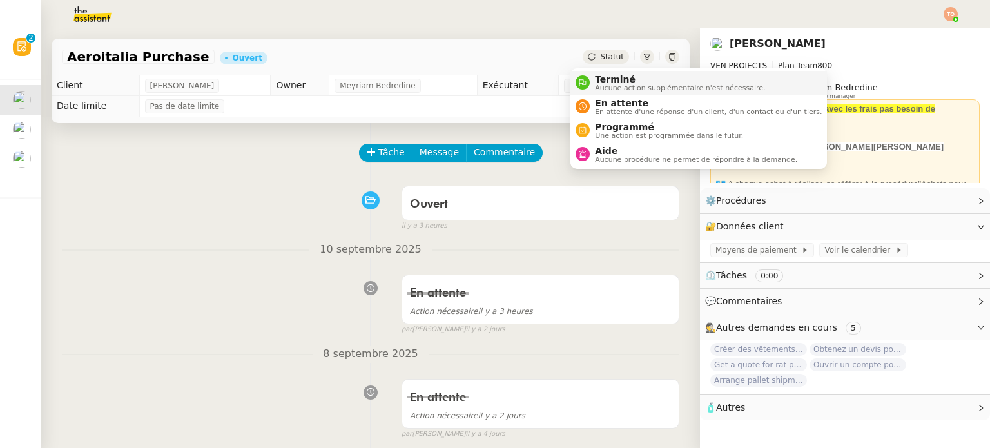
click at [608, 84] on span "Aucune action supplémentaire n'est nécessaire." at bounding box center [680, 87] width 170 height 7
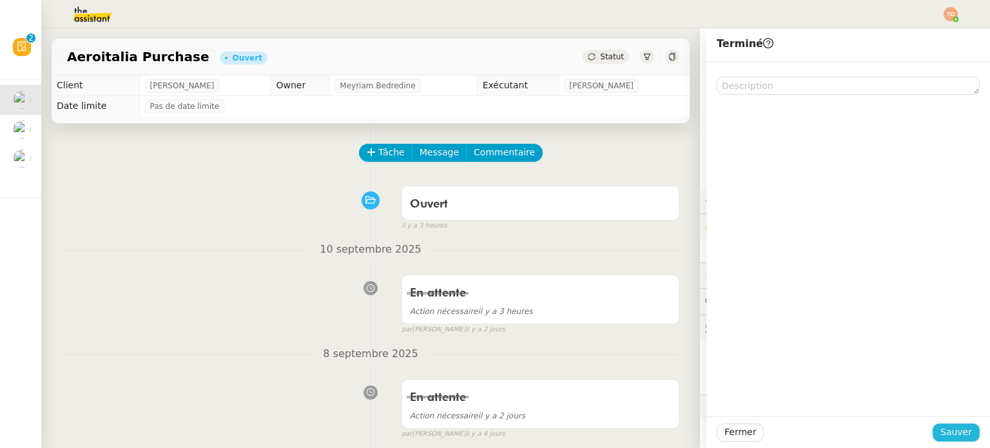
click at [957, 428] on span "Sauver" at bounding box center [956, 432] width 32 height 15
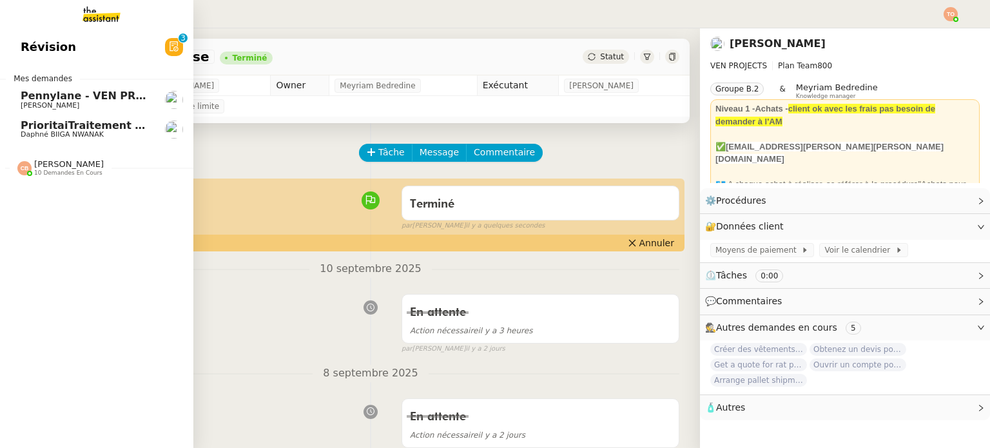
click at [24, 102] on span "[PERSON_NAME]" at bounding box center [50, 105] width 59 height 8
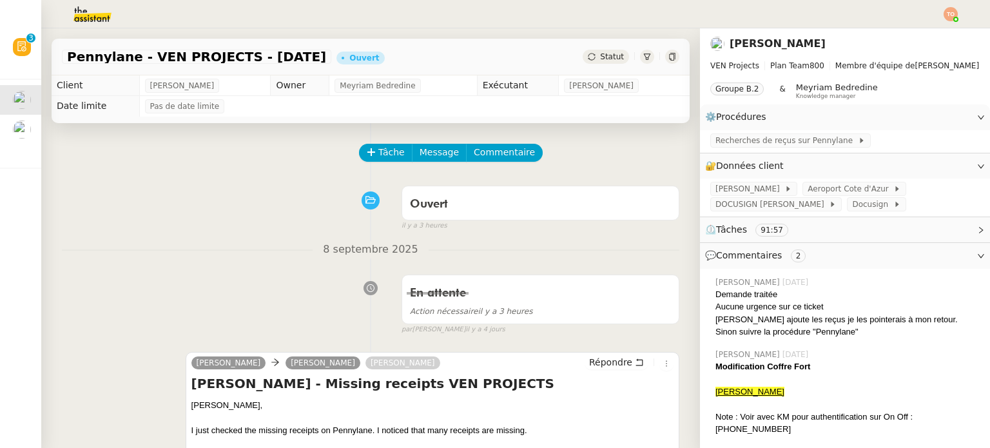
click at [600, 55] on span "Statut" at bounding box center [612, 56] width 24 height 9
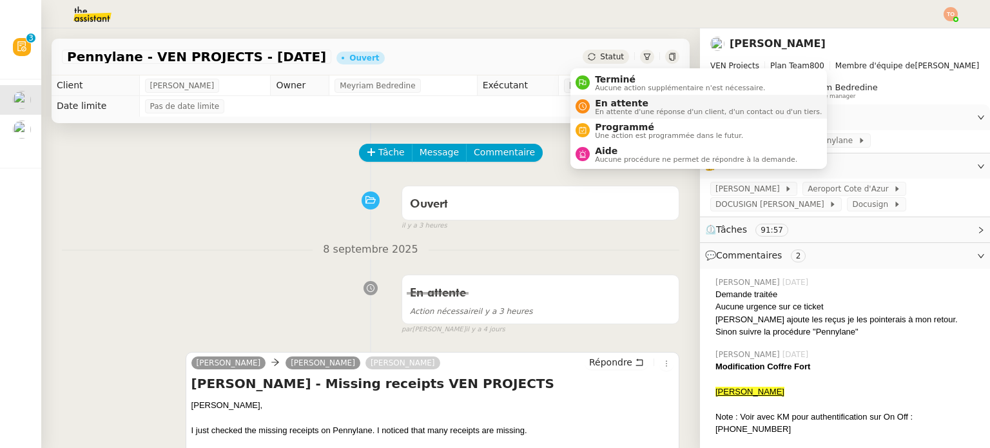
click at [620, 103] on span "En attente" at bounding box center [708, 103] width 227 height 10
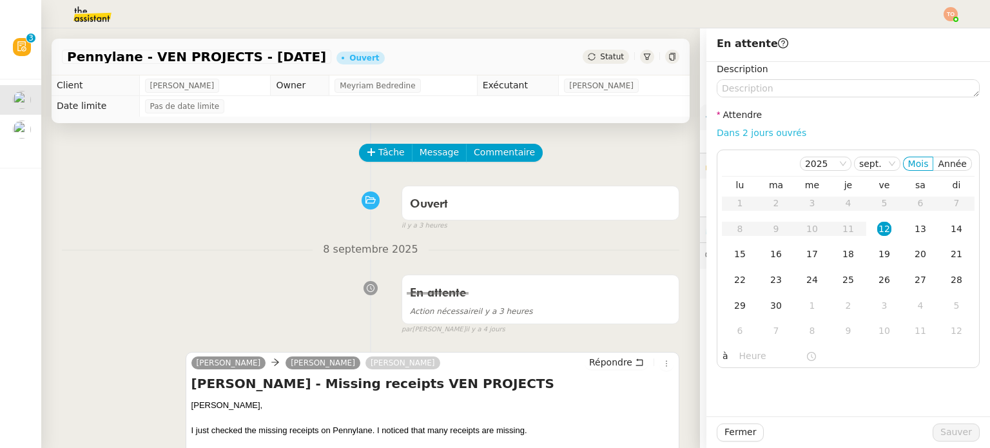
click at [774, 131] on link "Dans 2 jours ouvrés" at bounding box center [761, 133] width 90 height 10
type input "07:00"
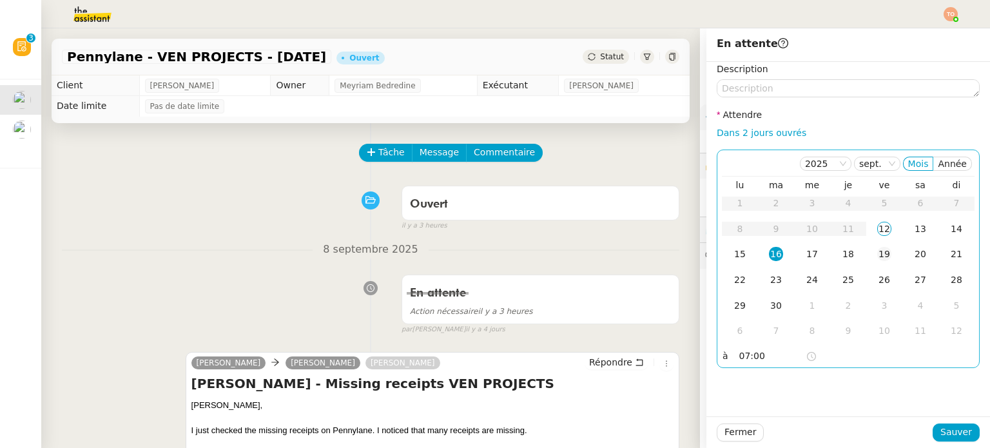
click at [880, 260] on div "19" at bounding box center [884, 254] width 14 height 14
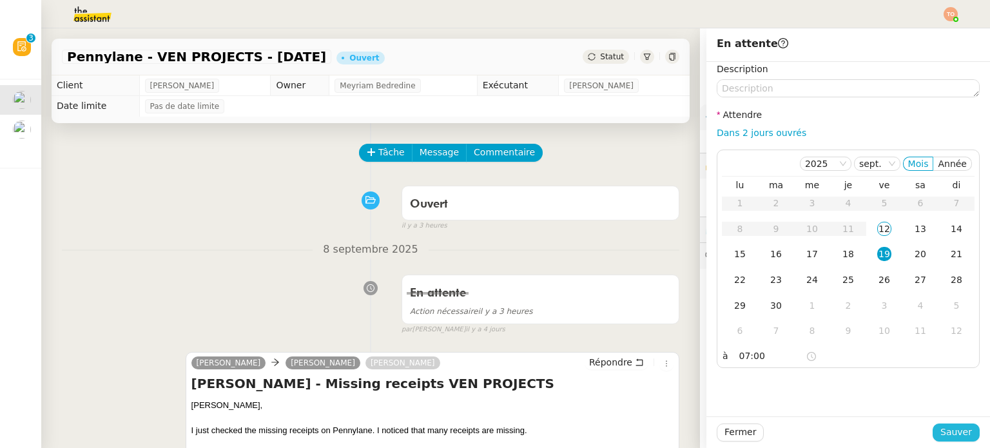
click at [959, 437] on span "Sauver" at bounding box center [956, 432] width 32 height 15
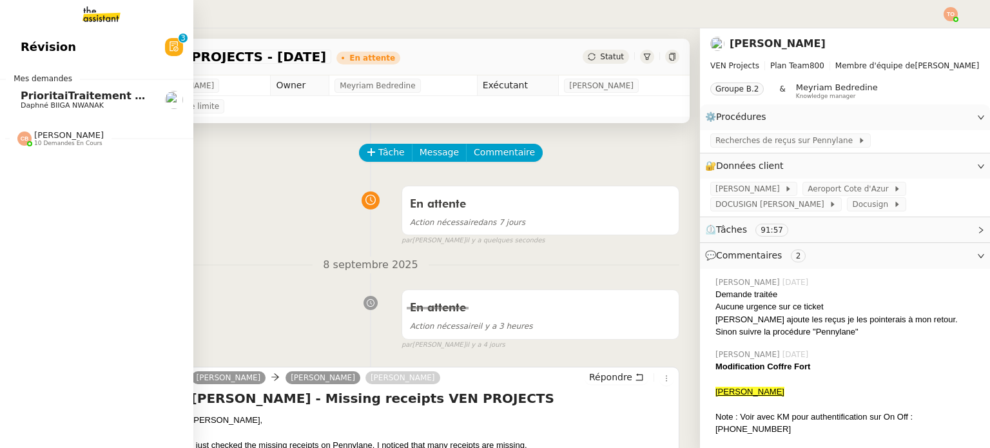
click at [38, 102] on span "Daphné BIIGA NWANAK" at bounding box center [62, 105] width 83 height 8
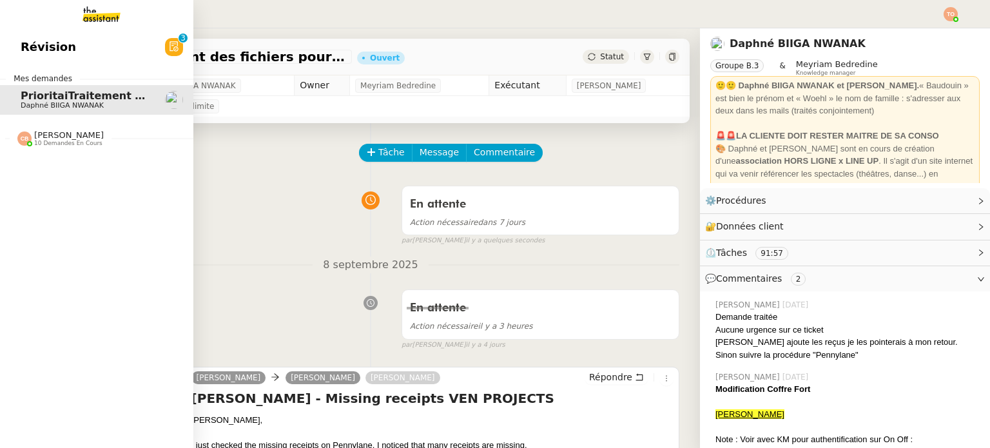
click at [39, 136] on span "[PERSON_NAME]" at bounding box center [69, 135] width 70 height 10
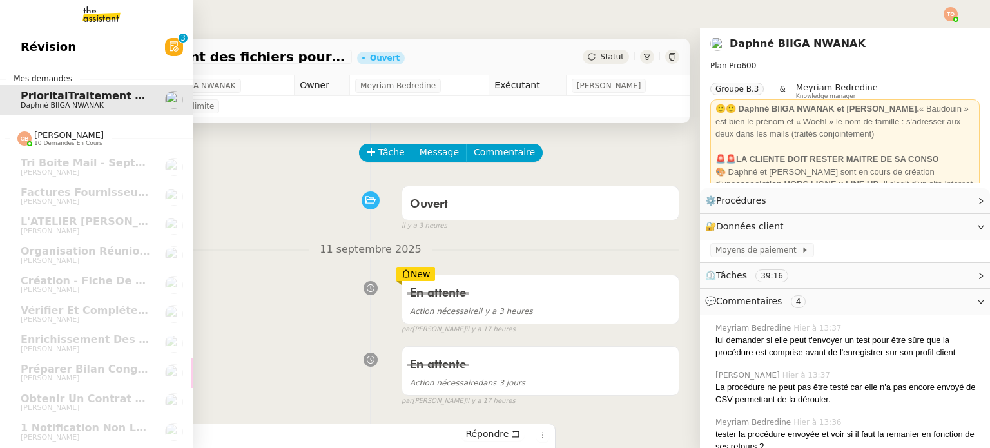
click at [106, 108] on span "Daphné BIIGA NWANAK" at bounding box center [86, 106] width 130 height 8
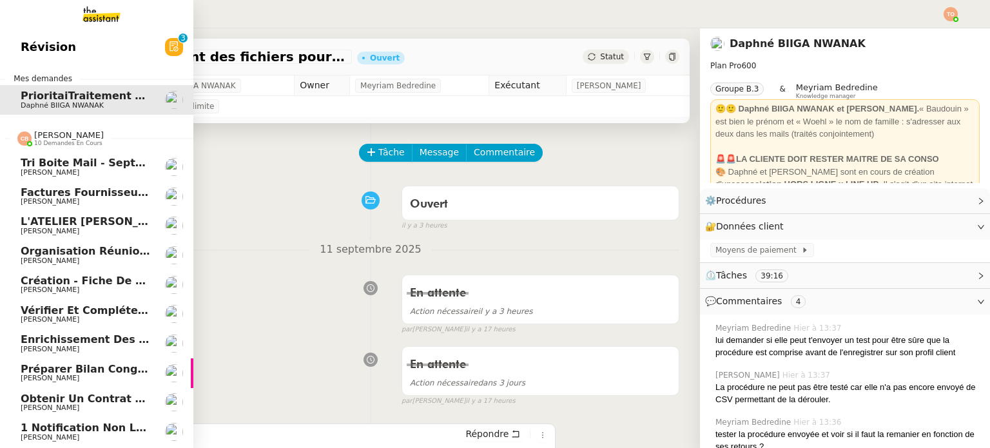
click at [95, 169] on span "[PERSON_NAME]" at bounding box center [86, 173] width 130 height 8
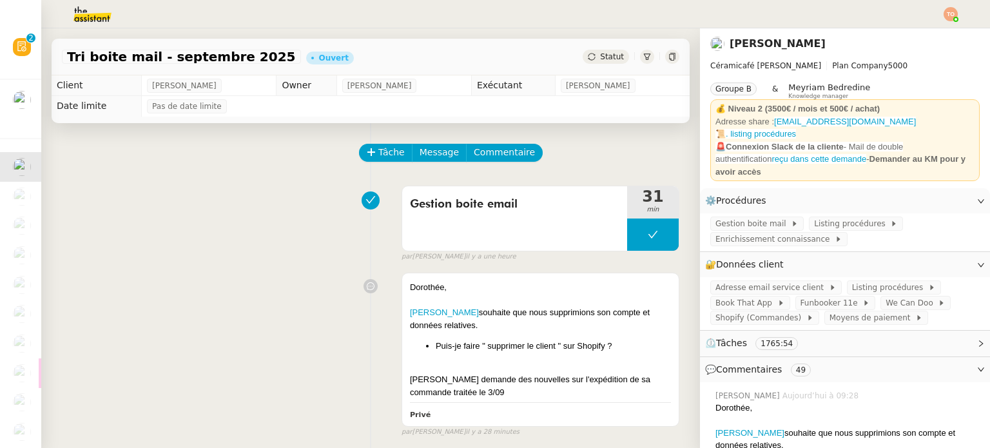
click at [216, 230] on div "Gestion boite email 31 min false par Coralie B. il y a une heure" at bounding box center [370, 221] width 617 height 82
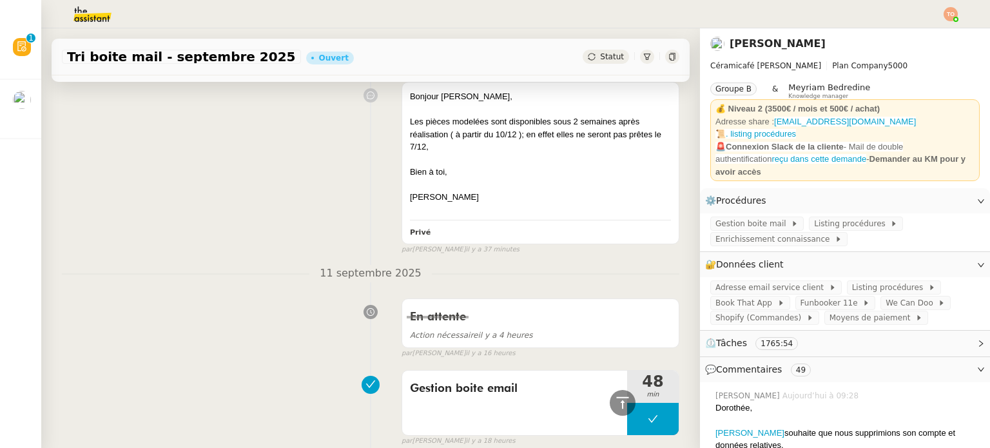
scroll to position [387, 0]
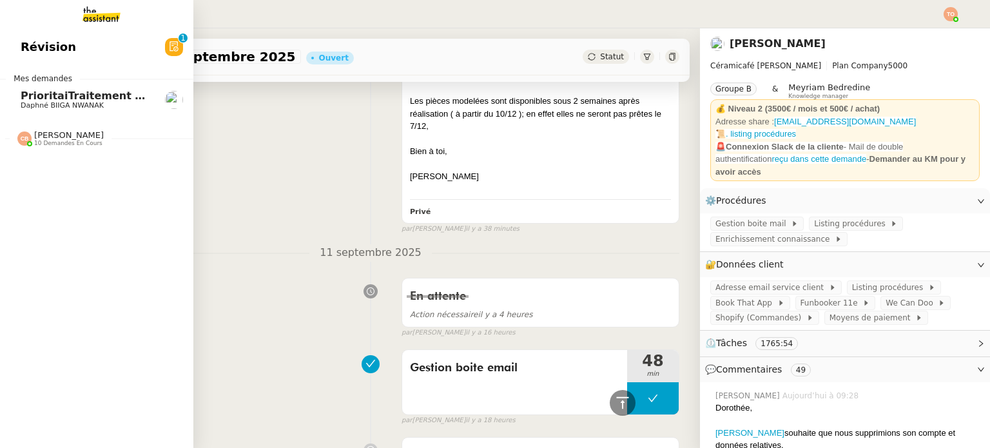
click at [38, 99] on span "PrioritaiTraitement des fichiers pour la base de données du site Line Up" at bounding box center [230, 96] width 418 height 12
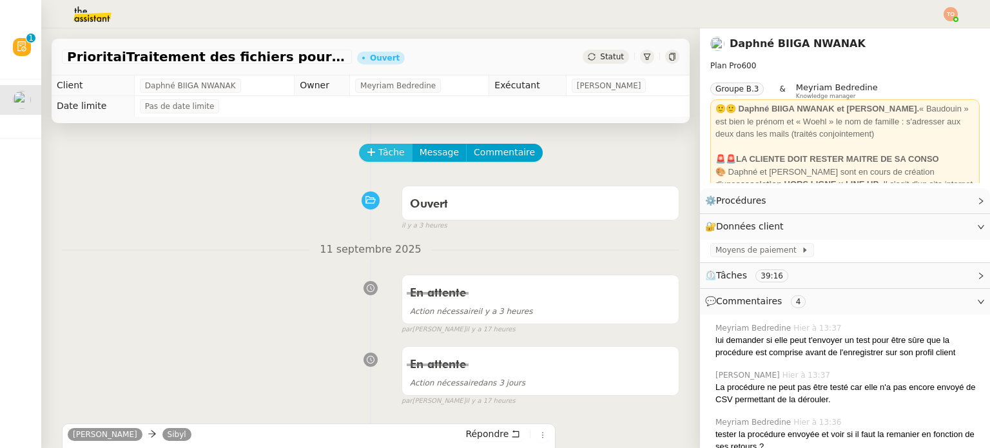
click at [367, 154] on icon at bounding box center [371, 152] width 9 height 9
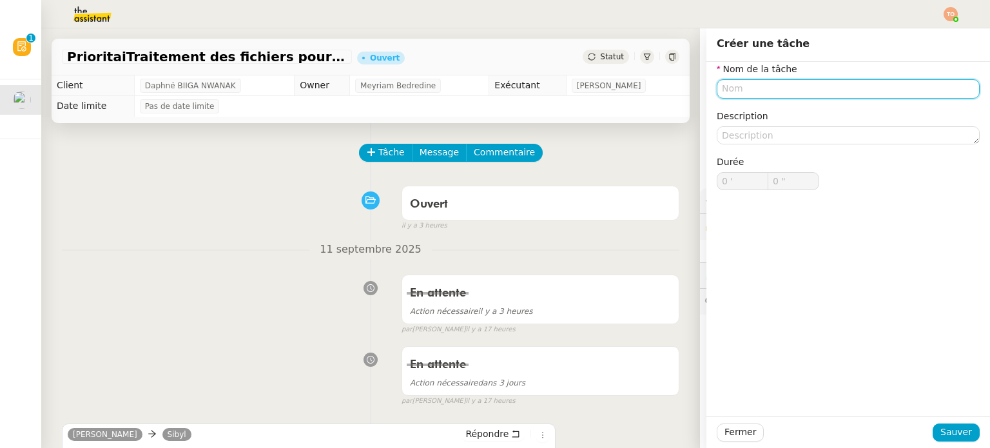
click at [760, 97] on input "text" at bounding box center [847, 88] width 263 height 19
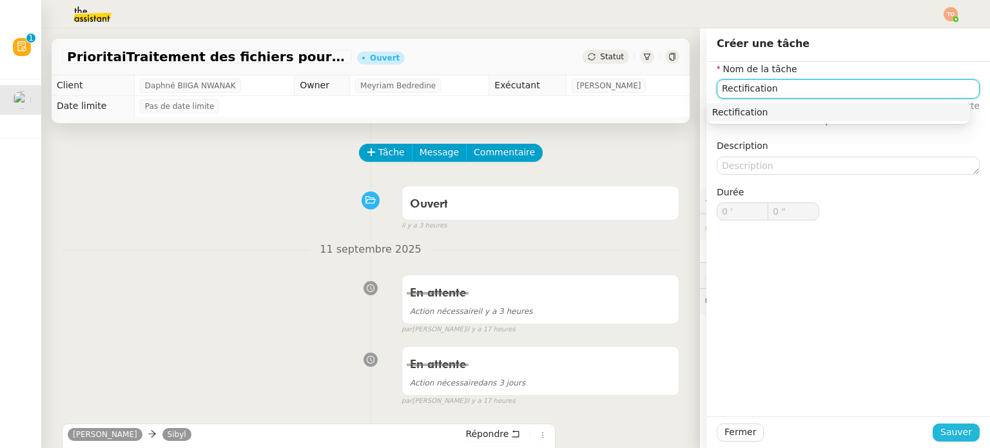
type input "Rectification"
drag, startPoint x: 933, startPoint y: 441, endPoint x: 930, endPoint y: 447, distance: 6.9
click at [933, 440] on button "Sauver" at bounding box center [955, 432] width 47 height 18
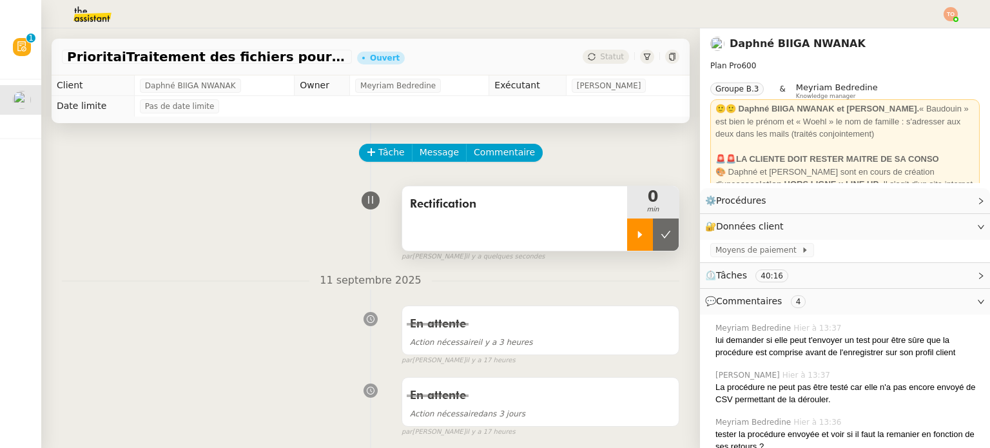
click at [631, 238] on div at bounding box center [640, 234] width 26 height 32
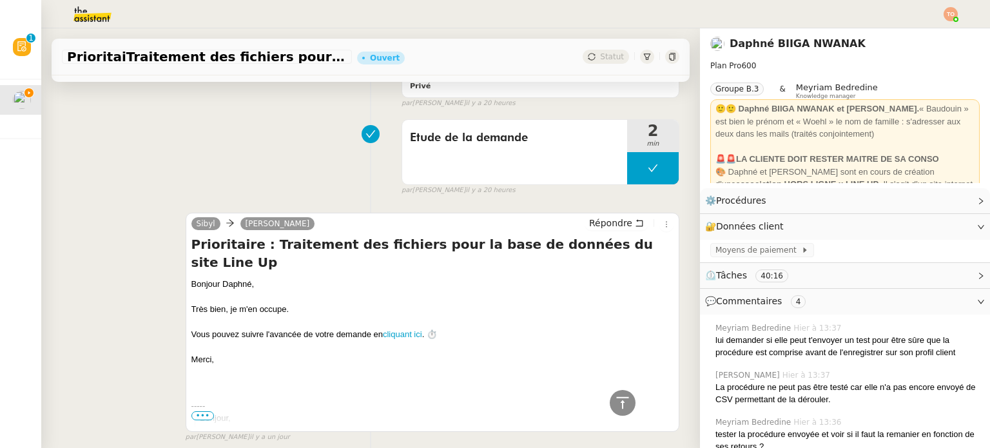
scroll to position [3582, 0]
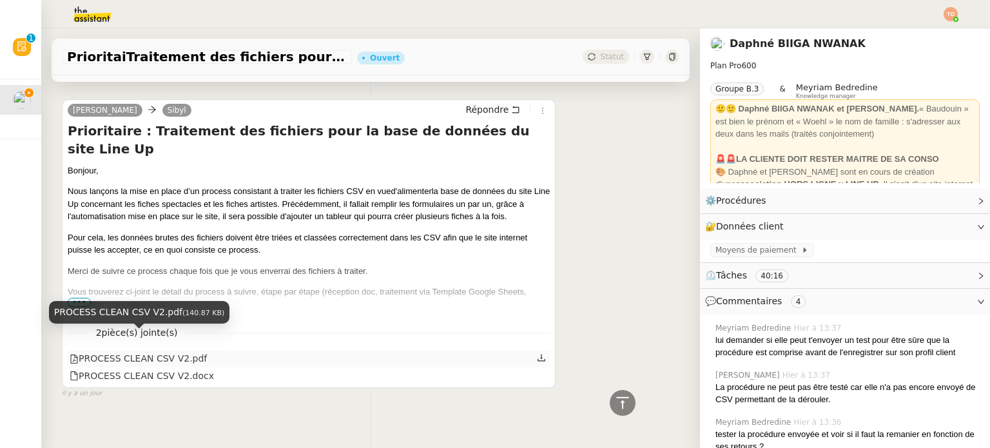
click at [162, 351] on div "PROCESS CLEAN CSV V2.pdf" at bounding box center [138, 358] width 137 height 15
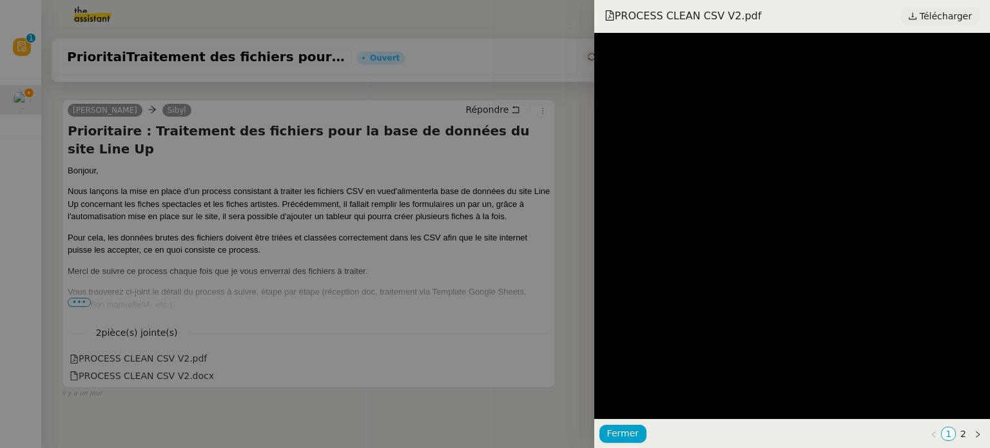
click at [943, 19] on span "Télécharger" at bounding box center [945, 16] width 52 height 17
click at [358, 171] on div at bounding box center [495, 224] width 990 height 448
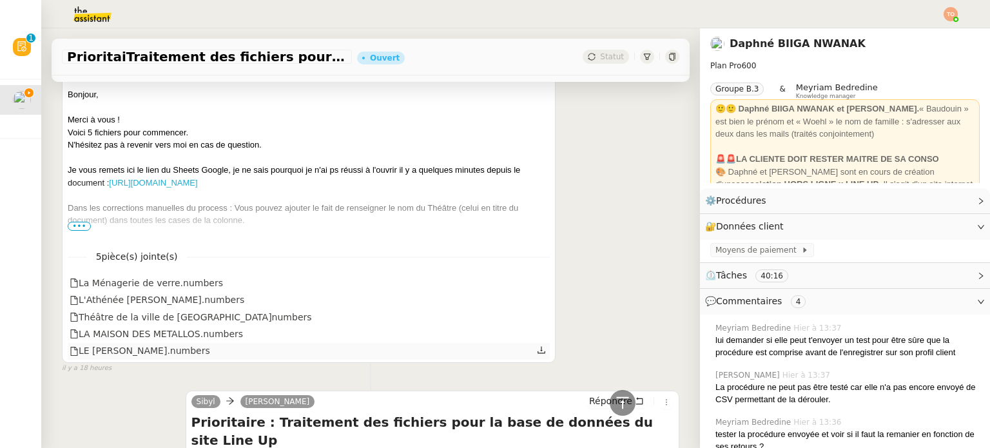
scroll to position [1971, 0]
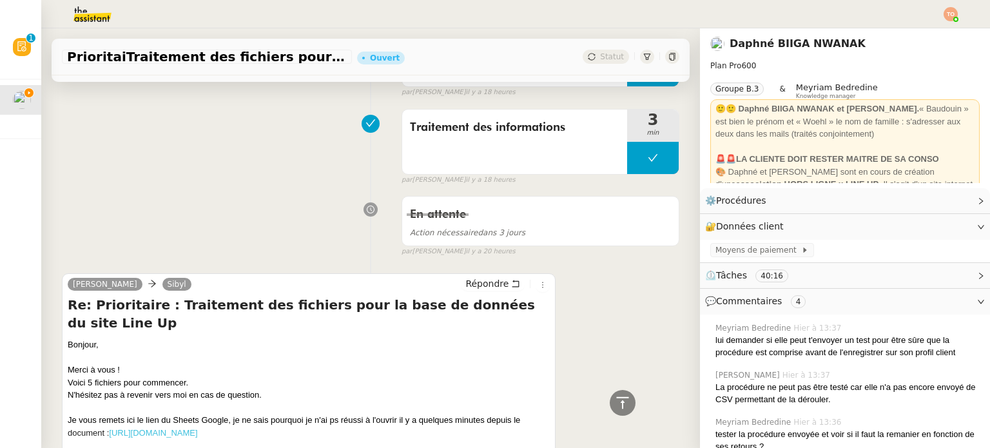
click at [197, 428] on link "https://docs.google.com/spreadsheets/d/1LfrIHpmaXVSC1yvzkjAQ8cBST3CpIUQyBHVDHse…" at bounding box center [153, 433] width 88 height 10
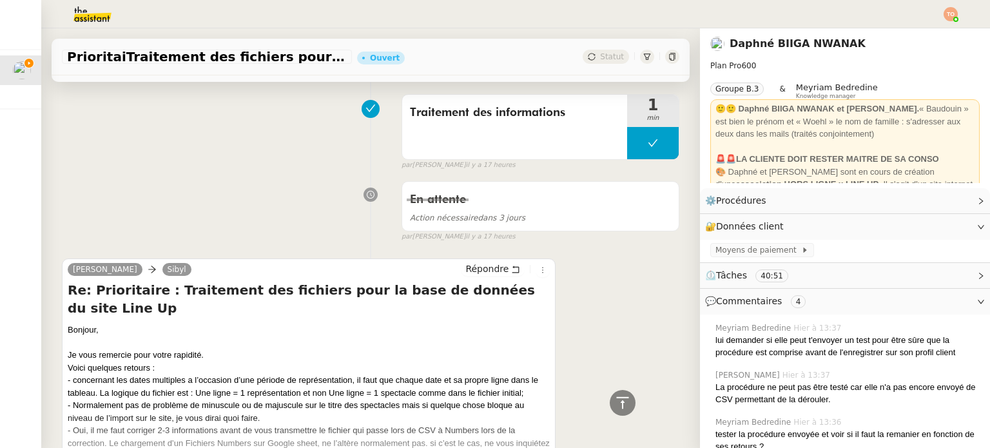
scroll to position [0, 0]
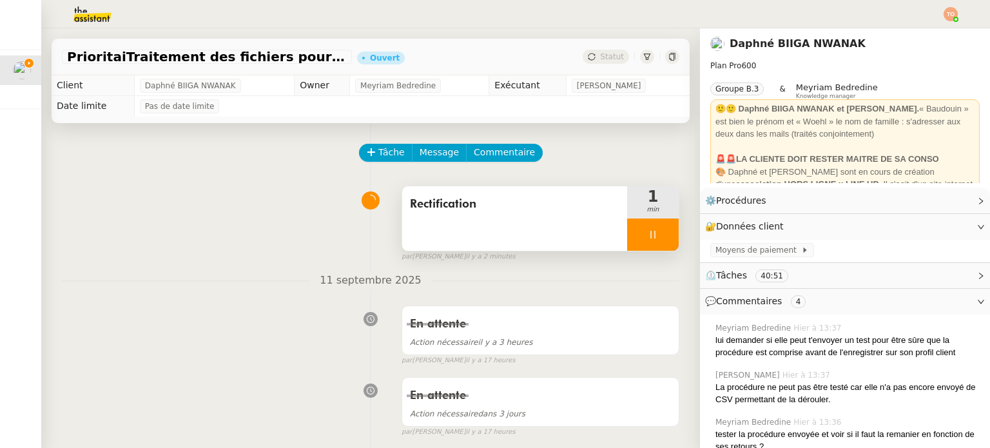
click at [645, 233] on div at bounding box center [653, 234] width 52 height 32
click at [627, 226] on div at bounding box center [640, 234] width 26 height 32
click at [383, 157] on span "Tâche" at bounding box center [391, 152] width 26 height 15
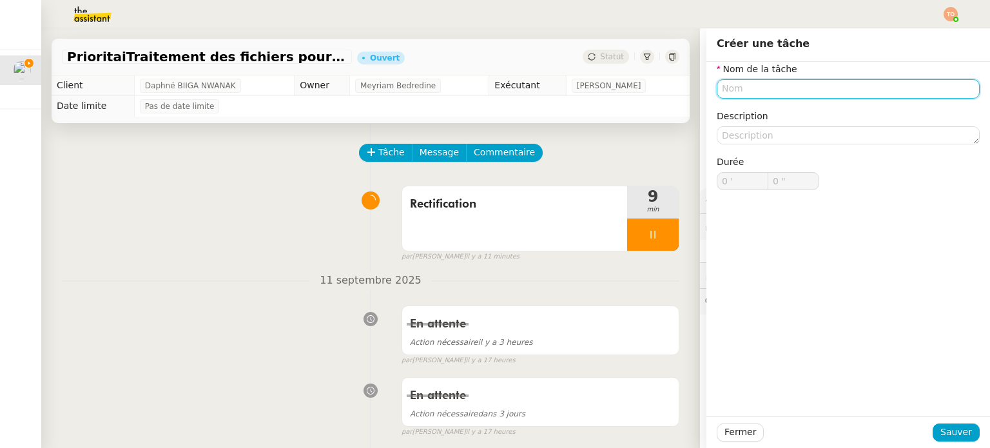
click at [806, 90] on input "text" at bounding box center [847, 88] width 263 height 19
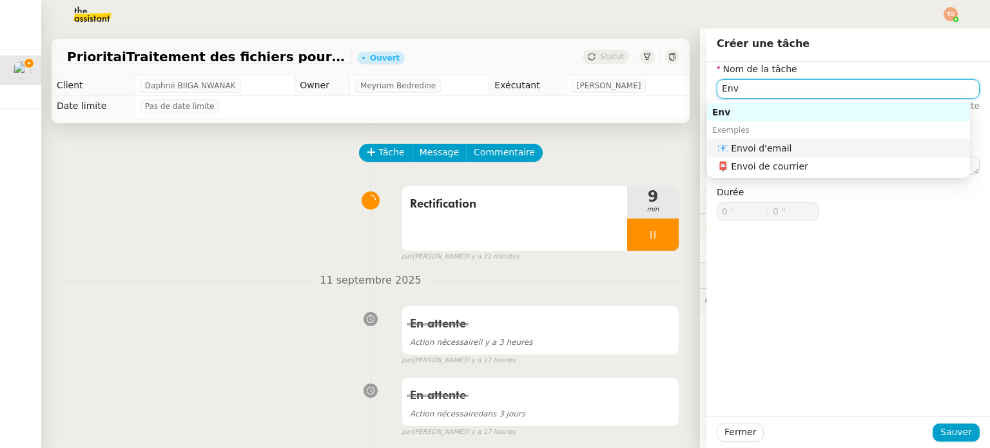
click at [803, 146] on div "📧 Envoi d'email" at bounding box center [840, 148] width 247 height 12
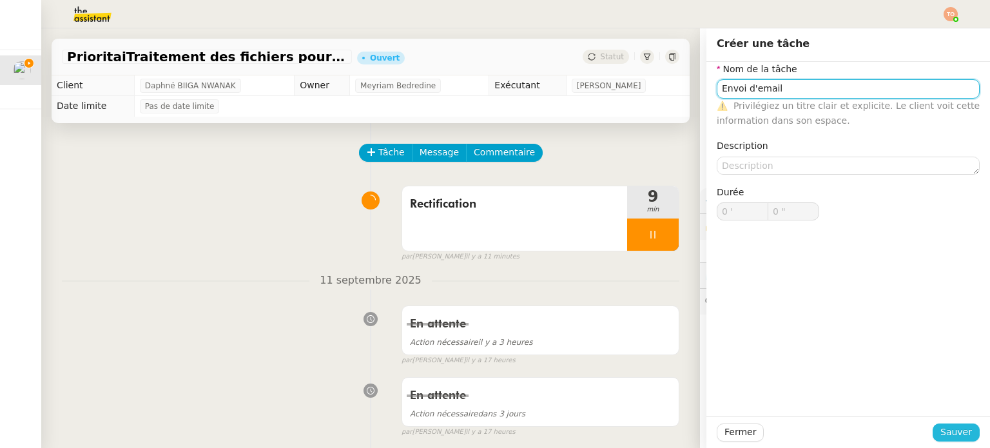
type input "Envoi d'email"
click at [954, 428] on span "Sauver" at bounding box center [956, 432] width 32 height 15
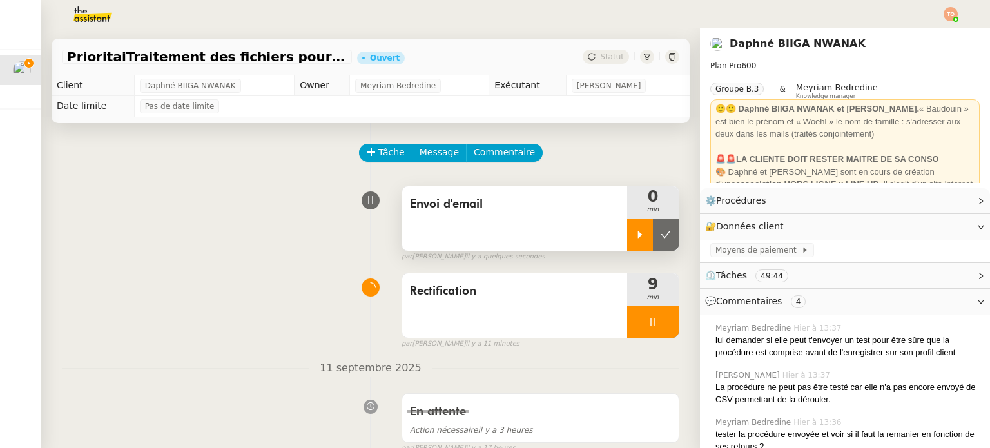
click at [629, 231] on div at bounding box center [640, 234] width 26 height 32
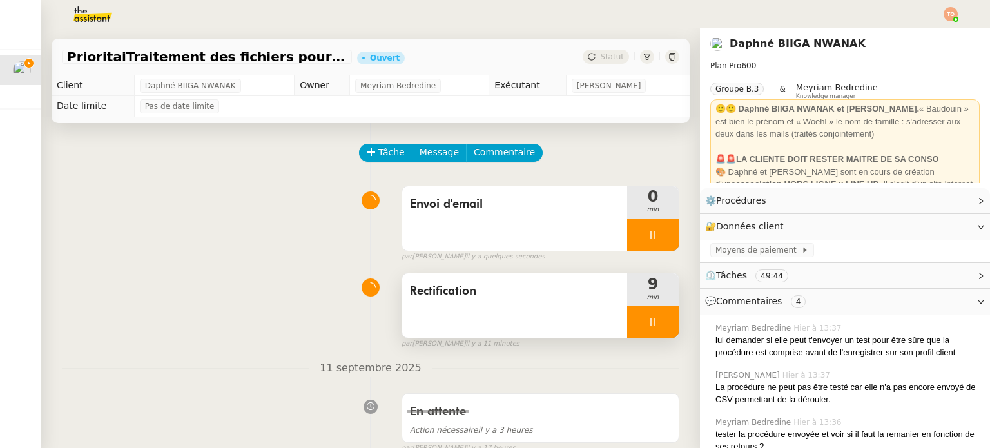
click at [634, 330] on div at bounding box center [653, 321] width 52 height 32
click at [660, 326] on icon at bounding box center [665, 321] width 10 height 10
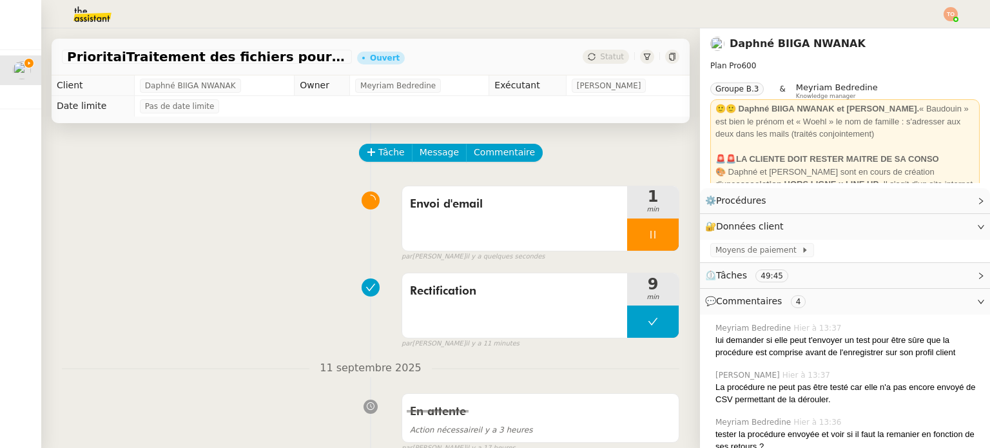
scroll to position [451, 0]
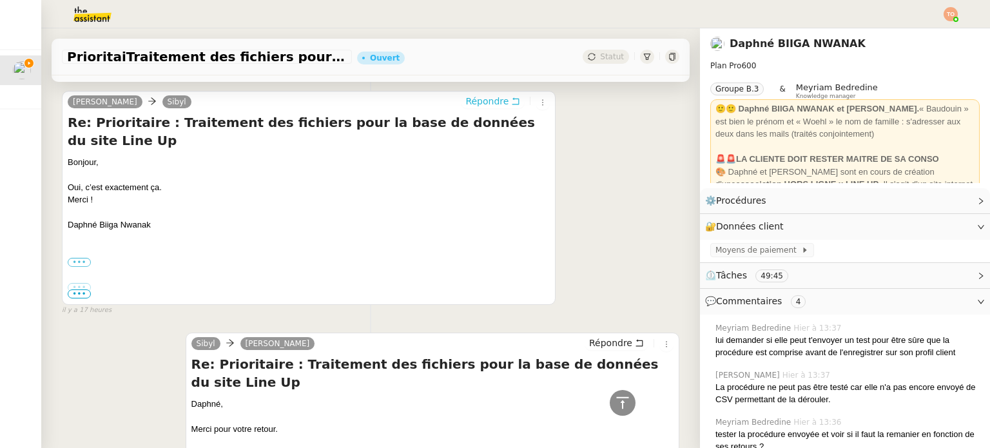
click at [494, 101] on span "Répondre" at bounding box center [486, 101] width 43 height 13
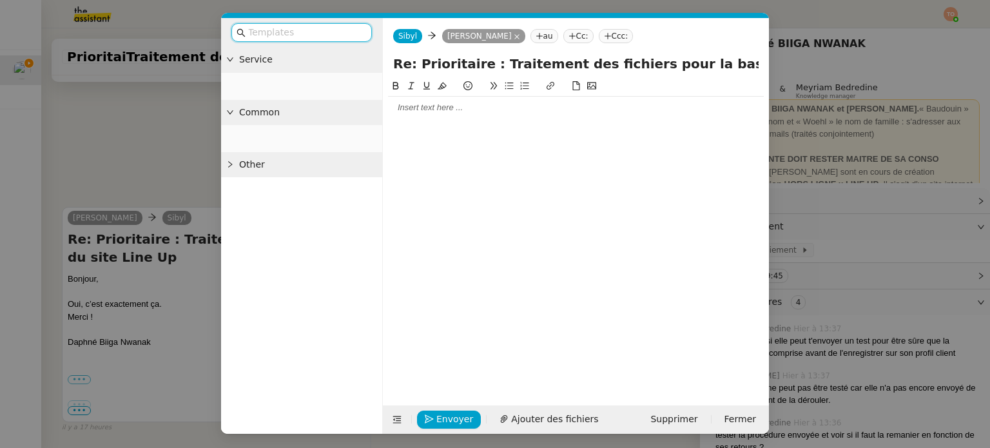
scroll to position [550, 0]
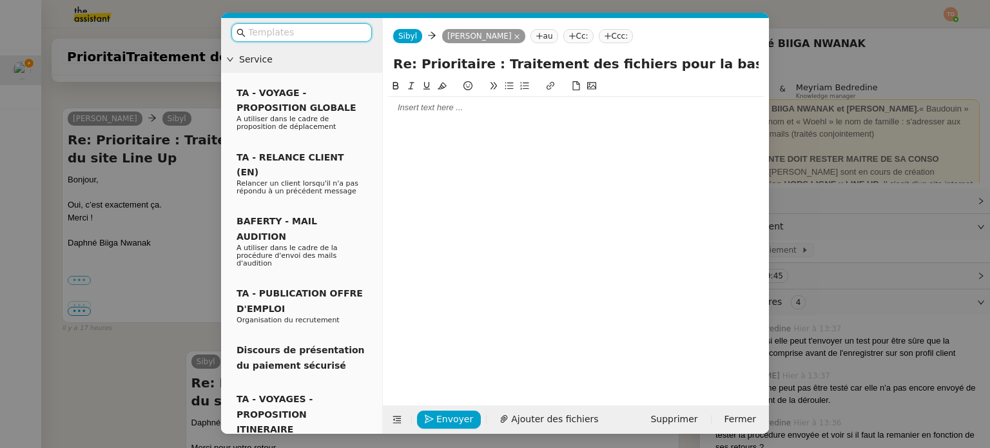
click at [425, 106] on div at bounding box center [576, 108] width 376 height 12
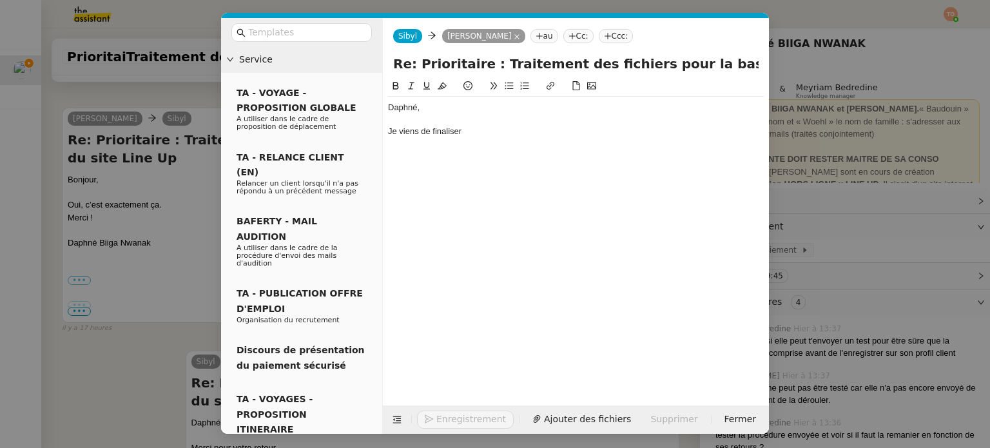
scroll to position [588, 0]
click at [535, 417] on span "Ajouter des fichiers" at bounding box center [554, 419] width 87 height 15
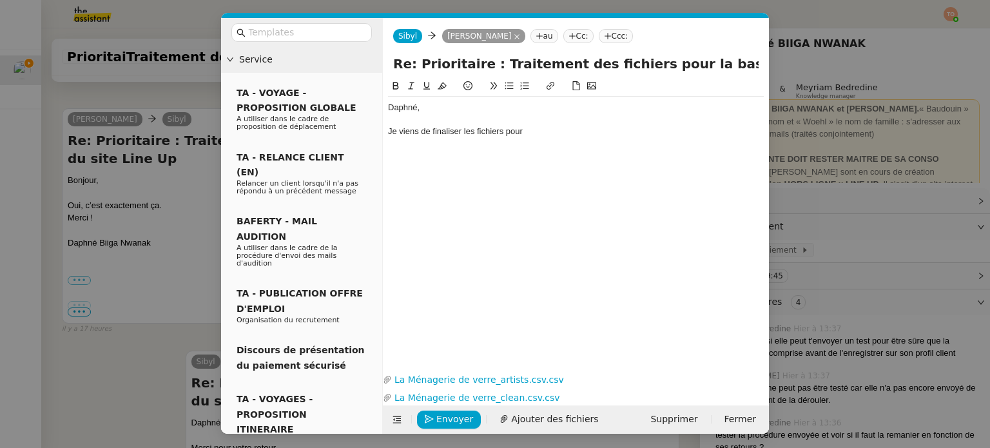
click at [503, 129] on div "Je viens de finaliser les fichiers pour" at bounding box center [576, 132] width 376 height 12
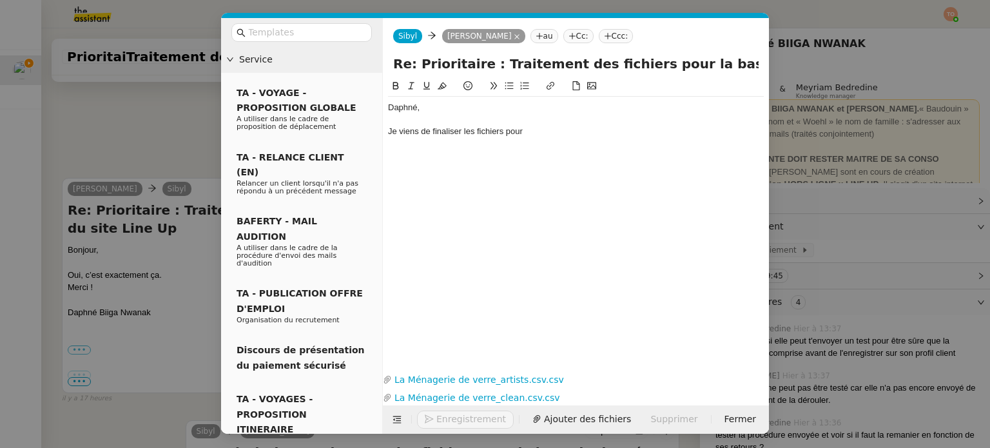
scroll to position [657, 0]
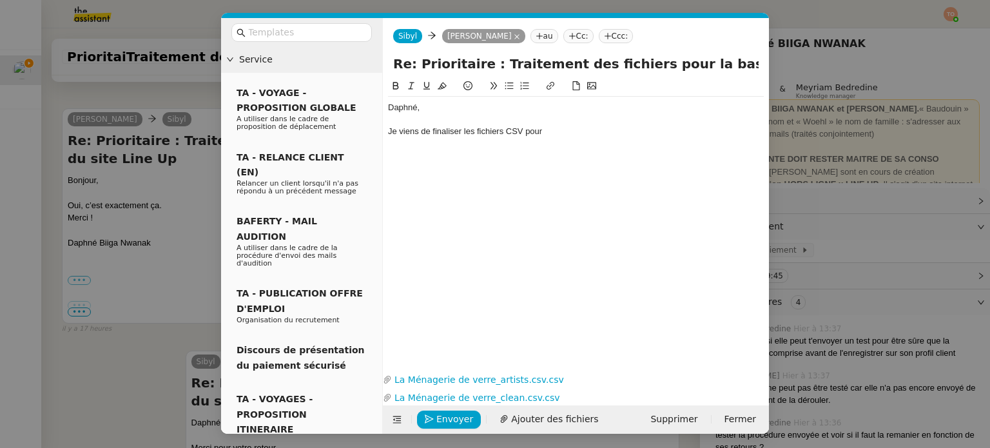
click at [563, 132] on div "Je viens de finaliser les fichiers CSV pour" at bounding box center [576, 132] width 376 height 12
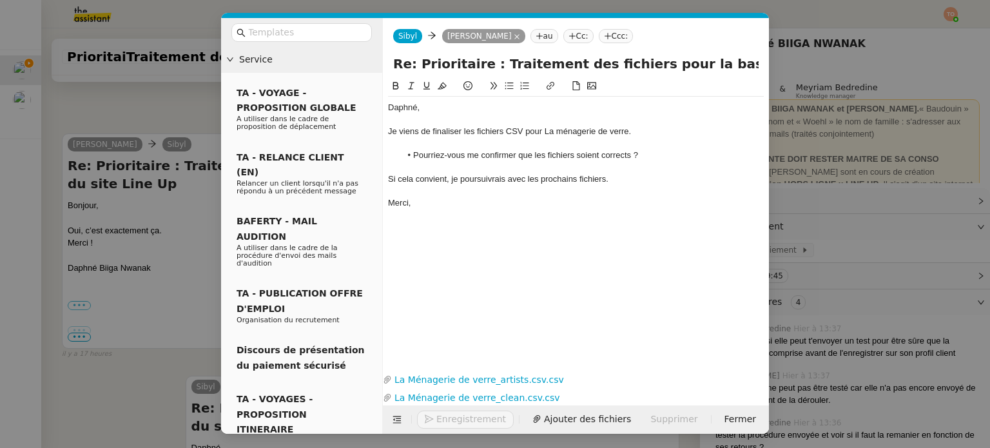
scroll to position [749, 0]
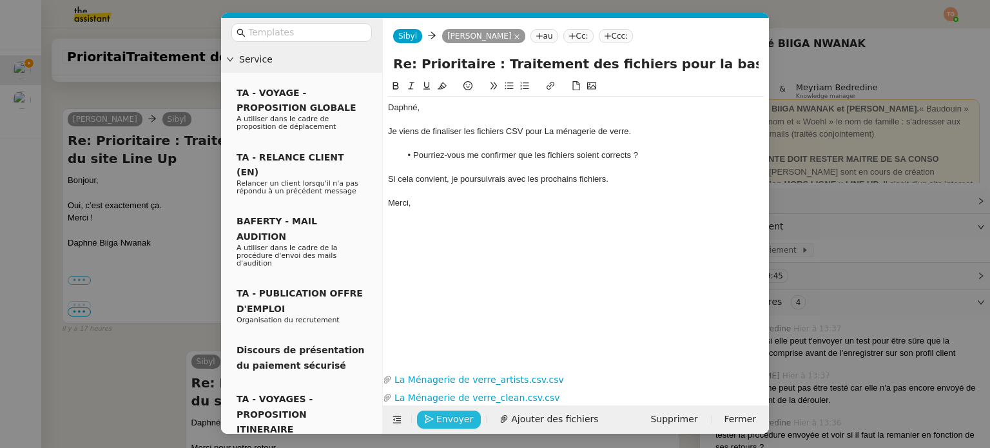
click at [468, 417] on button "Envoyer" at bounding box center [449, 419] width 64 height 18
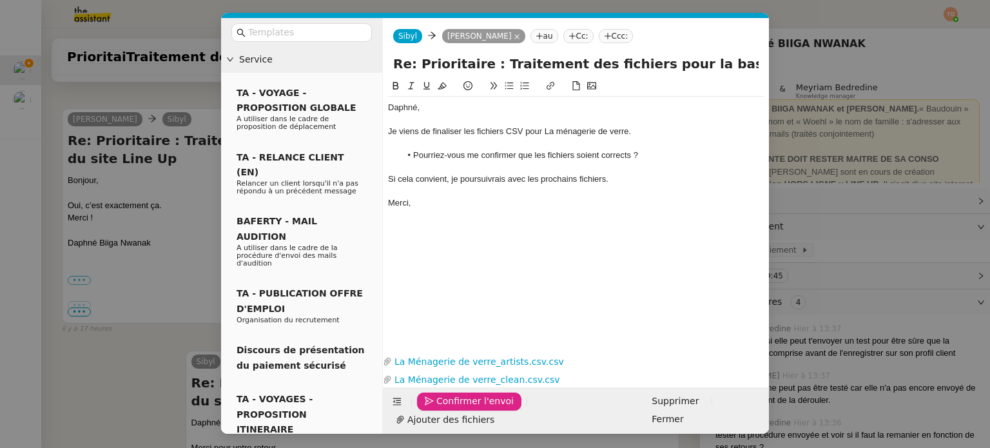
click at [468, 408] on span "Confirmer l'envoi" at bounding box center [474, 401] width 77 height 15
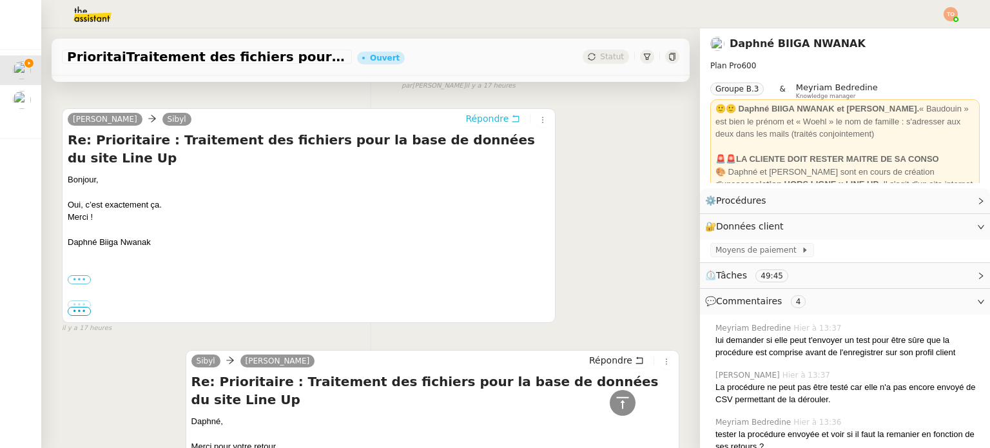
scroll to position [0, 0]
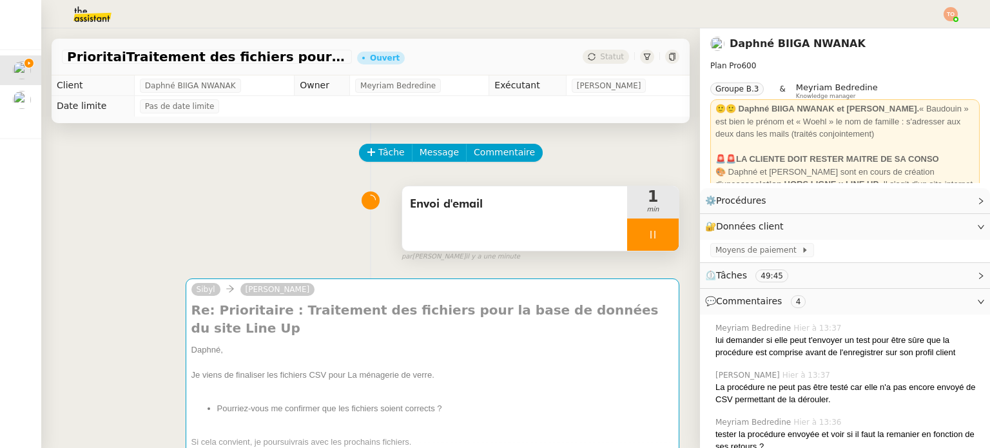
click at [647, 237] on icon at bounding box center [652, 234] width 10 height 10
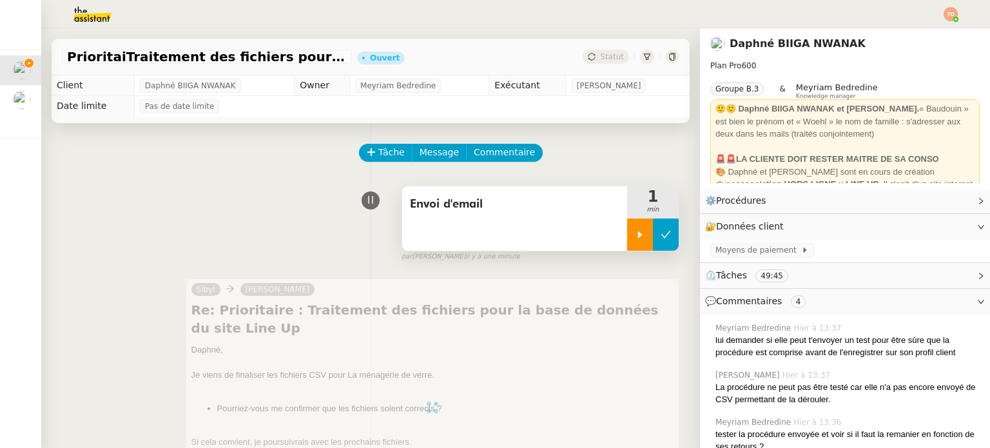
click at [660, 239] on icon at bounding box center [665, 234] width 10 height 10
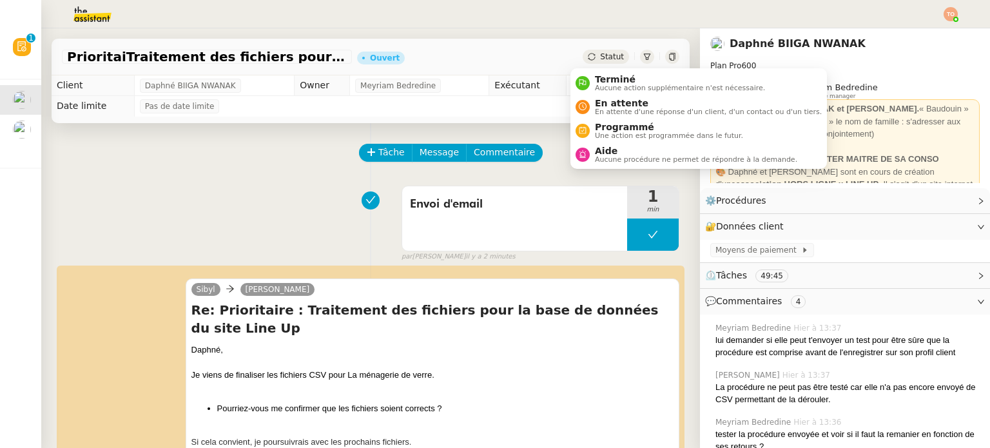
click at [600, 57] on span "Statut" at bounding box center [612, 56] width 24 height 9
click at [612, 98] on span "En attente" at bounding box center [708, 103] width 227 height 10
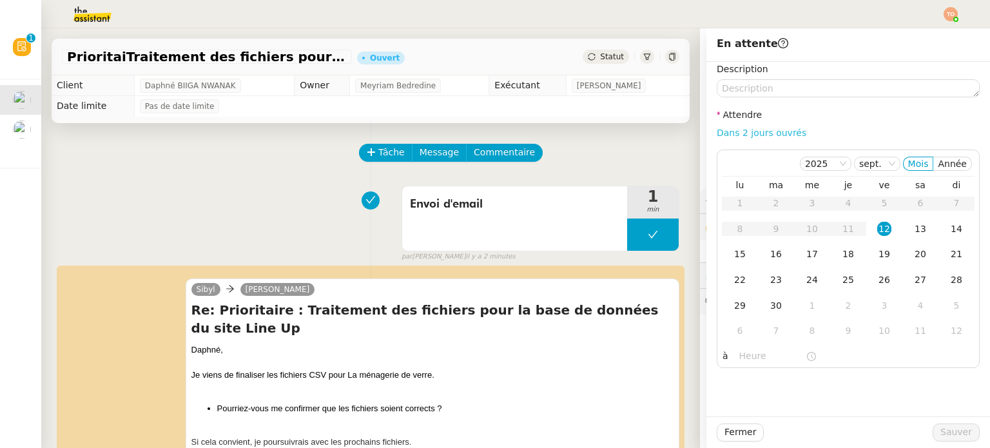
click at [774, 134] on link "Dans 2 jours ouvrés" at bounding box center [761, 133] width 90 height 10
type input "07:00"
click at [940, 425] on span "Sauver" at bounding box center [956, 432] width 32 height 15
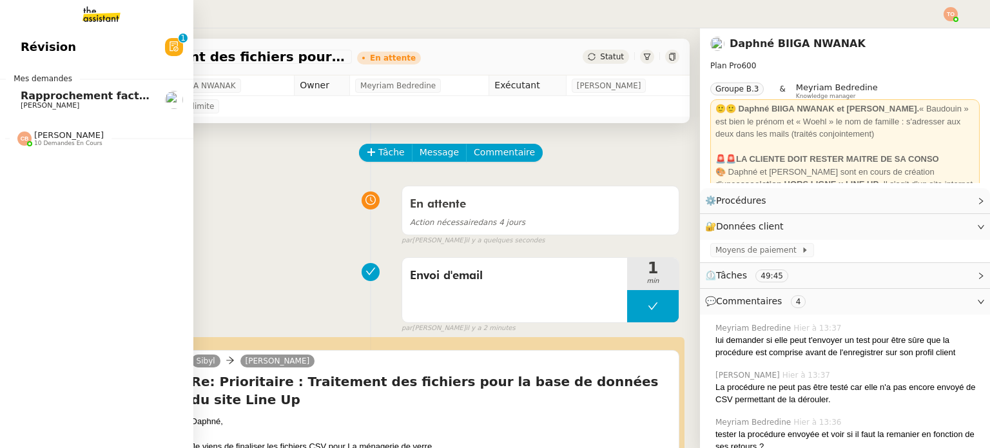
click at [32, 104] on span "[PERSON_NAME]" at bounding box center [50, 105] width 59 height 8
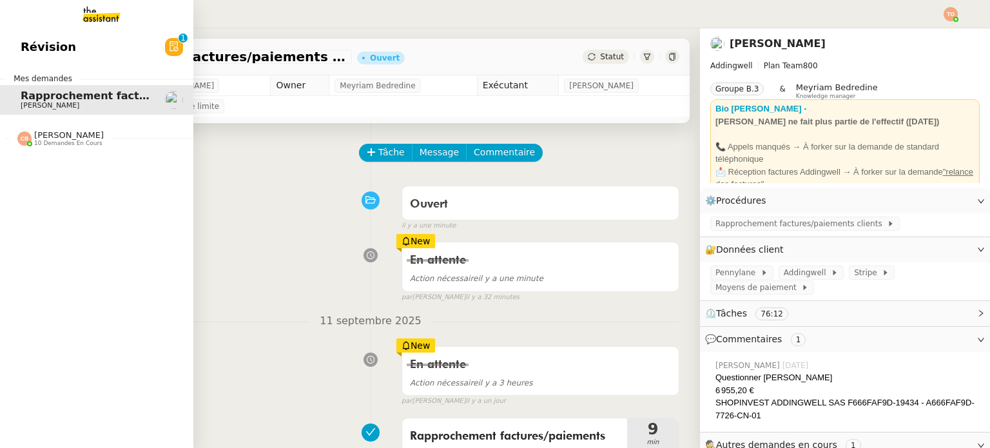
click at [55, 141] on span "10 demandes en cours" at bounding box center [68, 143] width 68 height 7
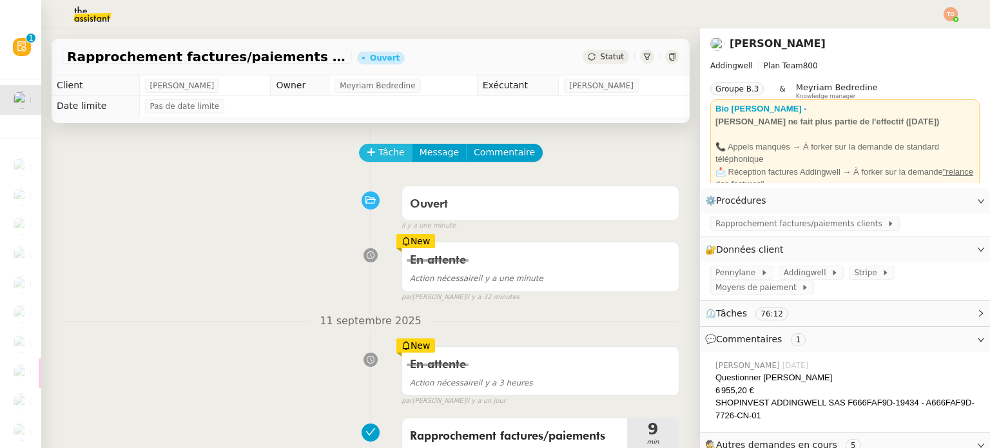
click at [378, 151] on span "Tâche" at bounding box center [391, 152] width 26 height 15
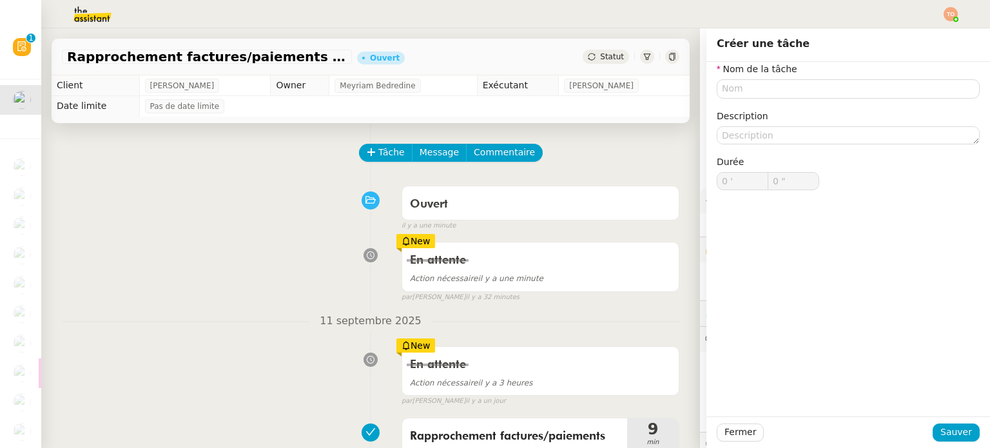
click at [294, 168] on div "Tâche Message Commentaire" at bounding box center [370, 159] width 617 height 31
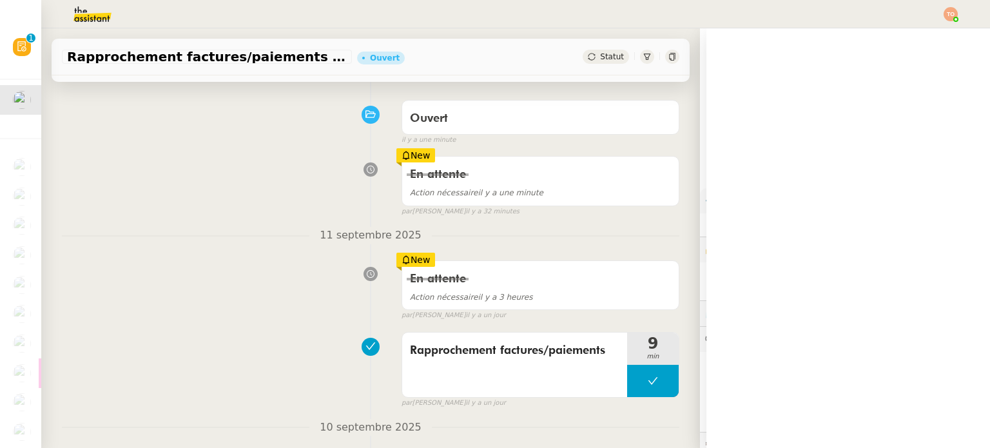
scroll to position [193, 0]
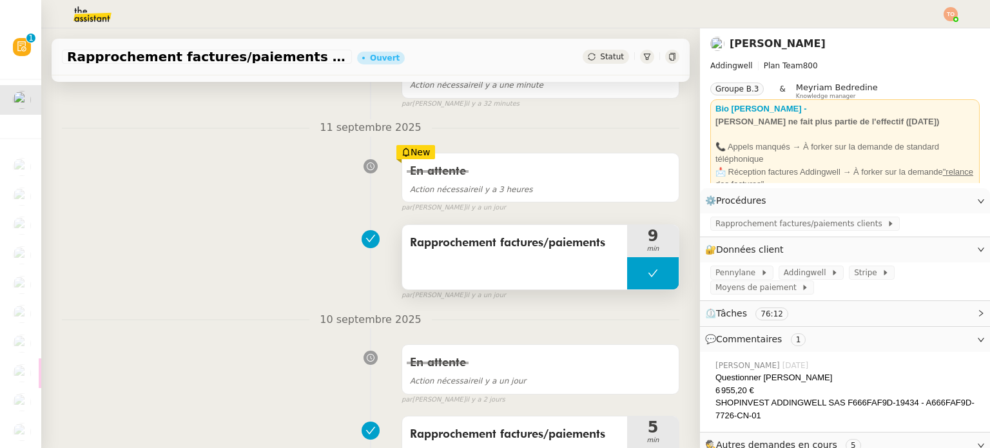
click at [541, 248] on span "Rapprochement factures/paiements" at bounding box center [514, 242] width 209 height 19
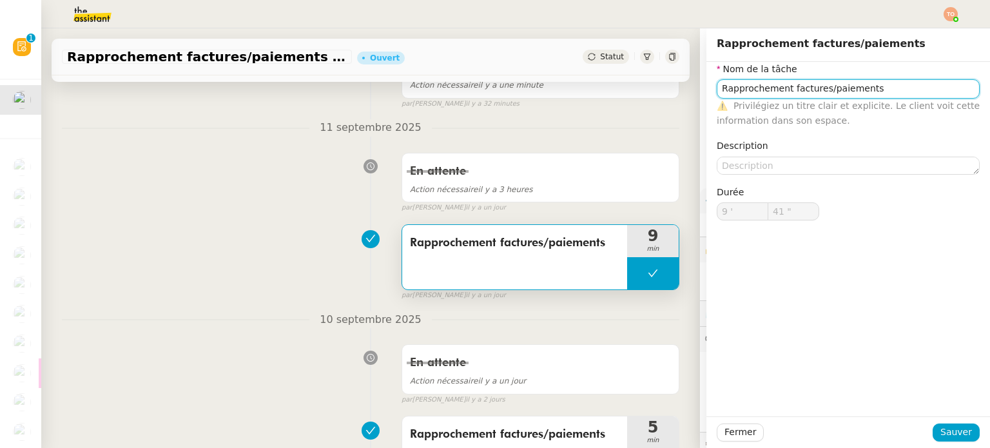
click at [830, 82] on input "Rapprochement factures/paiements" at bounding box center [847, 88] width 263 height 19
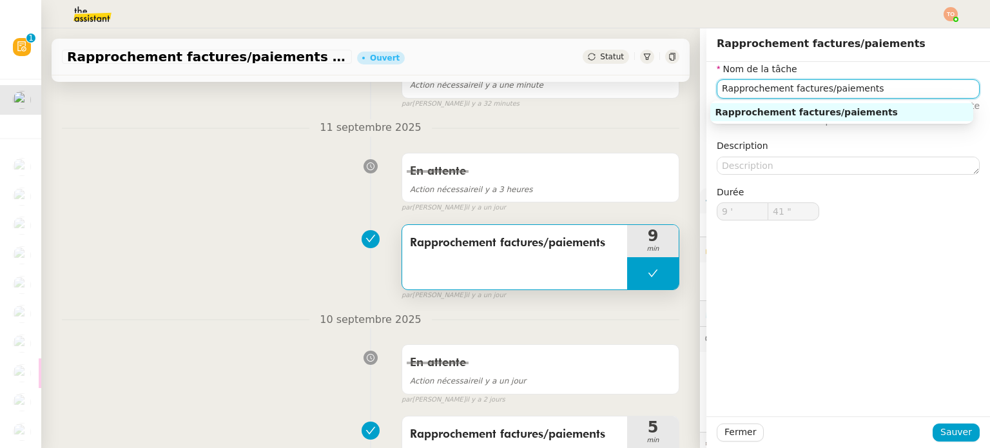
click at [830, 82] on input "Rapprochement factures/paiements" at bounding box center [847, 88] width 263 height 19
click at [829, 82] on input "Rapprochement factures/paiements" at bounding box center [847, 88] width 263 height 19
click at [348, 186] on div "En attente Action nécessaire il y a 3 heures false par Tatyana O. il y a un jour" at bounding box center [370, 180] width 617 height 66
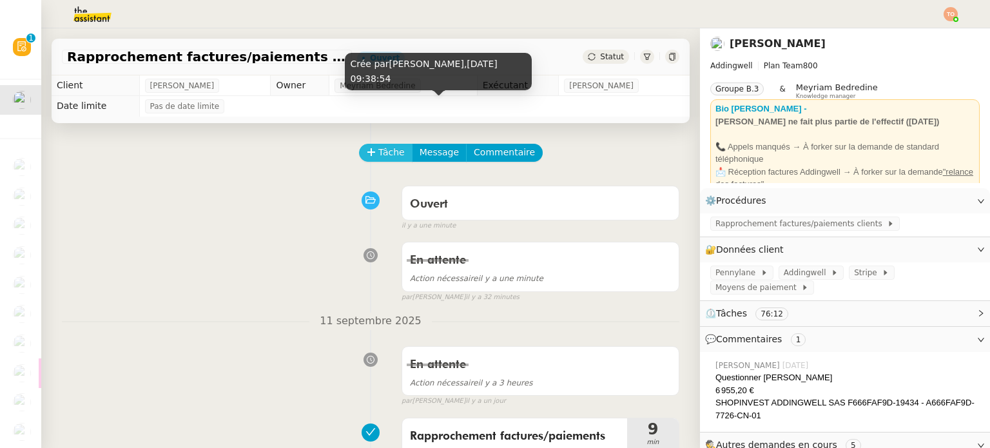
click at [367, 154] on icon at bounding box center [371, 152] width 9 height 9
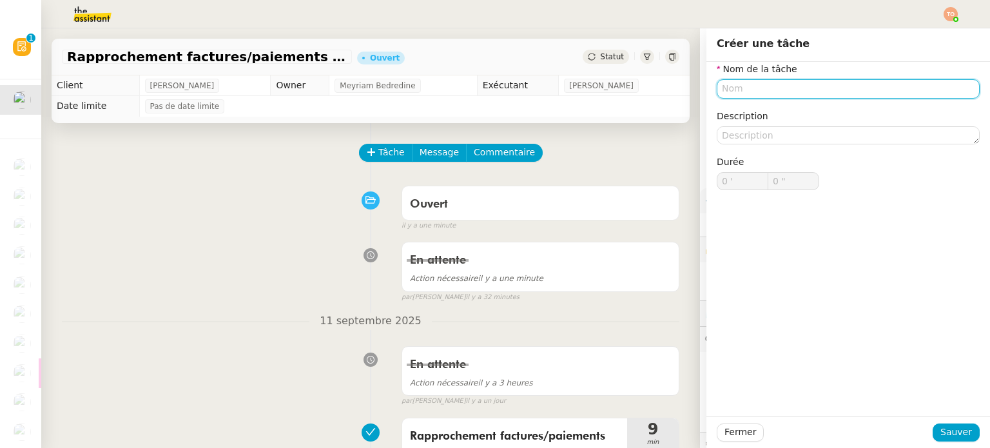
click at [800, 86] on input "text" at bounding box center [847, 88] width 263 height 19
paste input "Rapprochement factures/paiements"
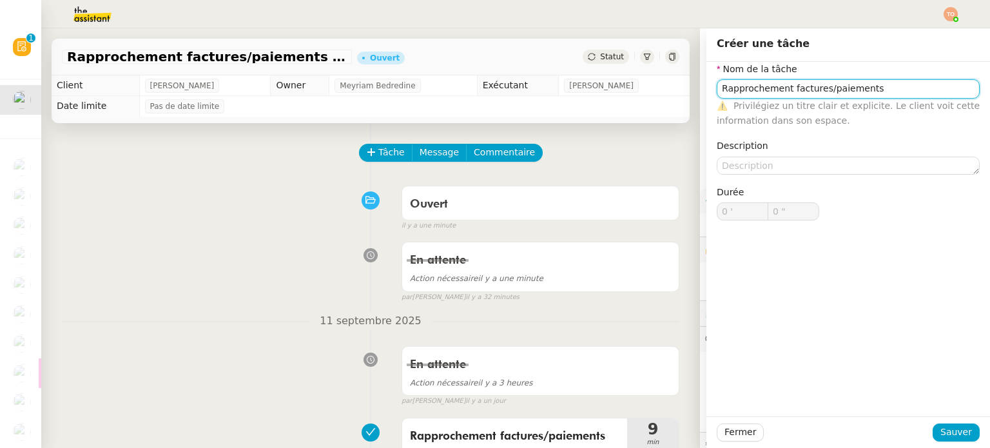
type input "Rapprochement factures/paiements"
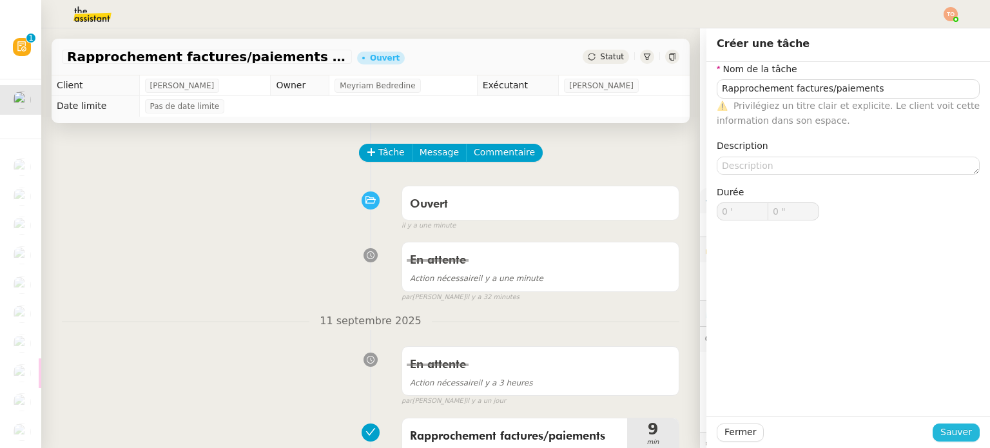
click at [950, 426] on div "Fermer Sauver" at bounding box center [847, 432] width 283 height 32
click at [950, 432] on span "Sauver" at bounding box center [956, 432] width 32 height 15
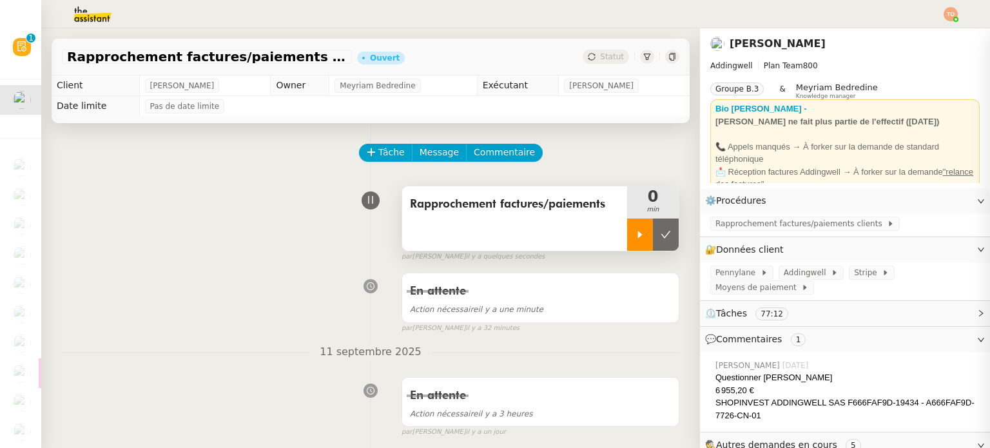
click at [627, 225] on div at bounding box center [640, 234] width 26 height 32
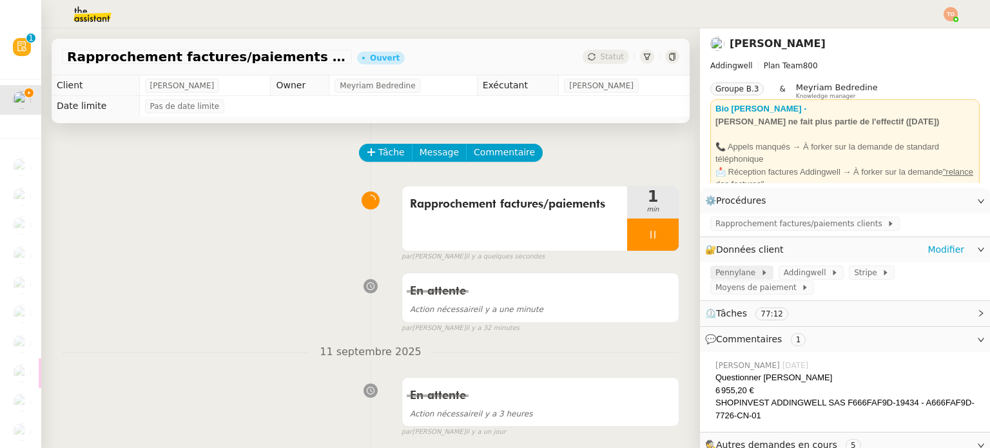
click at [734, 273] on span "Pennylane" at bounding box center [737, 272] width 45 height 13
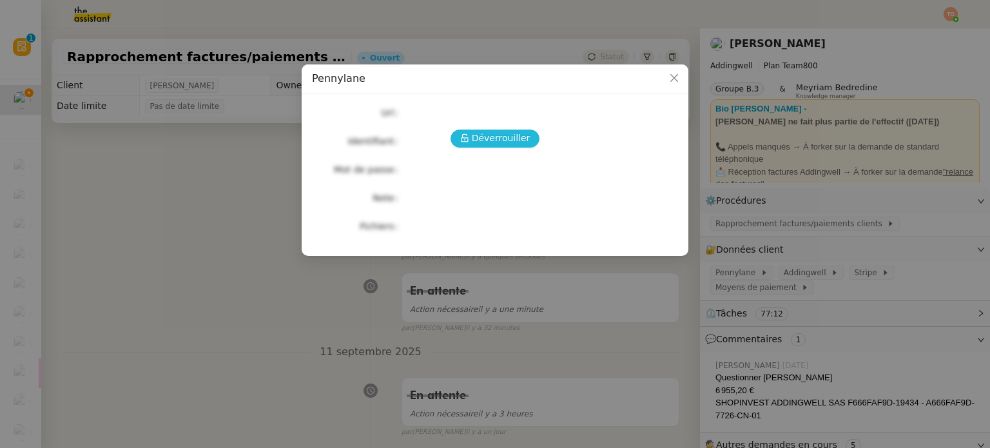
click at [512, 141] on span "Déverrouiller" at bounding box center [501, 138] width 59 height 15
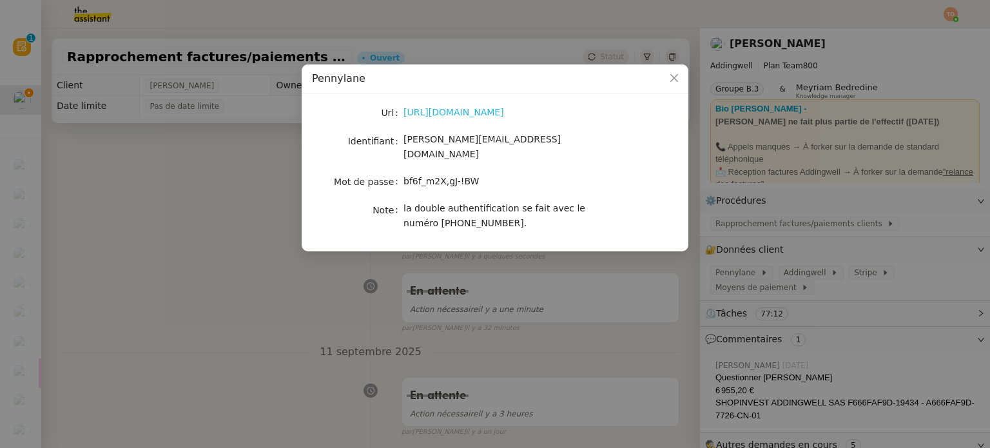
click at [504, 108] on link "https://app.pennylane.com/users/invitation/accept?invitation_token=Q4Cbsys_cJ2s…" at bounding box center [453, 112] width 101 height 10
click at [445, 176] on span "bf6f_m2X,gJ-!BW" at bounding box center [440, 181] width 75 height 10
copy span "bf6f_m2X,gJ-!BW"
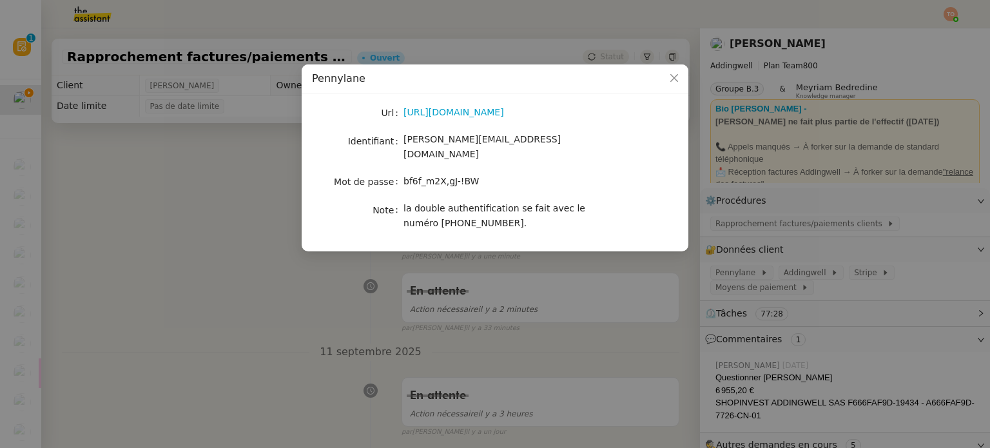
click at [646, 276] on nz-modal-container "Pennylane Url https://app.pennylane.com/users/invitation/accept?invitation_toke…" at bounding box center [495, 224] width 990 height 448
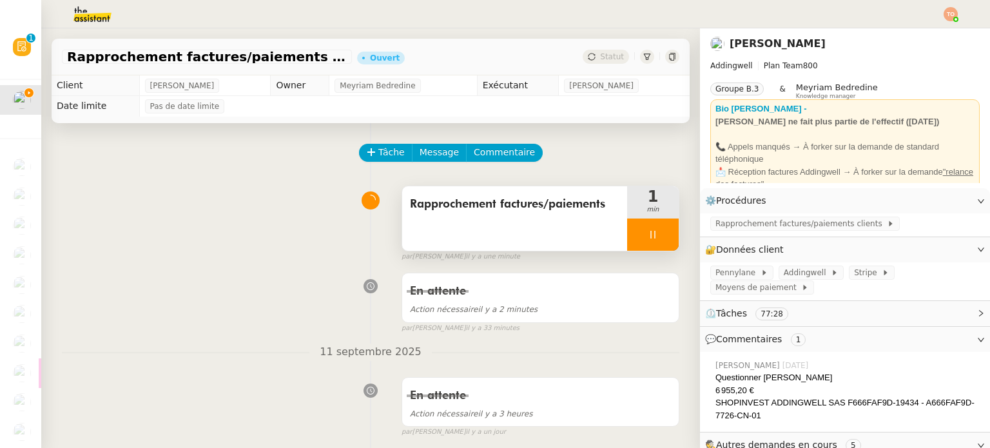
click at [662, 246] on div at bounding box center [653, 234] width 52 height 32
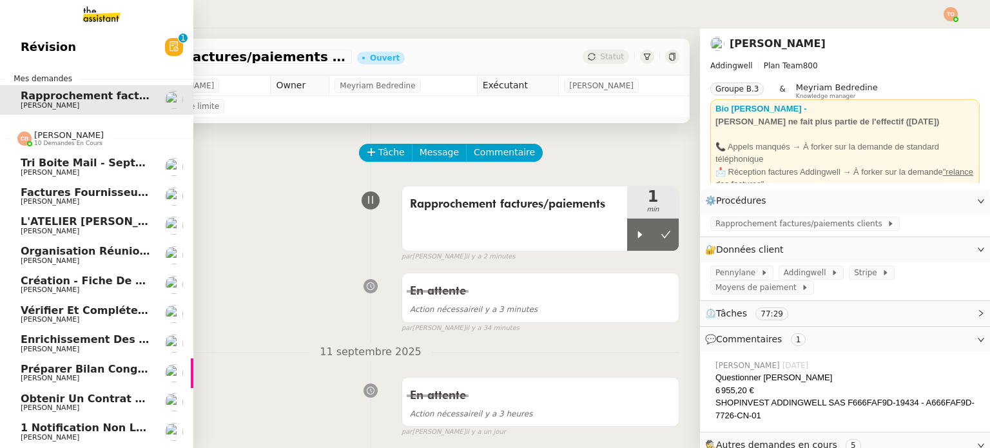
scroll to position [5, 0]
click at [118, 345] on span "[PERSON_NAME]" at bounding box center [86, 349] width 130 height 8
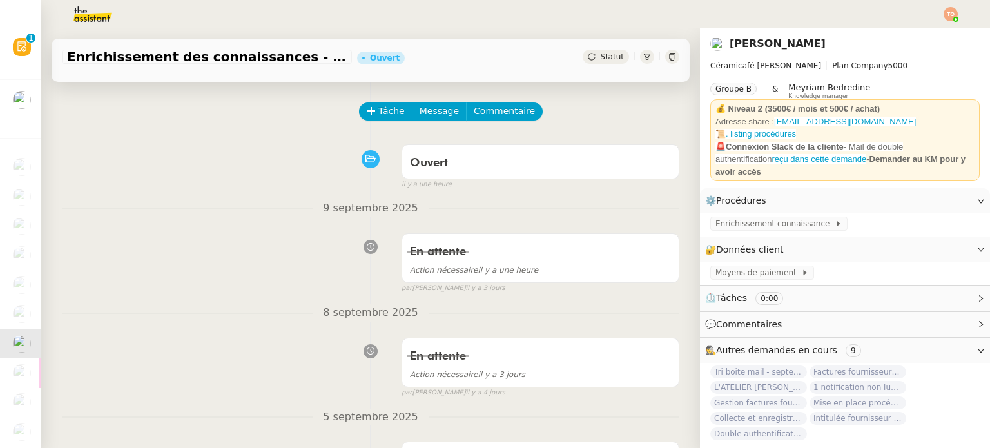
scroll to position [64, 0]
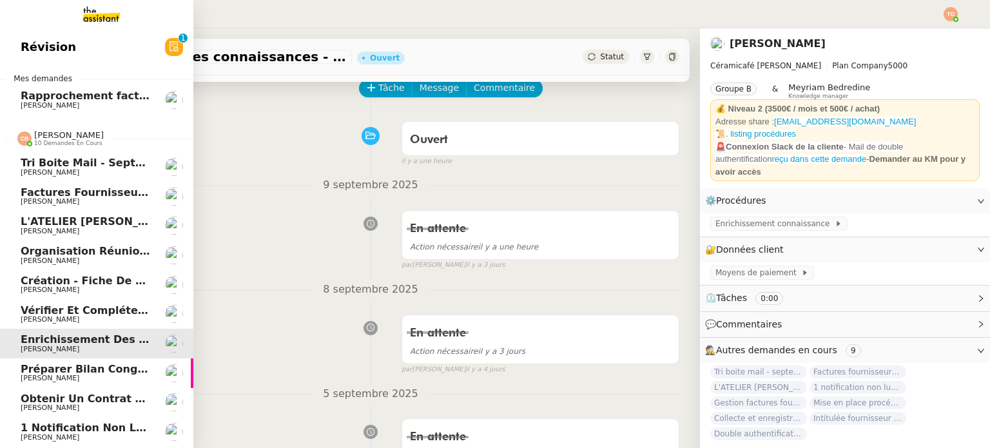
click at [128, 286] on span "[PERSON_NAME]" at bounding box center [86, 290] width 130 height 8
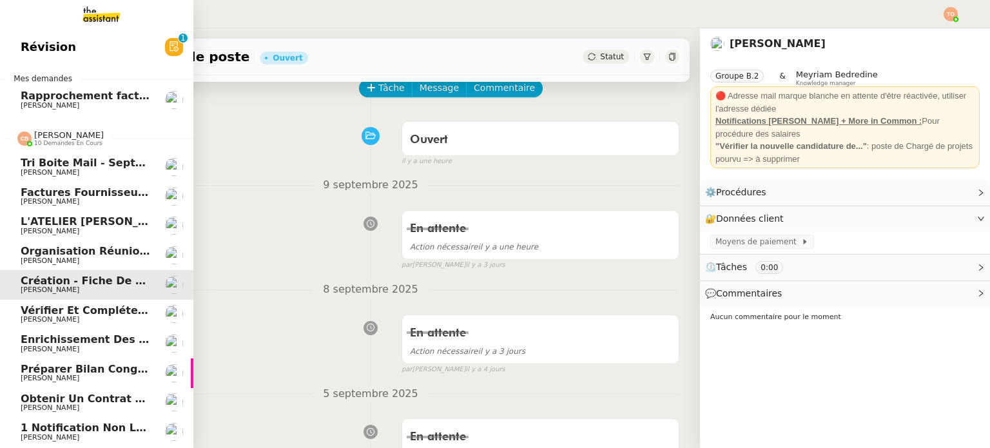
click at [129, 304] on span "Vérifier et compléter les feuilles de temps" at bounding box center [147, 310] width 253 height 12
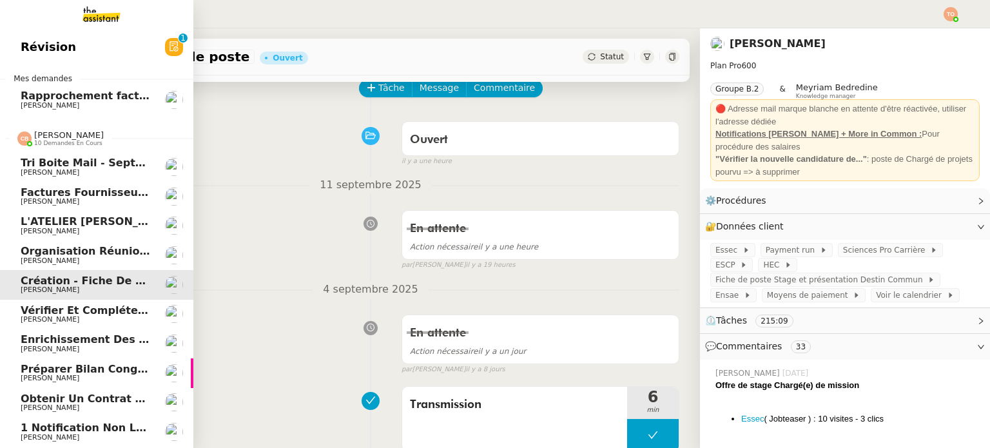
click at [131, 333] on span "Enrichissement des connaissances - 1 septembre 2025" at bounding box center [182, 339] width 322 height 12
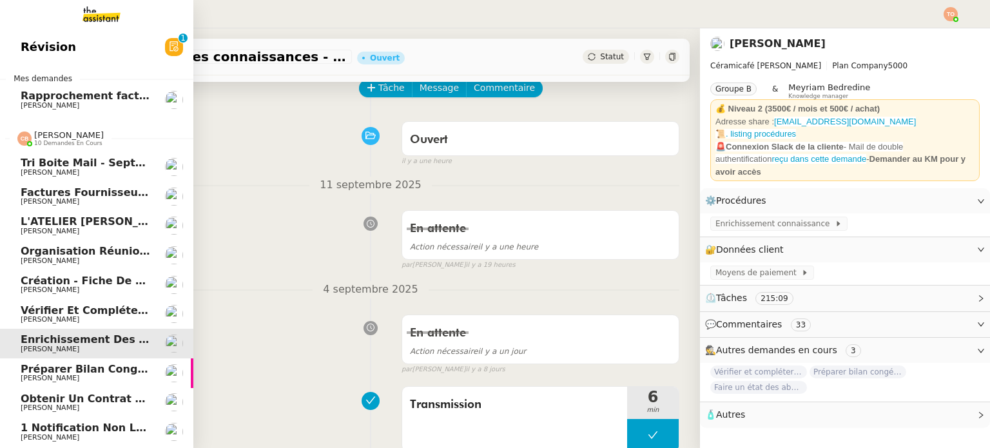
click at [135, 367] on span "Préparer bilan congés équipe" at bounding box center [107, 369] width 173 height 12
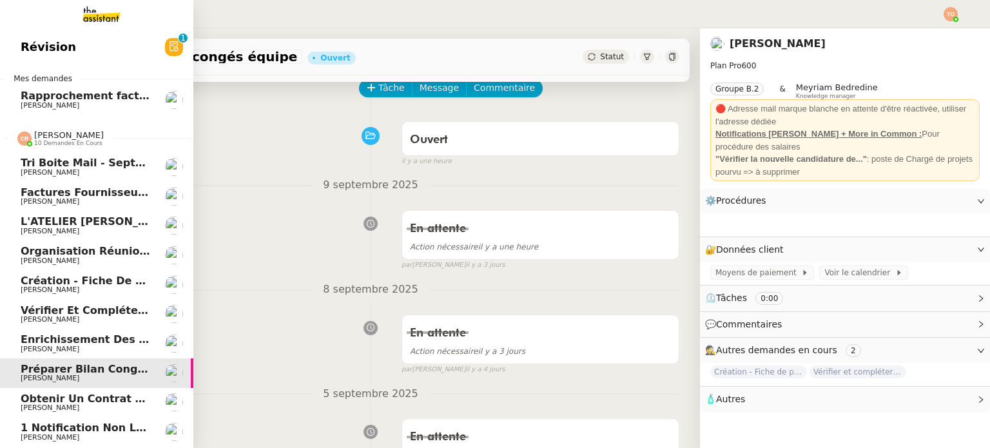
click at [137, 398] on span "Obtenir un contrat Orange" at bounding box center [99, 398] width 157 height 12
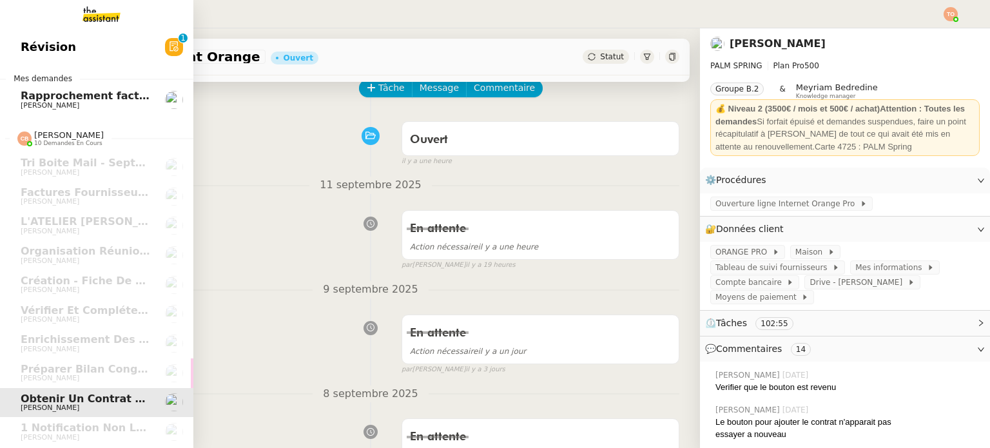
drag, startPoint x: 97, startPoint y: 279, endPoint x: 422, endPoint y: 2, distance: 427.3
click at [97, 278] on span "Création - Fiche de poste" at bounding box center [95, 280] width 148 height 12
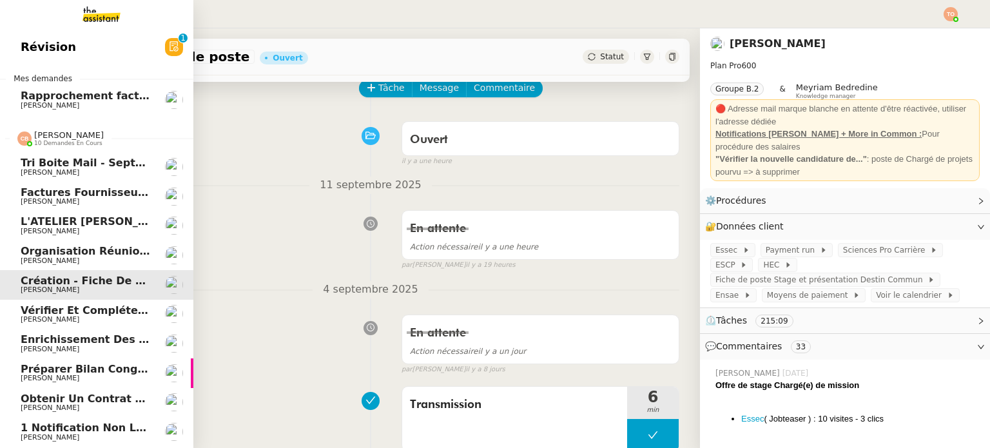
click at [148, 307] on link "Vérifier et compléter les feuilles de temps Laurence de Nervaux" at bounding box center [96, 315] width 193 height 30
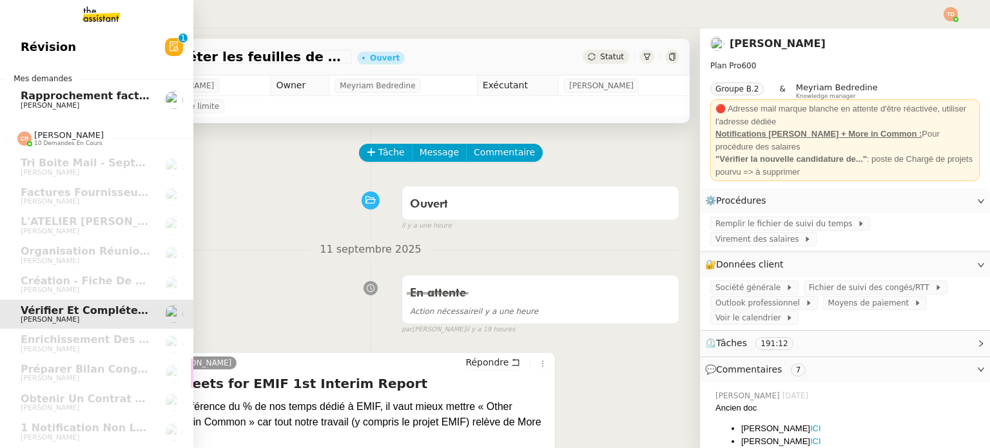
click at [0, 95] on link "Rapprochement factures/paiements clients - [DATE] [PERSON_NAME]" at bounding box center [96, 100] width 193 height 30
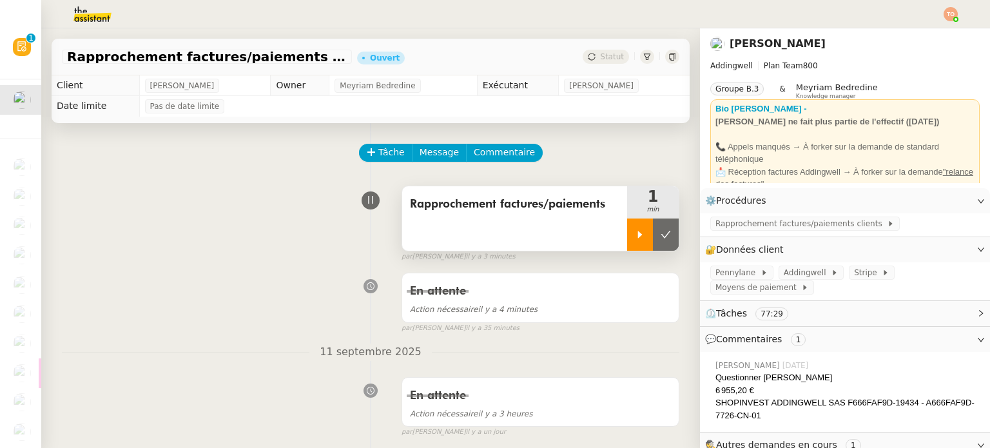
click at [627, 245] on div at bounding box center [640, 234] width 26 height 32
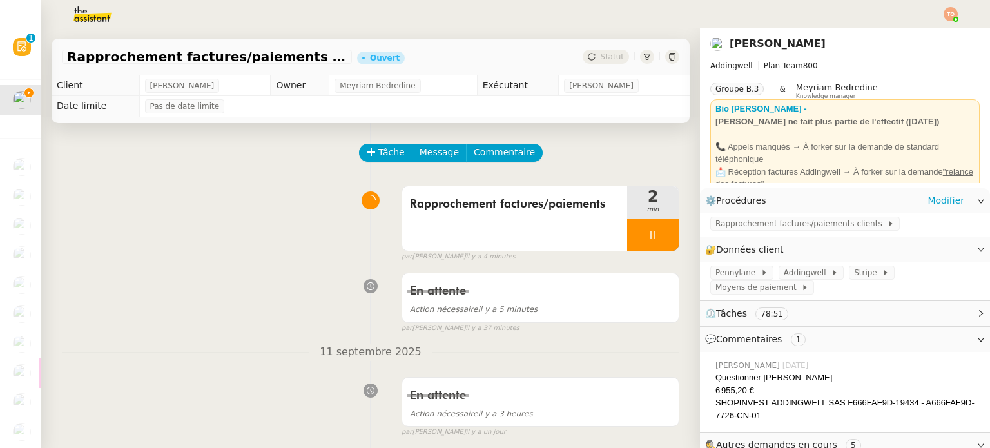
click at [765, 216] on div "Rapprochement factures/paiements clients" at bounding box center [845, 224] width 290 height 23
click at [769, 225] on span "Rapprochement factures/paiements clients" at bounding box center [800, 223] width 171 height 13
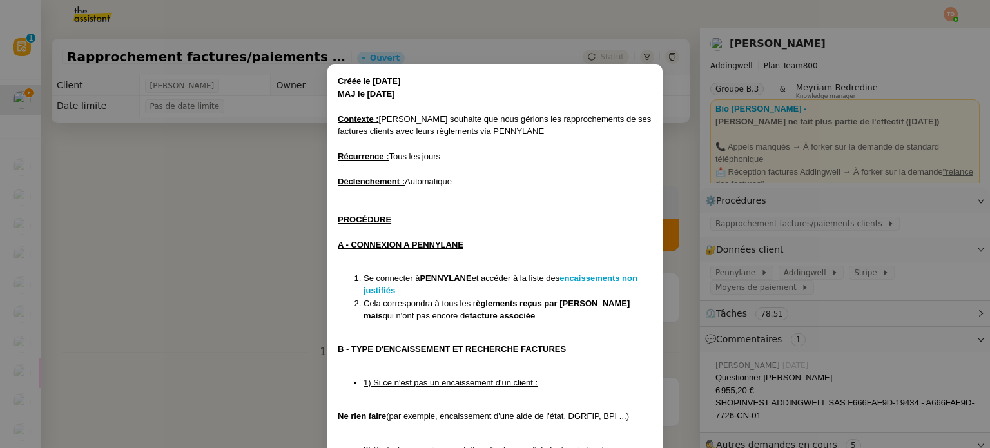
click at [586, 283] on li "Se connecter à PENNYLANE et accéder à la liste des encaissements non justifiés" at bounding box center [507, 284] width 289 height 25
click at [594, 280] on strong "encaissements non justifiés" at bounding box center [500, 284] width 274 height 23
click at [165, 247] on nz-modal-container "Créée le 08/07/24 MAJ le 18/03/2025 Contexte : Julien souhaite que nous gérions…" at bounding box center [495, 224] width 990 height 448
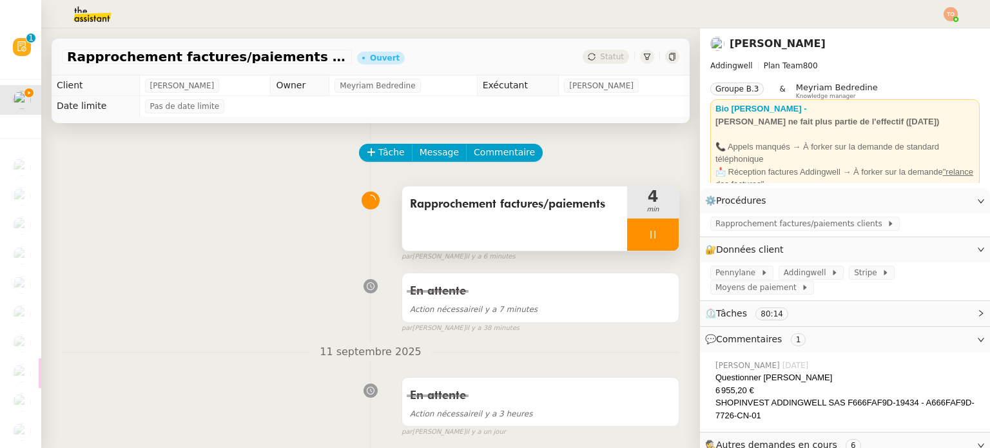
click at [650, 235] on div at bounding box center [653, 234] width 52 height 32
click at [660, 240] on icon at bounding box center [665, 234] width 10 height 10
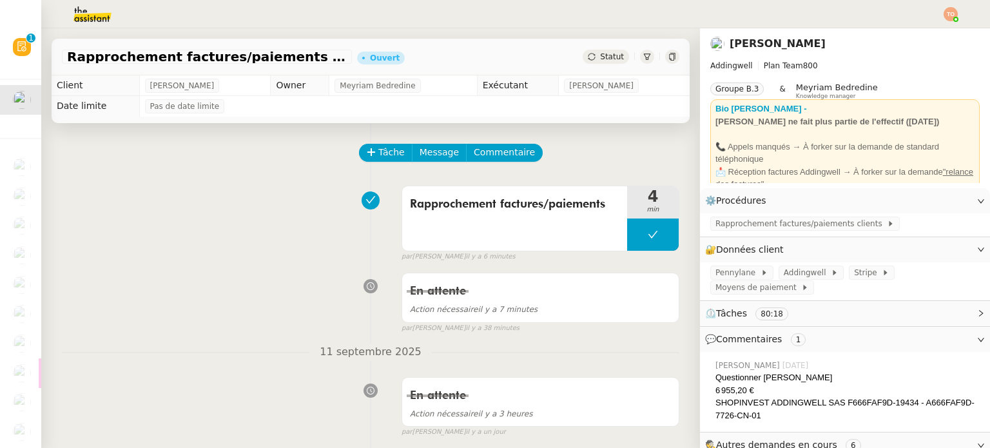
click at [590, 46] on div "Rapprochement factures/paiements clients - 1 septembre 2025 Ouvert Statut" at bounding box center [371, 57] width 638 height 37
click at [590, 51] on div "Statut" at bounding box center [605, 57] width 46 height 14
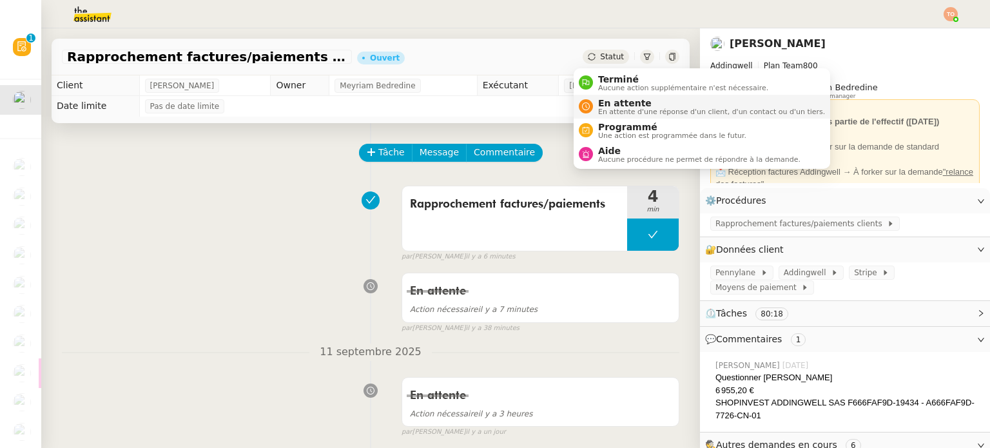
click at [624, 102] on span "En attente" at bounding box center [711, 103] width 227 height 10
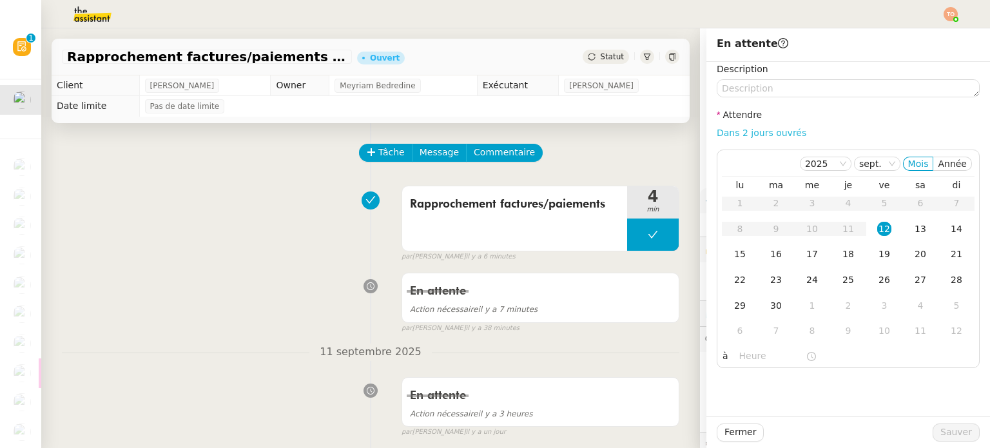
click at [743, 131] on link "Dans 2 jours ouvrés" at bounding box center [761, 133] width 90 height 10
type input "07:00"
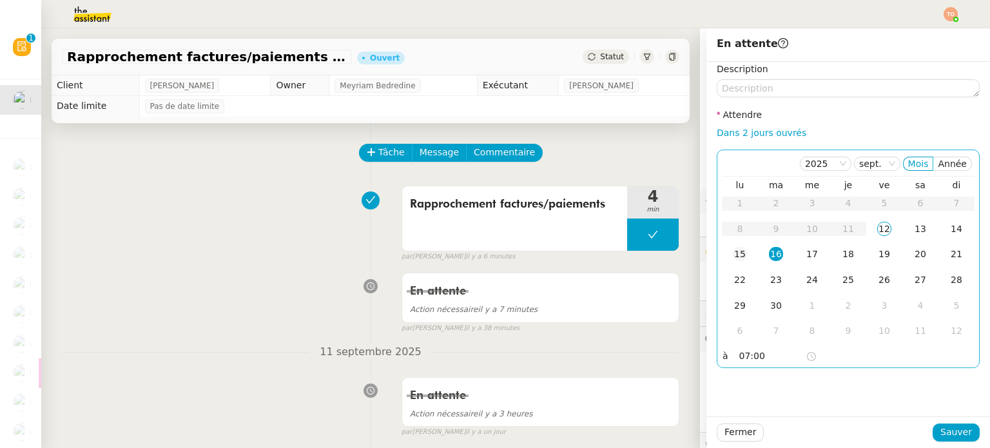
click at [733, 254] on div "15" at bounding box center [740, 254] width 14 height 14
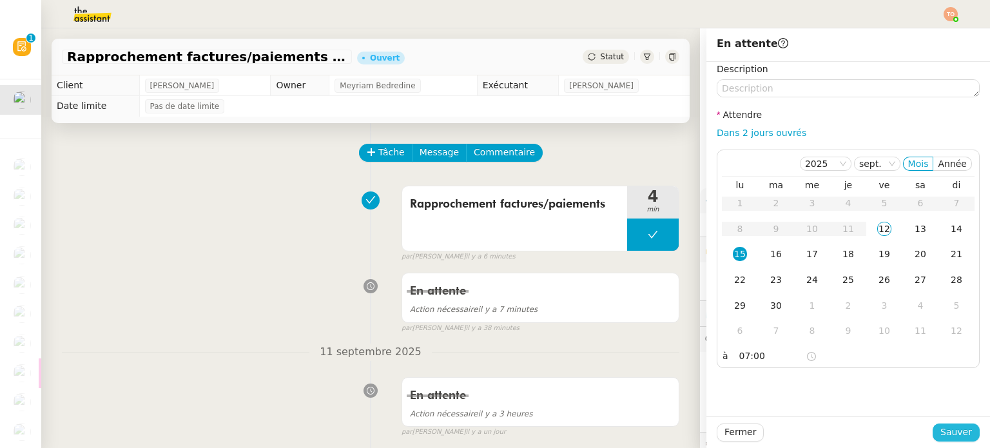
click at [946, 430] on span "Sauver" at bounding box center [956, 432] width 32 height 15
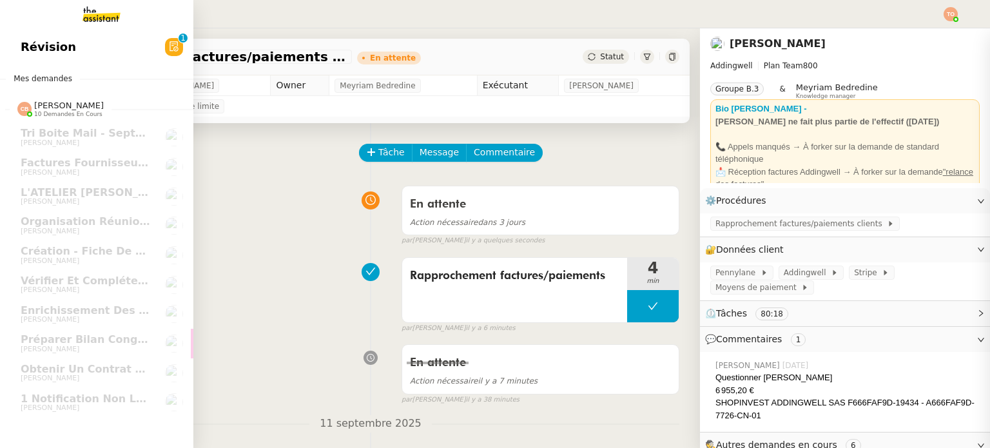
click at [41, 32] on link "Révision 0 1 2 3 4 5 6 7 8 9" at bounding box center [96, 47] width 193 height 30
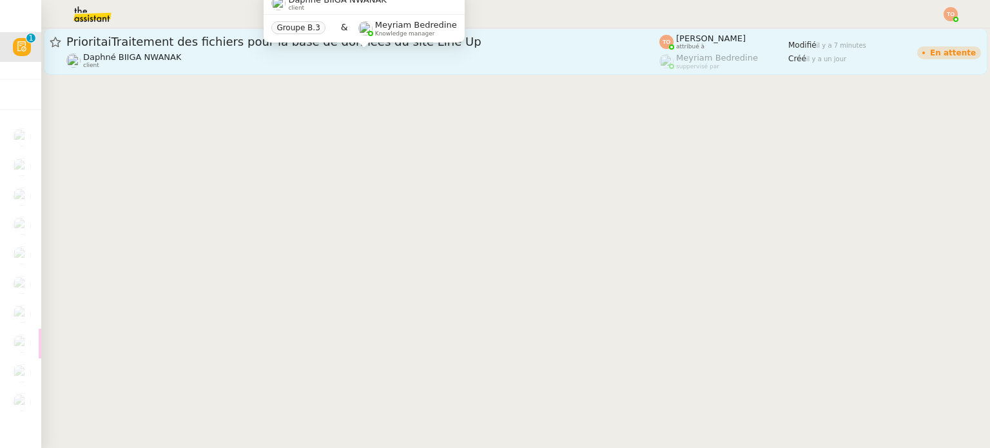
click at [265, 62] on div "Daphné BIIGA NWANAK client" at bounding box center [362, 60] width 593 height 17
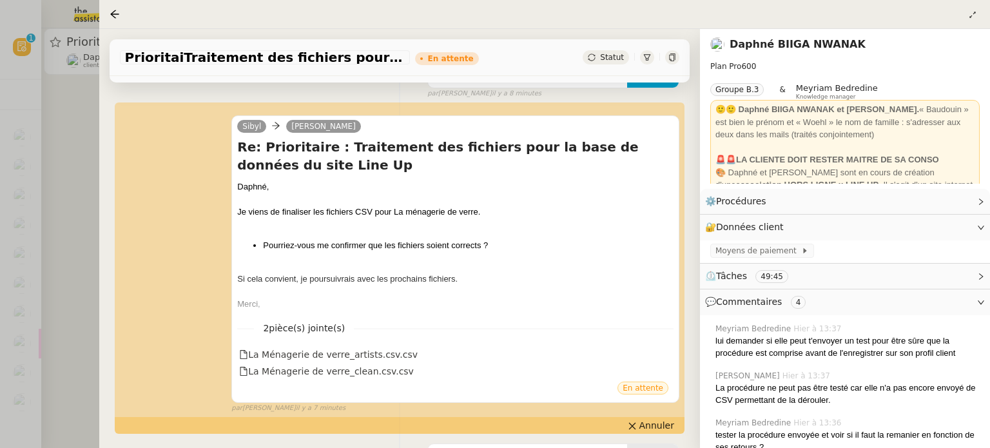
scroll to position [258, 0]
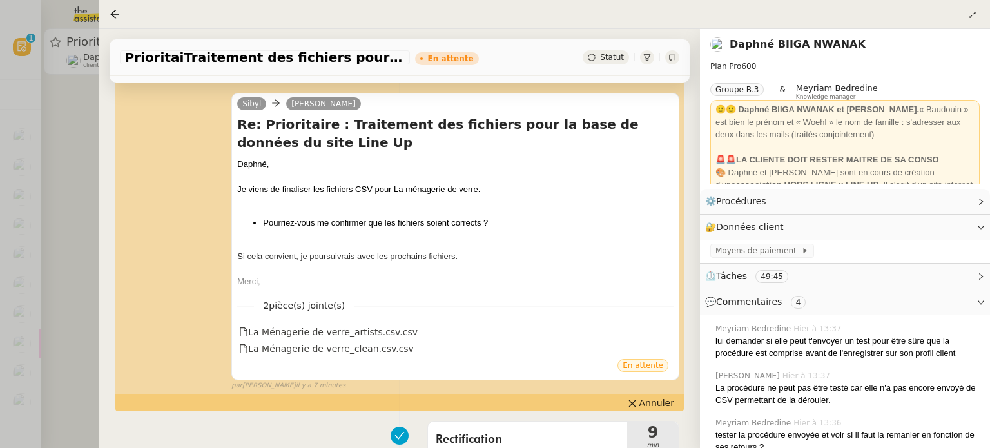
click at [48, 174] on div at bounding box center [495, 224] width 990 height 448
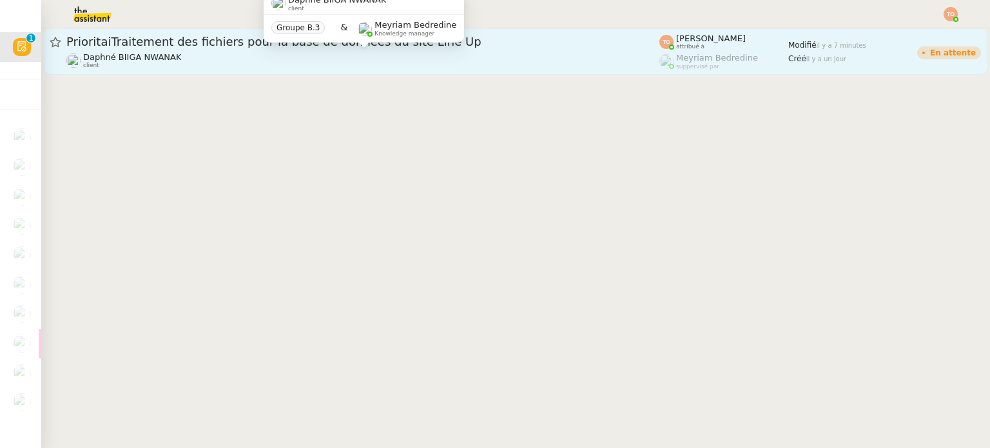
click at [340, 66] on div "Daphné BIIGA NWANAK client" at bounding box center [362, 60] width 593 height 17
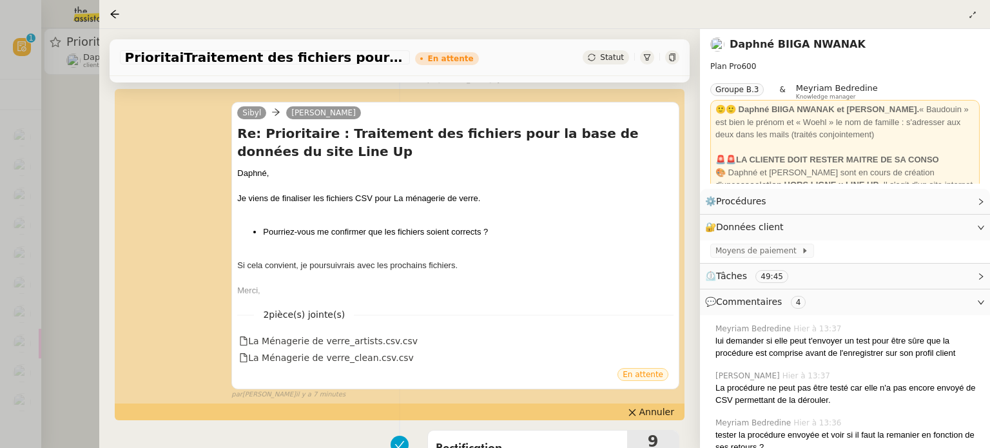
scroll to position [322, 0]
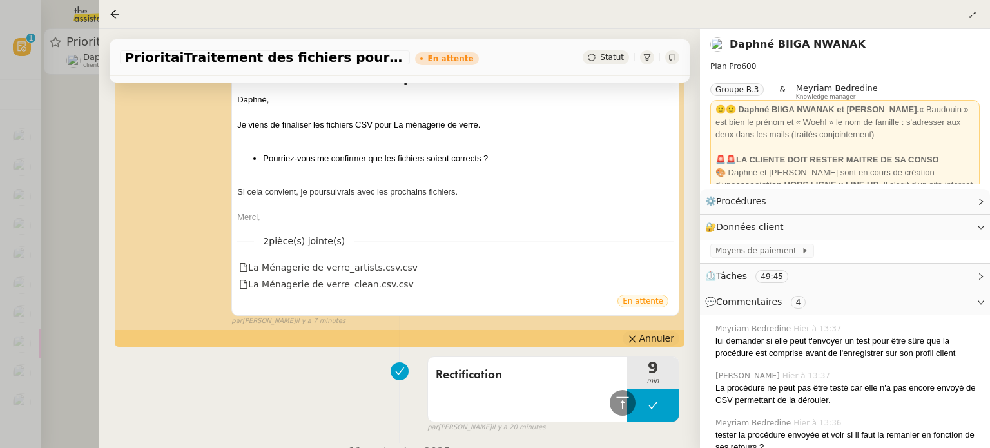
click at [653, 338] on span "Annuler" at bounding box center [656, 338] width 35 height 13
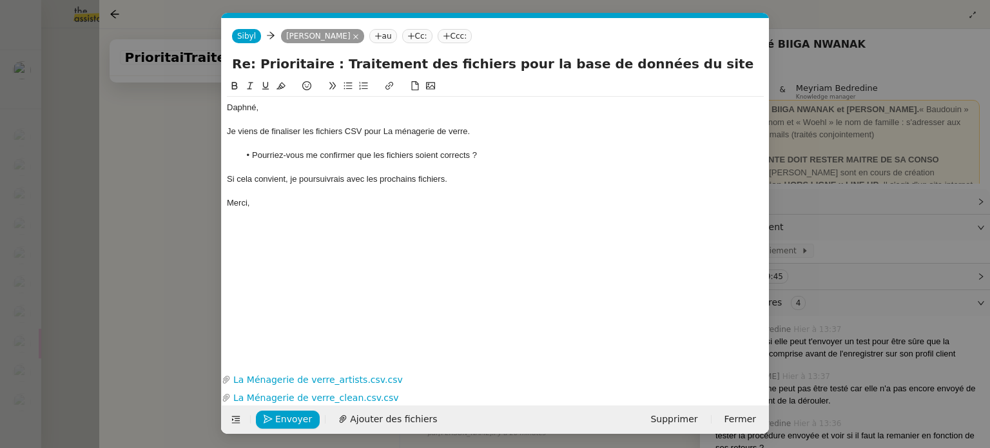
scroll to position [401, 0]
click at [491, 153] on li "Pourriez-vous me confirmer que les fichiers soient corrects ?" at bounding box center [502, 155] width 524 height 12
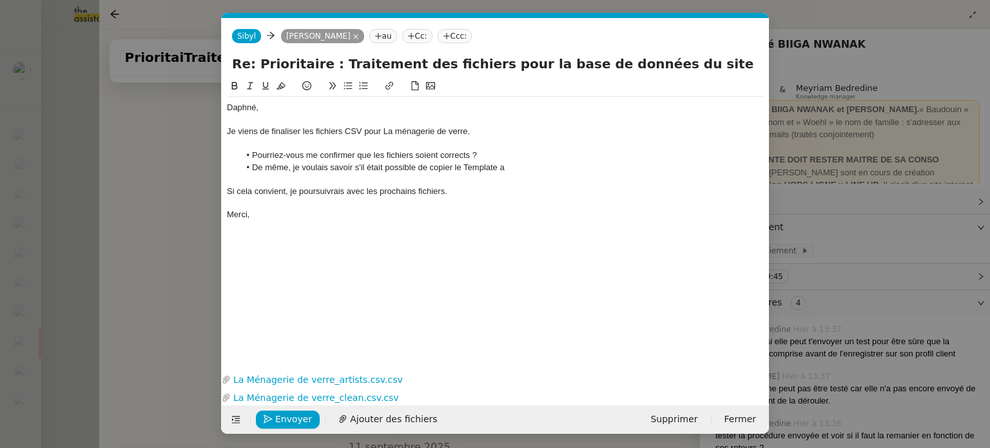
click at [493, 171] on li "De même, je voulais savoir s'il était possible de copier le Template a" at bounding box center [502, 168] width 524 height 12
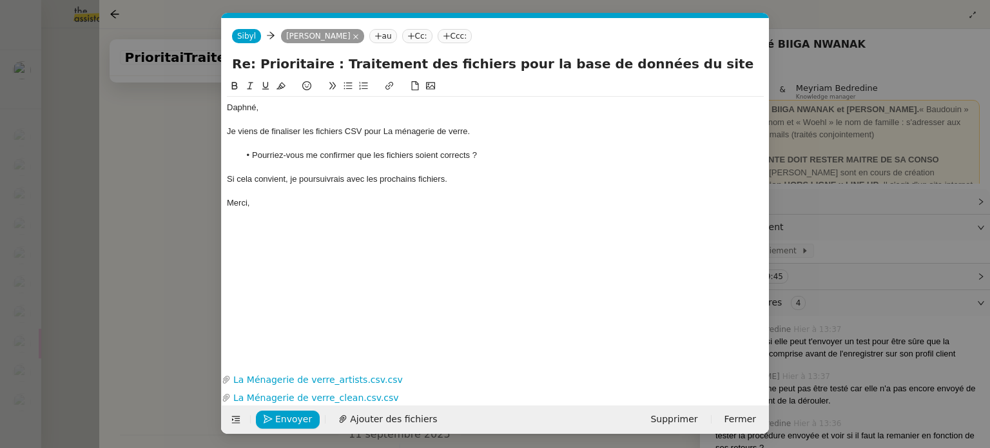
click at [347, 182] on div "Si cela convient, je poursuivrais avec les prochains fichiers." at bounding box center [495, 179] width 537 height 12
click at [338, 182] on div "Si cela convient, je poursuivrais avec les prochains fichiers." at bounding box center [495, 179] width 537 height 12
click at [0, 0] on lt-em "poursuivrai" at bounding box center [0, 0] width 0 height 0
click at [283, 421] on span "Envoyer" at bounding box center [293, 419] width 37 height 15
click at [283, 421] on span "Confirmer l'envoi" at bounding box center [313, 419] width 77 height 15
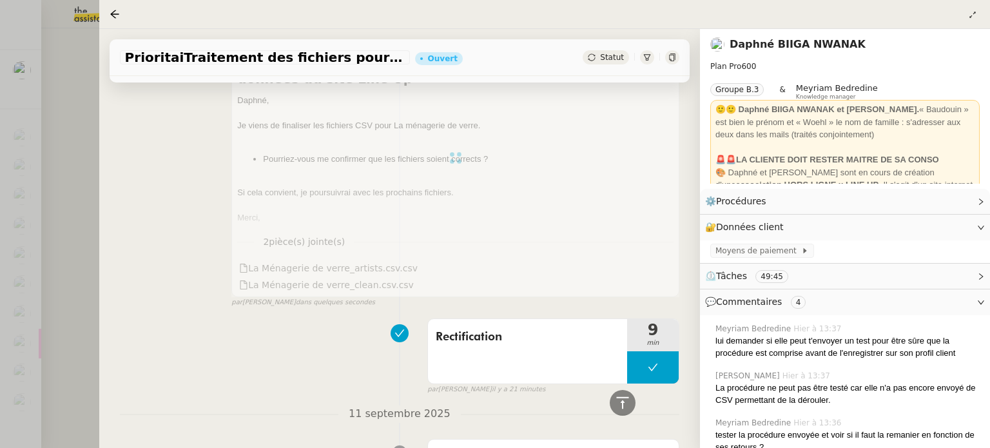
scroll to position [0, 0]
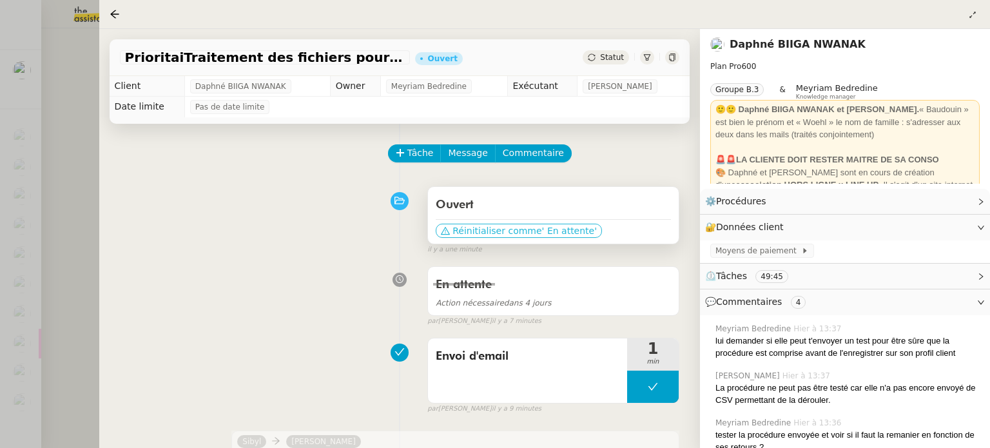
click at [557, 235] on span "' En attente'" at bounding box center [569, 230] width 55 height 13
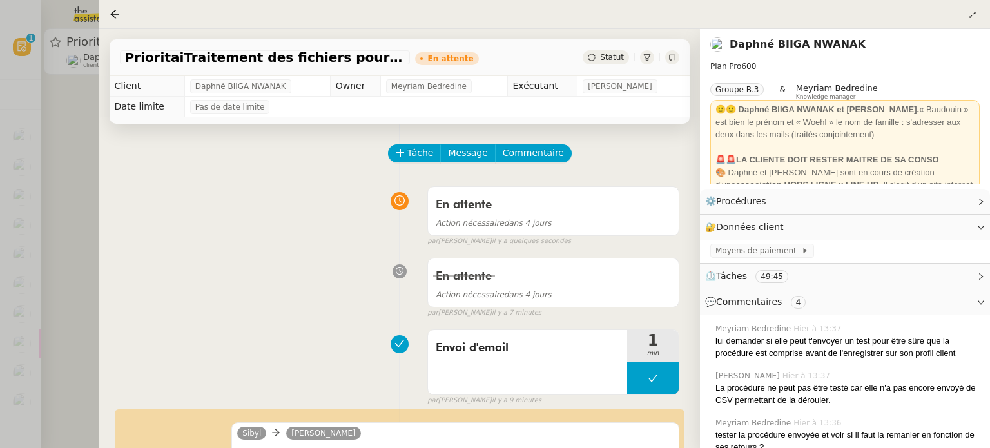
click at [28, 229] on div at bounding box center [495, 224] width 990 height 448
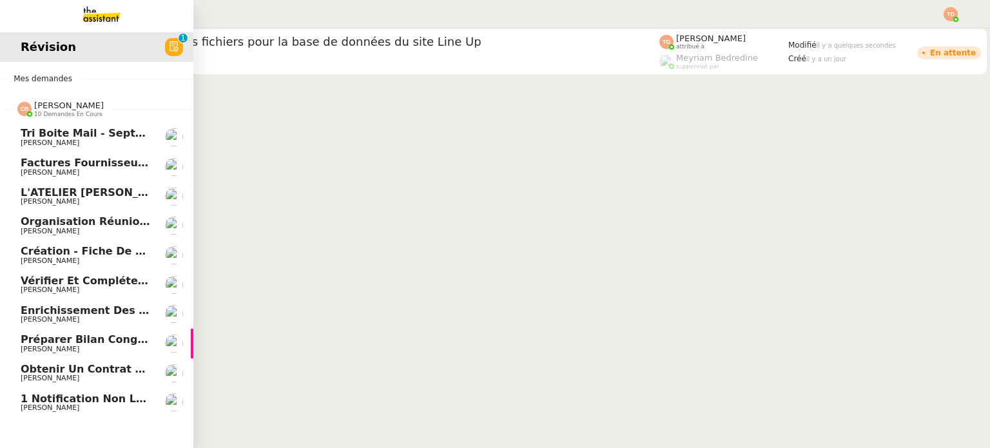
click at [131, 249] on span "Création - Fiche de poste" at bounding box center [95, 251] width 148 height 12
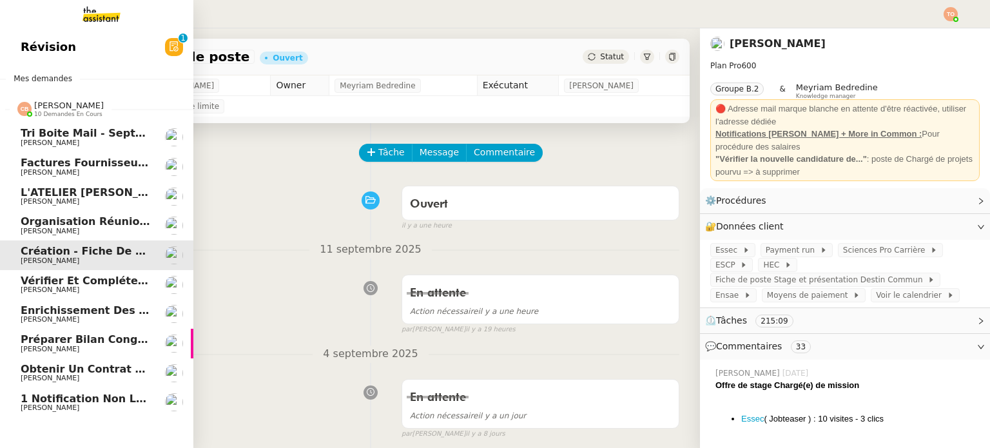
click at [139, 142] on span "[PERSON_NAME]" at bounding box center [86, 143] width 130 height 8
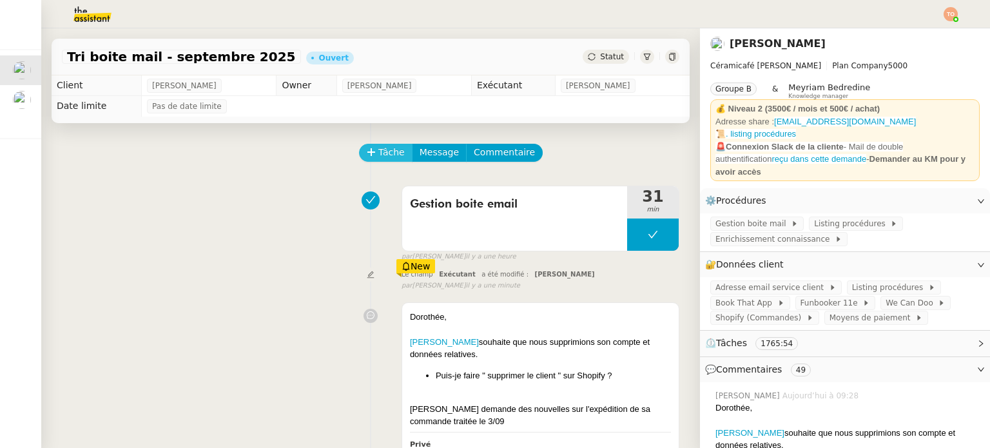
click at [378, 149] on span "Tâche" at bounding box center [391, 152] width 26 height 15
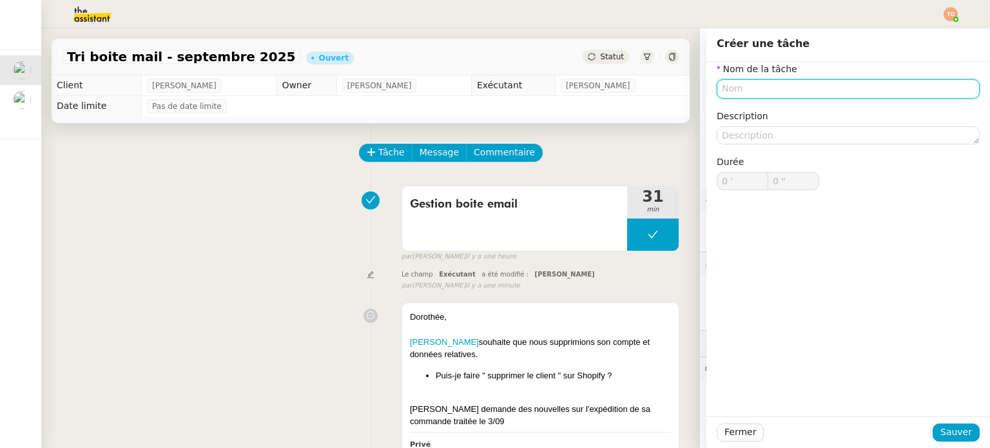
click at [769, 94] on input "text" at bounding box center [847, 88] width 263 height 19
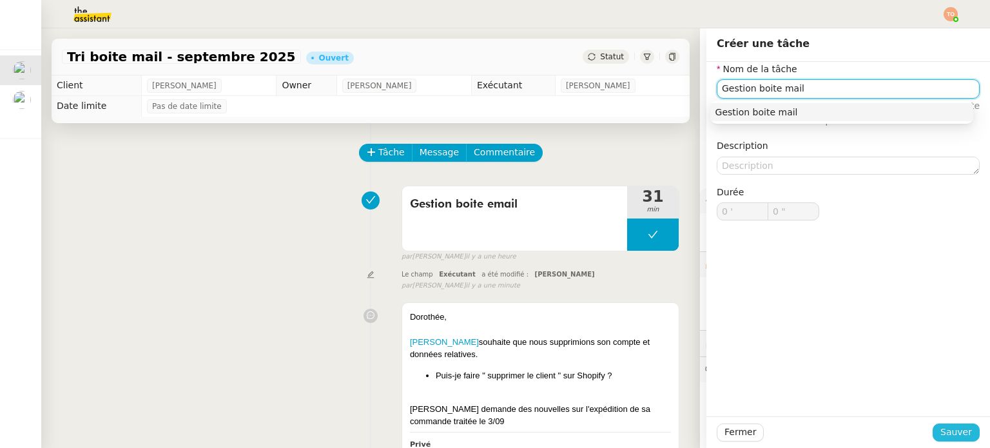
type input "Gestion boite mail"
click at [932, 430] on button "Sauver" at bounding box center [955, 432] width 47 height 18
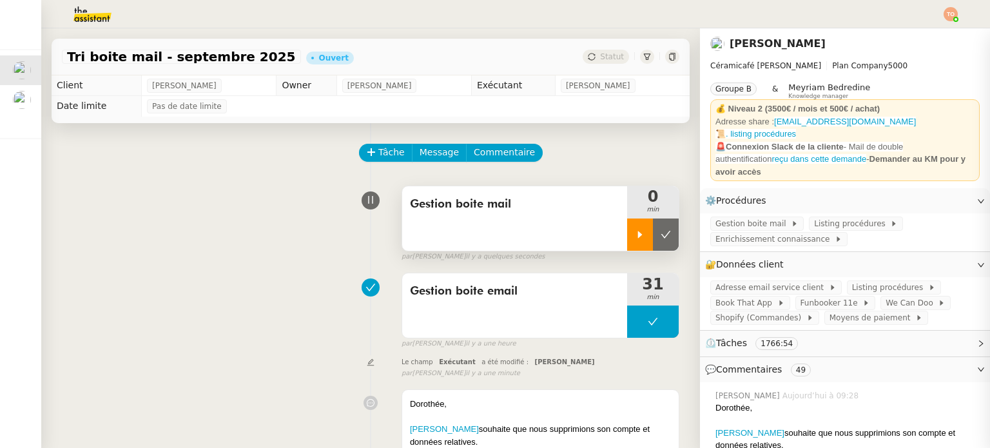
click at [635, 241] on div at bounding box center [640, 234] width 26 height 32
click at [763, 282] on app-ticket-info-button "Adresse email service client" at bounding box center [778, 287] width 137 height 10
click at [765, 281] on span "Adresse email service client" at bounding box center [771, 287] width 113 height 13
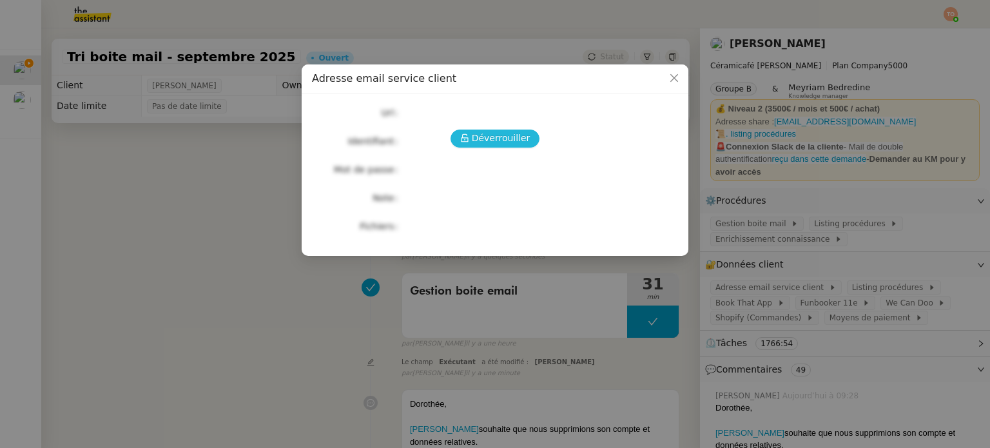
click at [512, 129] on button "Déverrouiller" at bounding box center [495, 138] width 90 height 18
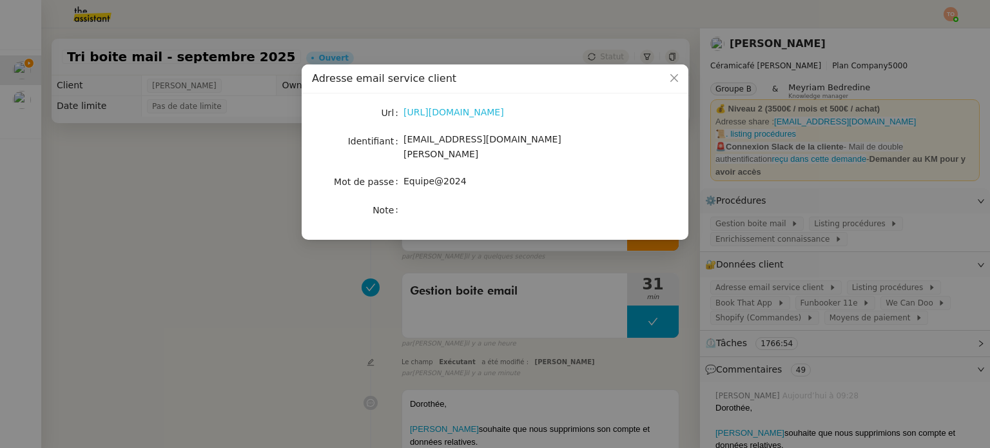
click at [492, 114] on link "https://ex4.mail.ovh.net/owa/#path=/mail" at bounding box center [453, 112] width 101 height 10
click at [504, 115] on link "https://ex4.mail.ovh.net/owa/#path=/mail" at bounding box center [453, 112] width 101 height 10
click at [490, 146] on span "bonjour@ceramicafe-genevieve.fr" at bounding box center [482, 146] width 158 height 25
drag, startPoint x: 490, startPoint y: 146, endPoint x: 496, endPoint y: 125, distance: 22.2
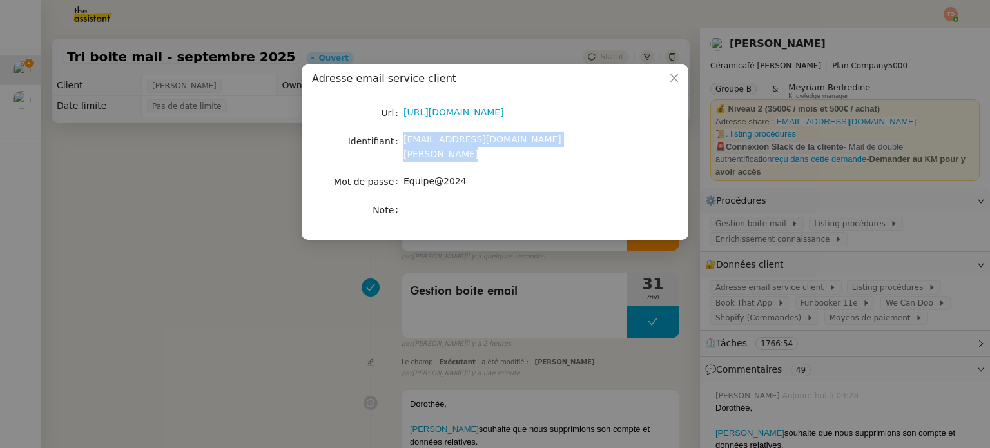
click at [490, 146] on span "bonjour@ceramicafe-genevieve.fr" at bounding box center [482, 146] width 158 height 25
copy span "bonjour@ceramicafe-genevieve.fr"
click at [452, 176] on span "Equipe@2024" at bounding box center [434, 181] width 63 height 10
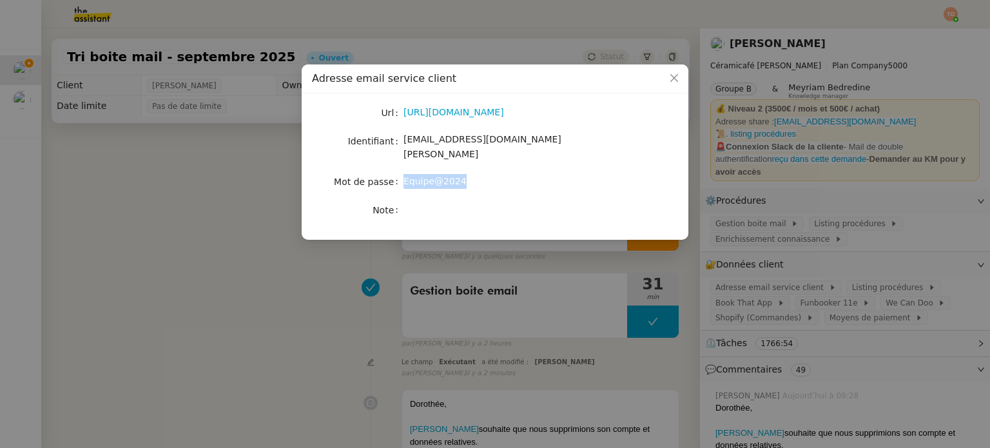
click at [452, 176] on span "Equipe@2024" at bounding box center [434, 181] width 63 height 10
copy span "Equipe@2024"
click at [233, 186] on nz-modal-container "Adresse email service client Url https://ex4.mail.ovh.net/owa/#path=/mail Ident…" at bounding box center [495, 224] width 990 height 448
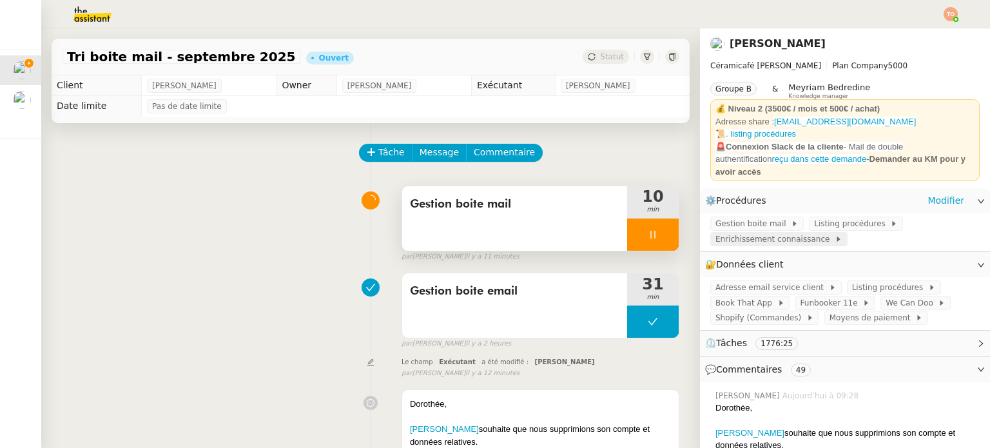
click at [788, 234] on span "Enrichissement connaissance" at bounding box center [774, 239] width 119 height 13
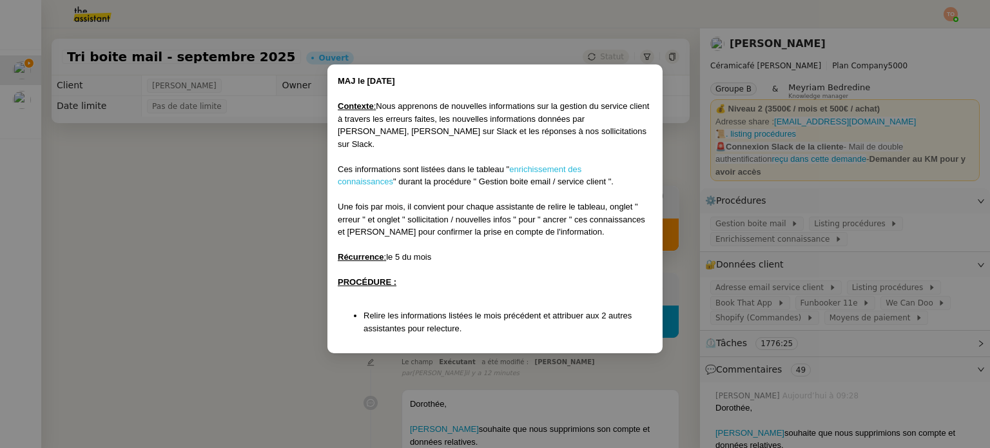
click at [581, 164] on link "enrichissement des connaissances" at bounding box center [460, 175] width 244 height 23
click at [925, 209] on nz-modal-container "MAJ le 26/06/2025 Contexte : Nous apprenons de nouvelles informations sur la ge…" at bounding box center [495, 224] width 990 height 448
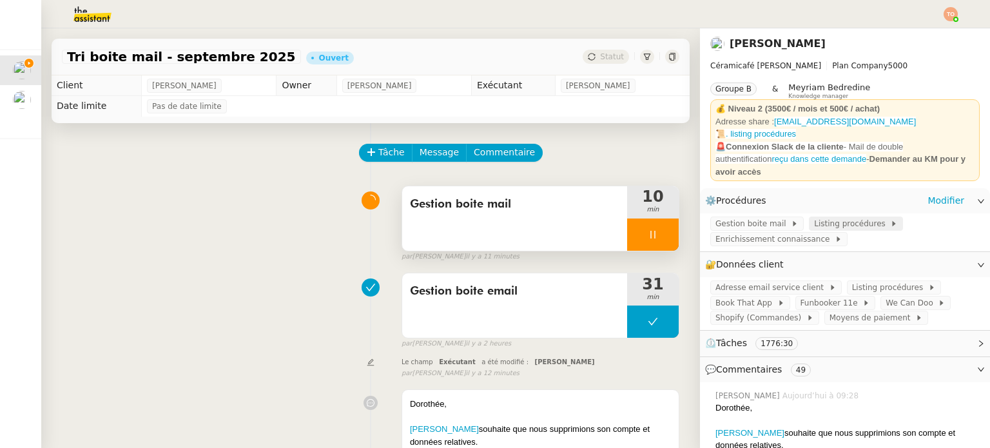
click at [827, 217] on span "Listing procédures" at bounding box center [852, 223] width 76 height 13
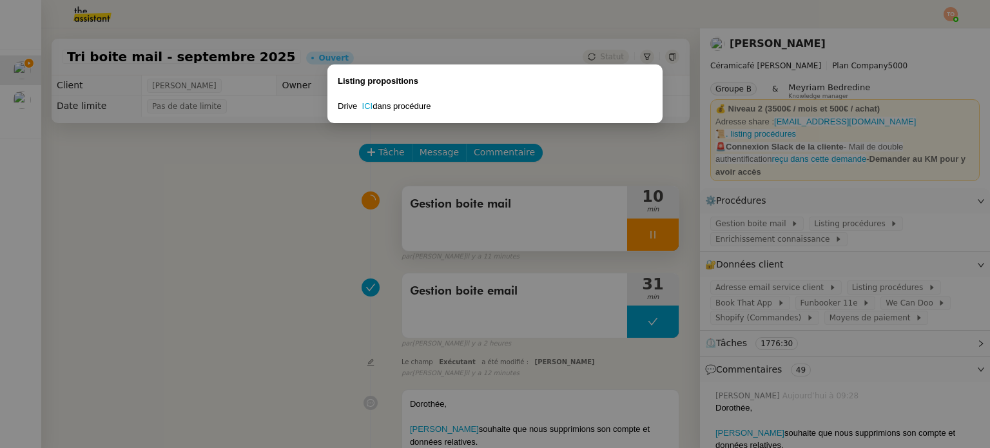
click at [348, 107] on div "Drive ICI dans procédure" at bounding box center [495, 106] width 314 height 13
click at [363, 99] on div at bounding box center [495, 94] width 314 height 13
click at [367, 106] on link "ICI" at bounding box center [367, 106] width 11 height 10
drag, startPoint x: 518, startPoint y: 273, endPoint x: 643, endPoint y: 226, distance: 133.3
click at [518, 273] on nz-modal-container "Listing propositions Drive ICI dans procédure" at bounding box center [495, 224] width 990 height 448
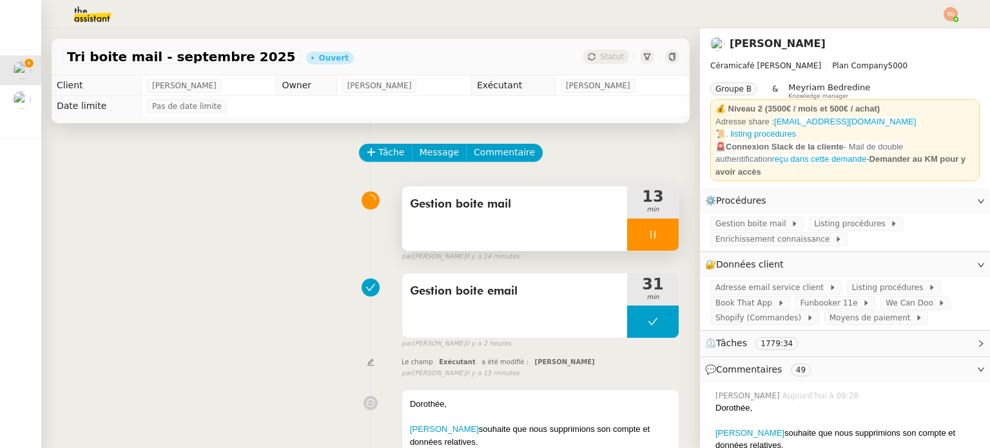
click at [644, 227] on div at bounding box center [653, 234] width 52 height 32
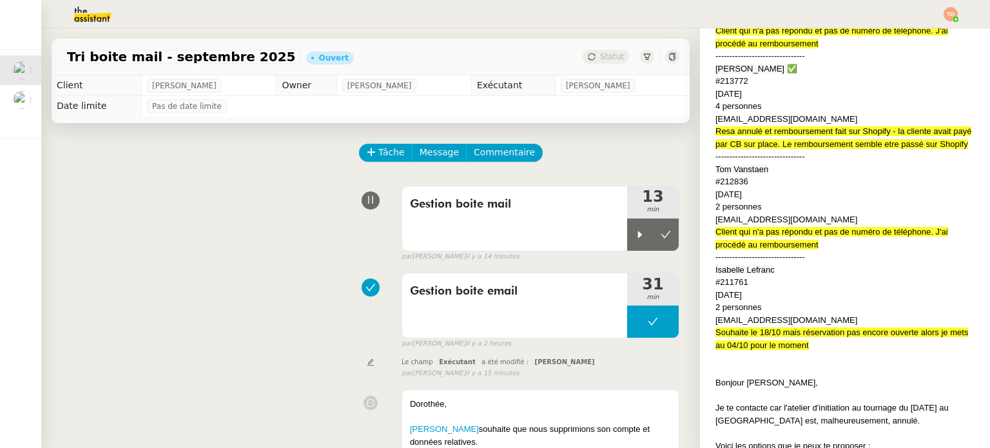
scroll to position [4510, 0]
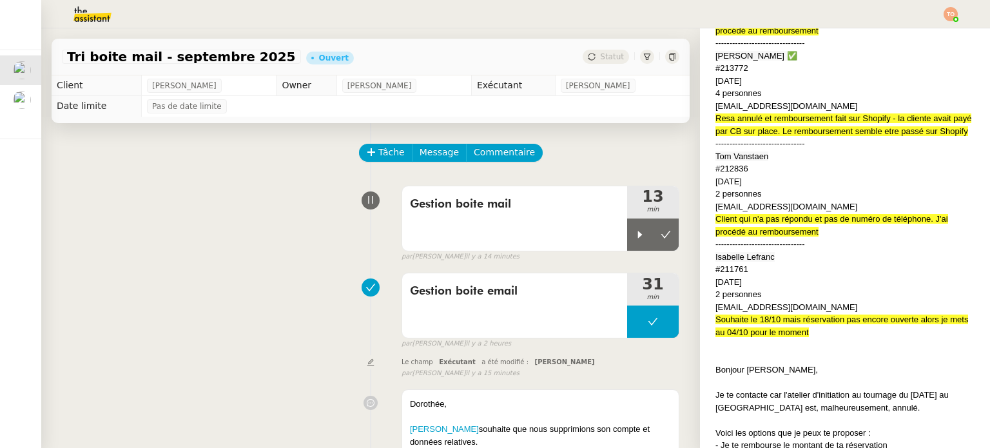
click at [751, 252] on span "﻿Isabelle Lefranc" at bounding box center [744, 257] width 59 height 10
copy span "﻿Isabelle Lefranc"
click at [635, 227] on div at bounding box center [640, 234] width 26 height 32
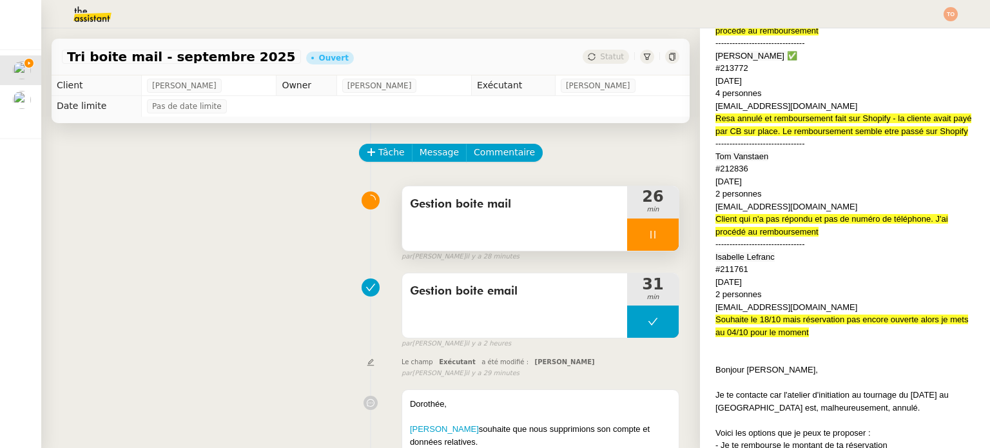
click at [627, 229] on div at bounding box center [653, 234] width 52 height 32
click at [661, 239] on icon at bounding box center [665, 234] width 10 height 10
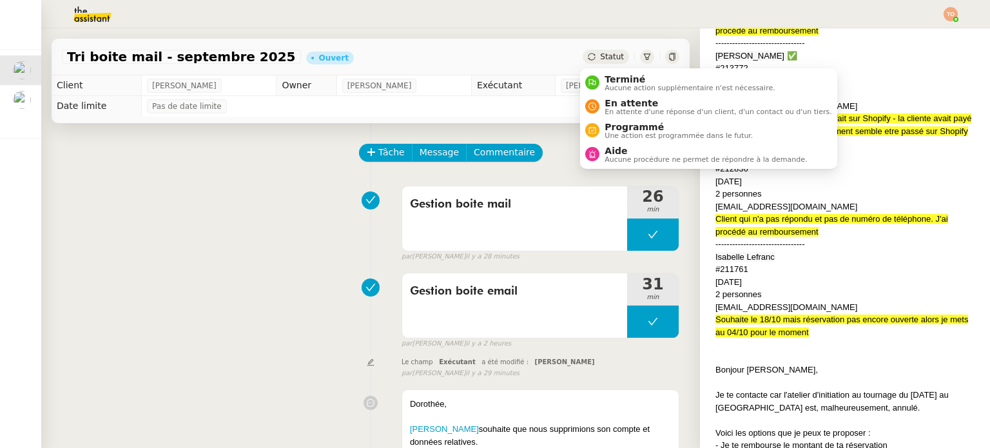
click at [608, 52] on span "Statut" at bounding box center [612, 56] width 24 height 9
click at [628, 101] on span "En attente" at bounding box center [717, 103] width 227 height 10
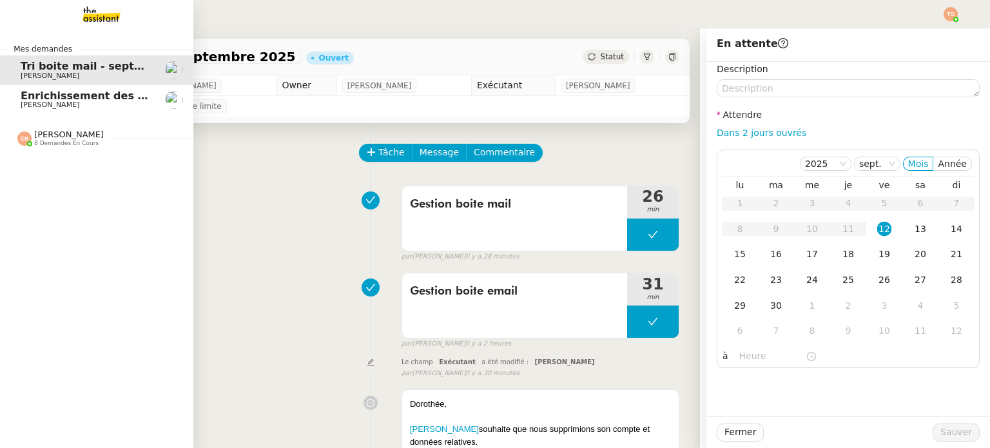
click at [28, 102] on span "[PERSON_NAME]" at bounding box center [50, 105] width 59 height 8
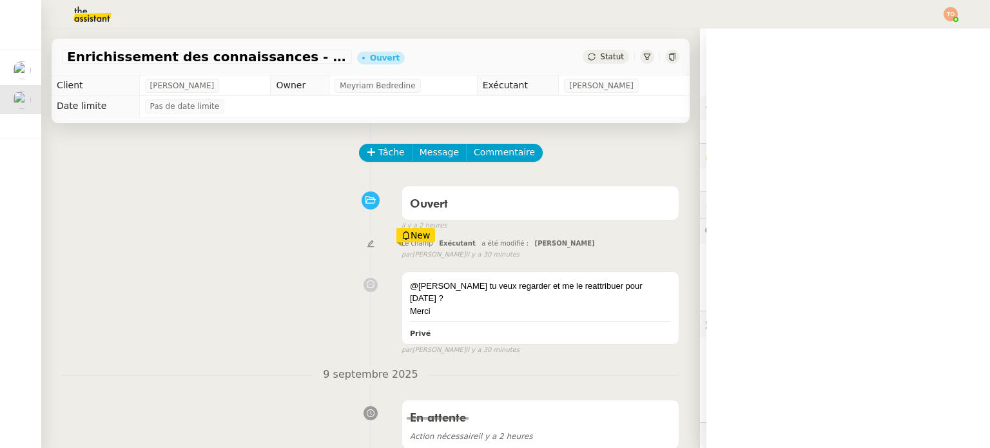
scroll to position [88, 0]
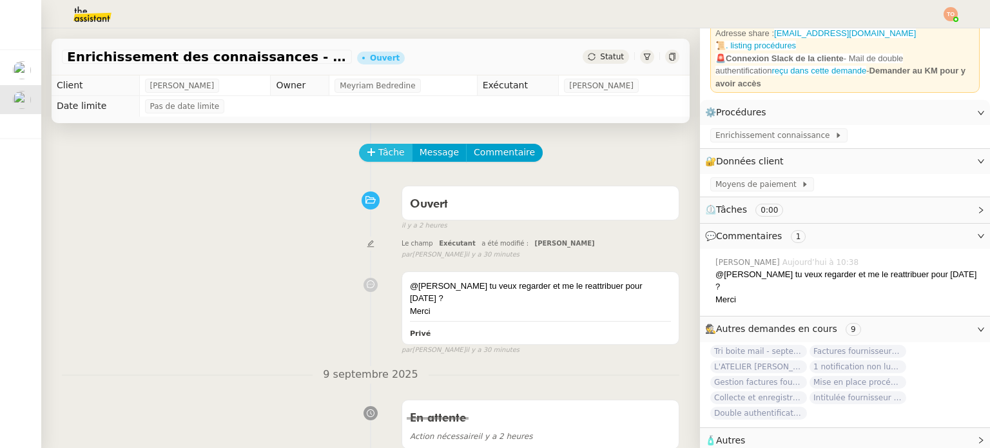
click at [367, 154] on icon at bounding box center [371, 152] width 9 height 9
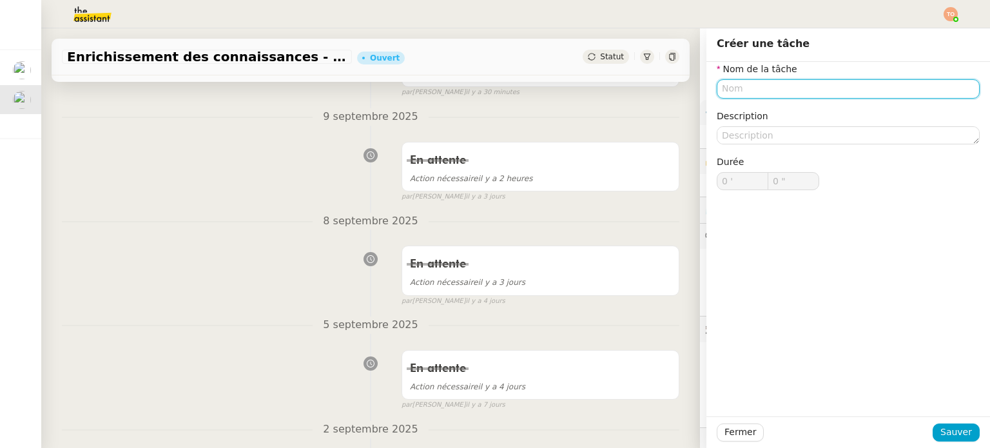
scroll to position [484, 0]
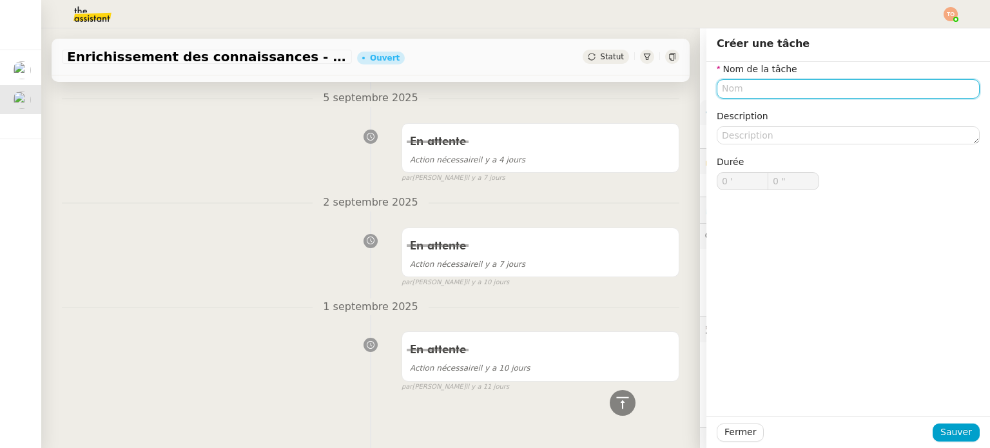
click at [782, 91] on input "text" at bounding box center [847, 88] width 263 height 19
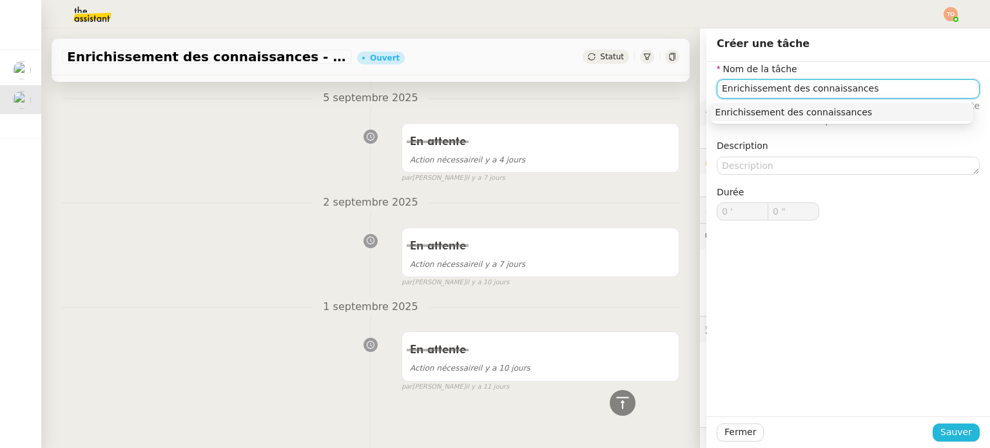
type input "Enrichissement des connaissances"
click at [960, 425] on span "Sauver" at bounding box center [956, 432] width 32 height 15
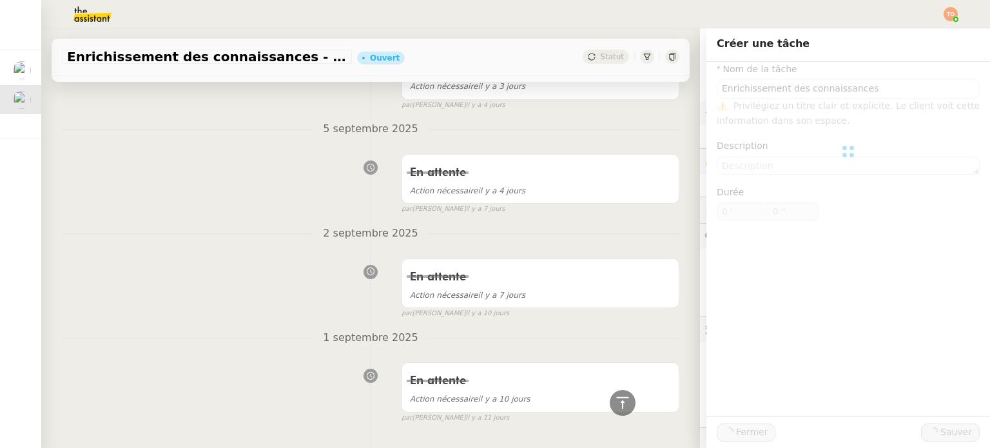
scroll to position [515, 0]
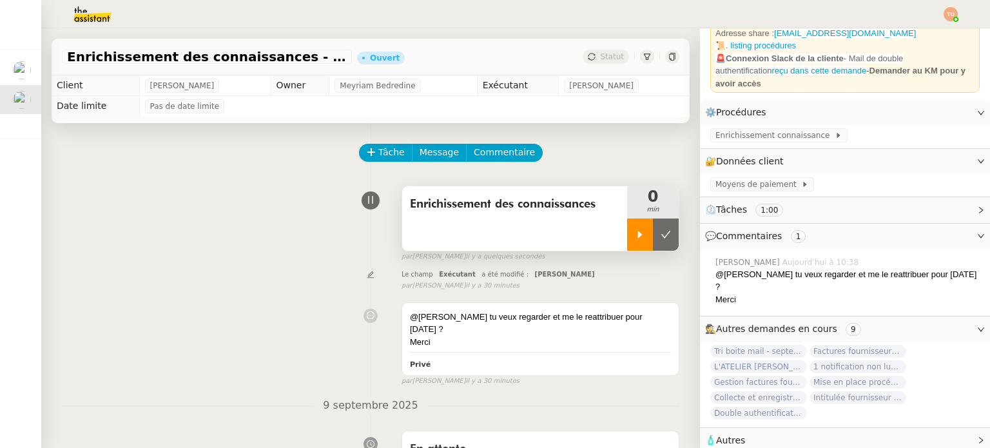
click at [635, 231] on icon at bounding box center [640, 234] width 10 height 10
click at [791, 135] on span "Enrichissement connaissance" at bounding box center [774, 135] width 119 height 13
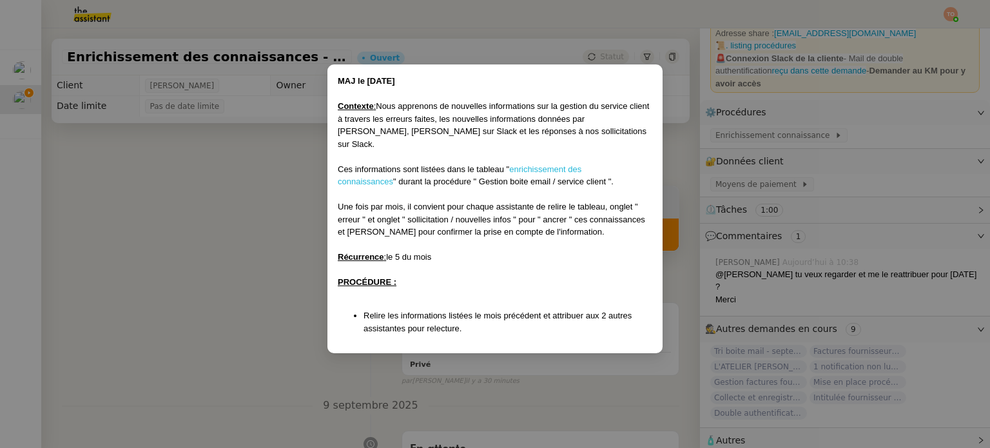
click at [559, 164] on link "enrichissement des connaissances" at bounding box center [460, 175] width 244 height 23
drag, startPoint x: 250, startPoint y: 222, endPoint x: 267, endPoint y: 226, distance: 17.8
click at [250, 222] on nz-modal-container "MAJ le 26/06/2025 Contexte : Nous apprenons de nouvelles informations sur la ge…" at bounding box center [495, 224] width 990 height 448
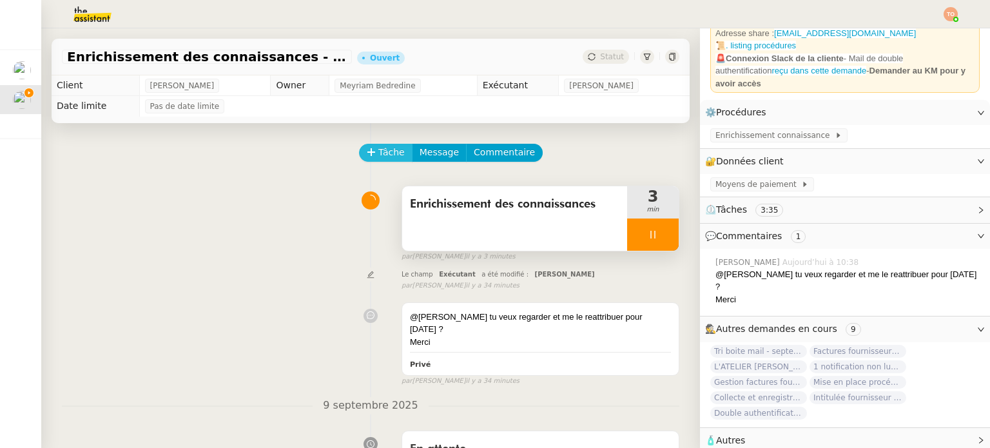
click at [370, 157] on button "Tâche" at bounding box center [385, 153] width 53 height 18
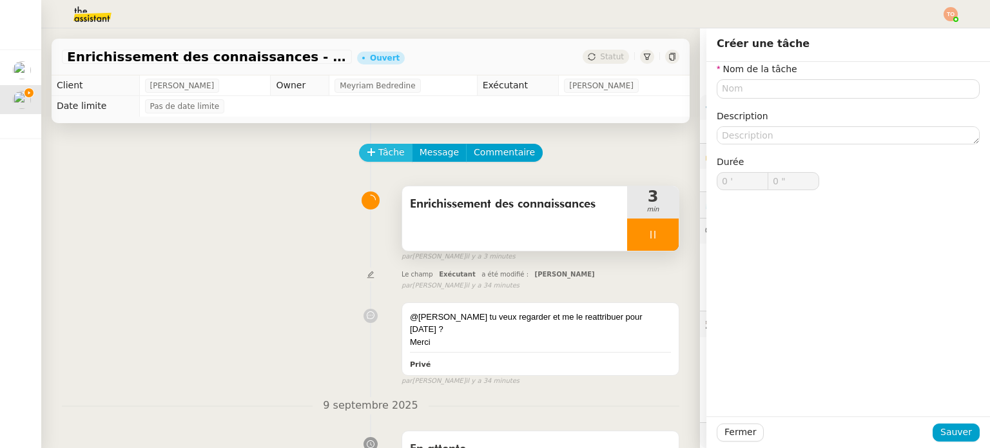
scroll to position [88, 0]
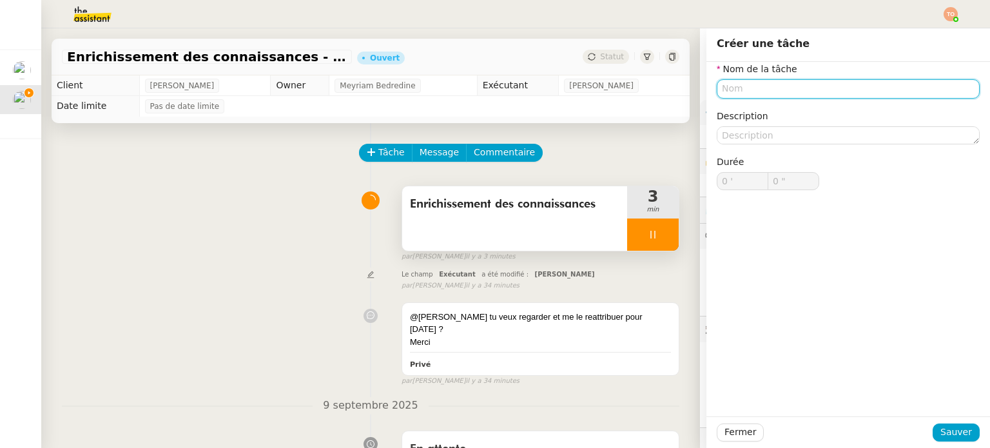
click at [726, 87] on input "text" at bounding box center [847, 88] width 263 height 19
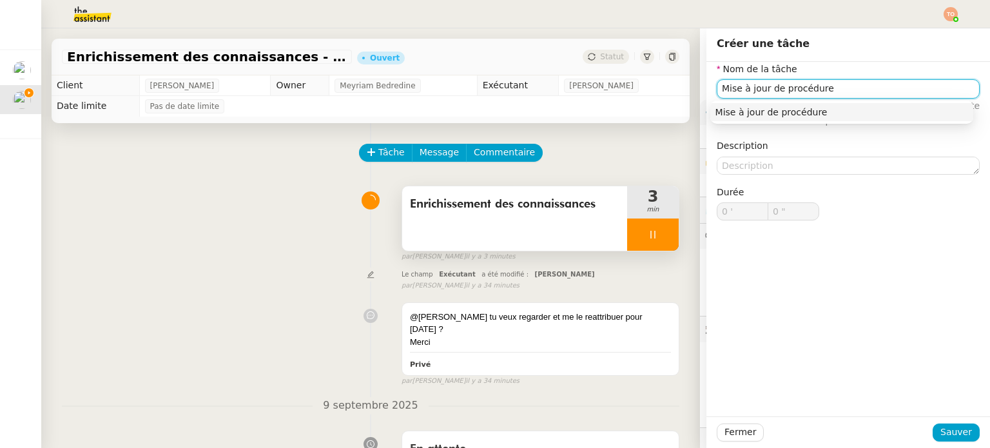
type input "Mise à jour de procédure"
click at [809, 152] on nz-form-item "Description" at bounding box center [847, 156] width 263 height 35
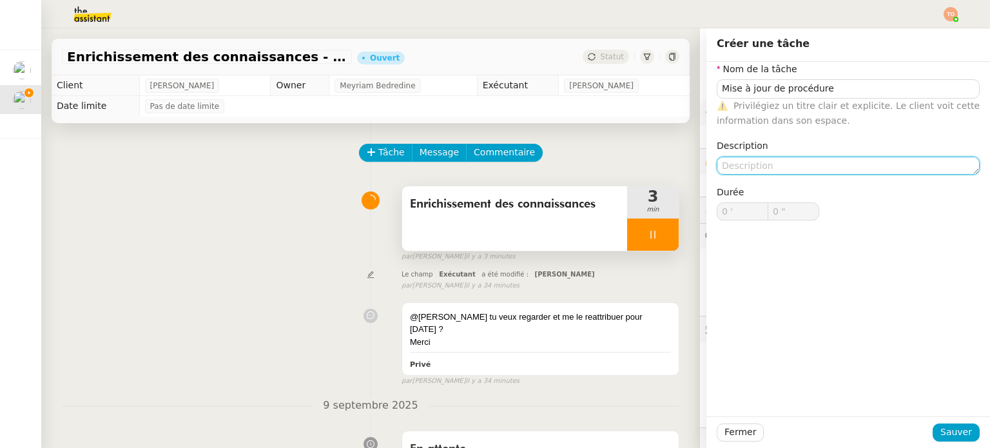
click at [811, 157] on textarea at bounding box center [847, 166] width 263 height 18
paste textarea "Expédition des pièces après un atelier"
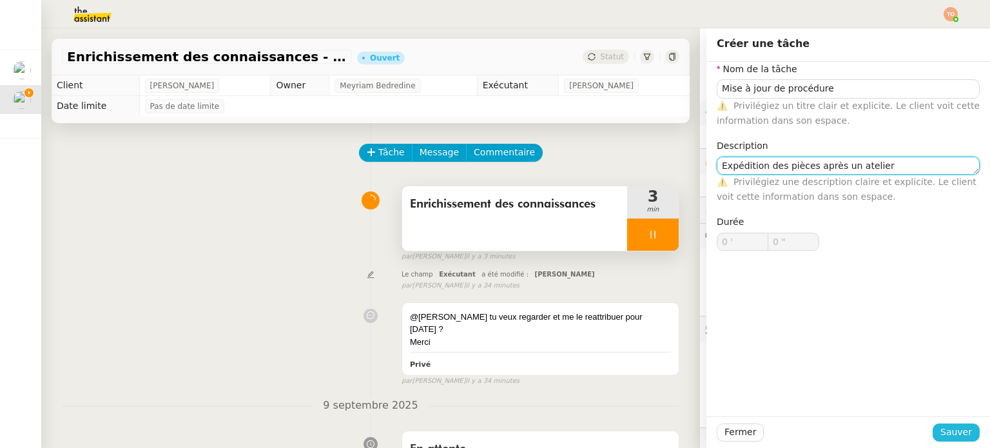
type textarea "Expédition des pièces après un atelier"
click at [951, 432] on span "Sauver" at bounding box center [956, 432] width 32 height 15
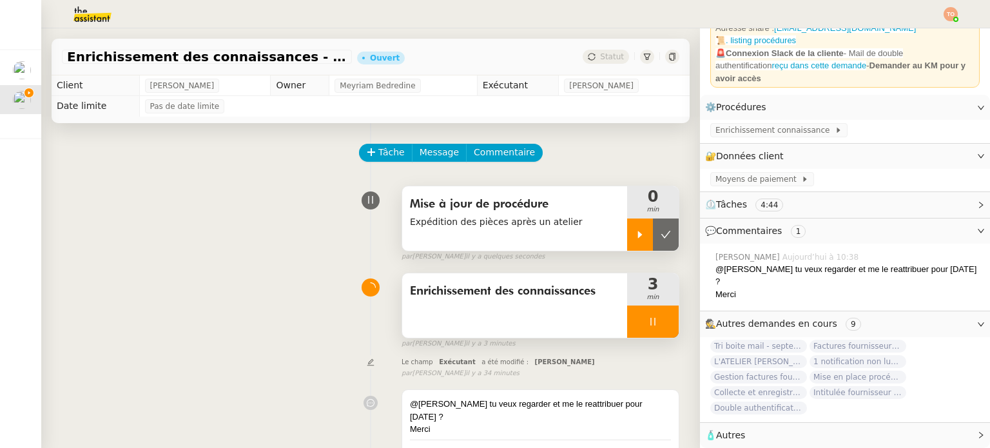
click at [635, 235] on icon at bounding box center [640, 234] width 10 height 10
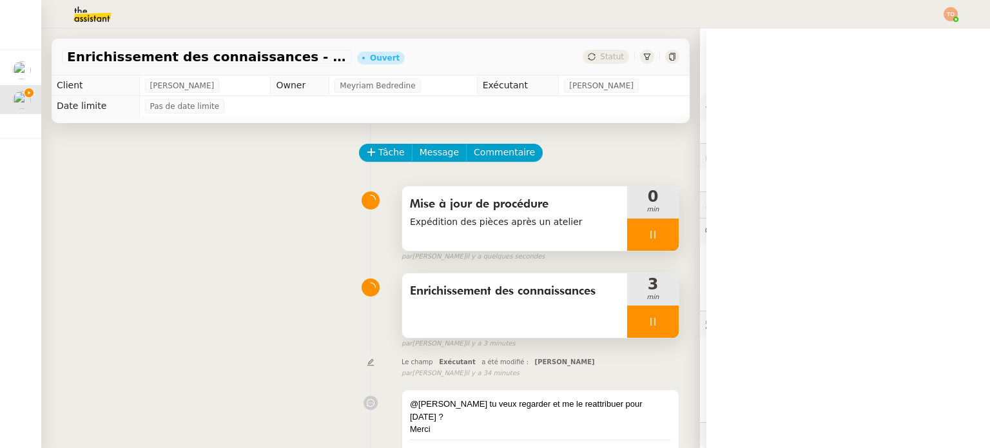
scroll to position [88, 0]
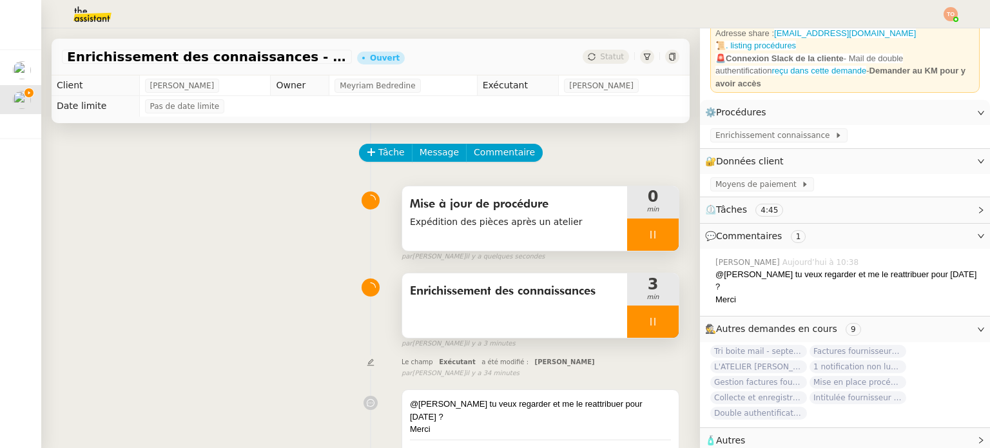
click at [639, 309] on div at bounding box center [653, 321] width 52 height 32
click at [660, 322] on icon at bounding box center [665, 321] width 10 height 10
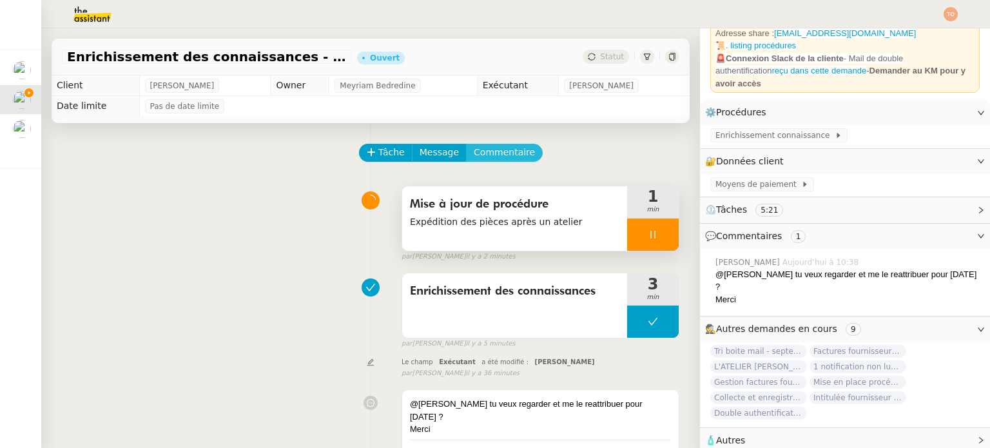
click at [508, 154] on span "Commentaire" at bounding box center [504, 152] width 61 height 15
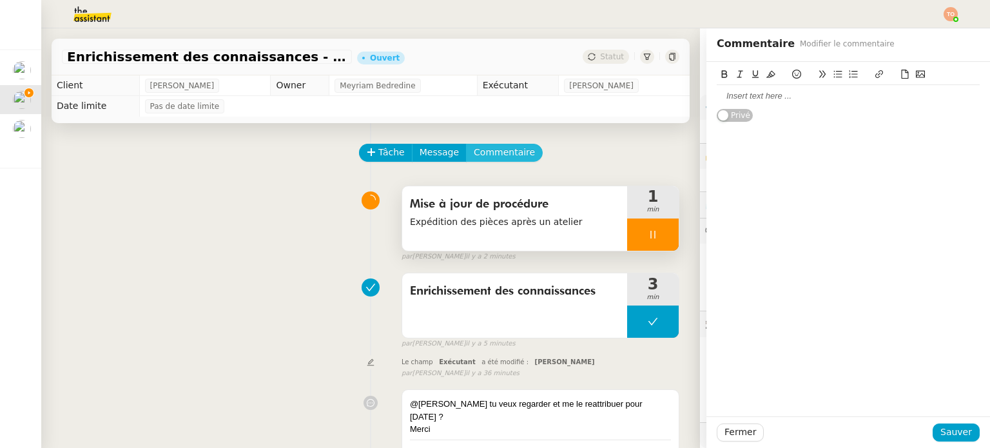
scroll to position [88, 0]
click at [762, 100] on div at bounding box center [847, 96] width 263 height 12
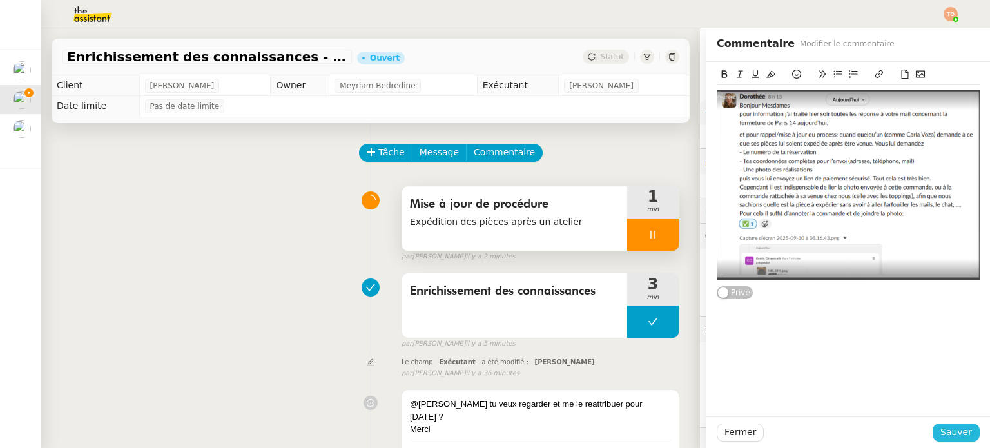
click at [946, 432] on span "Sauver" at bounding box center [956, 432] width 32 height 15
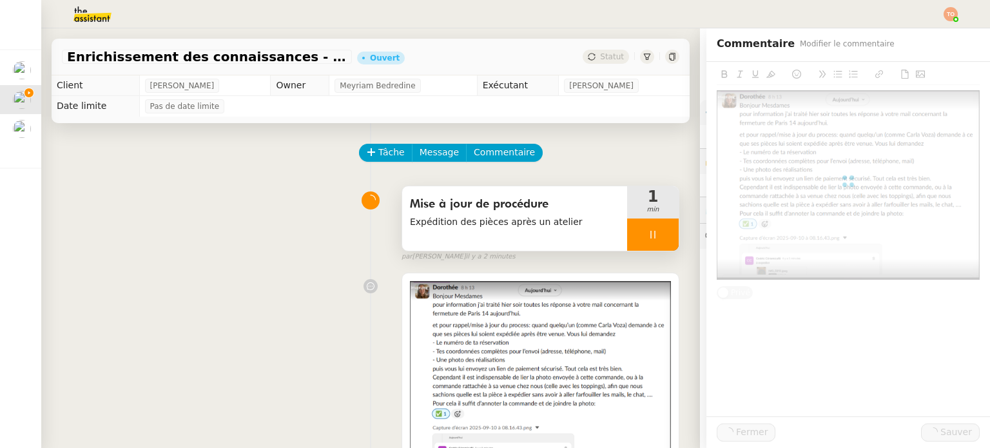
scroll to position [296, 0]
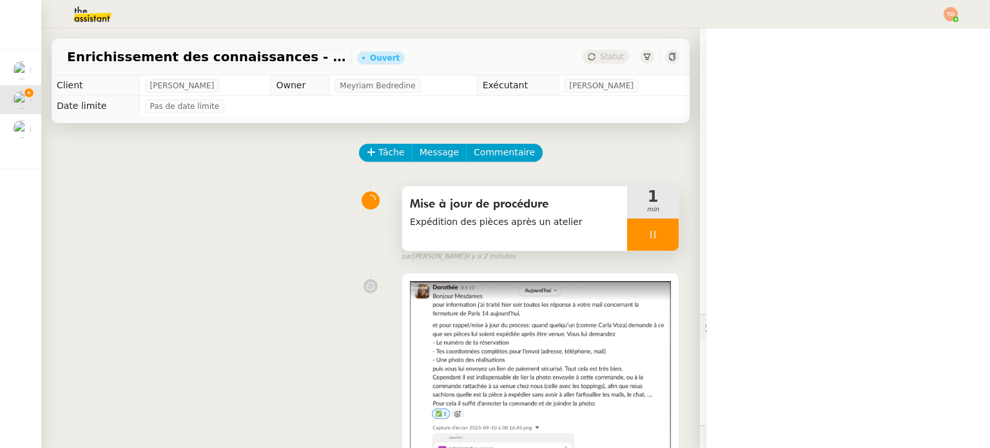
scroll to position [296, 0]
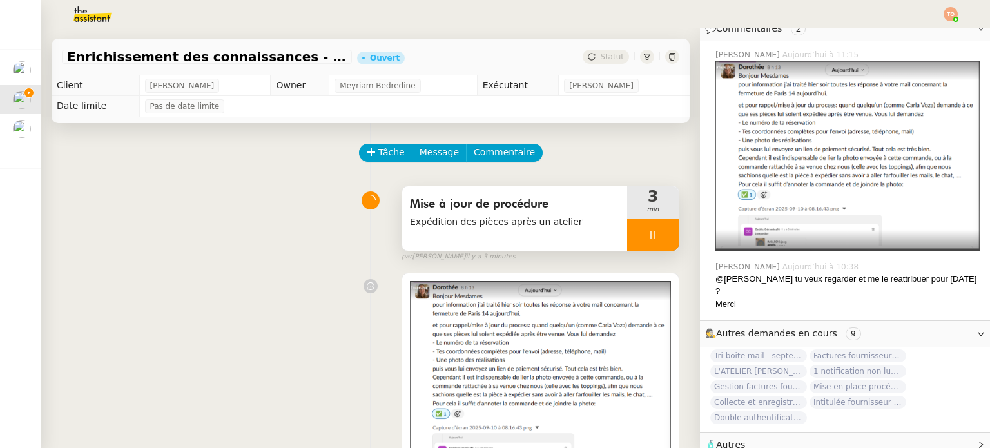
click at [651, 239] on div at bounding box center [653, 234] width 52 height 32
click at [661, 238] on icon at bounding box center [666, 234] width 10 height 7
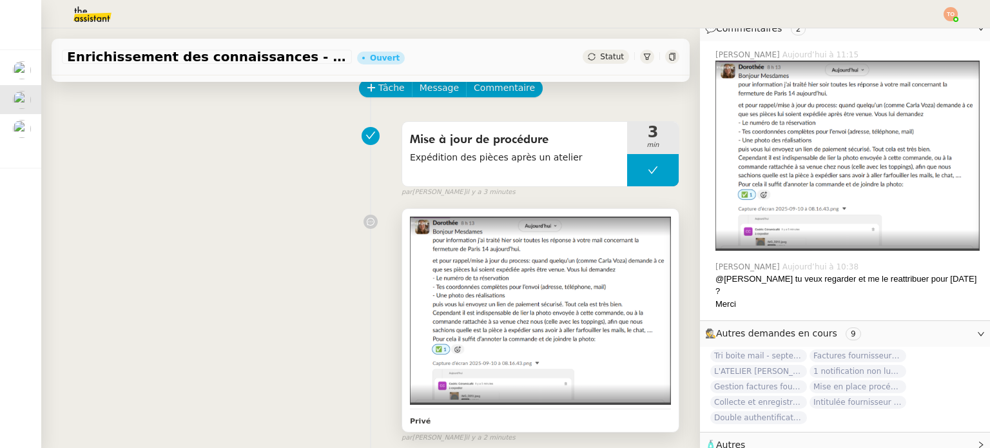
scroll to position [0, 0]
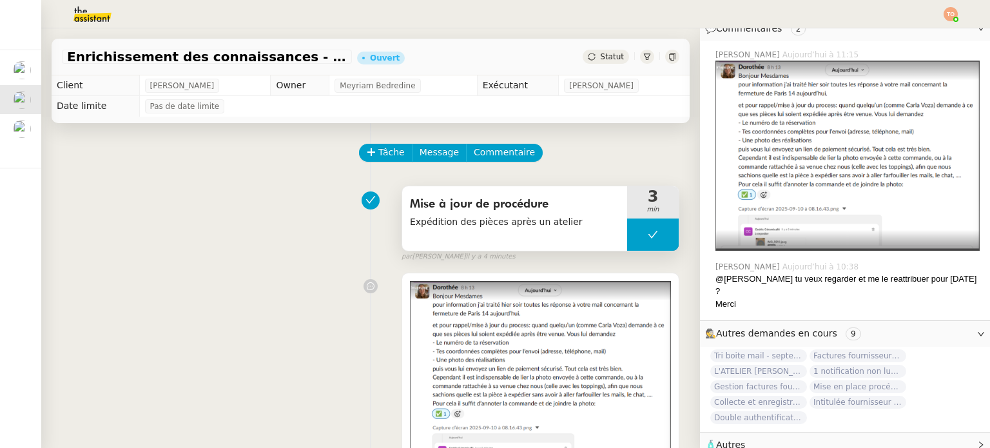
click at [628, 238] on button at bounding box center [653, 234] width 52 height 32
click at [635, 239] on icon at bounding box center [640, 234] width 10 height 10
click at [647, 224] on div at bounding box center [653, 234] width 52 height 32
click at [657, 243] on button at bounding box center [666, 234] width 26 height 32
click at [585, 61] on div "Statut" at bounding box center [605, 57] width 46 height 14
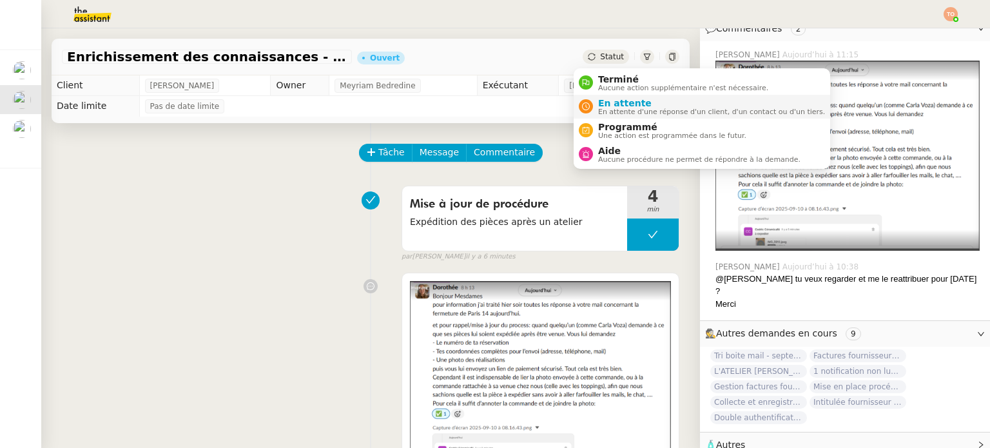
click at [620, 113] on span "En attente d'une réponse d'un client, d'un contact ou d'un tiers." at bounding box center [711, 111] width 227 height 7
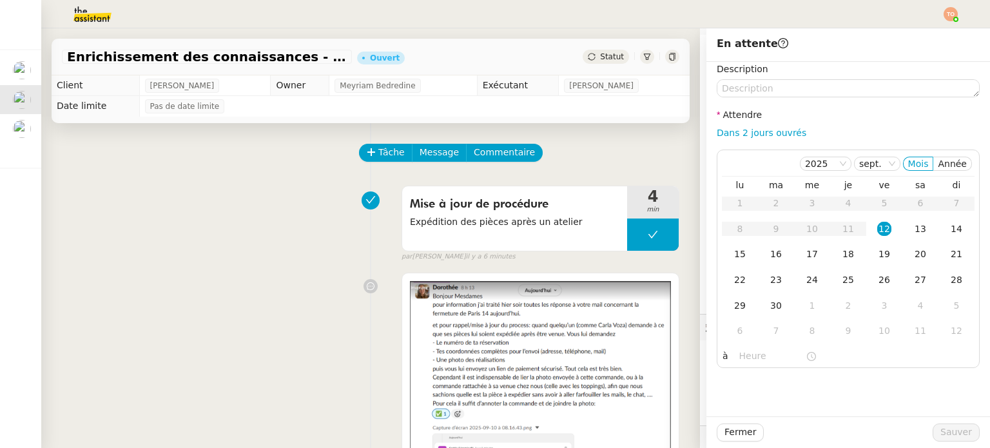
drag, startPoint x: 89, startPoint y: 229, endPoint x: 93, endPoint y: 189, distance: 40.8
click at [89, 229] on div "Mise à jour de procédure Expédition des pièces après un atelier 4 min false par…" at bounding box center [370, 221] width 617 height 82
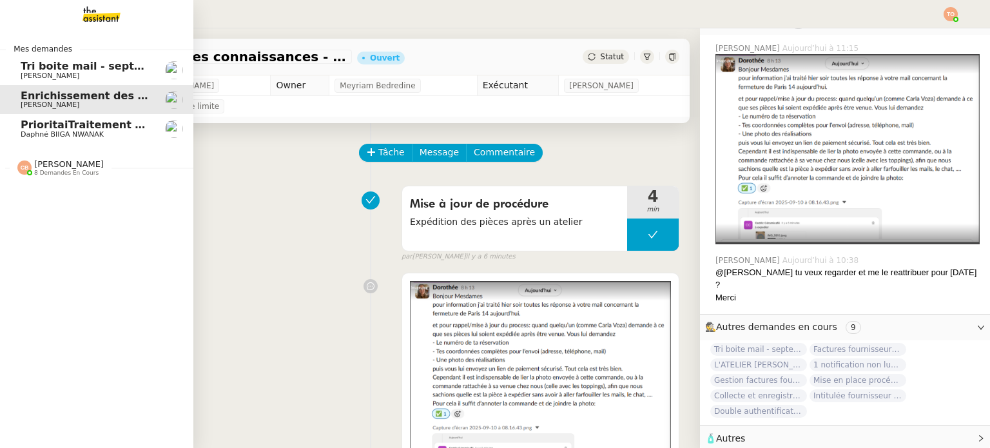
scroll to position [296, 0]
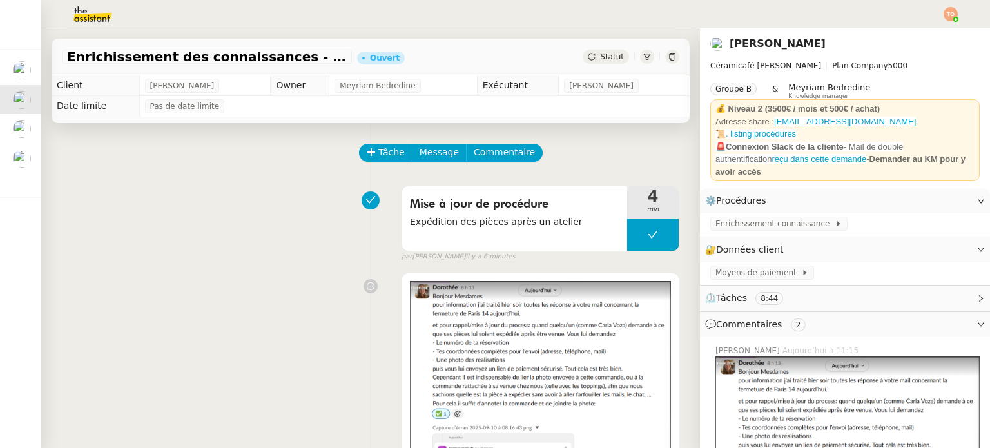
scroll to position [296, 0]
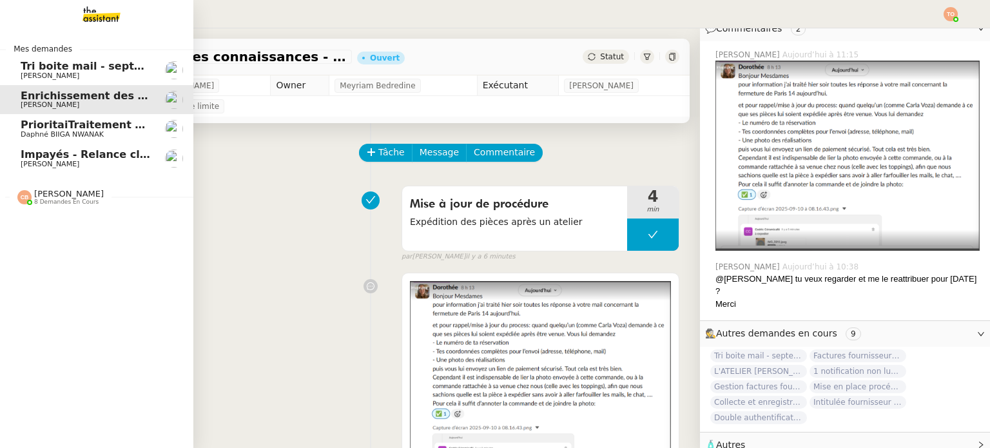
click at [6, 128] on link "PrioritaiTraitement des fichiers pour la base de données du site Line Up Daphné…" at bounding box center [96, 129] width 193 height 30
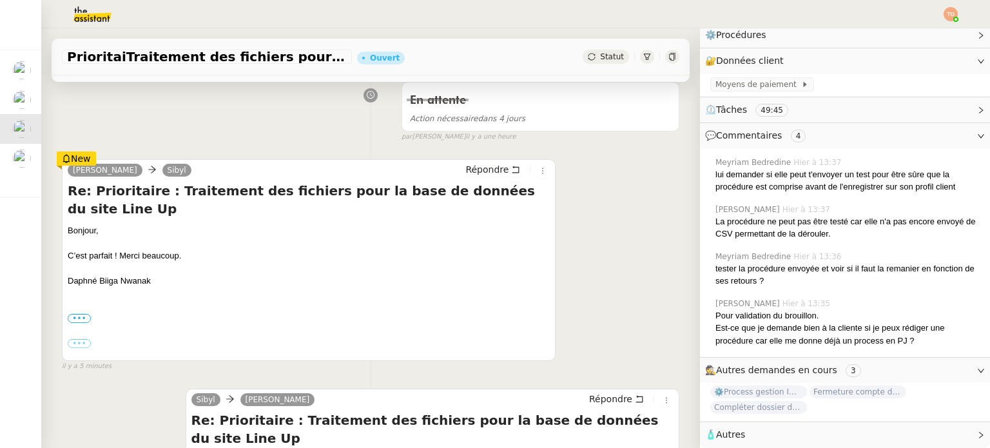
scroll to position [129, 0]
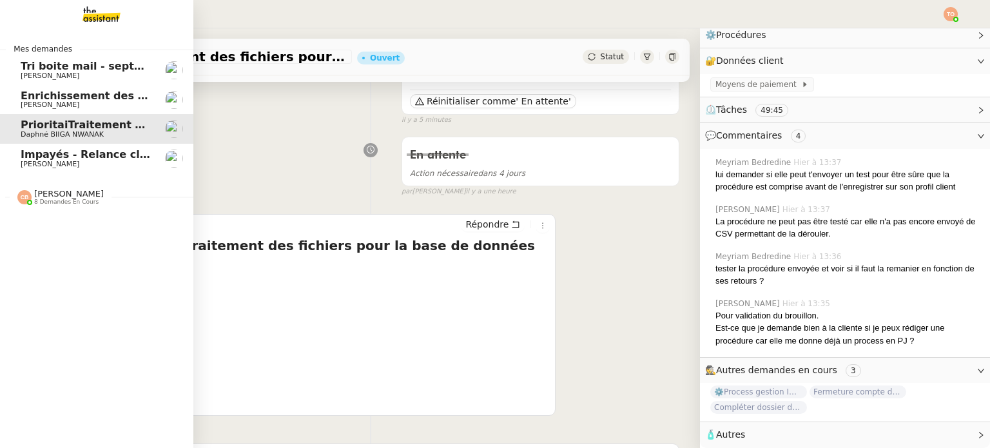
click at [74, 152] on span "Impayés - Relance client - 1 septembre 2025" at bounding box center [150, 154] width 259 height 12
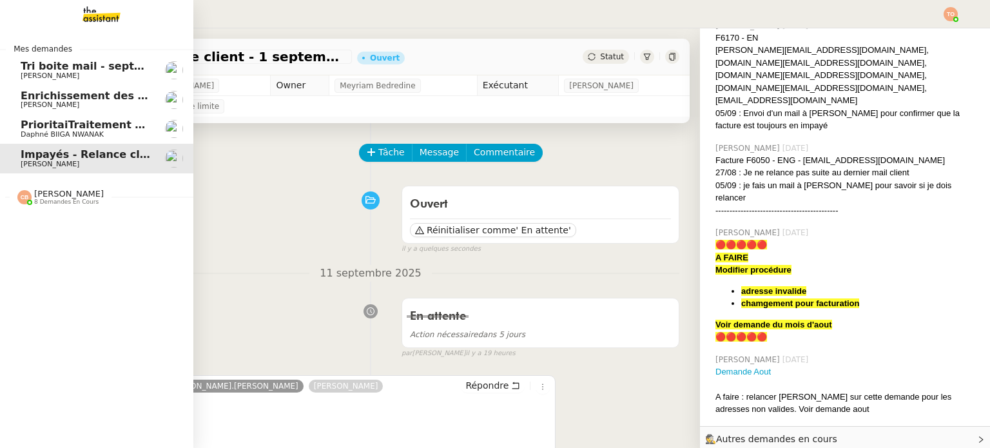
click at [64, 71] on span "Tri boite mail - septembre 2025" at bounding box center [112, 66] width 183 height 12
click at [70, 95] on span "Enrichissement des connaissances - 1 septembre 2025" at bounding box center [180, 96] width 318 height 12
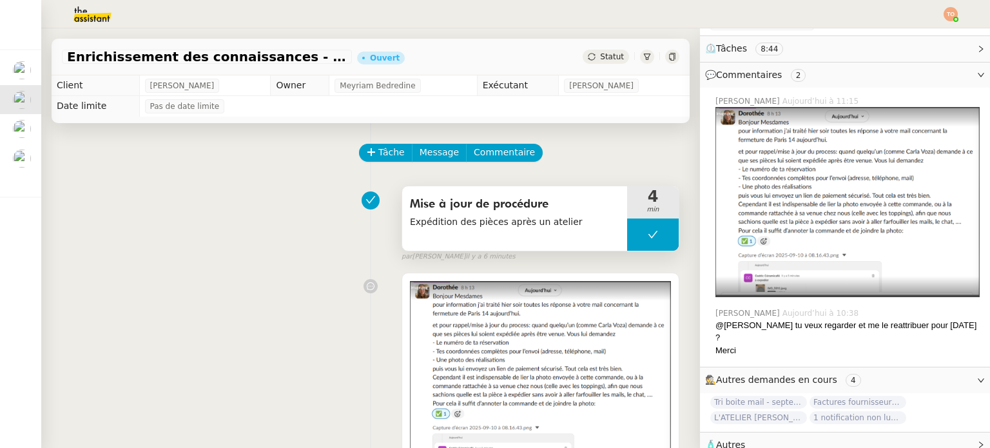
scroll to position [296, 0]
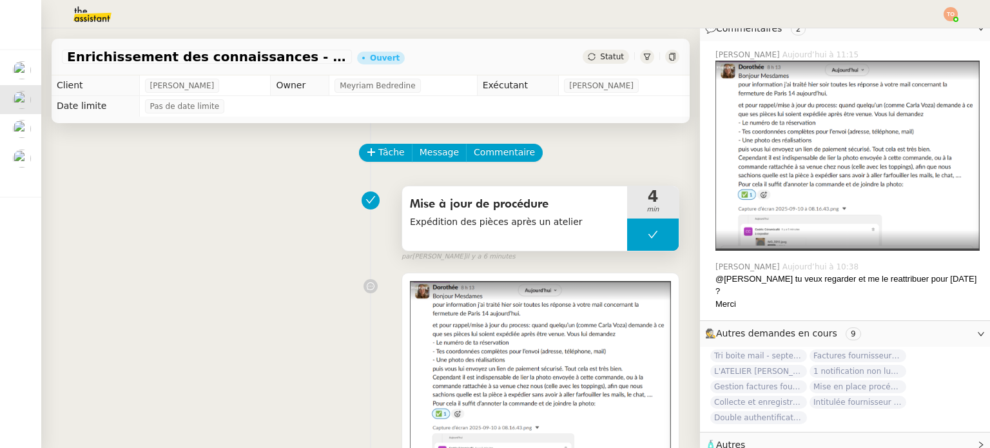
click at [627, 240] on button at bounding box center [653, 234] width 52 height 32
click at [635, 240] on icon at bounding box center [640, 234] width 10 height 10
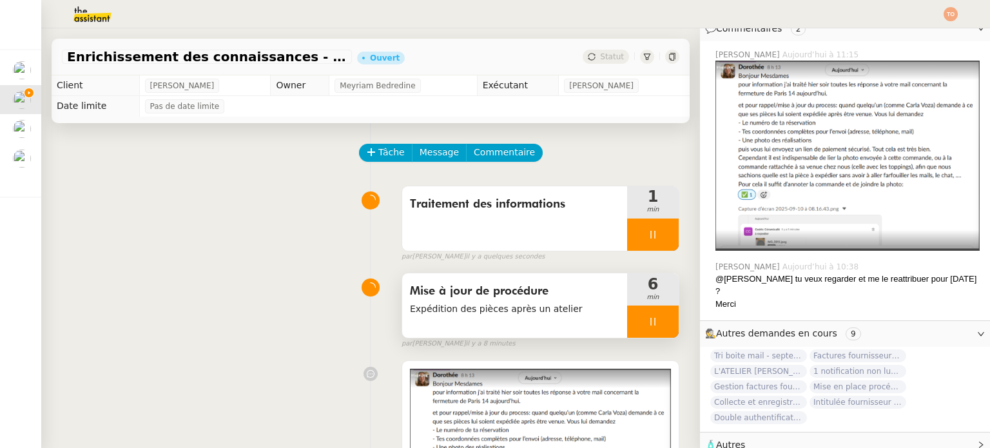
click at [632, 327] on div at bounding box center [653, 321] width 52 height 32
click at [660, 327] on icon at bounding box center [665, 321] width 10 height 10
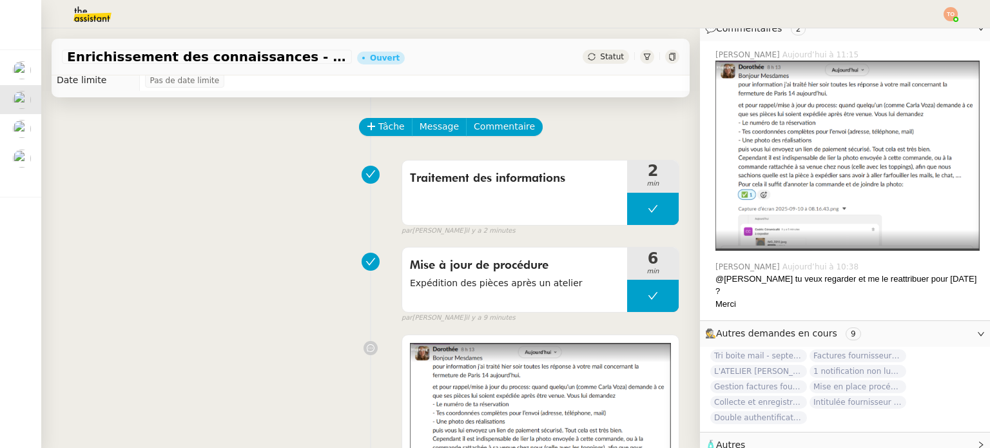
scroll to position [0, 0]
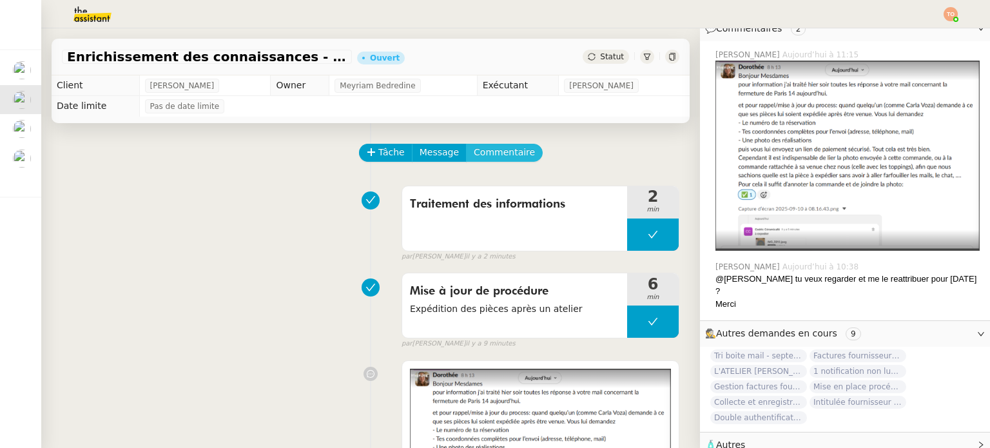
click at [500, 160] on span "Commentaire" at bounding box center [504, 152] width 61 height 15
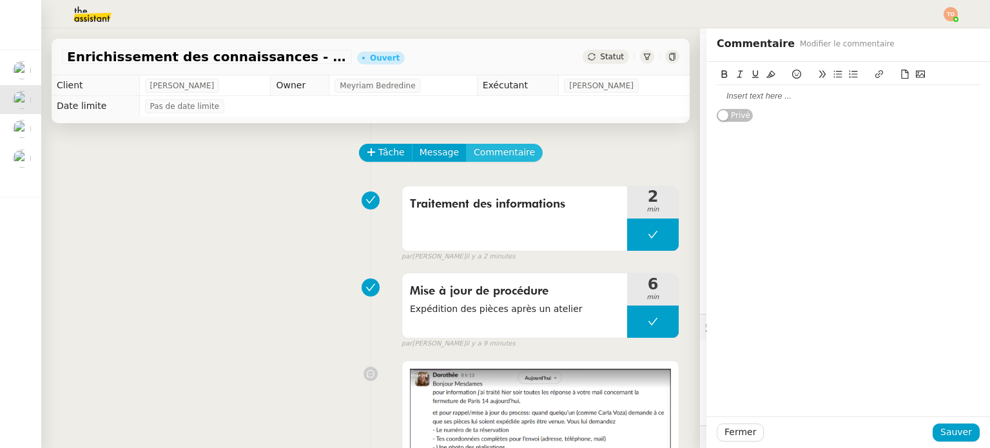
scroll to position [296, 0]
click at [747, 98] on div at bounding box center [847, 96] width 263 height 12
click at [944, 438] on button "Sauver" at bounding box center [955, 432] width 47 height 18
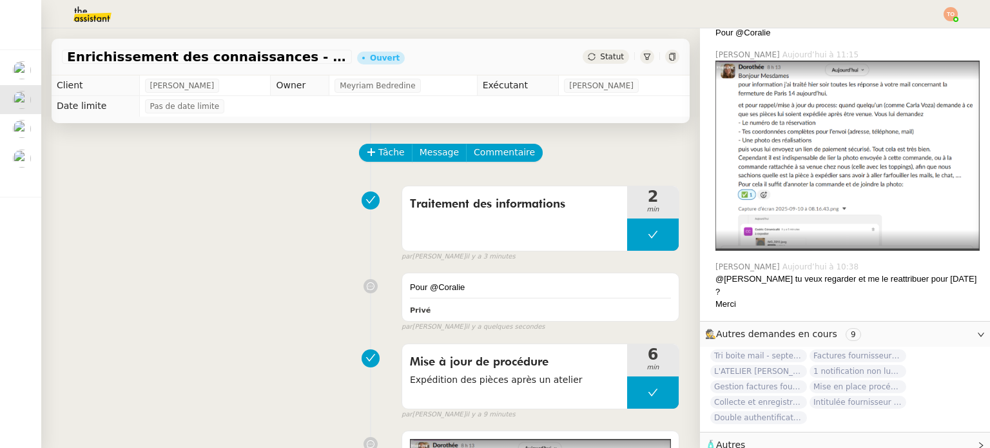
click at [604, 70] on div "Enrichissement des connaissances - 1 septembre 2025 Ouvert Statut" at bounding box center [371, 57] width 638 height 37
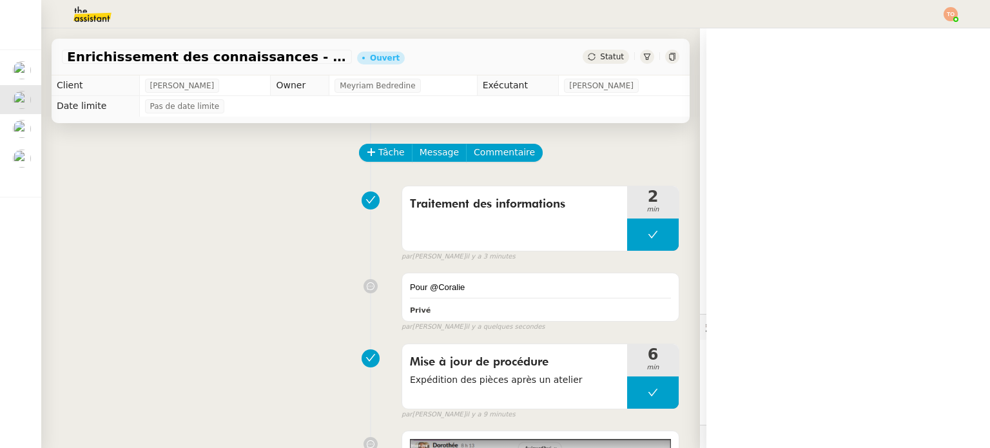
click at [602, 66] on div "Enrichissement des connaissances - 1 septembre 2025 Ouvert Statut" at bounding box center [371, 57] width 638 height 37
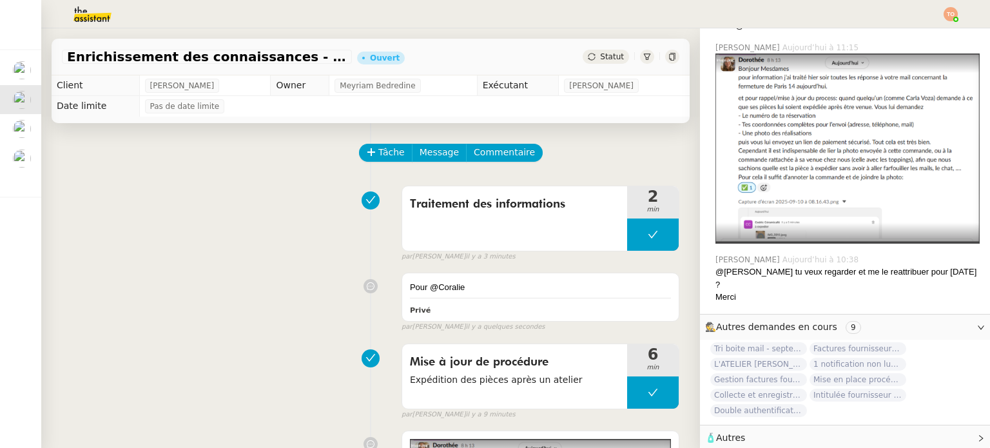
scroll to position [330, 0]
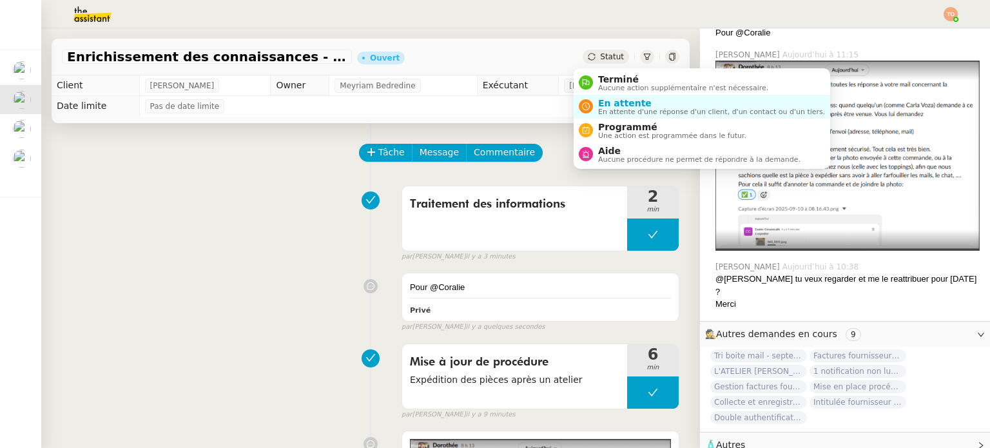
click at [606, 61] on span "Statut" at bounding box center [612, 56] width 24 height 9
click at [629, 149] on span "Aide" at bounding box center [699, 151] width 202 height 10
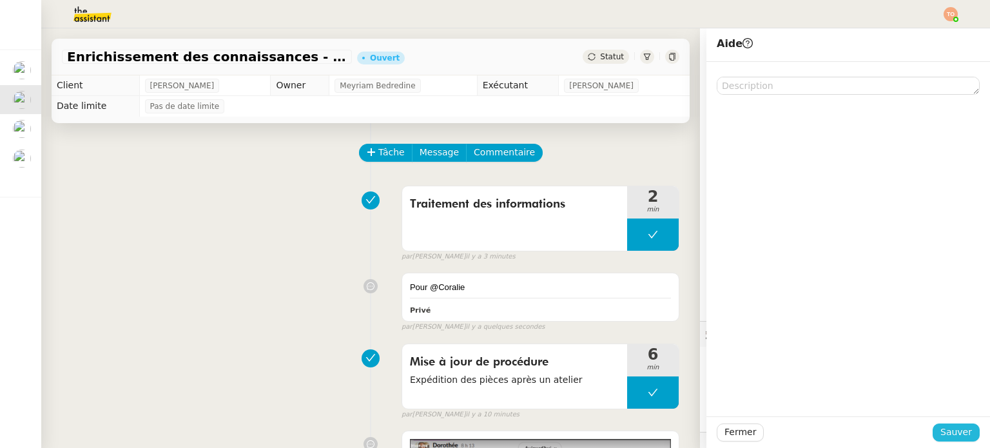
click at [943, 425] on span "Sauver" at bounding box center [956, 432] width 32 height 15
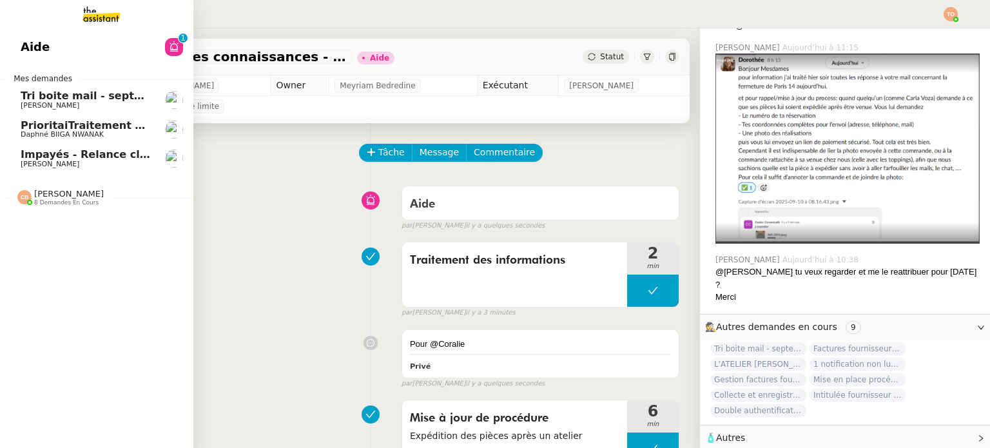
scroll to position [330, 0]
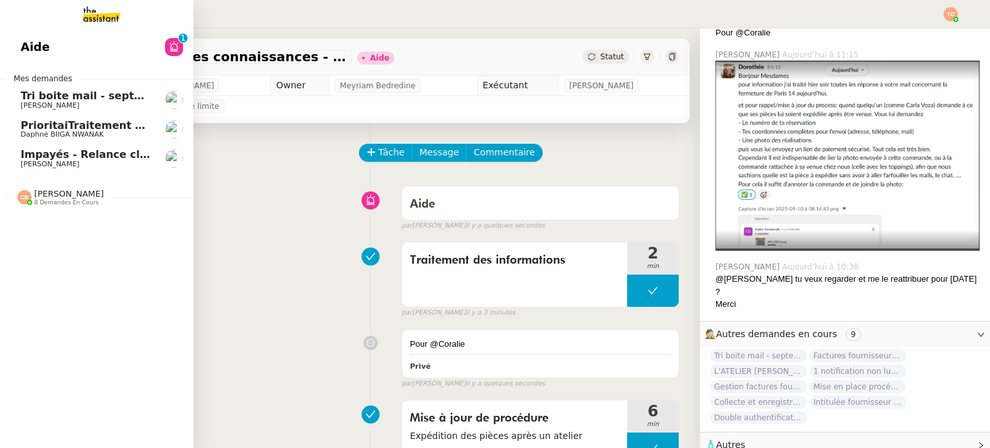
click at [39, 195] on span "[PERSON_NAME]" at bounding box center [69, 194] width 70 height 10
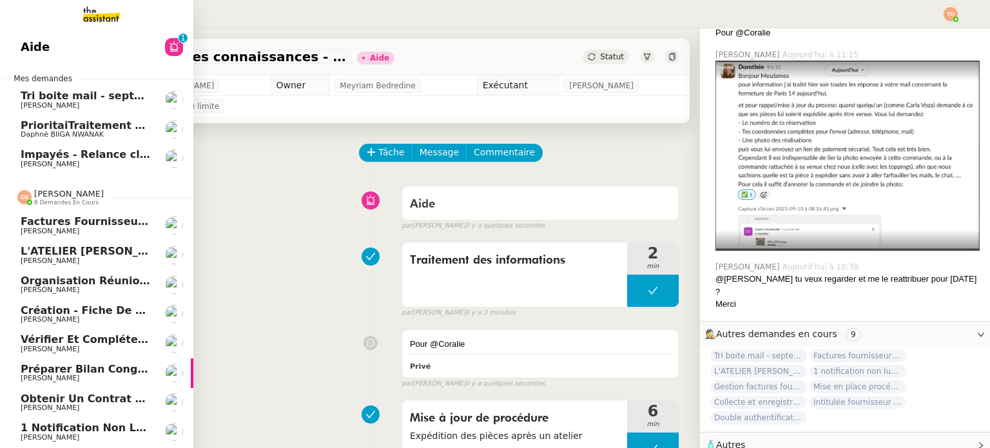
click at [54, 193] on span "[PERSON_NAME]" at bounding box center [69, 194] width 70 height 10
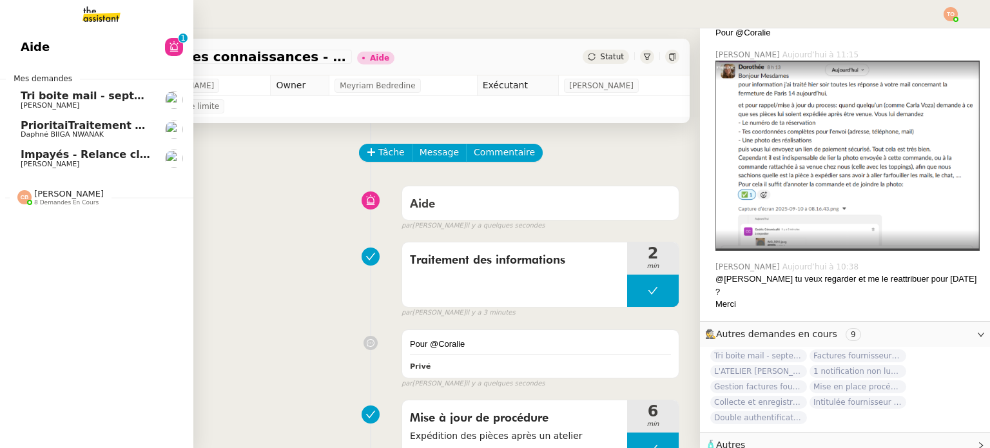
click at [79, 162] on span "[PERSON_NAME]" at bounding box center [86, 164] width 130 height 8
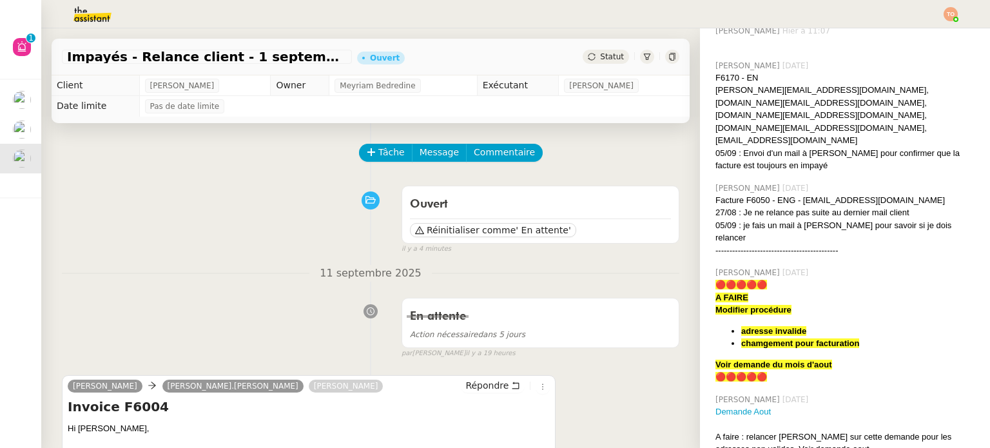
scroll to position [370, 0]
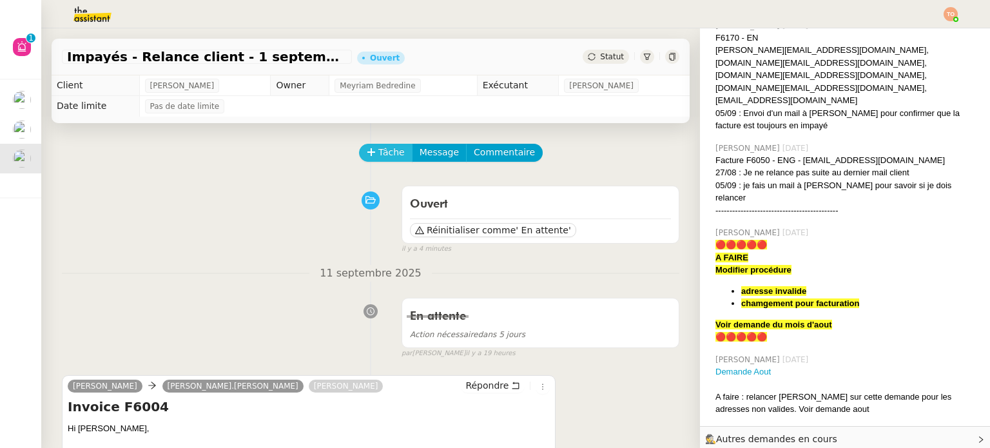
click at [378, 154] on span "Tâche" at bounding box center [391, 152] width 26 height 15
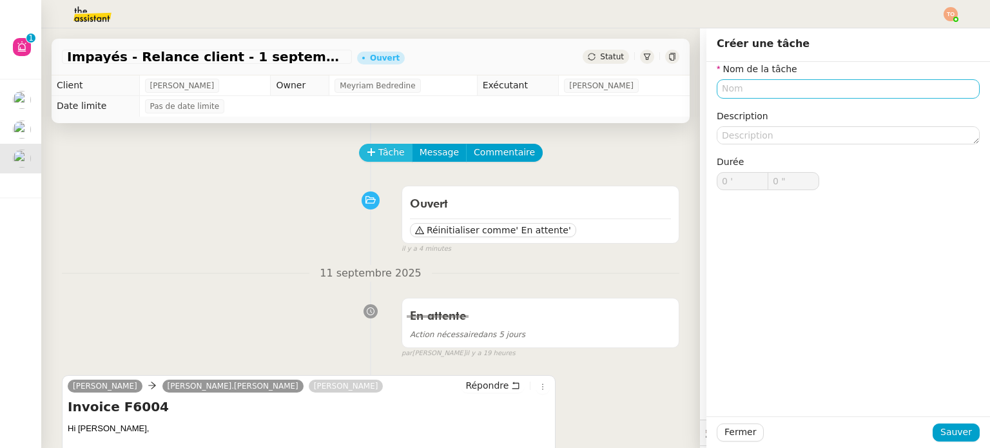
scroll to position [370, 0]
click at [769, 95] on input "text" at bounding box center [847, 88] width 263 height 19
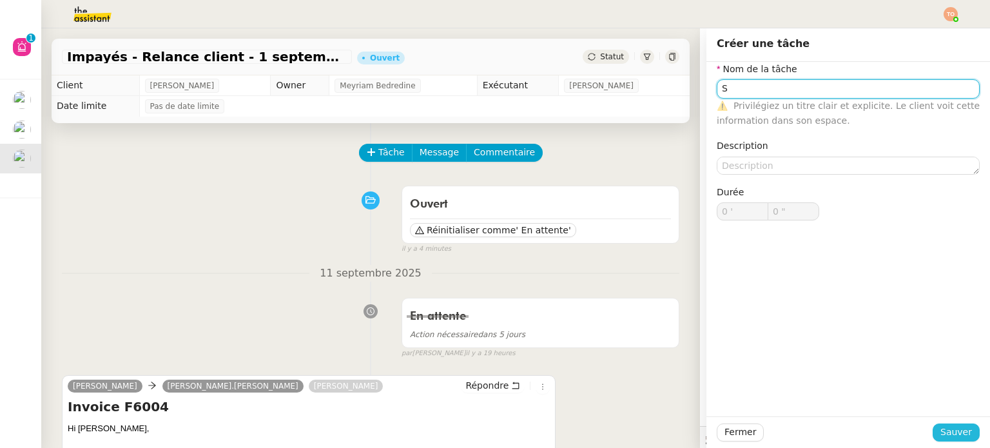
type input "S"
click at [941, 423] on div "Fermer Sauver" at bounding box center [847, 432] width 263 height 18
click at [946, 430] on span "Sauver" at bounding box center [956, 432] width 32 height 15
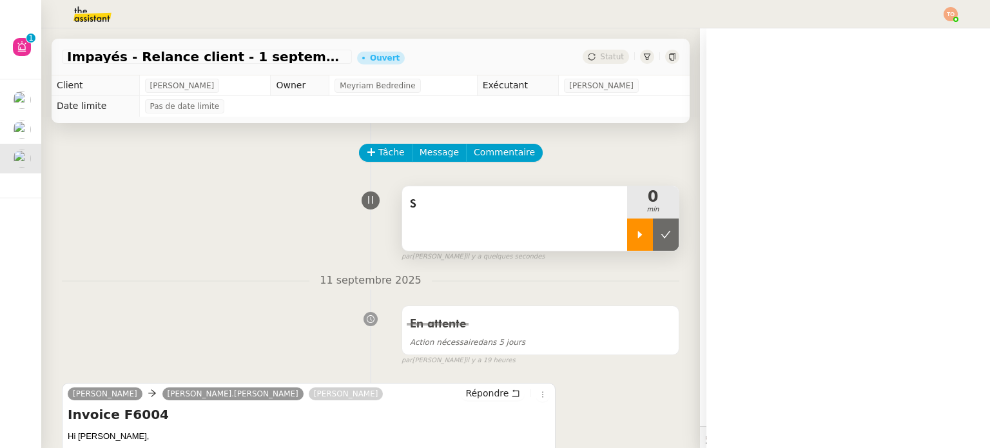
click at [635, 231] on icon at bounding box center [640, 234] width 10 height 10
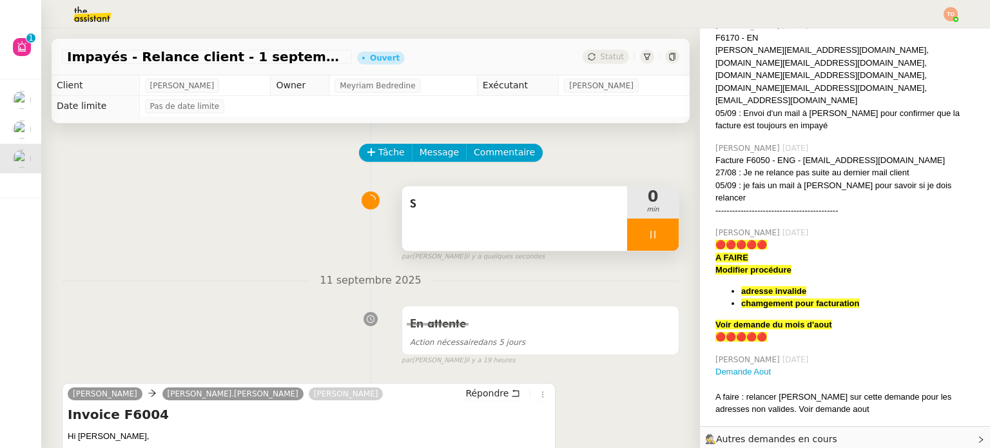
click at [533, 227] on div "S" at bounding box center [514, 218] width 225 height 64
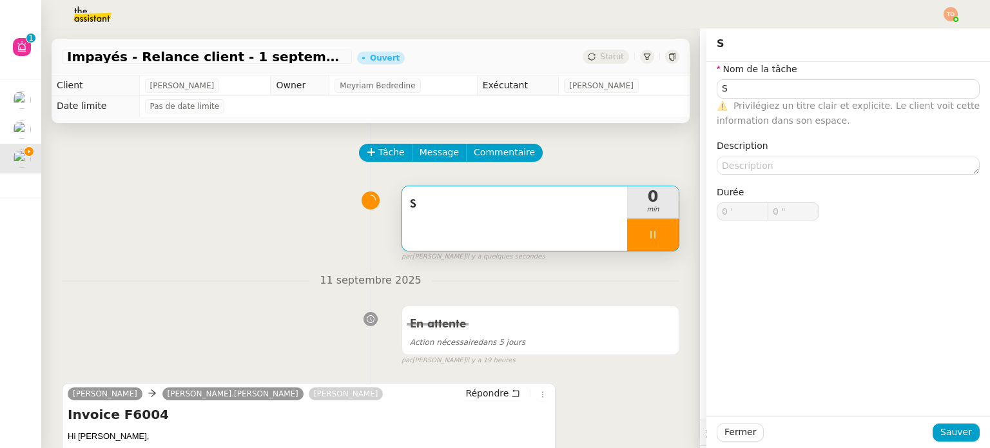
scroll to position [370, 0]
click at [767, 74] on label "Nom de la tâche" at bounding box center [756, 69] width 81 height 10
click at [773, 82] on input "S" at bounding box center [847, 88] width 263 height 19
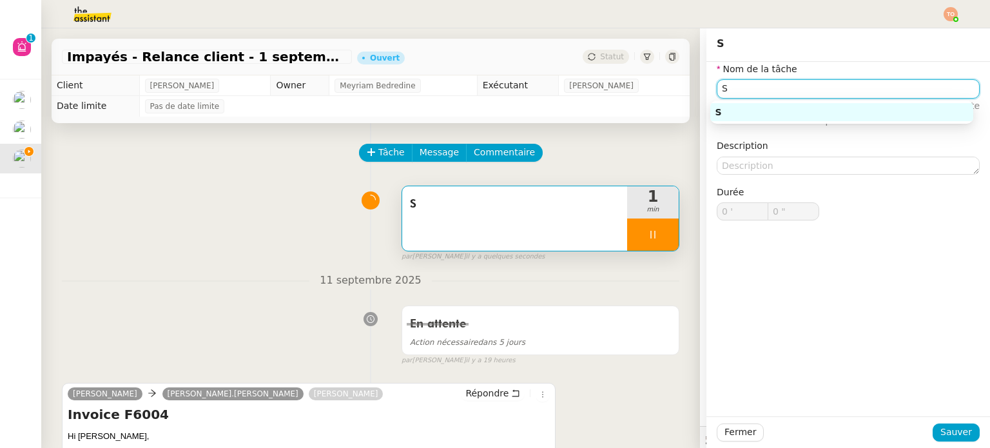
type input "1 ""
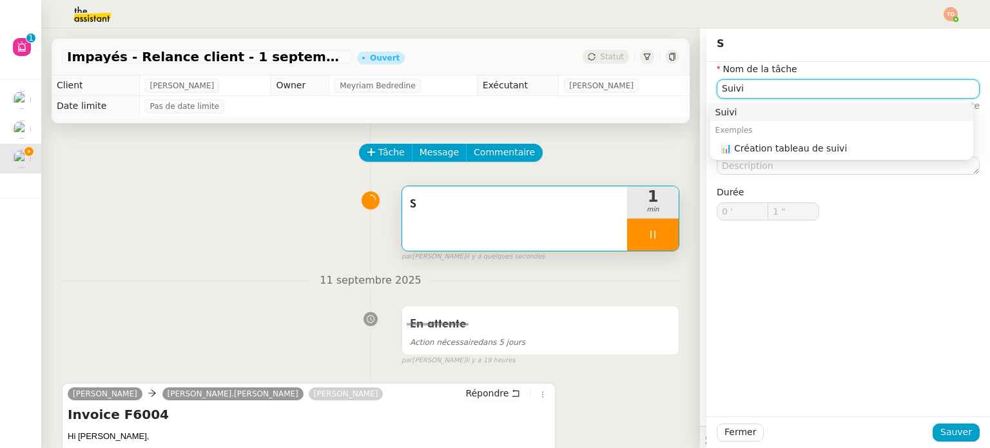
type input "Suivi"
type input "2 ""
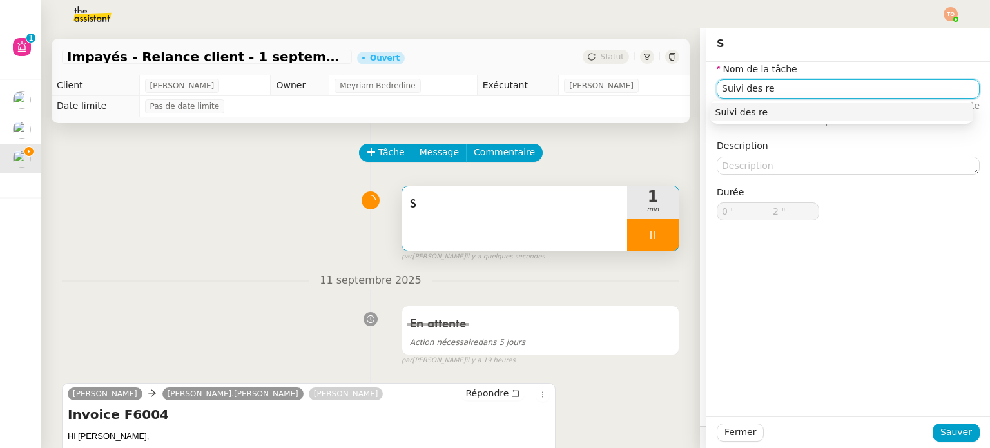
type input "Suivi des ret"
type input "3 ""
type input "Suivi des retours"
type input "5 ""
type input "Suivi des retours"
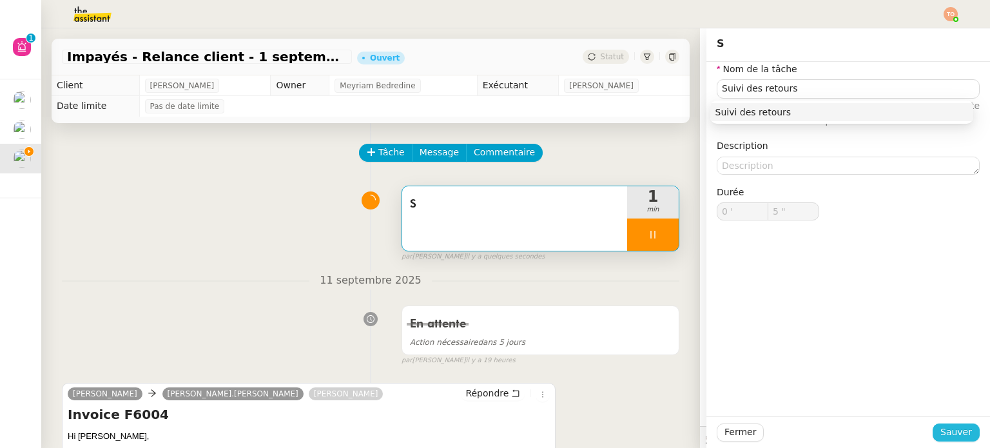
click at [966, 432] on button "Sauver" at bounding box center [955, 432] width 47 height 18
type input "6 ""
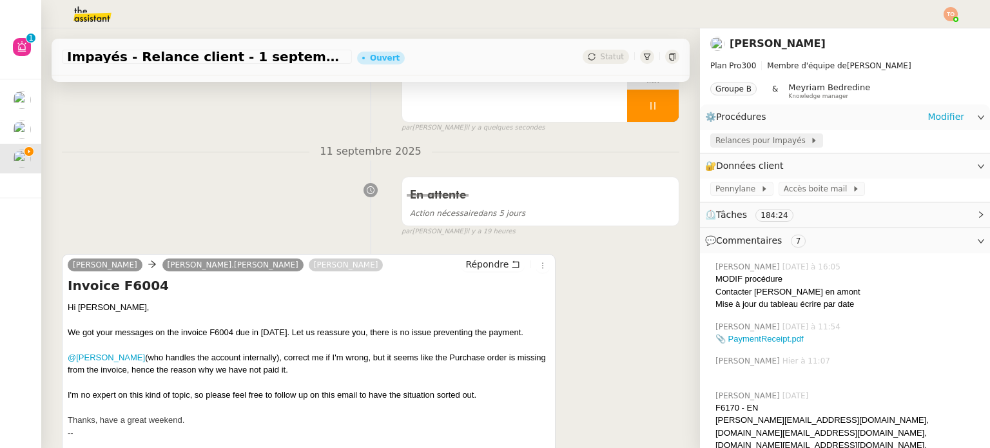
click at [743, 141] on span "Relances pour Impayés" at bounding box center [762, 140] width 95 height 13
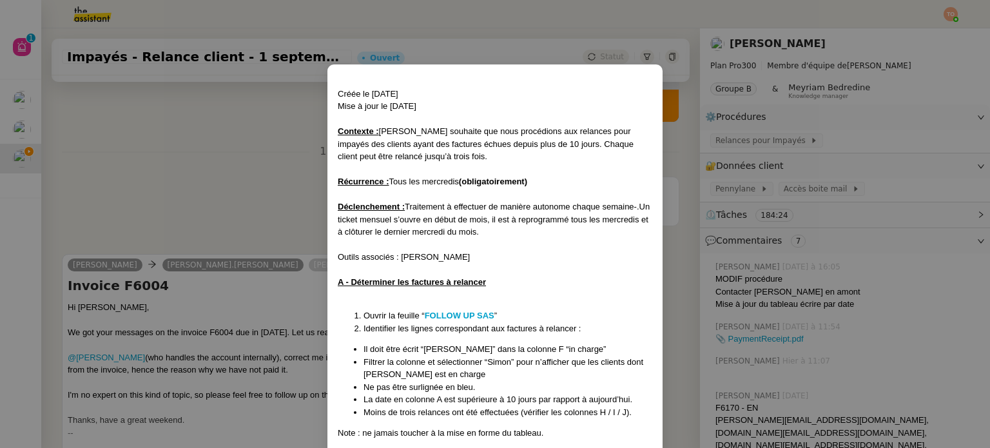
click at [482, 310] on li "Ouvrir la feuille “ FOLLOW UP SAS ”" at bounding box center [507, 315] width 289 height 13
click at [459, 312] on strong "FOLLOW UP SAS" at bounding box center [460, 316] width 70 height 10
click at [297, 195] on nz-modal-container "Créée le 30/07/2025 Mise à jour le 13/08/2025 Contexte : Mathilde souhaite que …" at bounding box center [495, 224] width 990 height 448
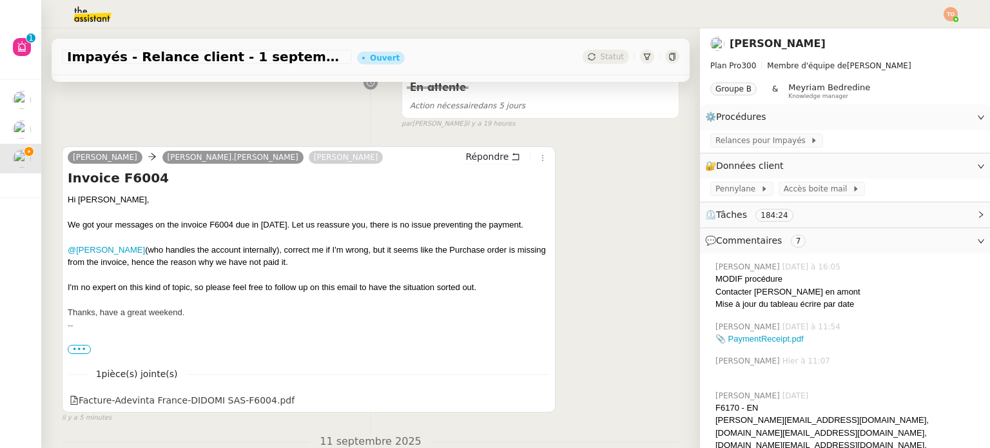
scroll to position [258, 0]
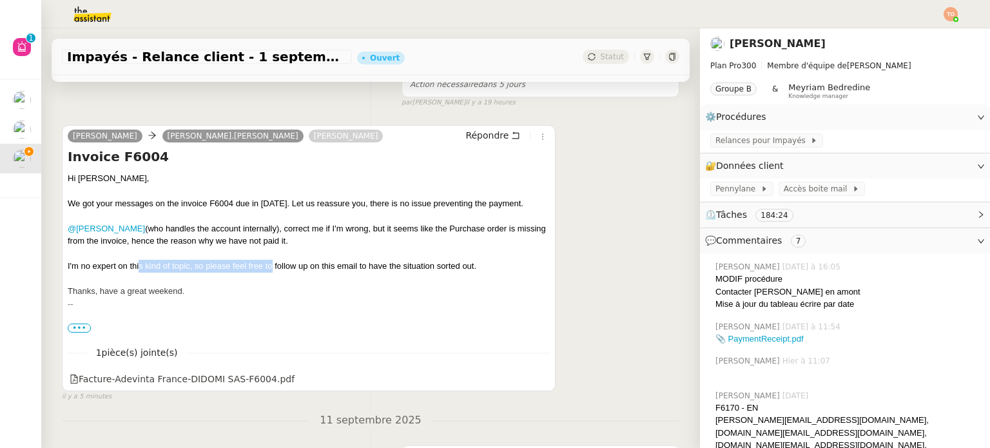
drag, startPoint x: 145, startPoint y: 272, endPoint x: 293, endPoint y: 270, distance: 147.6
click at [273, 273] on div "I'm no expert on this kind of topic, so please feel free to follow up on this e…" at bounding box center [309, 266] width 482 height 13
drag, startPoint x: 320, startPoint y: 268, endPoint x: 348, endPoint y: 269, distance: 27.7
click at [343, 269] on div "I'm no expert on this kind of topic, so please feel free to follow up on this e…" at bounding box center [309, 266] width 482 height 13
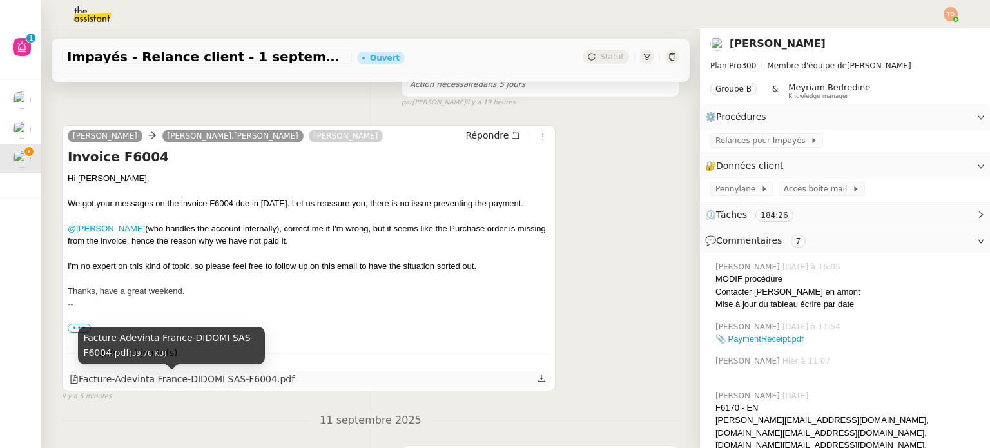
click at [194, 383] on div "Facture-Adevinta France-DIDOMI SAS-F6004.pdf" at bounding box center [182, 379] width 225 height 15
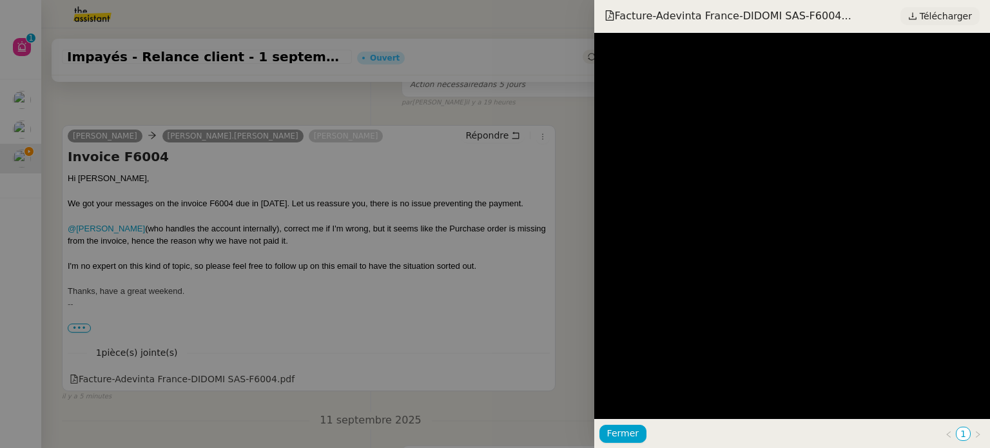
click at [939, 15] on span "Télécharger" at bounding box center [945, 16] width 52 height 17
click at [265, 242] on div at bounding box center [495, 224] width 990 height 448
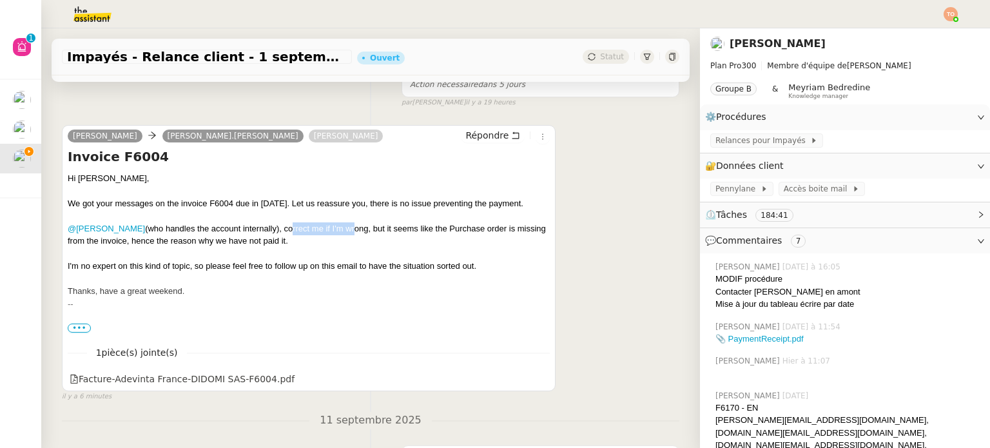
drag, startPoint x: 281, startPoint y: 231, endPoint x: 344, endPoint y: 232, distance: 63.1
click at [344, 232] on div "@Franck PANTEL (who handles the account internally), correct me if I'm wrong, b…" at bounding box center [309, 234] width 482 height 25
click at [385, 231] on div "@Franck PANTEL (who handles the account internally), correct me if I'm wrong, b…" at bounding box center [309, 234] width 482 height 25
drag, startPoint x: 433, startPoint y: 229, endPoint x: 451, endPoint y: 228, distance: 18.1
click at [445, 228] on div "@Franck PANTEL (who handles the account internally), correct me if I'm wrong, b…" at bounding box center [309, 234] width 482 height 25
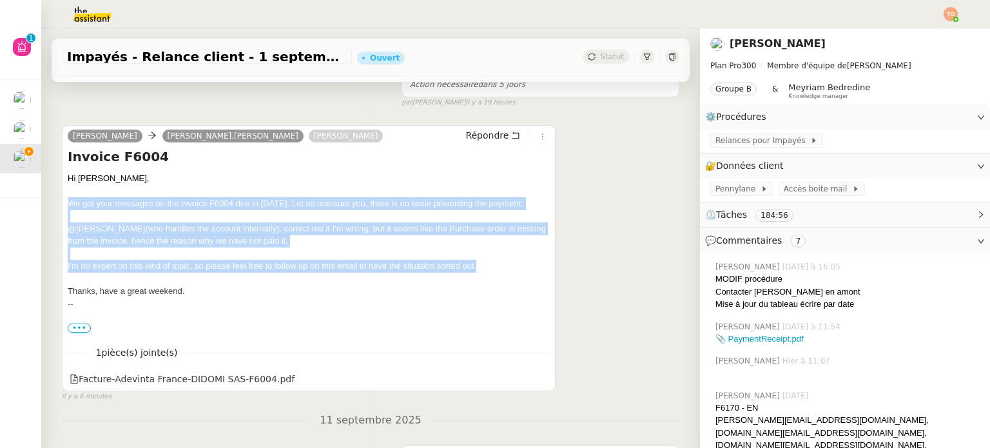
drag, startPoint x: 70, startPoint y: 206, endPoint x: 486, endPoint y: 265, distance: 421.0
click at [486, 265] on div "Hi Simon, We got your messages on the invoice F6004 due in Aug. 25. Let us reas…" at bounding box center [309, 253] width 482 height 163
copy div "We got your messages on the invoice F6004 due in Aug. 25. Let us reassure you, …"
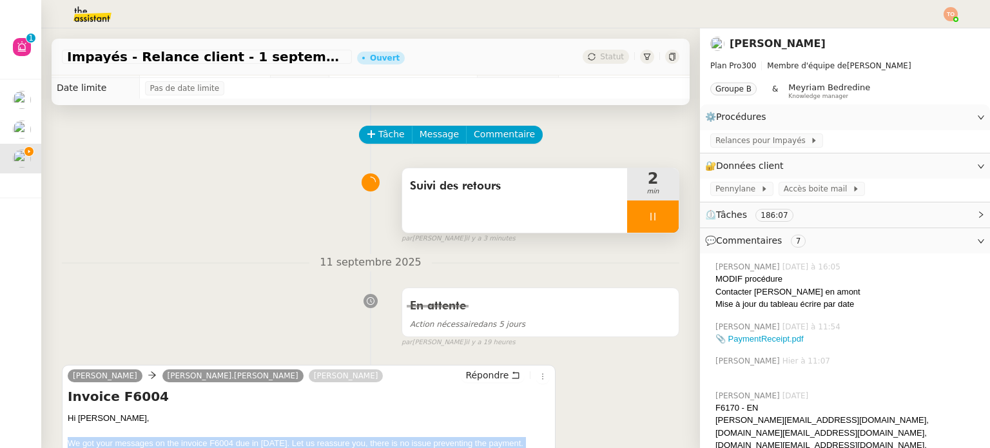
scroll to position [0, 0]
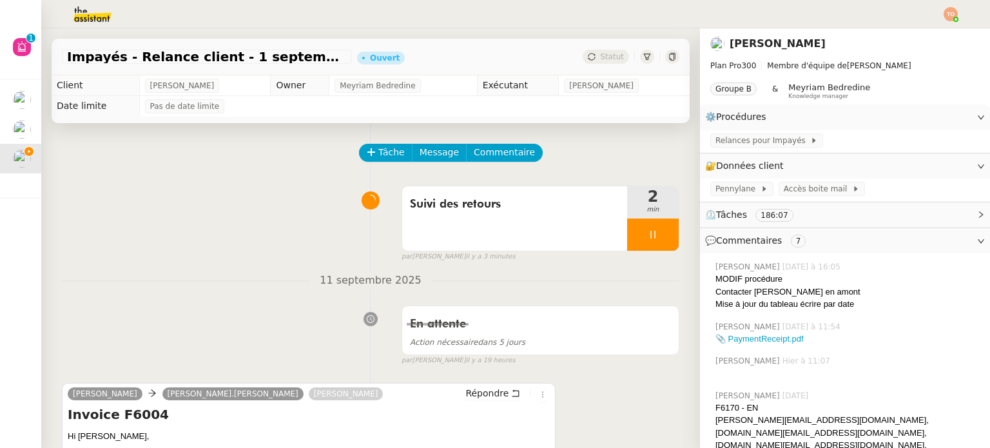
click at [647, 231] on icon at bounding box center [652, 234] width 10 height 10
click at [660, 237] on icon at bounding box center [665, 234] width 10 height 10
click at [600, 61] on span "Statut" at bounding box center [612, 56] width 24 height 9
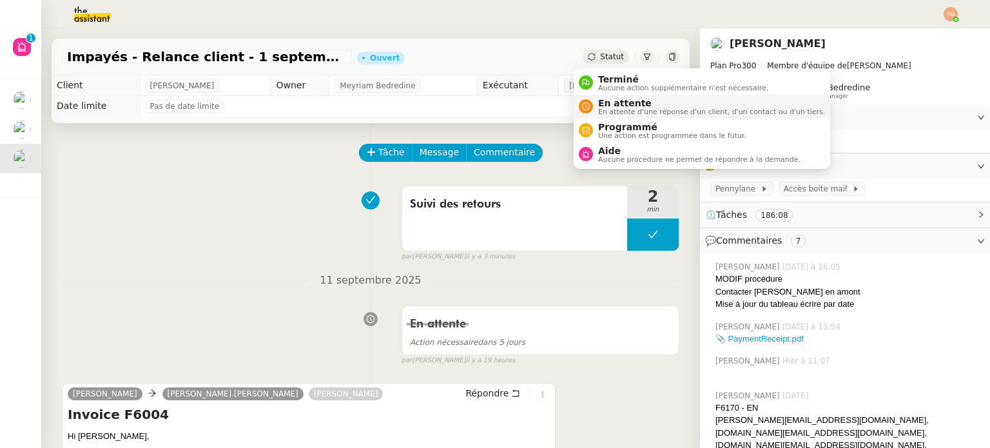
click at [621, 106] on span "En attente" at bounding box center [711, 103] width 227 height 10
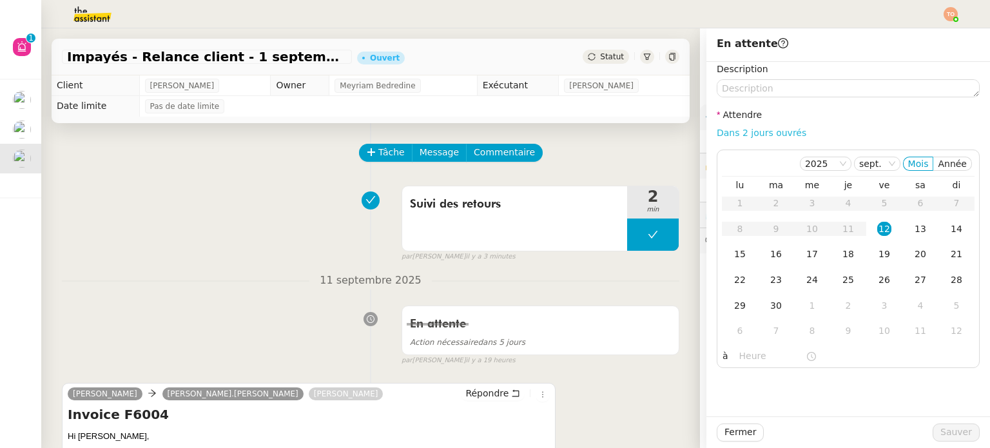
click at [773, 131] on link "Dans 2 jours ouvrés" at bounding box center [761, 133] width 90 height 10
type input "07:00"
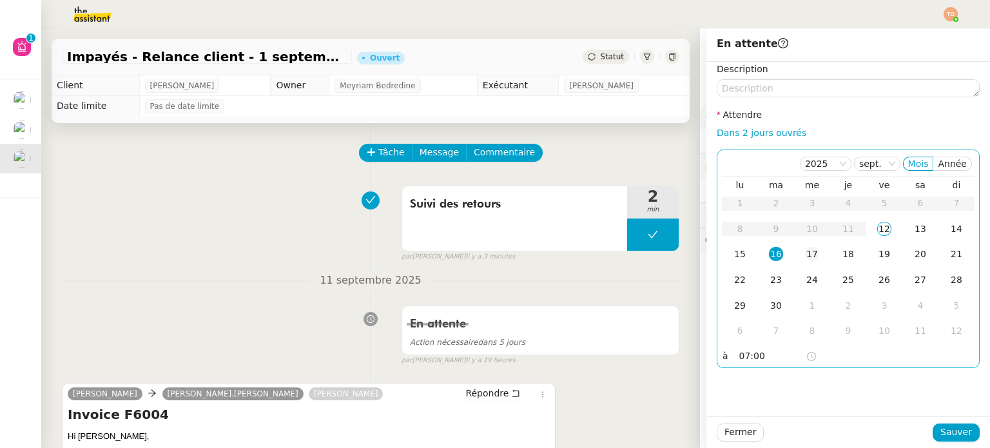
click at [796, 254] on td "17" at bounding box center [812, 255] width 36 height 26
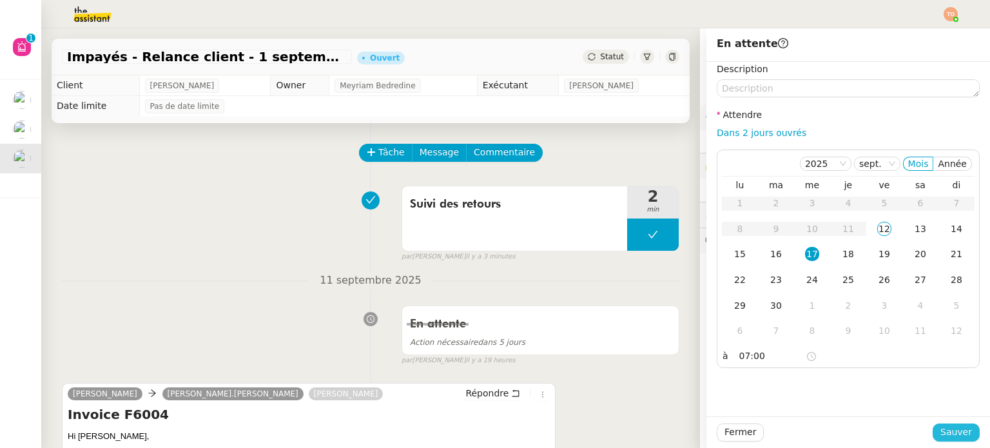
click at [959, 425] on button "Sauver" at bounding box center [955, 432] width 47 height 18
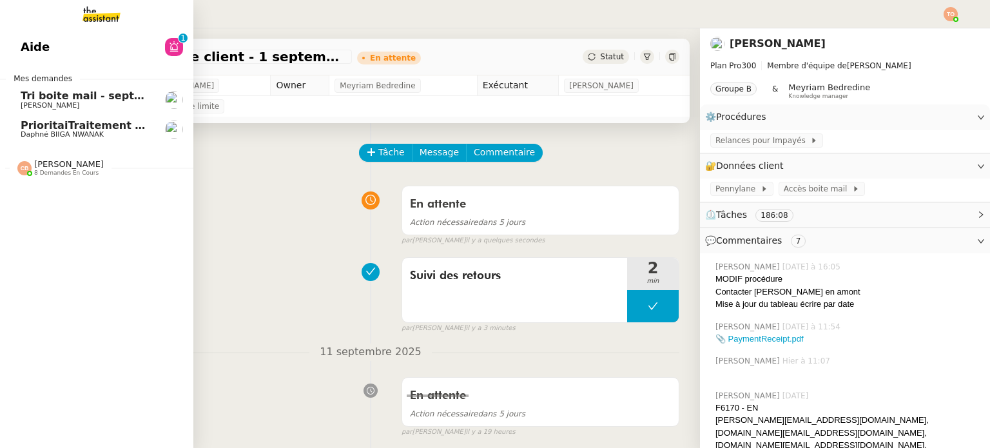
click at [93, 126] on span "PrioritaiTraitement des fichiers pour la base de données du site Line Up" at bounding box center [230, 125] width 418 height 12
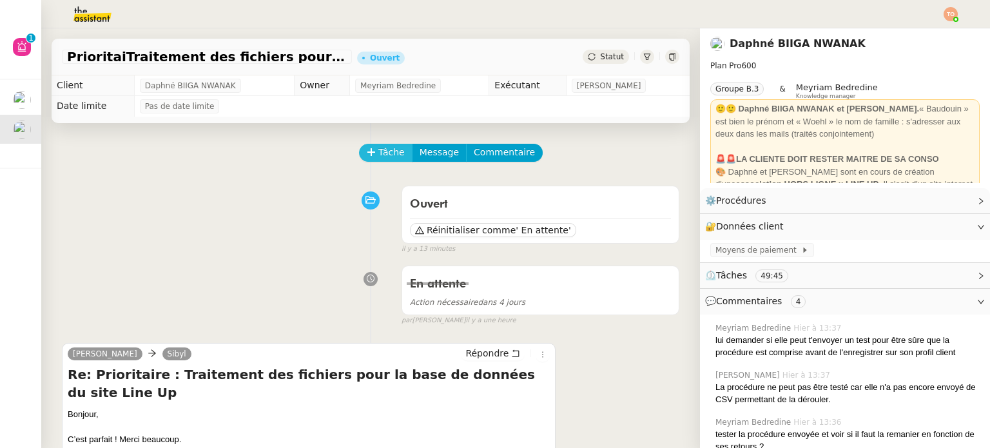
click at [379, 150] on span "Tâche" at bounding box center [391, 152] width 26 height 15
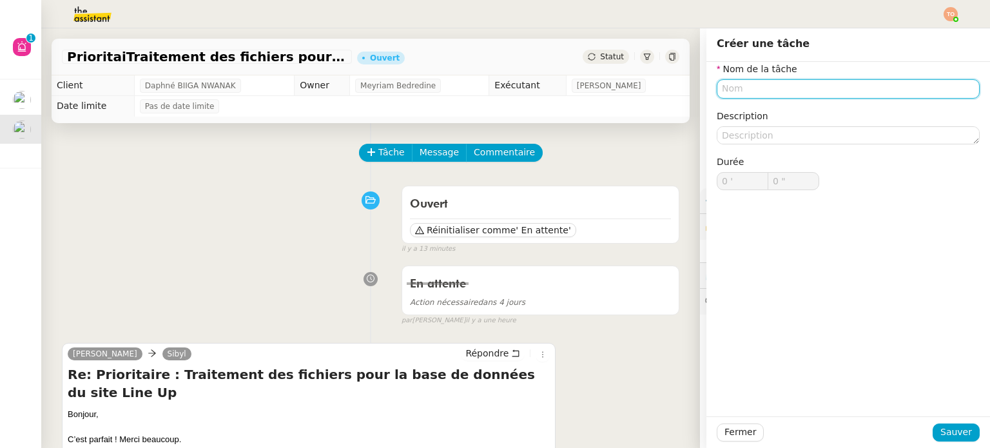
click at [810, 91] on input "text" at bounding box center [847, 88] width 263 height 19
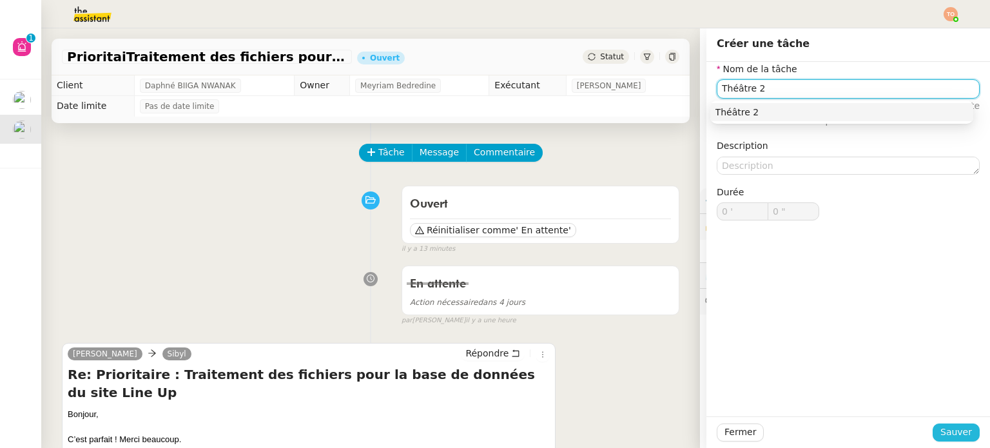
type input "Théâtre 2"
click at [943, 434] on span "Sauver" at bounding box center [956, 432] width 32 height 15
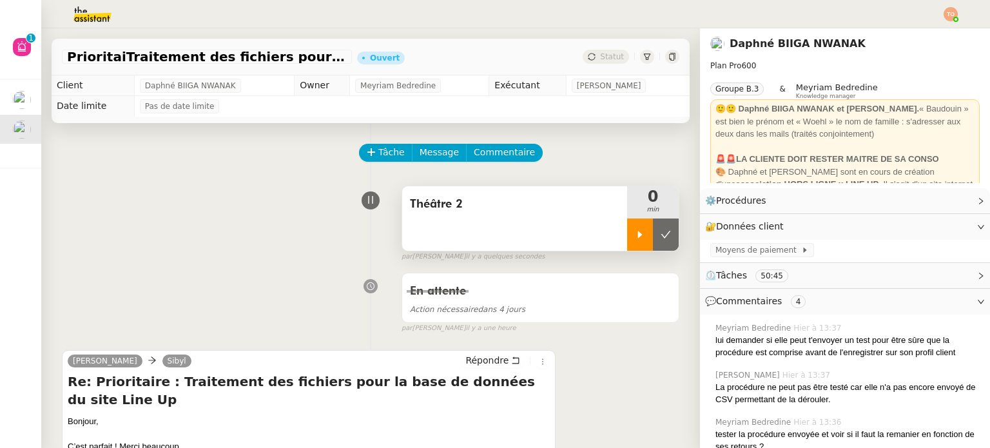
click at [631, 236] on div at bounding box center [640, 234] width 26 height 32
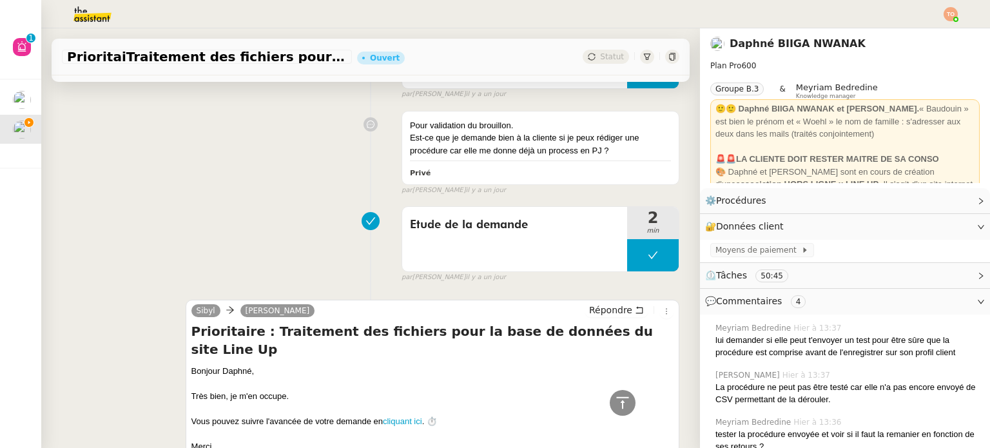
scroll to position [4426, 0]
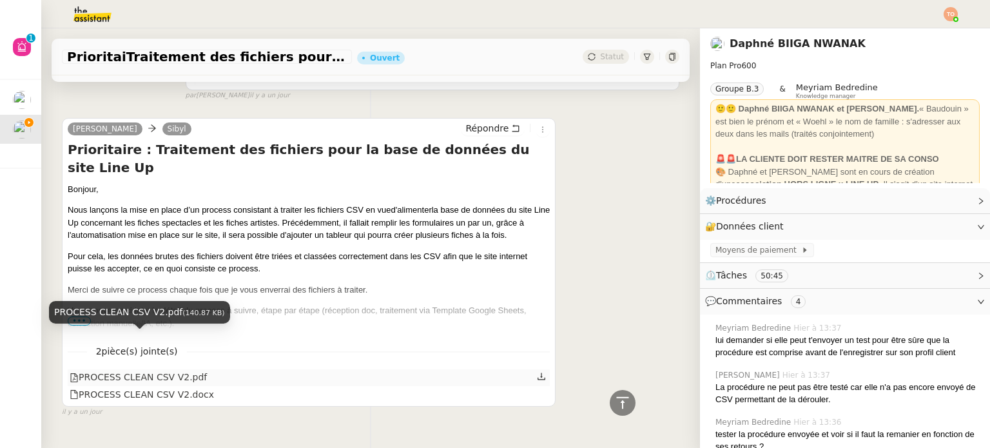
click at [183, 370] on div "PROCESS CLEAN CSV V2.pdf" at bounding box center [138, 377] width 137 height 15
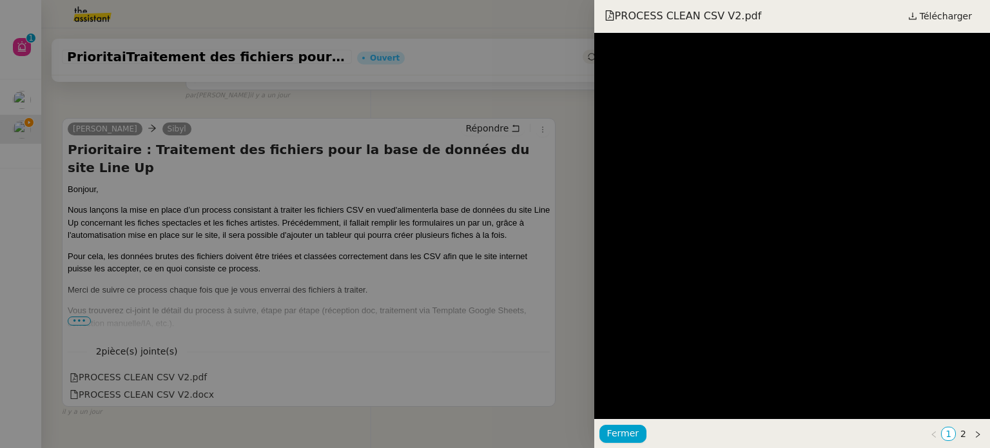
click at [944, 6] on div "PROCESS CLEAN CSV V2.pdf Télécharger" at bounding box center [792, 16] width 396 height 33
click at [943, 12] on span "Télécharger" at bounding box center [945, 16] width 52 height 17
click at [332, 226] on div at bounding box center [495, 224] width 990 height 448
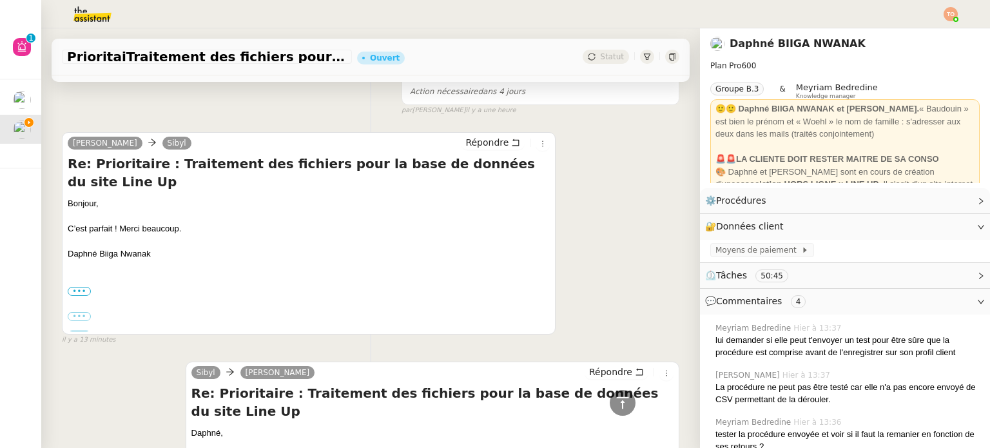
scroll to position [0, 0]
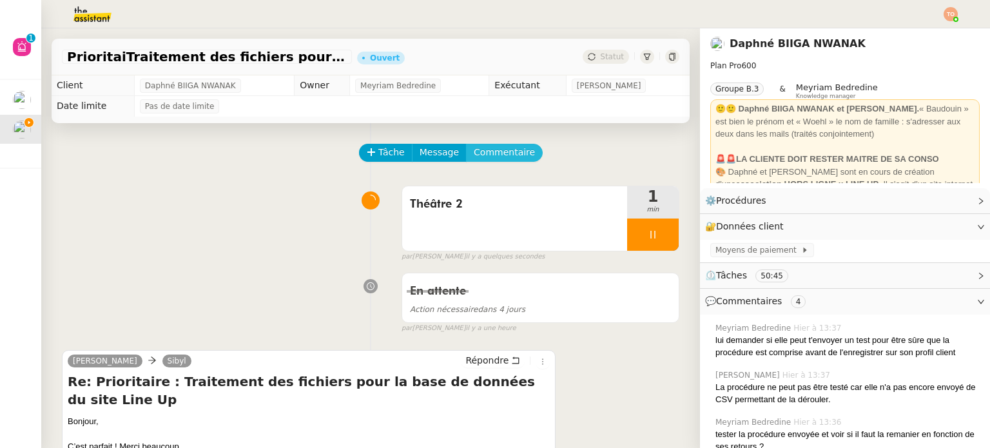
click at [498, 151] on span "Commentaire" at bounding box center [504, 152] width 61 height 15
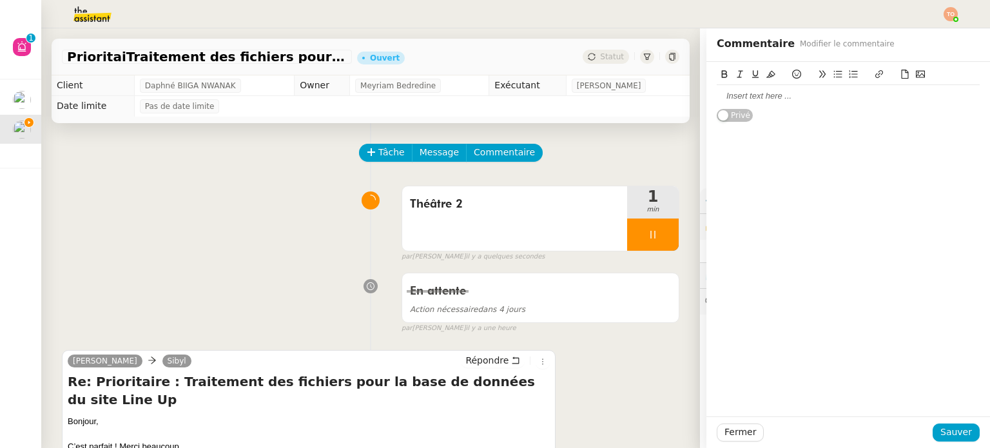
click at [778, 91] on div at bounding box center [847, 96] width 263 height 12
paste div
click at [814, 102] on div "https://docs.google.com/spreadsheets/d/1LfrIHpmaXVSC1yvzkjAQ8cBST3CpIUQyBHVDHse…" at bounding box center [847, 96] width 263 height 12
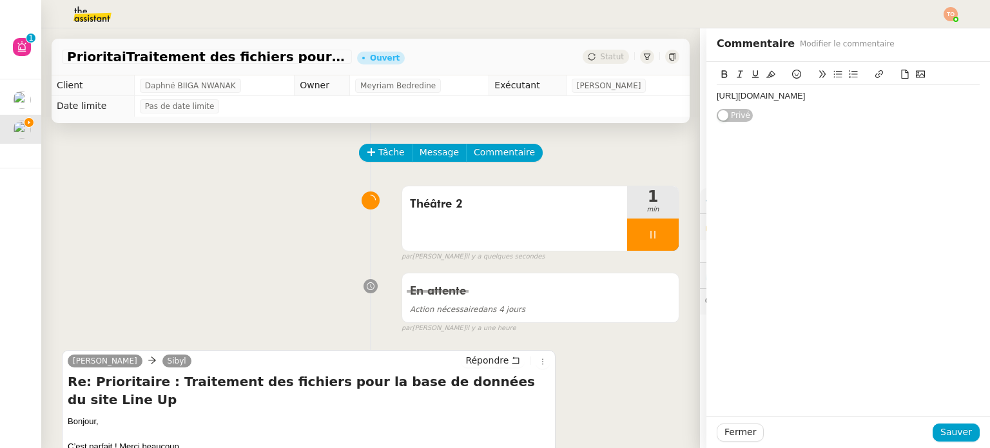
click at [874, 79] on icon at bounding box center [878, 74] width 9 height 9
type input "https://docs.google.com/spreadsheets/d/1LfrIHpmaXVSC1yvzkjAQ8cBST3CpIUQyBHVDHse…"
click at [922, 133] on link at bounding box center [924, 131] width 30 height 10
click at [964, 424] on button "Sauver" at bounding box center [955, 432] width 47 height 18
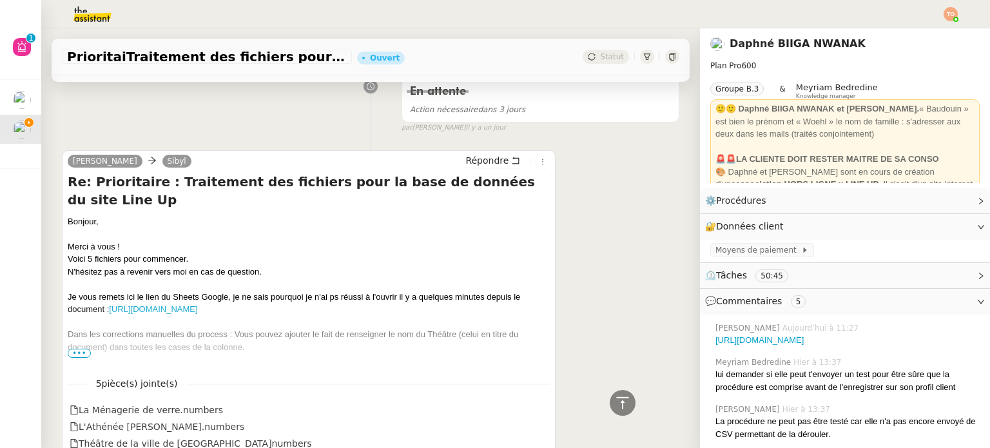
scroll to position [3093, 0]
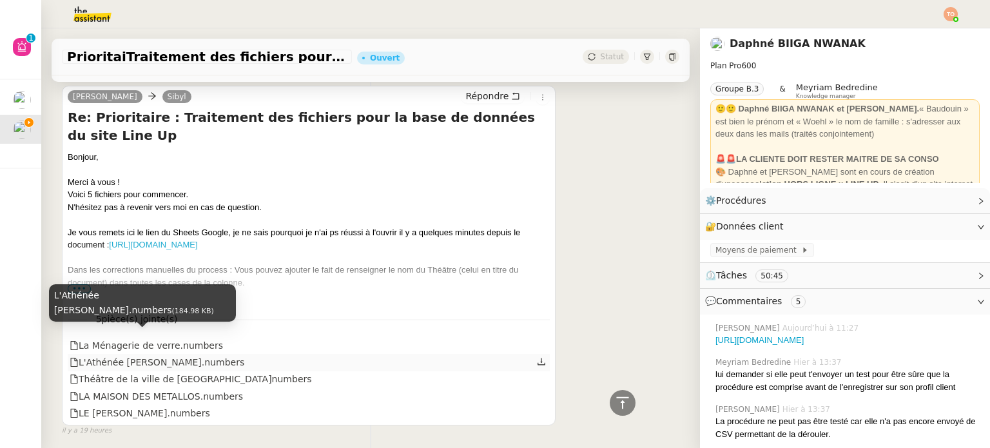
click at [186, 355] on div "L'Athénée Louis-Jouvet.numbers" at bounding box center [157, 362] width 175 height 15
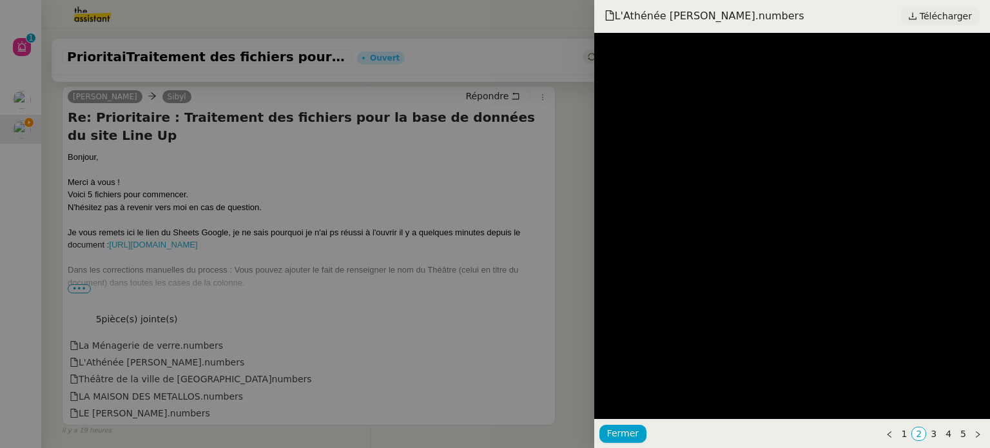
click at [941, 15] on span "Télécharger" at bounding box center [945, 16] width 52 height 17
click at [548, 217] on div at bounding box center [495, 224] width 990 height 448
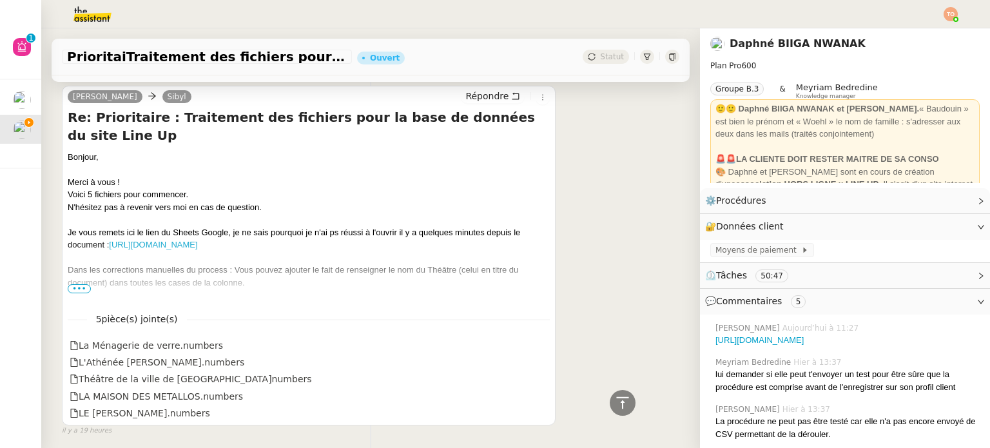
click at [892, 345] on div "https://docs.google.com/spreadsheets/d/1LfrIHpmaXVSC1yvzkjAQ8cBST3CpIUQyBHVDHse…" at bounding box center [847, 340] width 264 height 13
click at [803, 341] on link "https://docs.google.com/spreadsheets/d/1LfrIHpmaXVSC1yvzkjAQ8cBST3CpIUQyBHVDHse…" at bounding box center [759, 340] width 88 height 10
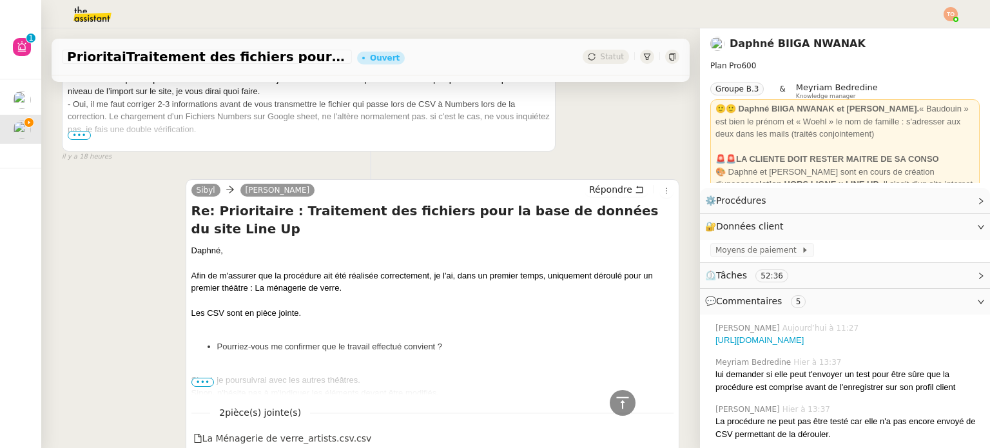
scroll to position [1997, 0]
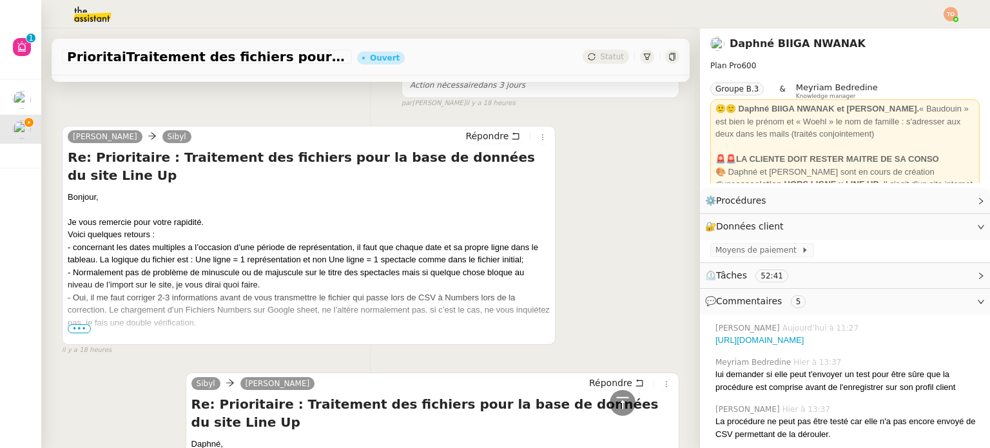
click at [84, 324] on span "•••" at bounding box center [79, 328] width 23 height 9
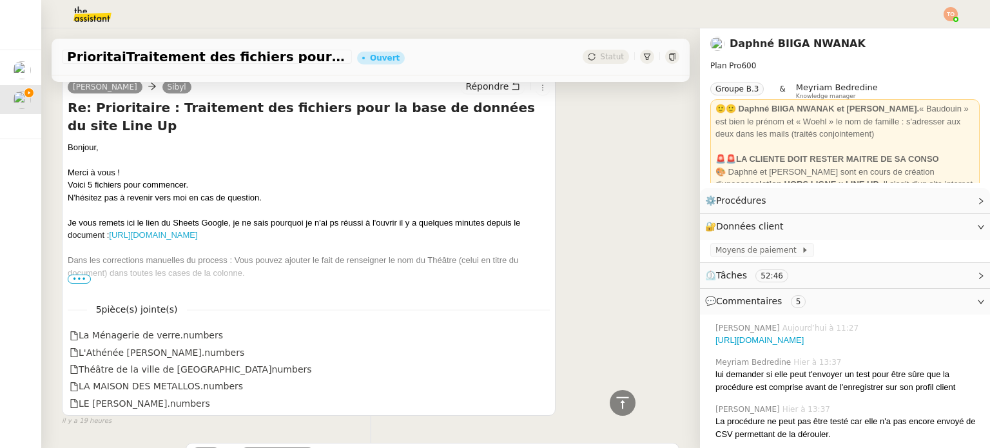
scroll to position [3221, 0]
click at [79, 276] on span "•••" at bounding box center [79, 280] width 23 height 9
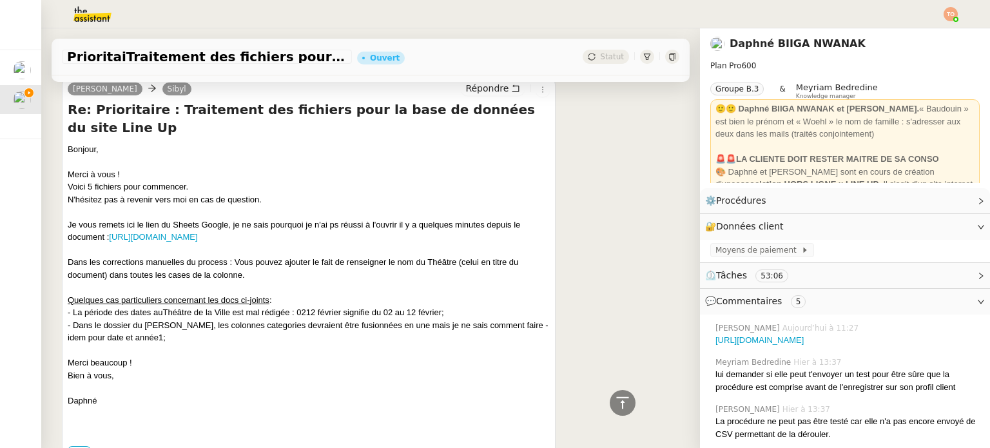
click at [177, 306] on div "- La période des dates auThéâtre de la Ville est mal rédigée : 0212 février sig…" at bounding box center [309, 312] width 482 height 13
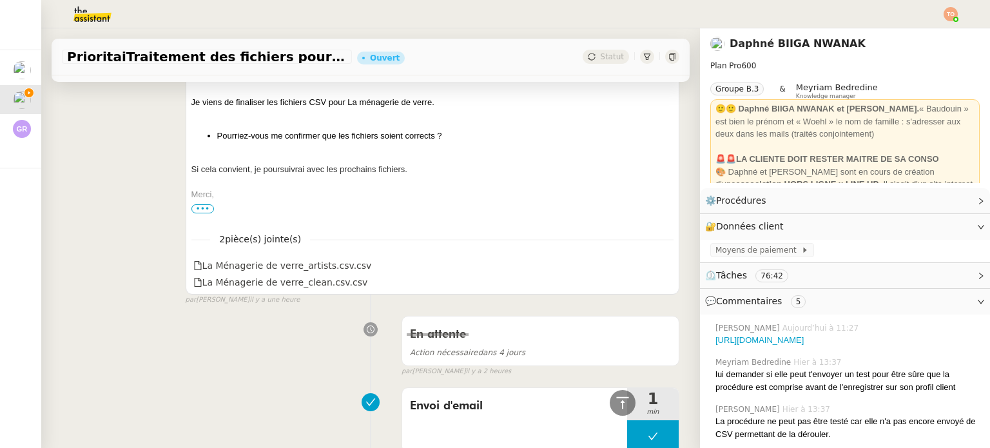
scroll to position [0, 0]
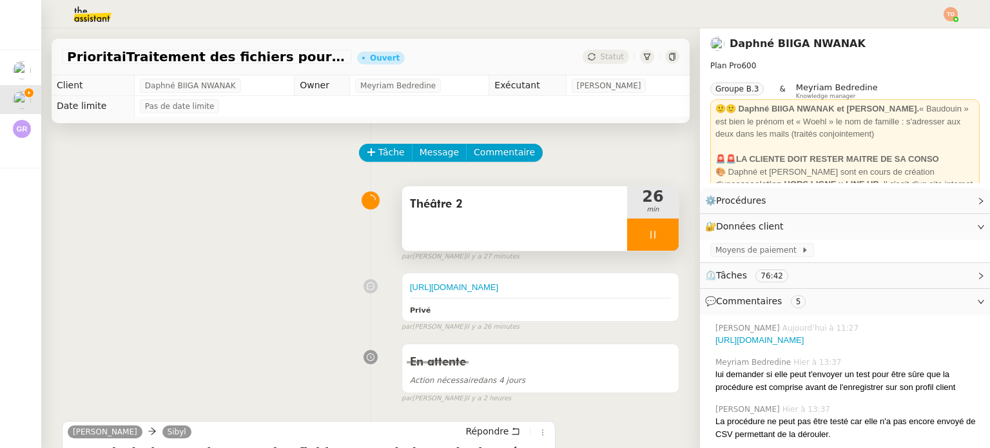
click at [653, 242] on div at bounding box center [653, 234] width 52 height 32
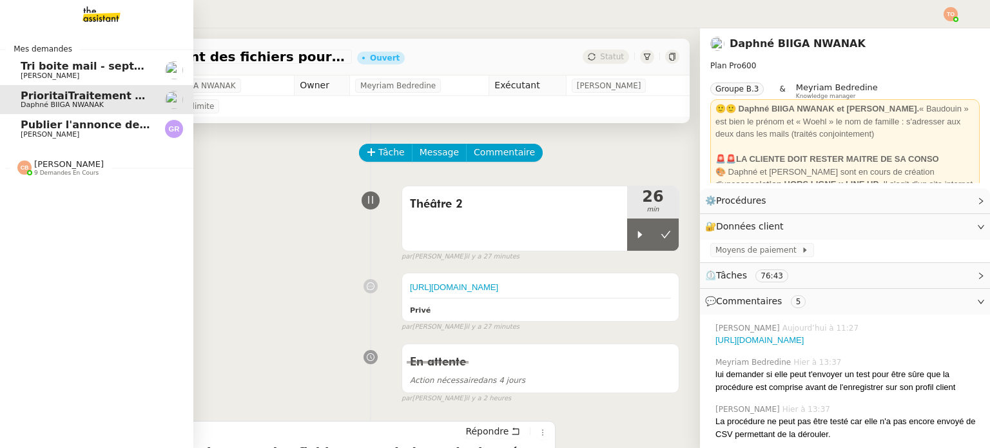
click at [33, 123] on span "Publier l'annonce de recrutement" at bounding box center [118, 125] width 195 height 12
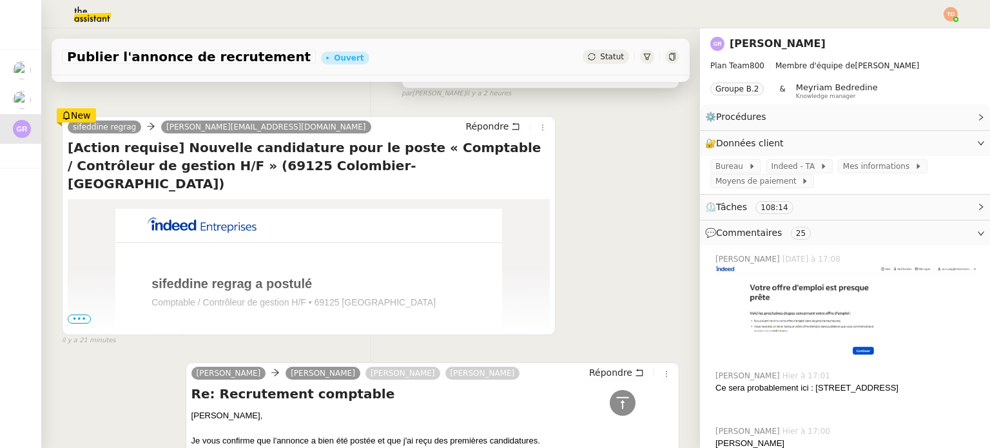
scroll to position [64, 0]
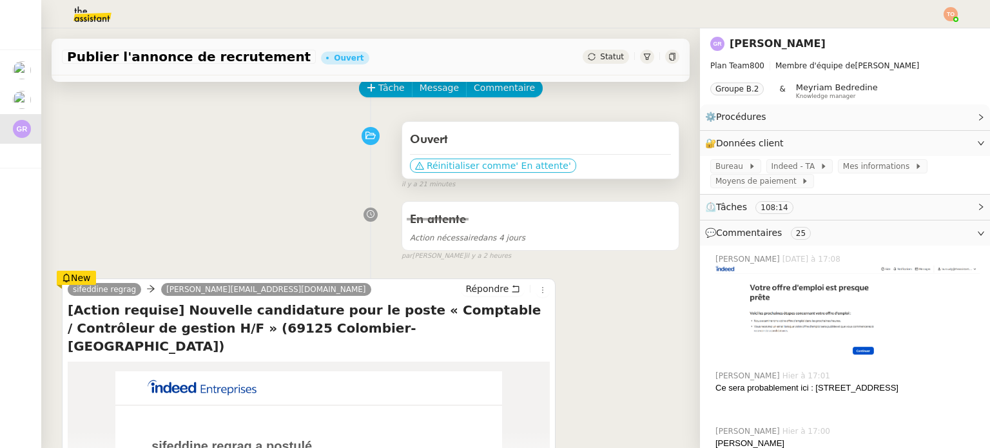
click at [488, 168] on span "Réinitialiser comme" at bounding box center [471, 165] width 89 height 13
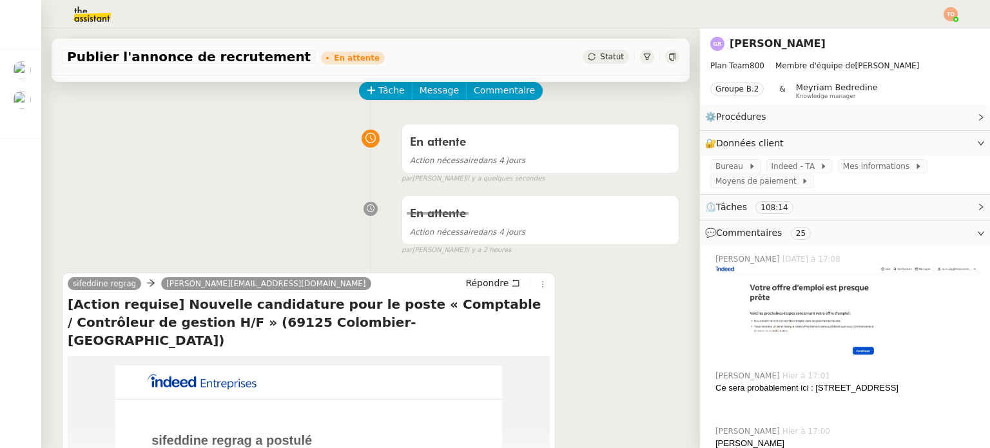
scroll to position [0, 0]
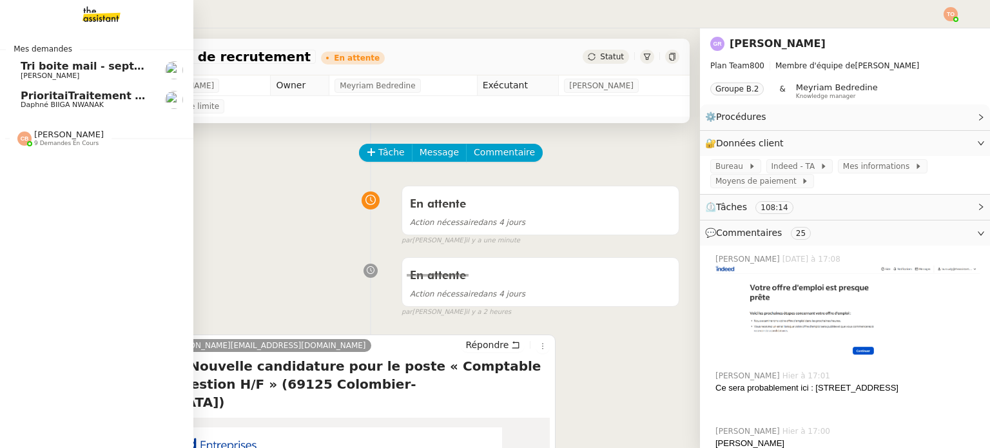
click at [30, 105] on span "Daphné BIIGA NWANAK" at bounding box center [62, 105] width 83 height 8
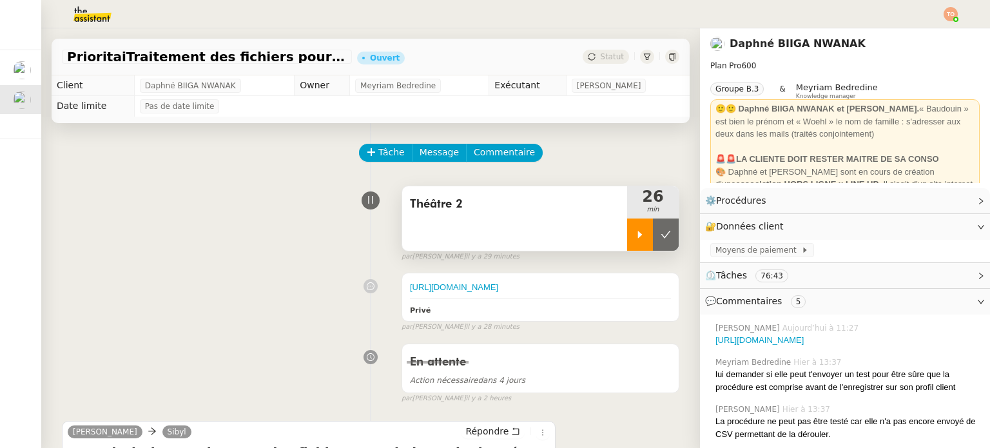
click at [638, 235] on icon at bounding box center [640, 234] width 5 height 7
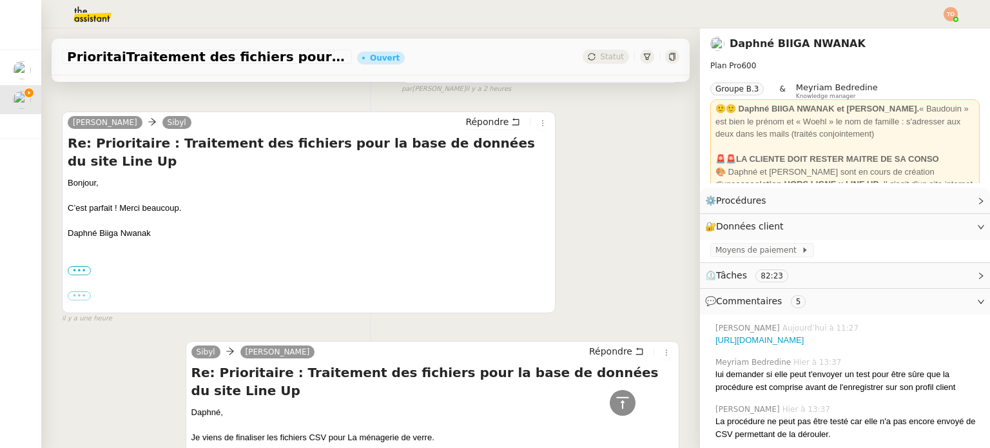
scroll to position [322, 0]
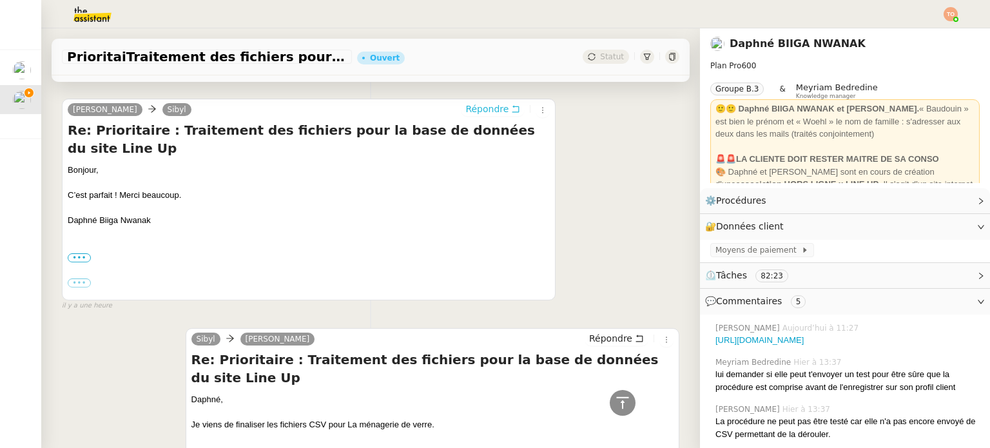
click at [487, 115] on span "Répondre" at bounding box center [486, 108] width 43 height 13
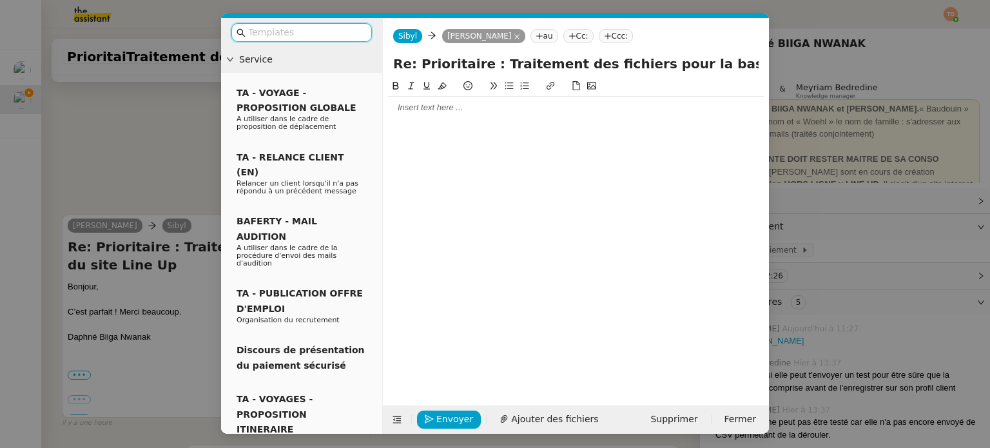
scroll to position [421, 0]
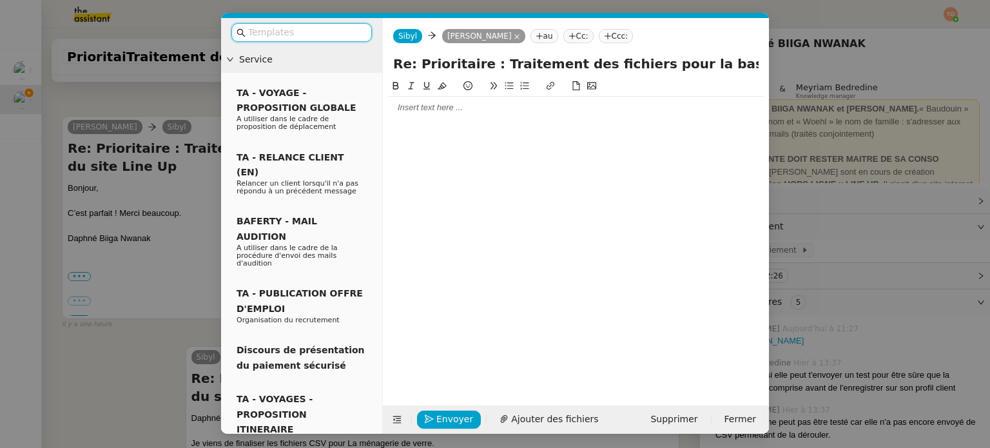
click at [452, 116] on div at bounding box center [576, 108] width 376 height 22
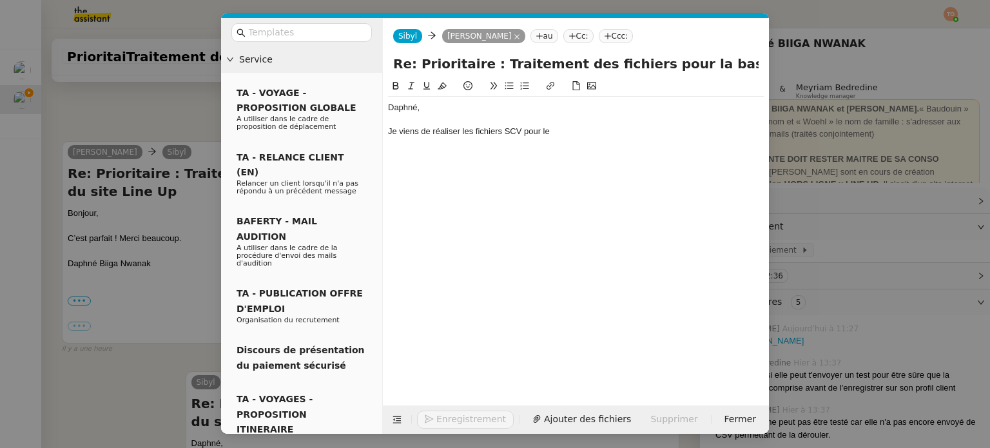
scroll to position [459, 0]
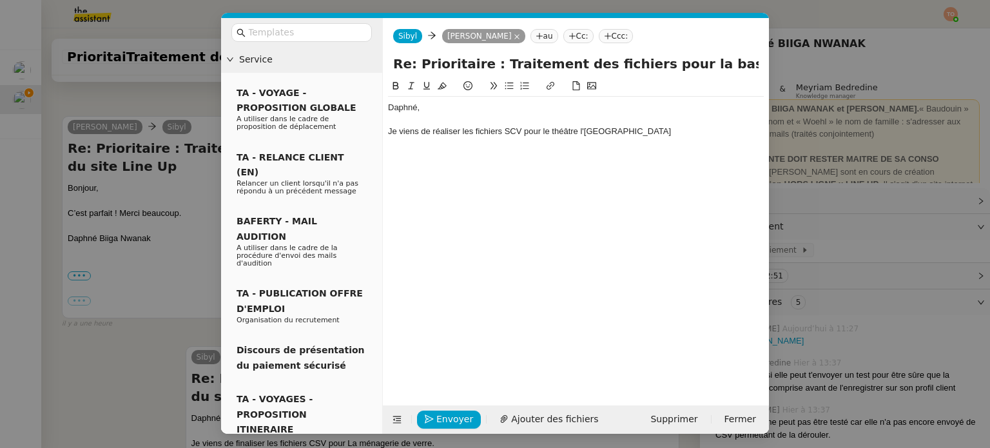
click at [631, 132] on div "Je viens de réaliser les fichiers SCV pour le théâtre l'Athénée Lous-Jouvet" at bounding box center [576, 132] width 376 height 12
click at [691, 131] on div "Je viens de réaliser les fichiers SCV pour le théâtre l'Athénée Louis-Jouvet" at bounding box center [576, 132] width 376 height 12
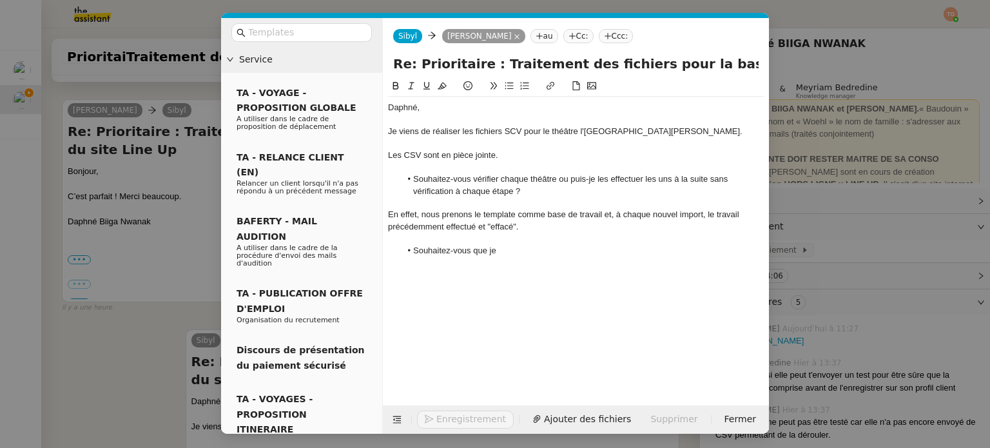
scroll to position [590, 0]
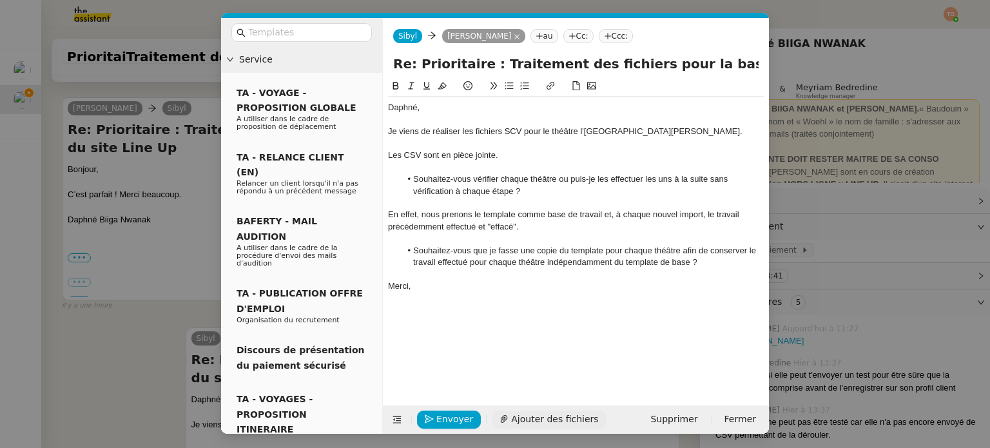
click at [529, 418] on span "Ajouter des fichiers" at bounding box center [554, 419] width 87 height 15
click at [814, 182] on nz-modal-container "Service TA - VOYAGE - PROPOSITION GLOBALE A utiliser dans le cadre de propositi…" at bounding box center [495, 224] width 990 height 448
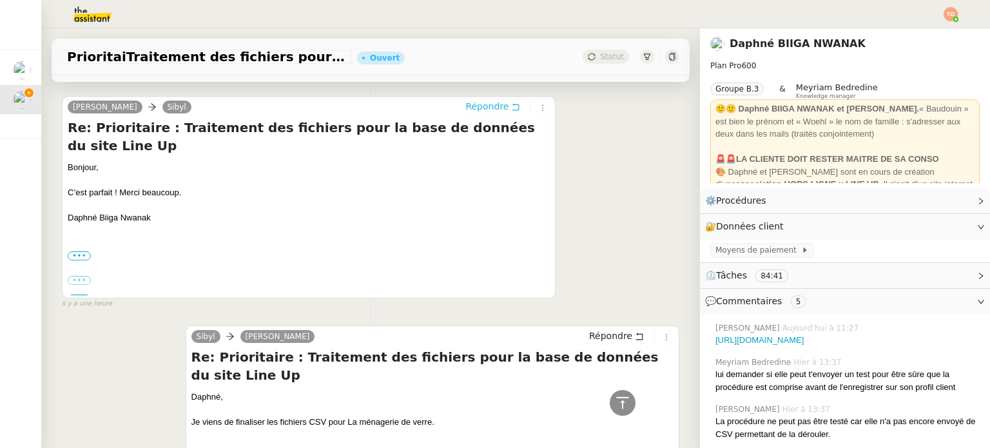
scroll to position [588, 0]
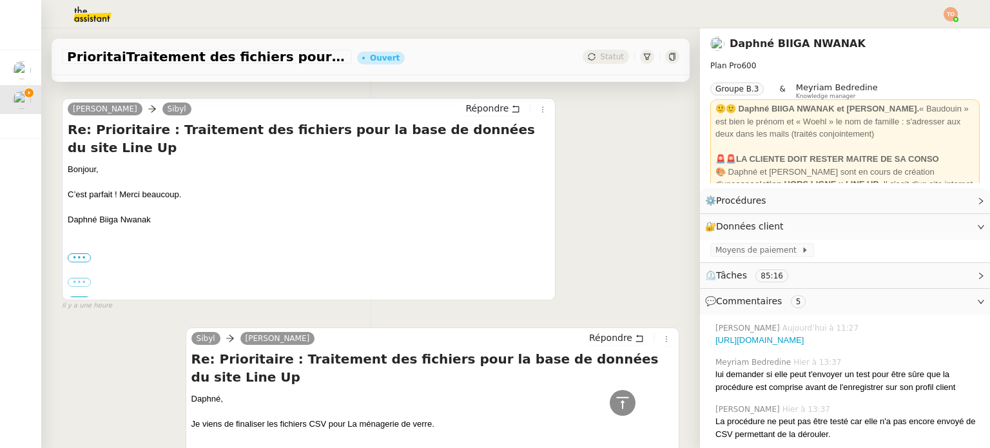
click at [119, 193] on div "C’est parfait ! Merci beaucoup." at bounding box center [309, 194] width 482 height 13
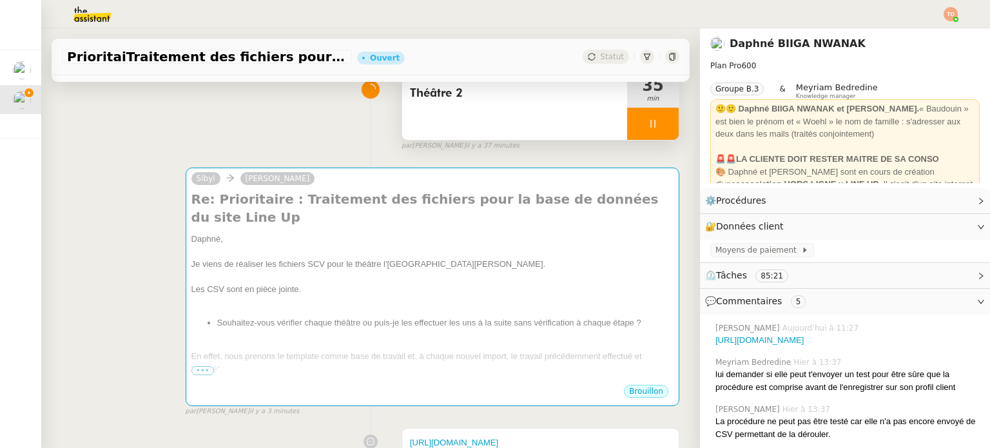
scroll to position [193, 0]
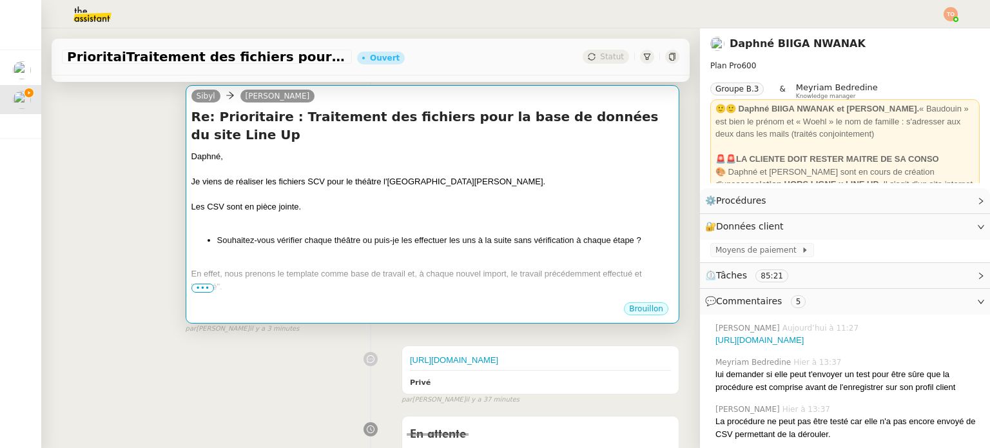
click at [465, 234] on li "Souhaitez-vous vérifier chaque théâtre ou puis-je les effectuer les uns à la su…" at bounding box center [445, 240] width 456 height 13
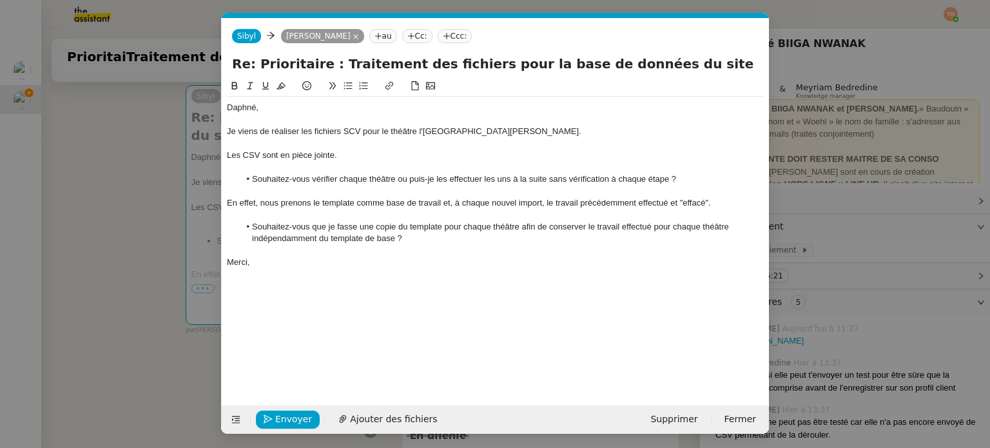
scroll to position [0, 27]
click at [389, 415] on span "Ajouter des fichiers" at bounding box center [393, 419] width 87 height 15
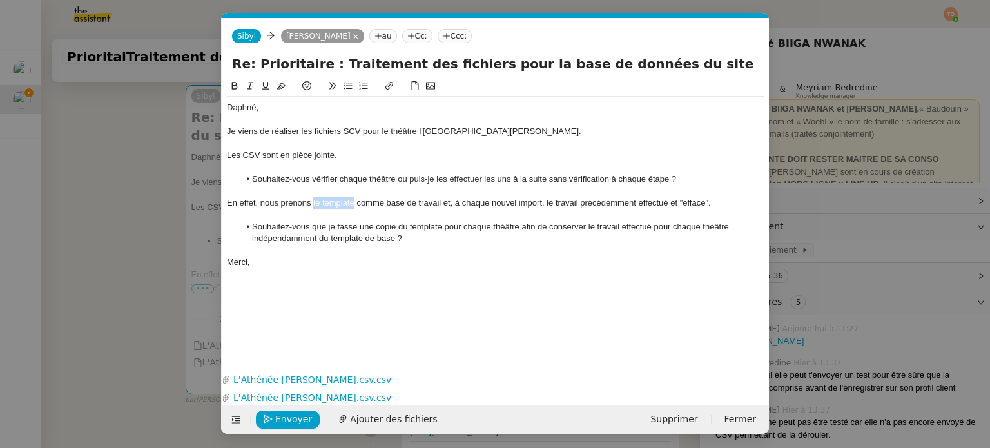
drag, startPoint x: 312, startPoint y: 203, endPoint x: 352, endPoint y: 205, distance: 39.3
click at [352, 205] on div "En effet, nous prenons le template comme base de travail et, à chaque nouvel im…" at bounding box center [495, 203] width 537 height 12
click at [385, 82] on icon at bounding box center [389, 85] width 9 height 9
paste input "https://docs.google.com/spreadsheets/d/1LfrIHpmaXVSC1yvzkjAQ8cBST3CpIUQyBHVDHse…"
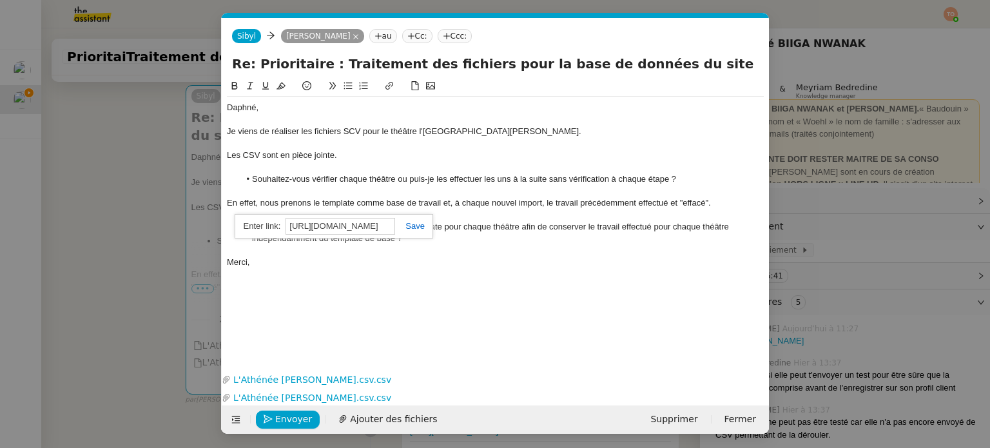
type input "https://docs.google.com/spreadsheets/d/1LfrIHpmaXVSC1yvzkjAQ8cBST3CpIUQyBHVDHse…"
click at [414, 222] on link at bounding box center [410, 226] width 30 height 10
click at [442, 242] on li "Souhaitez-vous que je fasse une copie du template pour chaque théâtre afin de c…" at bounding box center [502, 233] width 524 height 24
click at [565, 132] on div "Je viens de réaliser les fichiers SCV pour le théâtre l'Athénée Louis-Jouvet." at bounding box center [495, 132] width 537 height 12
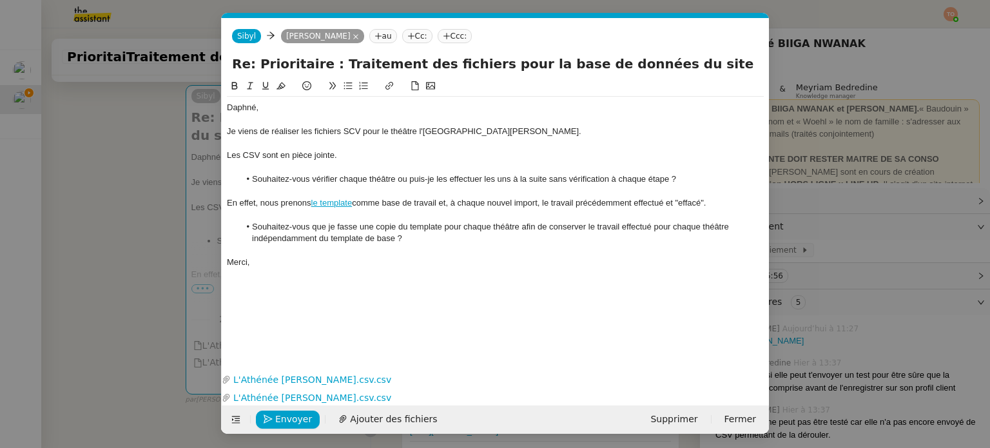
click at [539, 151] on div "Les CSV sont en pièce jointe." at bounding box center [495, 155] width 537 height 12
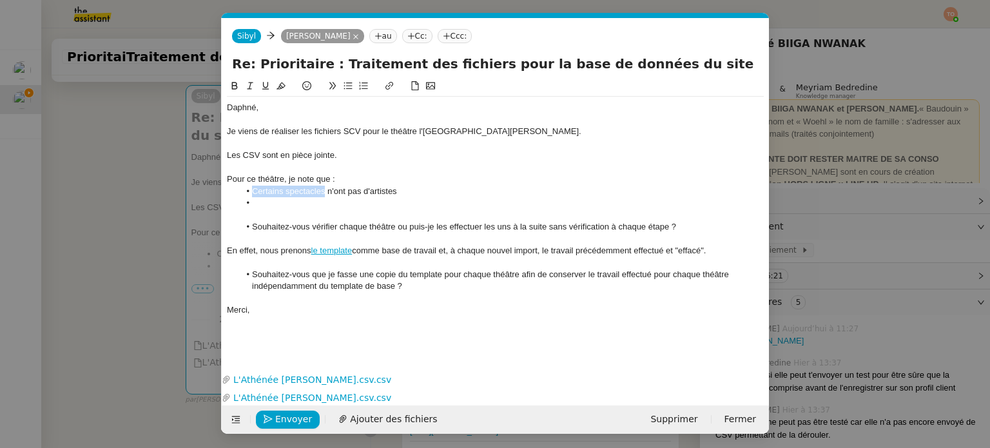
drag, startPoint x: 325, startPoint y: 192, endPoint x: 249, endPoint y: 192, distance: 75.4
click at [249, 192] on li "Certains spectacles n'ont pas d'artistes" at bounding box center [502, 192] width 524 height 12
click at [328, 180] on div "Pour ce théâtre, je note que :" at bounding box center [495, 179] width 537 height 12
click at [338, 179] on div "Pour ce théâtre, je note que Certains spectacles :" at bounding box center [495, 179] width 537 height 12
click at [354, 202] on li at bounding box center [502, 203] width 524 height 12
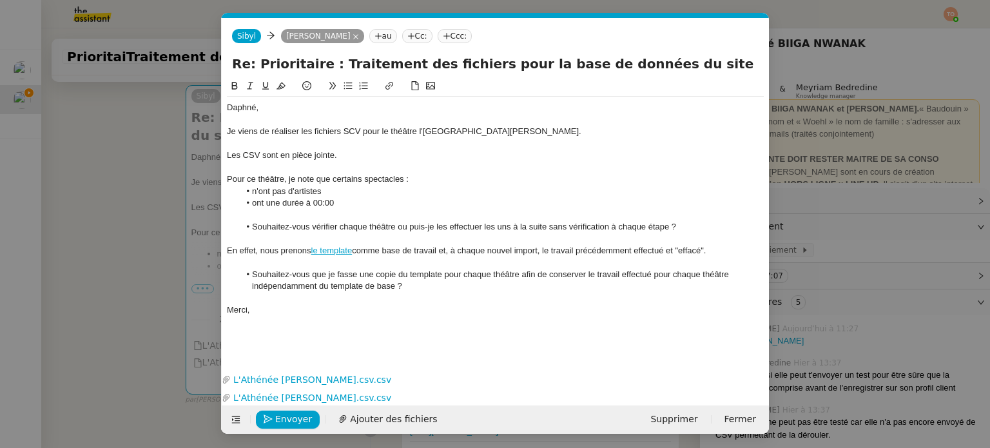
click at [356, 203] on li "ont une durée à 00:00" at bounding box center [502, 203] width 524 height 12
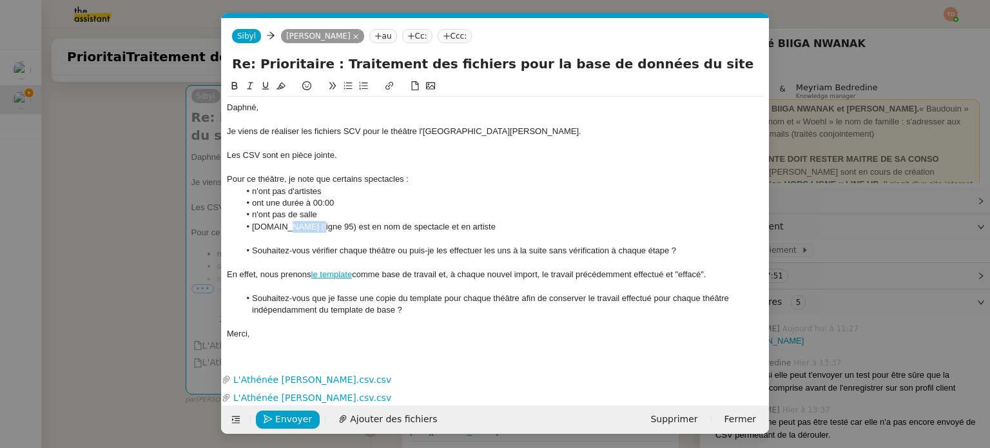
drag, startPoint x: 307, startPoint y: 226, endPoint x: 278, endPoint y: 229, distance: 28.5
click at [278, 229] on li "Ala.ni (ligne 95) est en nom de spectacle et en artiste" at bounding box center [502, 227] width 524 height 12
click at [388, 87] on icon at bounding box center [389, 85] width 9 height 9
paste input "https://docs.google.com/spreadsheets/d/1LfrIHpmaXVSC1yvzkjAQ8cBST3CpIUQyBHVDHse…"
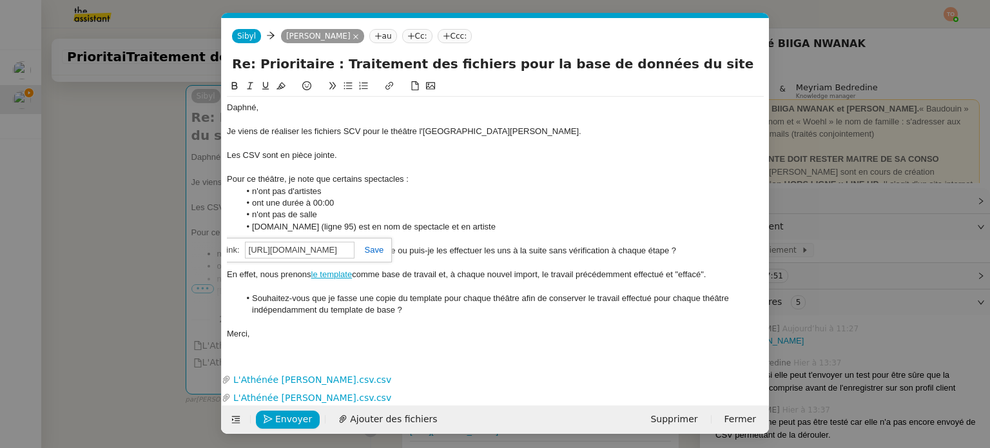
type input "https://docs.google.com/spreadsheets/d/1LfrIHpmaXVSC1yvzkjAQ8cBST3CpIUQyBHVDHse…"
click at [374, 254] on link at bounding box center [369, 250] width 30 height 10
click at [237, 85] on icon at bounding box center [234, 85] width 9 height 9
click at [363, 236] on div at bounding box center [495, 239] width 537 height 12
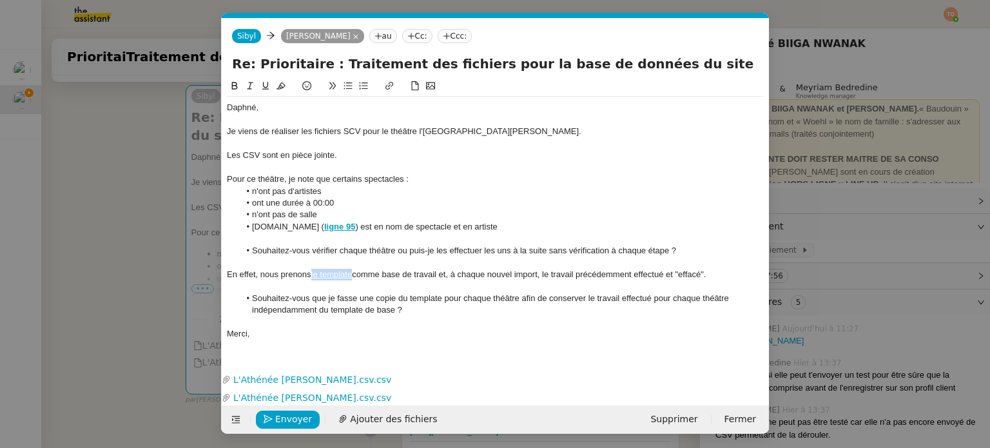
drag, startPoint x: 354, startPoint y: 274, endPoint x: 312, endPoint y: 276, distance: 42.6
click at [312, 276] on div "En effet, nous prenons le template comme base de travail et, à chaque nouvel im…" at bounding box center [495, 275] width 537 height 12
click at [236, 89] on icon at bounding box center [234, 85] width 9 height 9
click at [679, 278] on div "En effet, nous prenons le template comme base de travail et, à chaque nouvel im…" at bounding box center [495, 275] width 537 height 12
click at [305, 413] on span "Envoyer" at bounding box center [293, 419] width 37 height 15
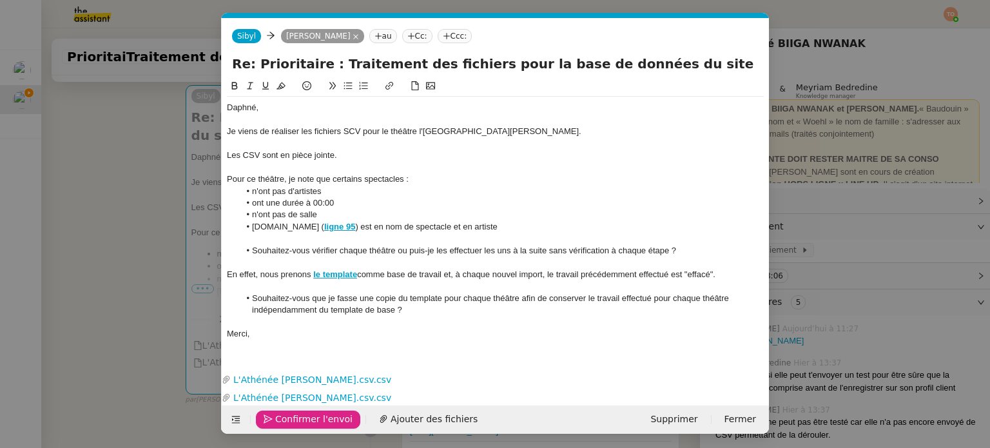
click at [305, 413] on span "Confirmer l'envoi" at bounding box center [313, 419] width 77 height 15
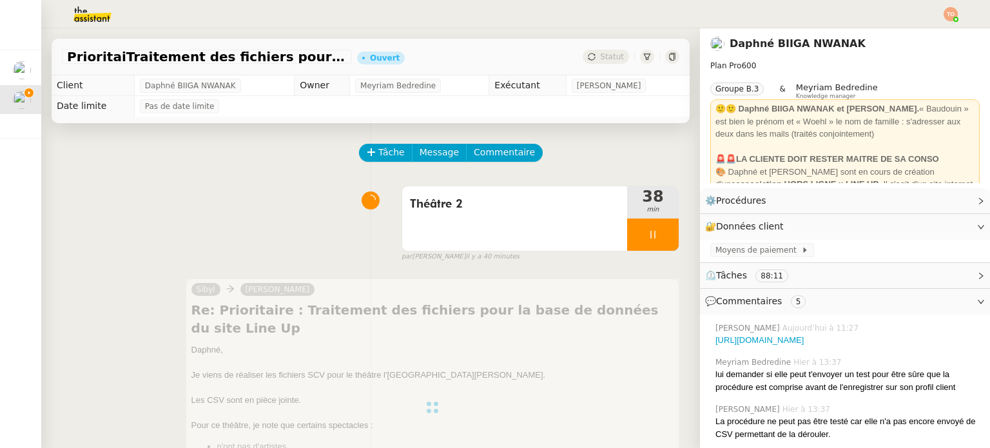
click at [637, 241] on div at bounding box center [653, 234] width 52 height 32
click at [660, 239] on icon at bounding box center [665, 234] width 10 height 10
click at [607, 64] on div "Statut" at bounding box center [605, 57] width 46 height 14
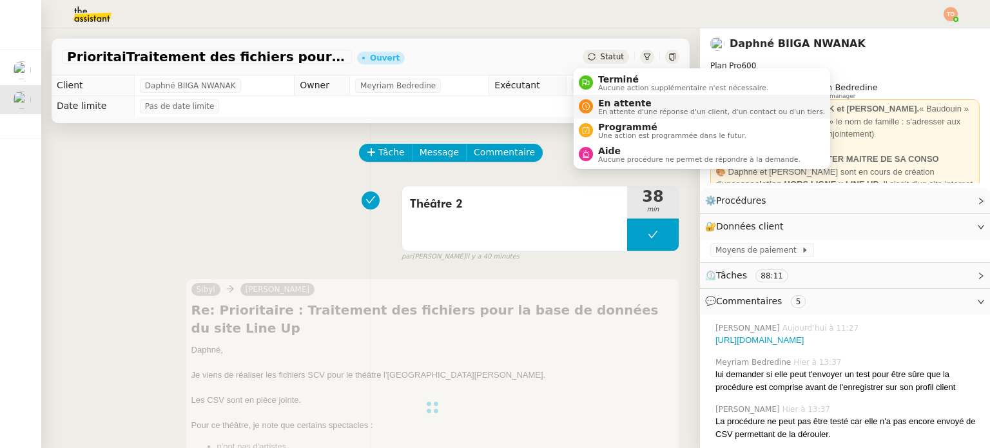
click at [616, 106] on span "En attente" at bounding box center [711, 103] width 227 height 10
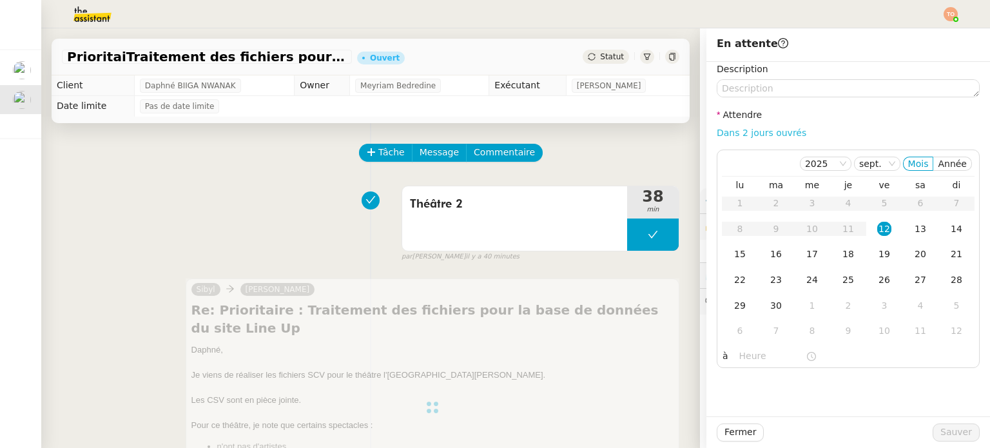
click at [736, 129] on link "Dans 2 jours ouvrés" at bounding box center [761, 133] width 90 height 10
type input "07:00"
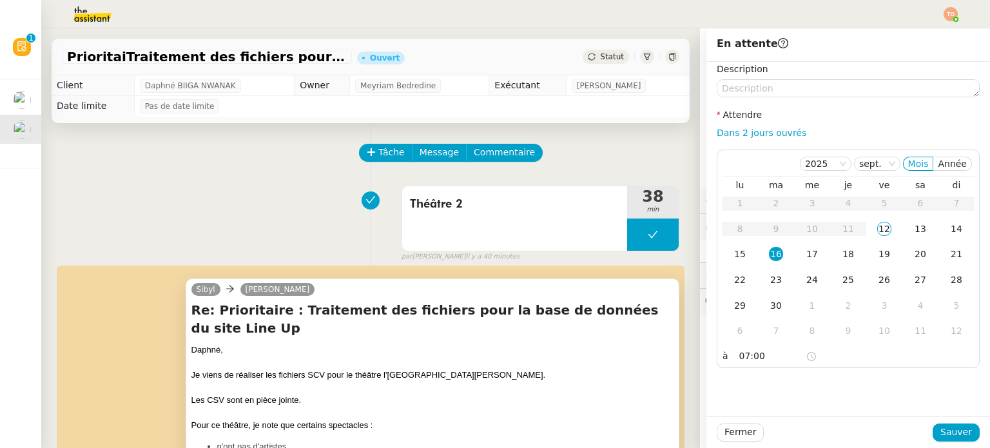
scroll to position [258, 0]
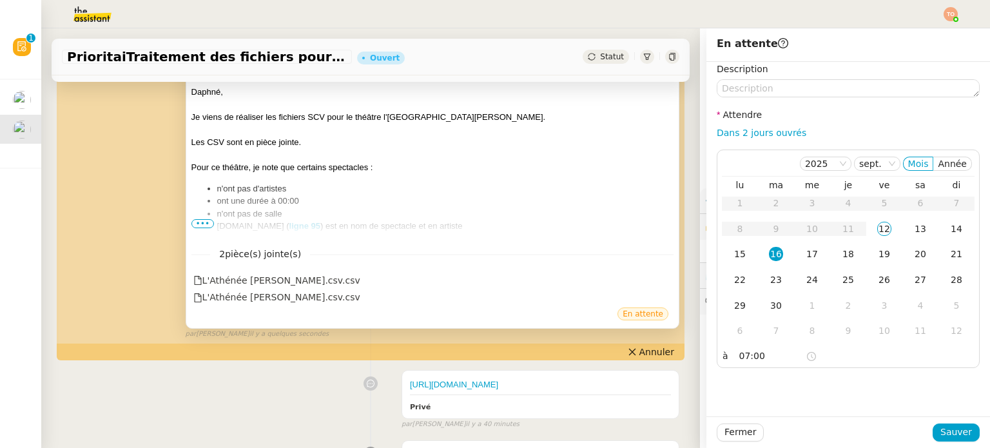
click at [196, 226] on span "•••" at bounding box center [202, 223] width 23 height 9
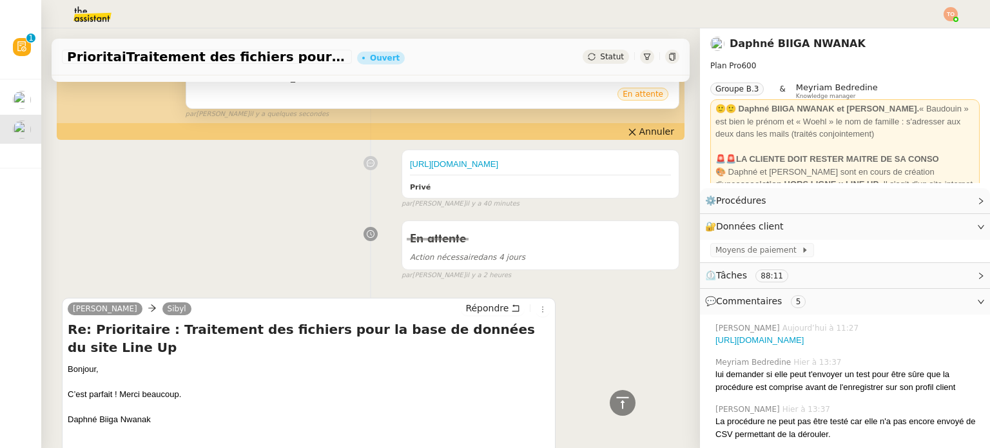
scroll to position [580, 0]
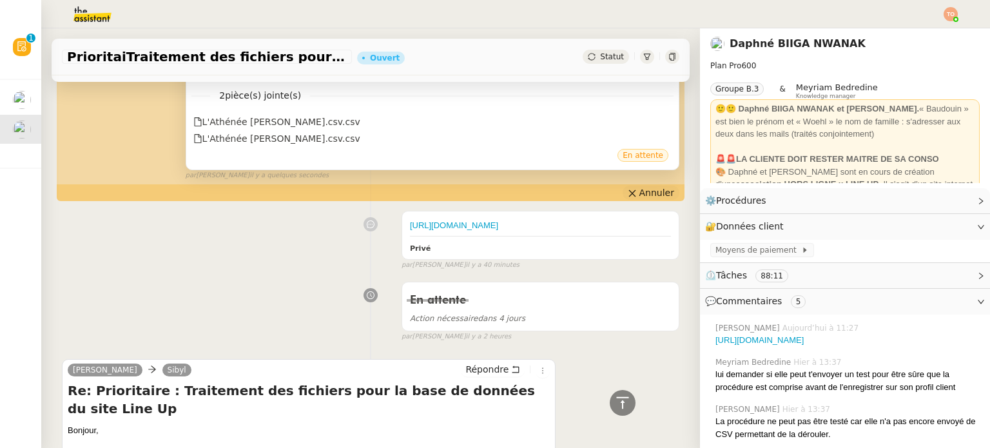
click at [653, 186] on span "Annuler" at bounding box center [656, 192] width 35 height 13
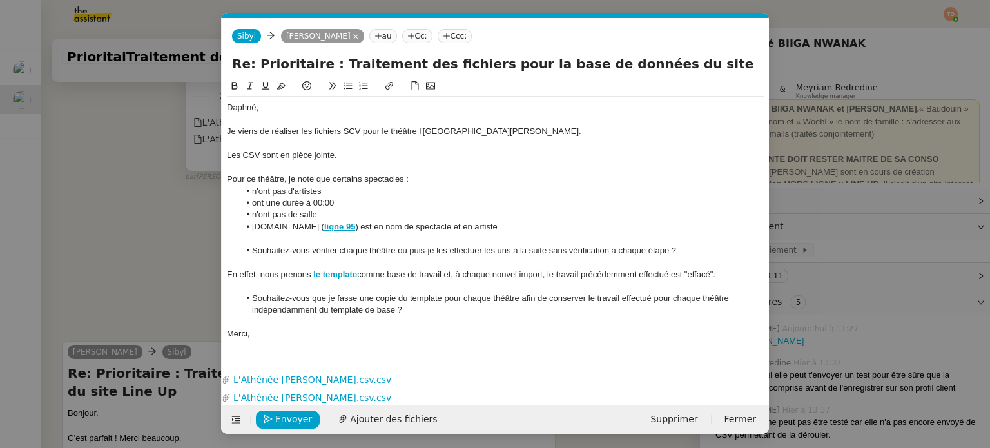
scroll to position [0, 27]
click at [429, 314] on li "Souhaitez-vous que je fasse une copie du template pour chaque théâtre afin de c…" at bounding box center [502, 305] width 524 height 24
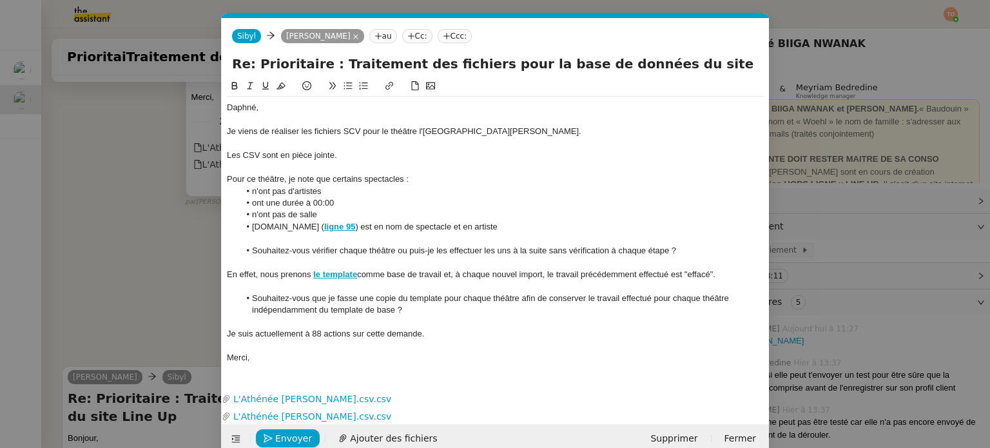
click at [191, 253] on nz-modal-container "Service TA - VOYAGE - PROPOSITION GLOBALE A utiliser dans le cadre de propositi…" at bounding box center [495, 224] width 990 height 448
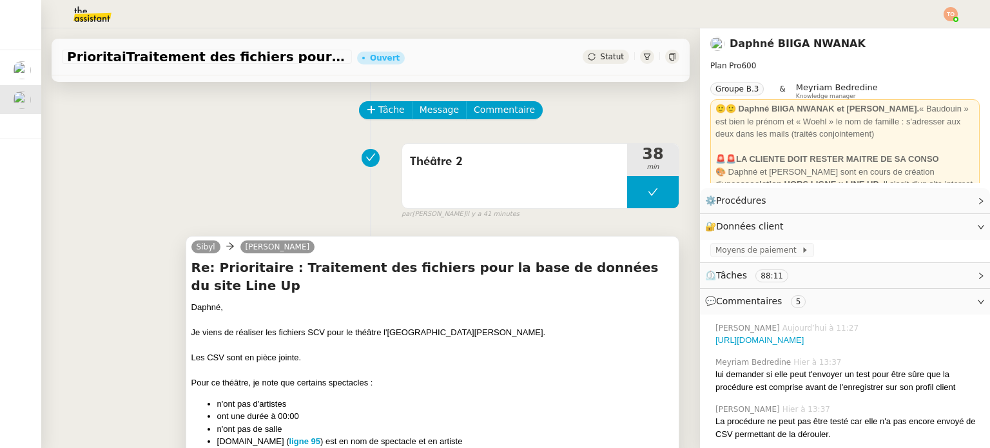
scroll to position [0, 0]
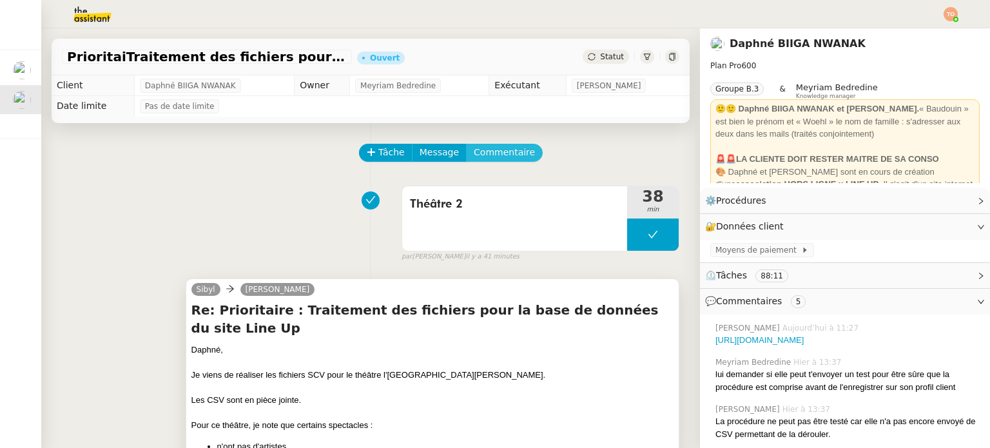
click at [502, 155] on span "Commentaire" at bounding box center [504, 152] width 61 height 15
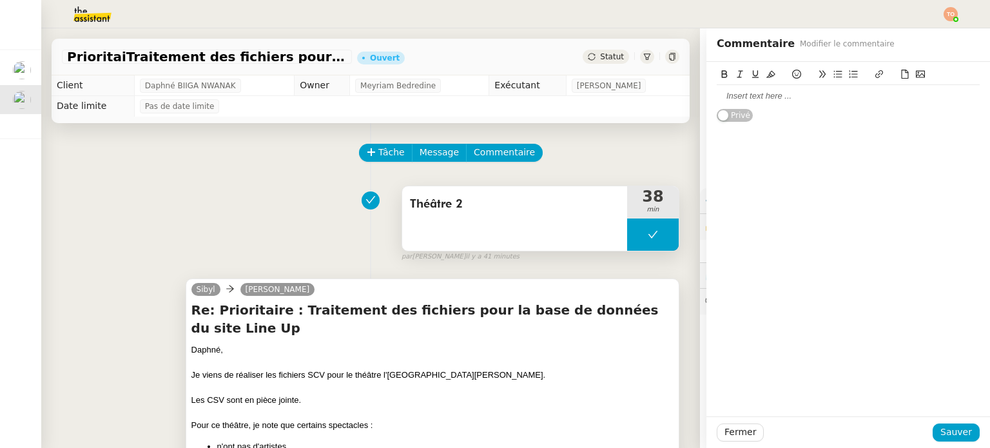
click at [647, 234] on icon at bounding box center [652, 234] width 10 height 10
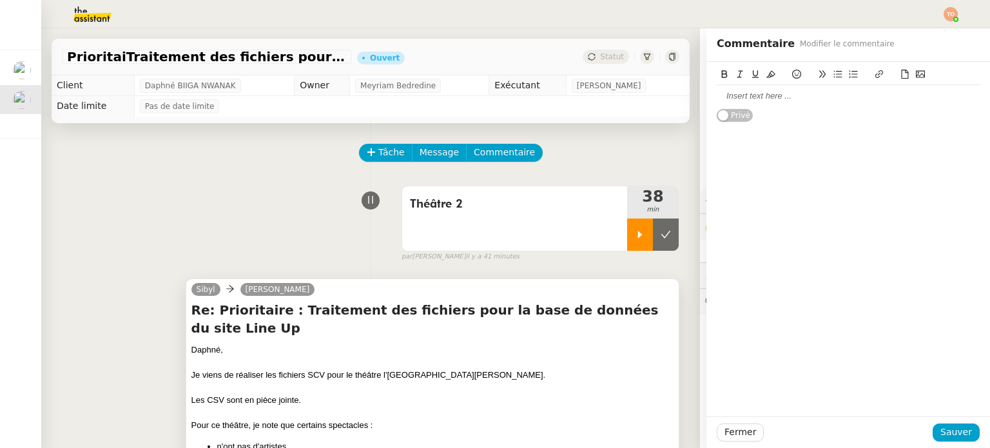
click at [638, 236] on icon at bounding box center [640, 234] width 5 height 7
click at [750, 97] on div at bounding box center [847, 96] width 263 height 12
click at [719, 137] on div "Privé" at bounding box center [847, 239] width 283 height 354
click at [751, 88] on div at bounding box center [847, 96] width 263 height 22
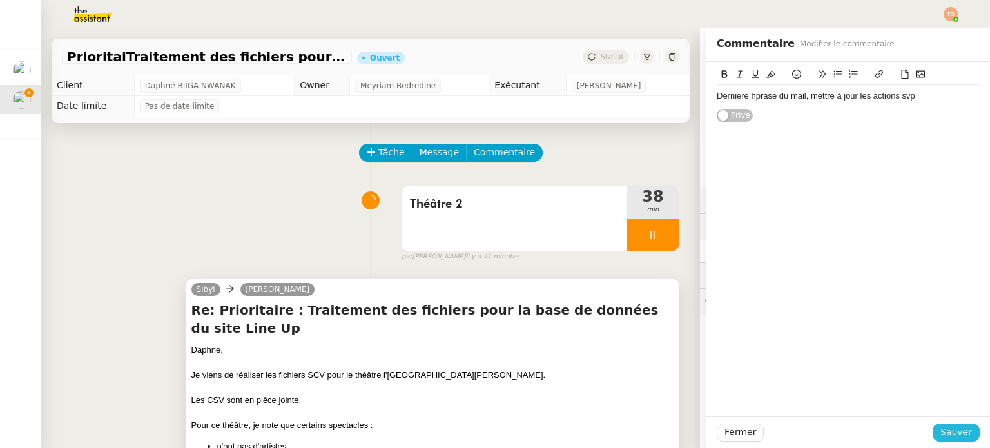
click at [965, 429] on button "Sauver" at bounding box center [955, 432] width 47 height 18
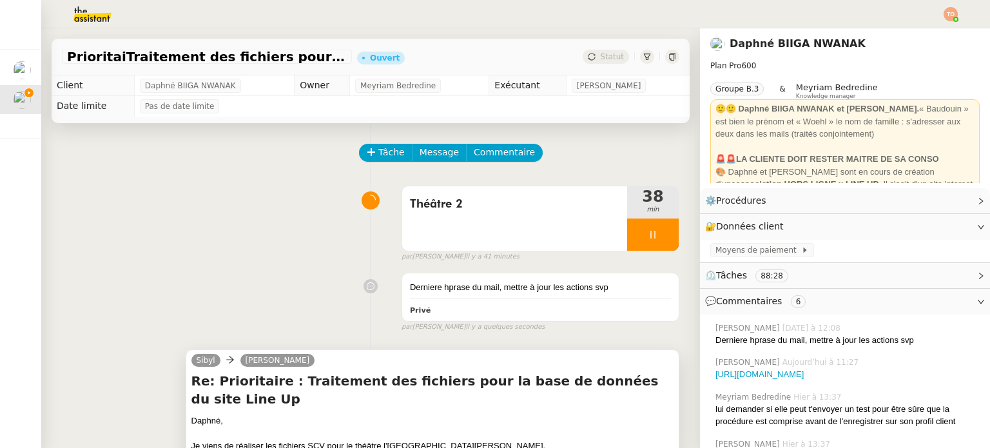
click at [639, 224] on div at bounding box center [653, 234] width 52 height 32
click at [655, 227] on button at bounding box center [666, 234] width 26 height 32
click at [600, 61] on span "Statut" at bounding box center [612, 56] width 24 height 9
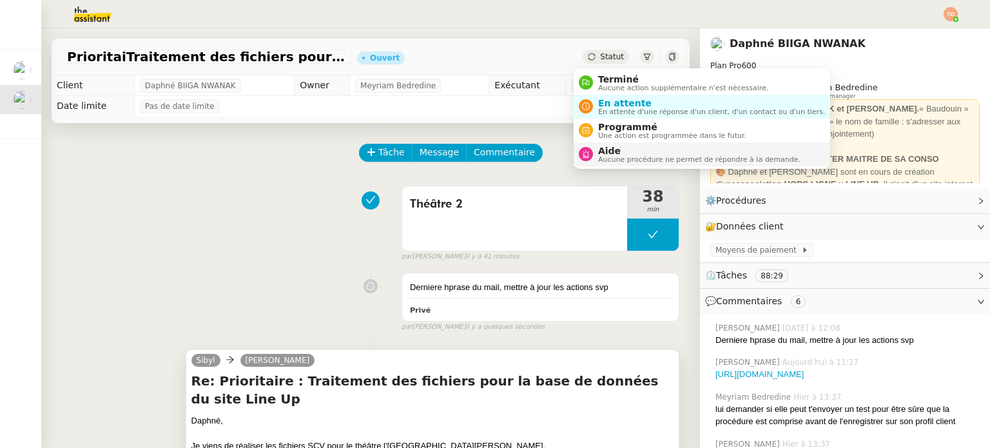
click at [619, 151] on span "Aide" at bounding box center [699, 151] width 202 height 10
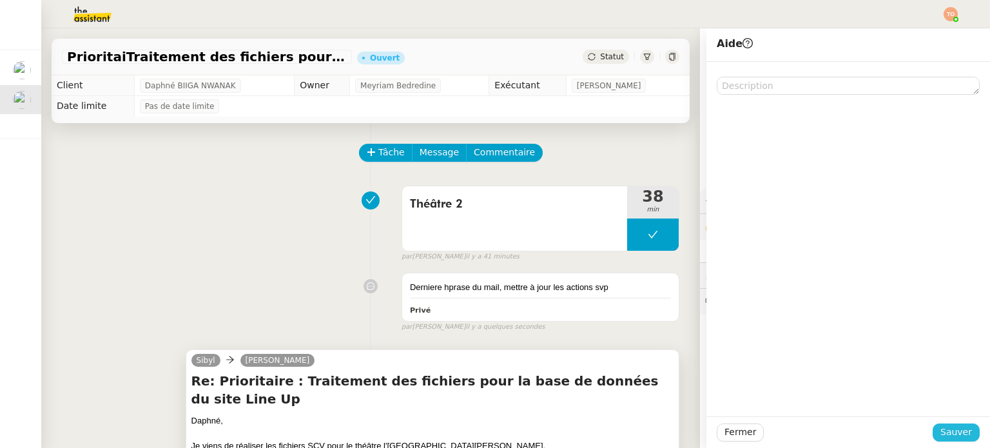
click at [945, 425] on span "Sauver" at bounding box center [956, 432] width 32 height 15
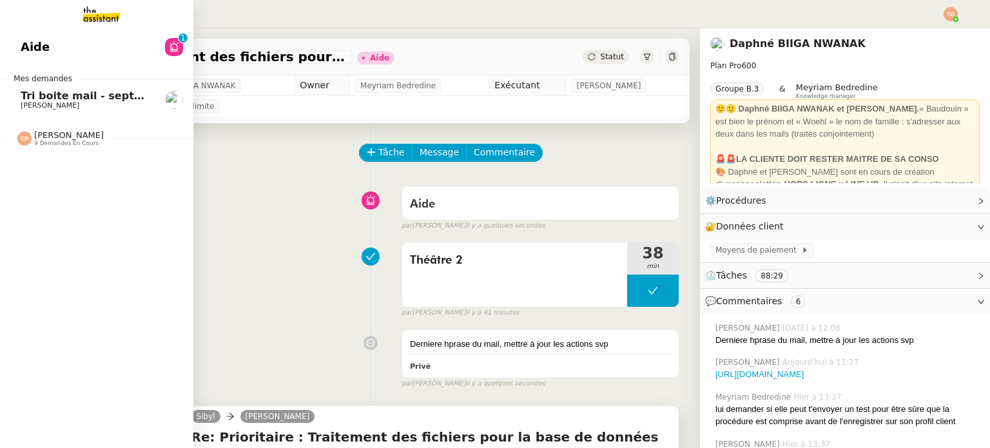
click at [129, 108] on span "[PERSON_NAME]" at bounding box center [86, 106] width 130 height 8
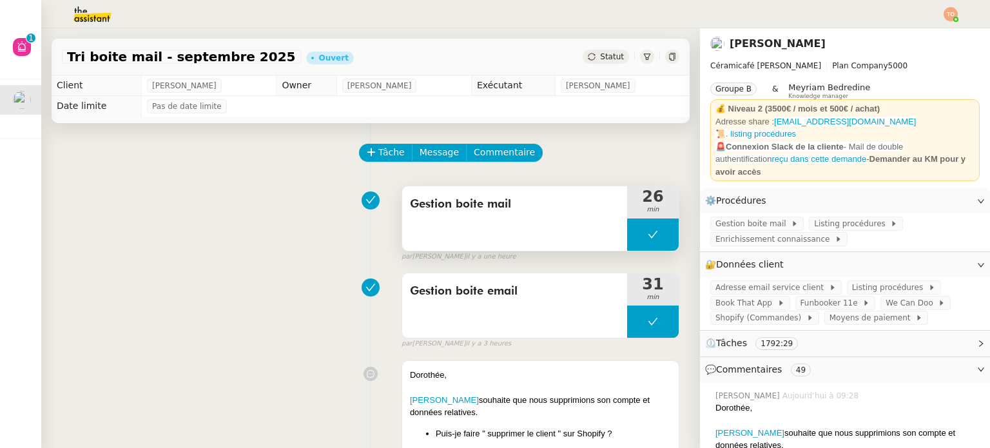
click at [647, 235] on icon at bounding box center [652, 234] width 10 height 10
click at [635, 236] on icon at bounding box center [640, 234] width 10 height 10
click at [743, 227] on span "Gestion boite mail" at bounding box center [752, 223] width 75 height 13
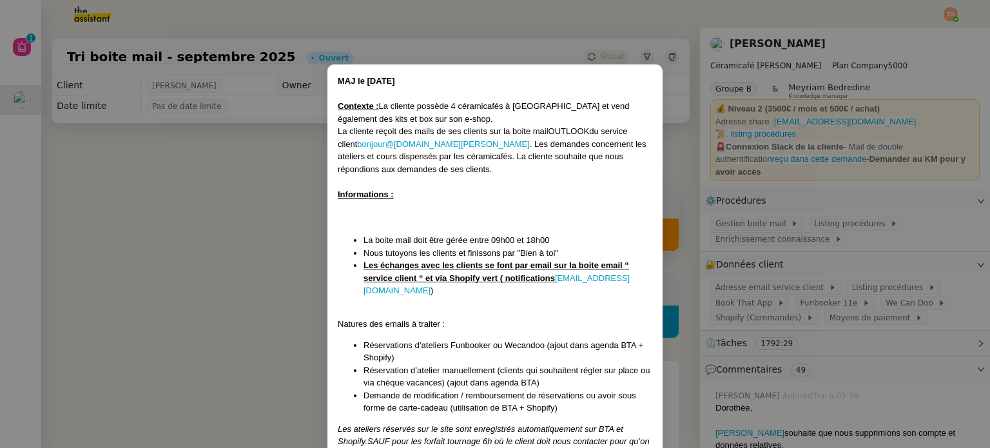
click at [812, 336] on nz-modal-container "MAJ le 21/01/2025 Contexte : La cliente possède 4 céramicafés à Paris et vend é…" at bounding box center [495, 224] width 990 height 448
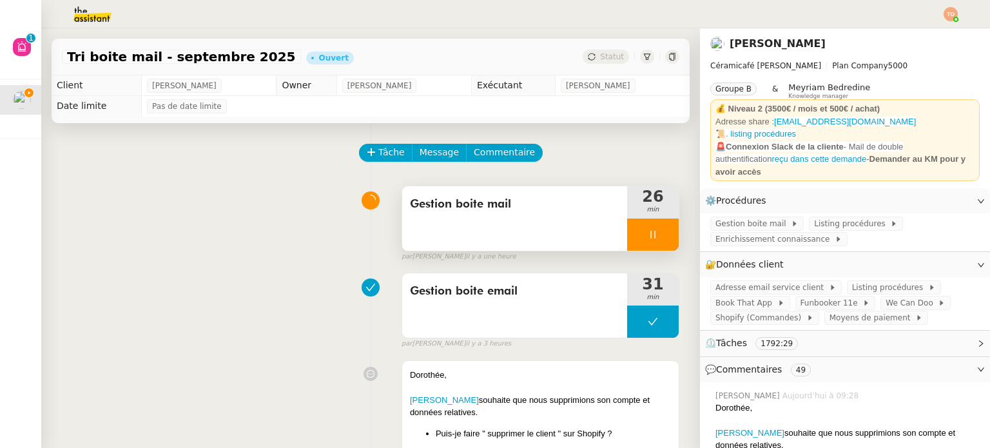
click at [792, 289] on span "Adresse email service client" at bounding box center [771, 287] width 113 height 13
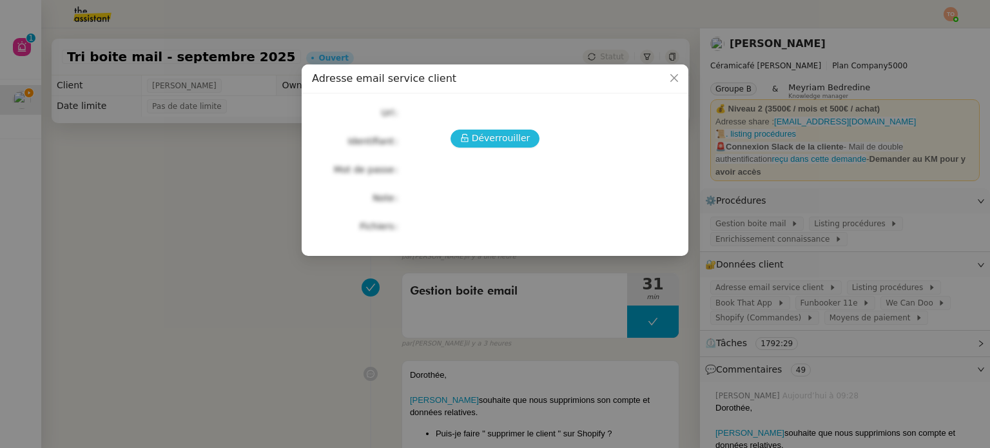
click at [514, 133] on span "Déverrouiller" at bounding box center [501, 138] width 59 height 15
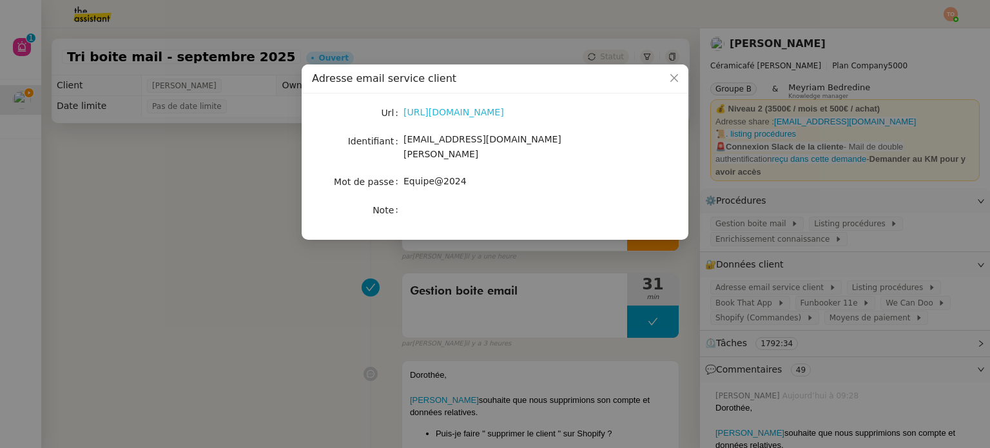
click at [504, 114] on link "https://ex4.mail.ovh.net/owa/#path=/mail" at bounding box center [453, 112] width 101 height 10
click at [258, 217] on nz-modal-container "Adresse email service client Url https://ex4.mail.ovh.net/owa/#path=/mail Ident…" at bounding box center [495, 224] width 990 height 448
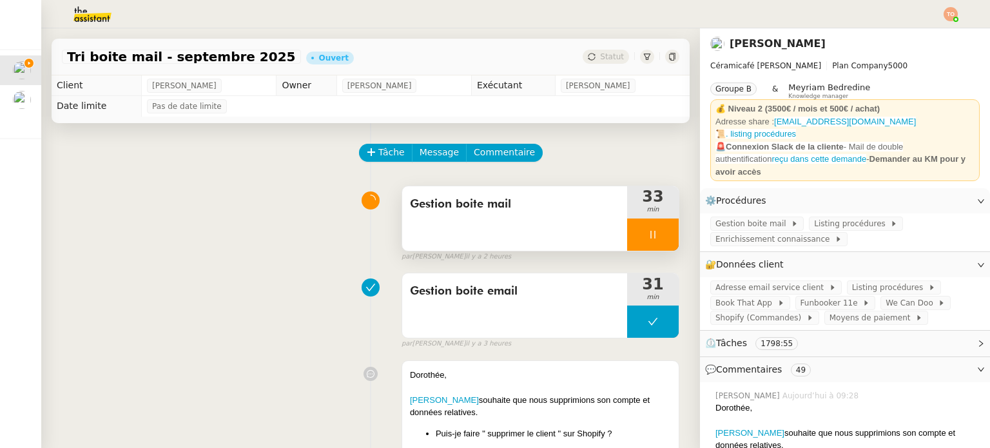
click at [641, 229] on div at bounding box center [653, 234] width 52 height 32
click at [653, 230] on button at bounding box center [666, 234] width 26 height 32
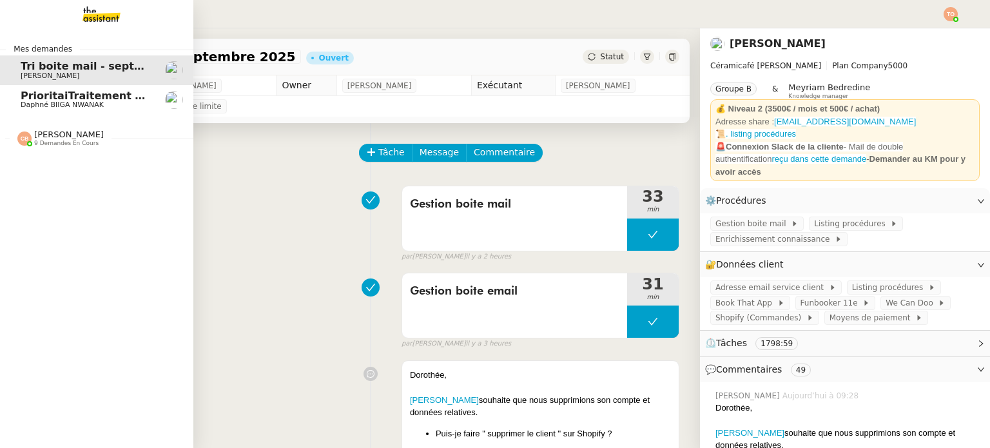
click at [21, 100] on span "PrioritaiTraitement des fichiers pour la base de données du site Line Up" at bounding box center [230, 96] width 418 height 12
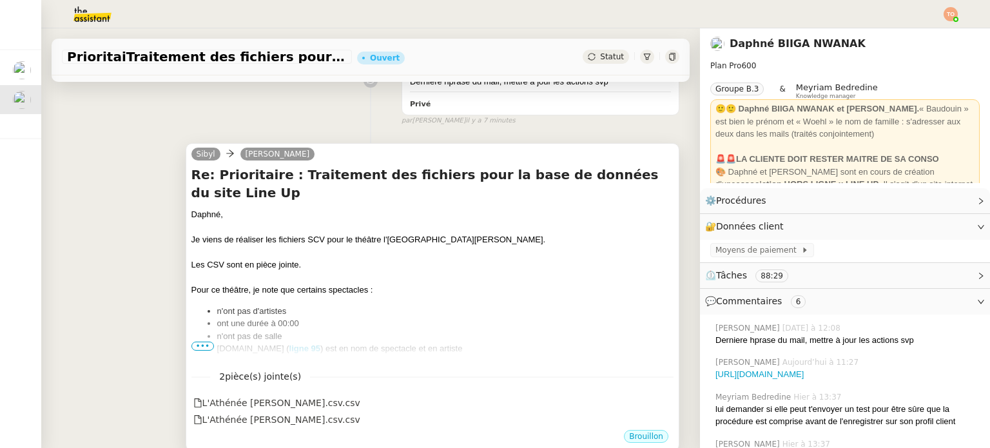
scroll to position [322, 0]
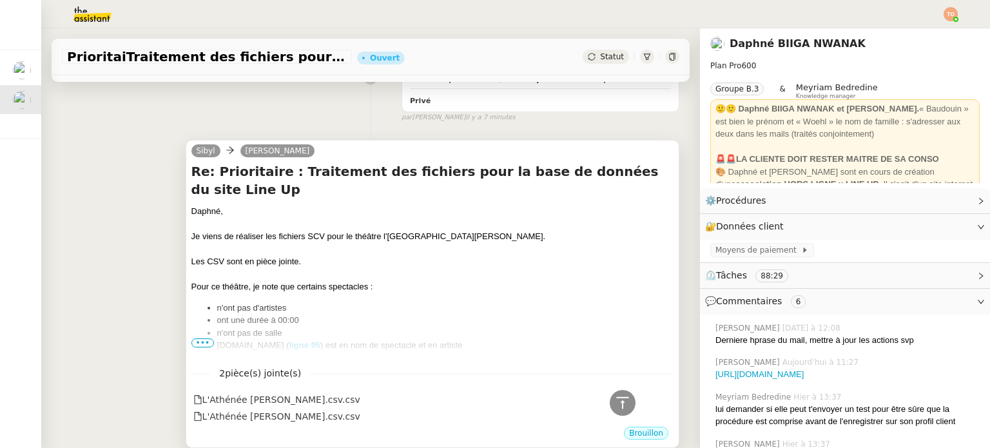
click at [456, 280] on div "Pour ce théâtre, je note que certains spectacles :" at bounding box center [432, 286] width 482 height 13
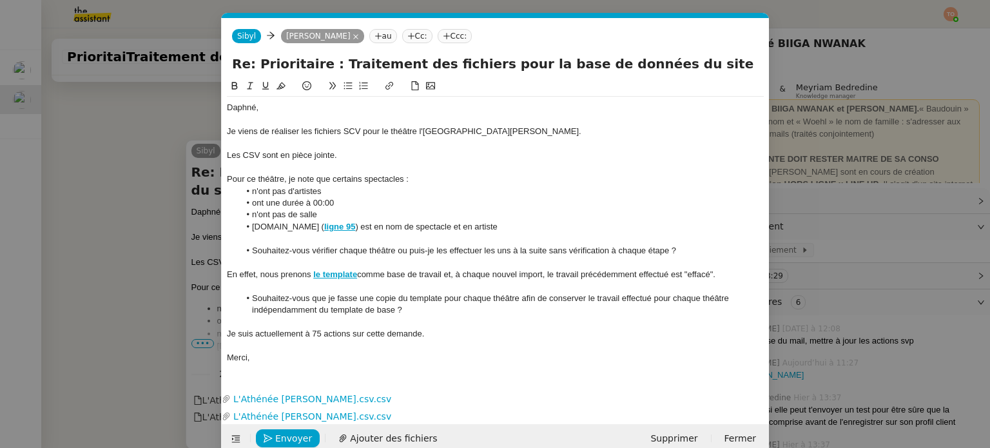
scroll to position [0, 27]
click at [298, 435] on span "Envoyer" at bounding box center [293, 438] width 37 height 15
click at [232, 337] on div "Je suis actuellement à 75 actions sur cette demande." at bounding box center [495, 334] width 537 height 12
click at [307, 440] on button "Envoyer" at bounding box center [288, 438] width 64 height 18
click at [307, 440] on span "Confirmer l'envoi" at bounding box center [313, 438] width 77 height 15
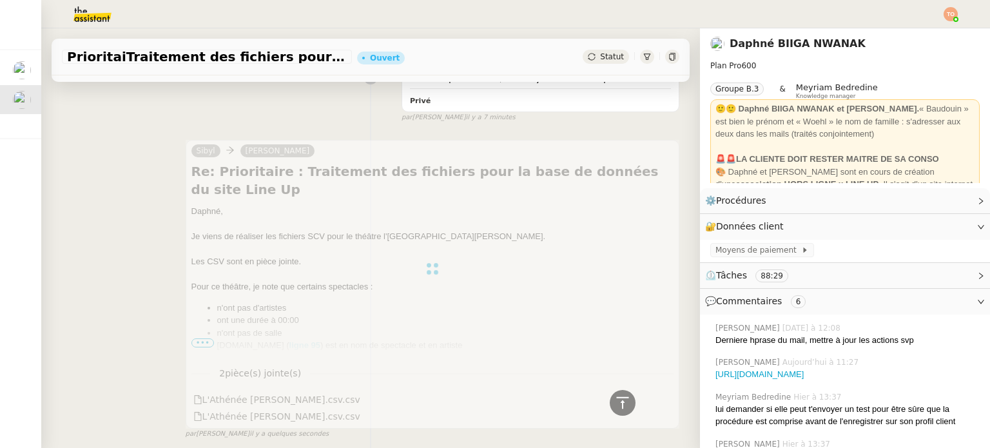
scroll to position [0, 0]
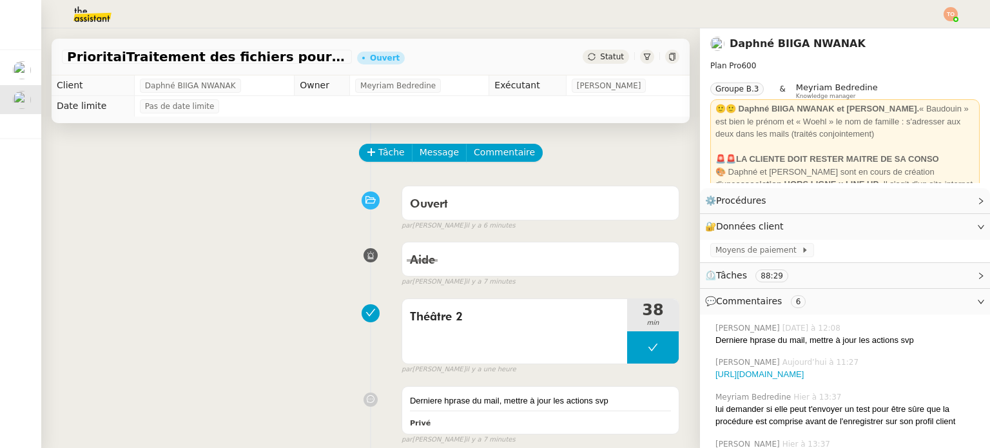
click at [600, 59] on span "Statut" at bounding box center [612, 56] width 24 height 9
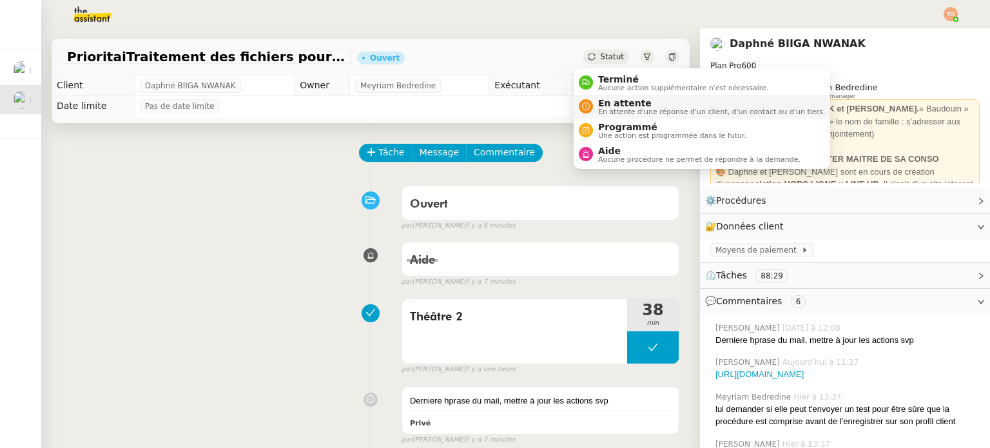
click at [621, 102] on span "En attente" at bounding box center [711, 103] width 227 height 10
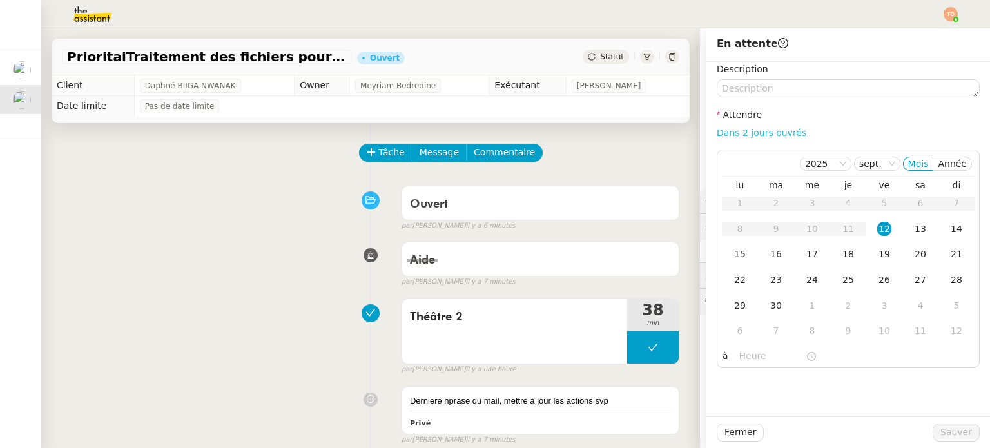
click at [747, 137] on link "Dans 2 jours ouvrés" at bounding box center [761, 133] width 90 height 10
type input "07:00"
click at [946, 427] on span "Sauver" at bounding box center [956, 432] width 32 height 15
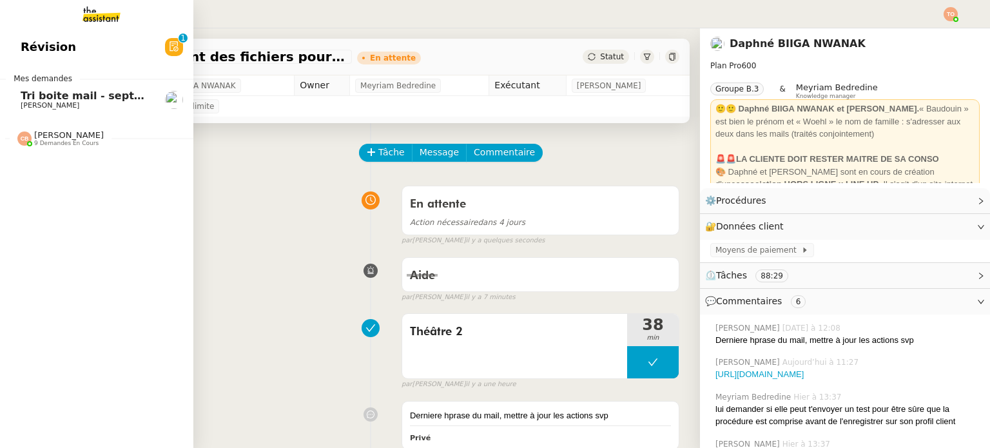
click at [40, 108] on span "[PERSON_NAME]" at bounding box center [50, 105] width 59 height 8
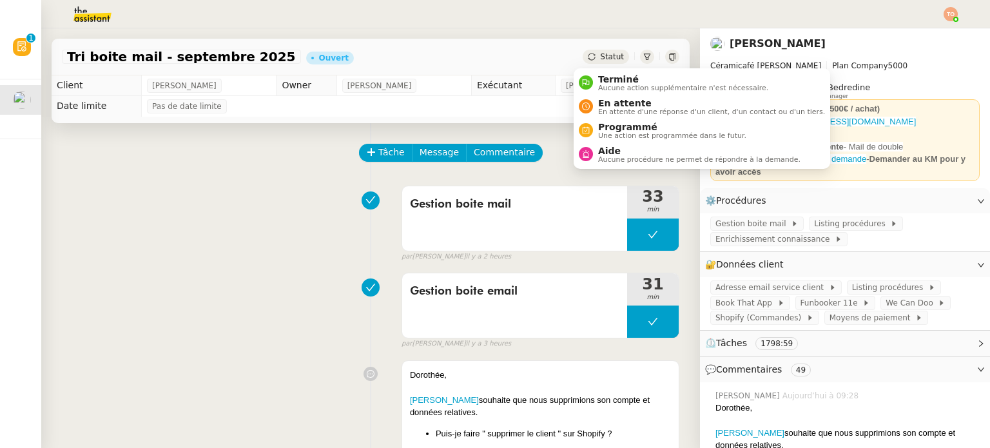
click at [605, 59] on span "Statut" at bounding box center [612, 56] width 24 height 9
click at [620, 105] on span "En attente" at bounding box center [711, 103] width 227 height 10
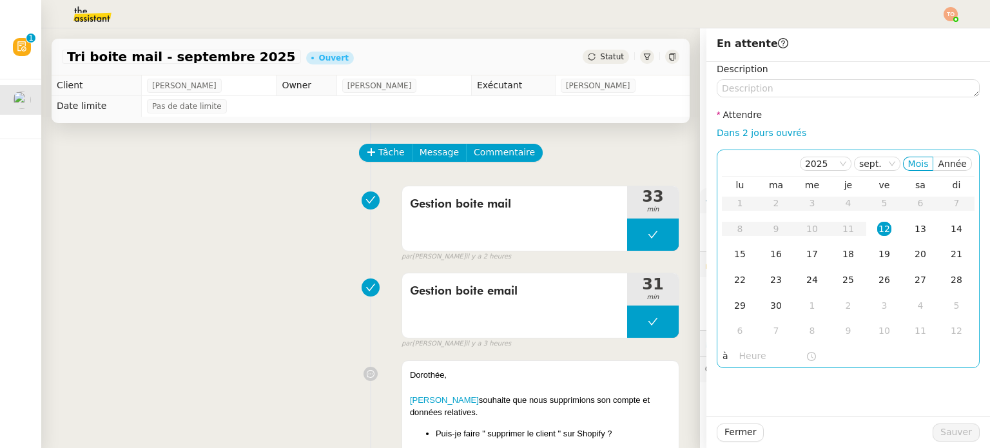
click at [883, 228] on div "12" at bounding box center [884, 229] width 14 height 14
click at [767, 349] on div at bounding box center [777, 356] width 77 height 15
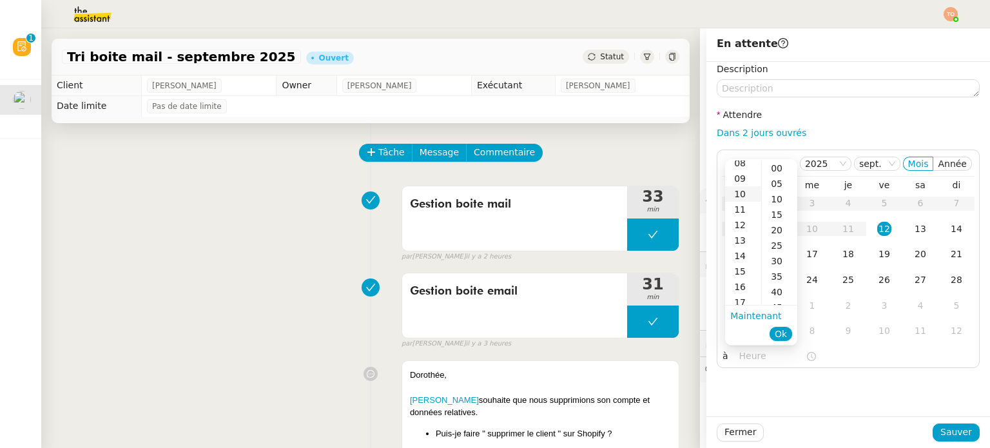
click at [748, 252] on div "14" at bounding box center [743, 255] width 36 height 15
click at [778, 173] on div "00" at bounding box center [779, 167] width 35 height 15
type input "14:00"
click at [774, 331] on button "Ok" at bounding box center [780, 334] width 23 height 14
click at [961, 424] on button "Sauver" at bounding box center [955, 432] width 47 height 18
